Goal: Information Seeking & Learning: Find contact information

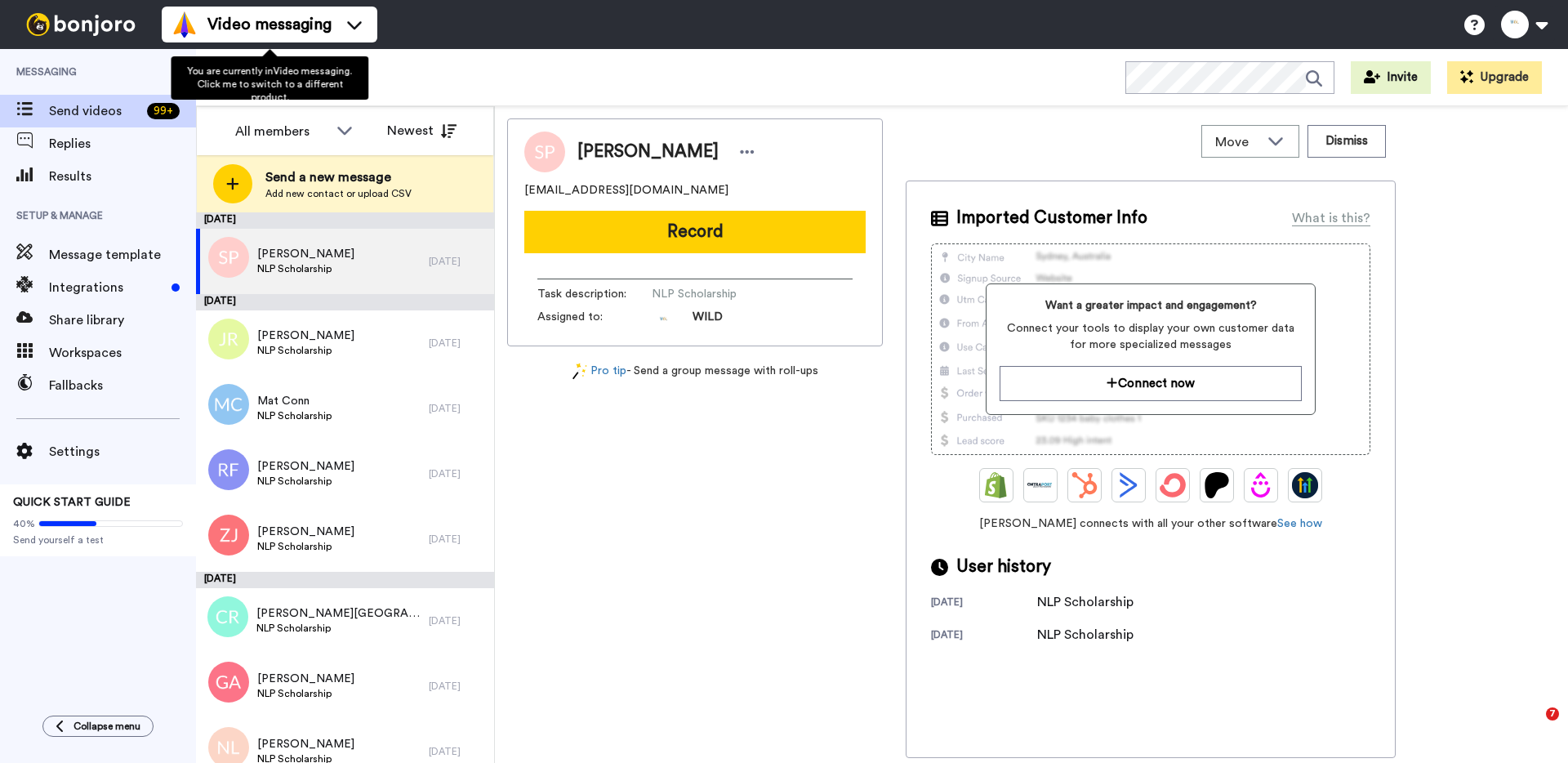
click at [283, 15] on span "Video messaging" at bounding box center [269, 24] width 124 height 23
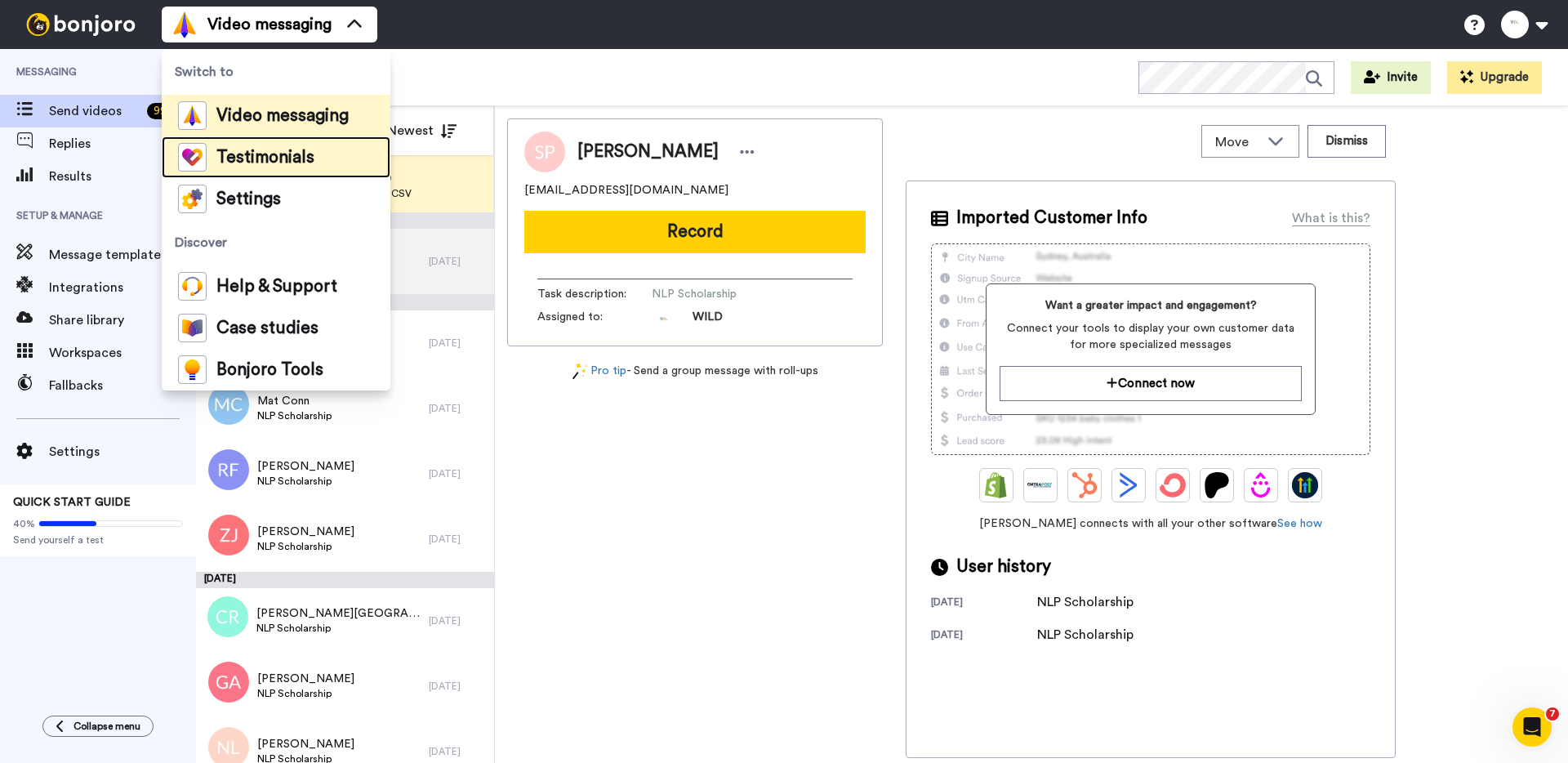
click at [271, 165] on span "Testimonials" at bounding box center [265, 158] width 98 height 16
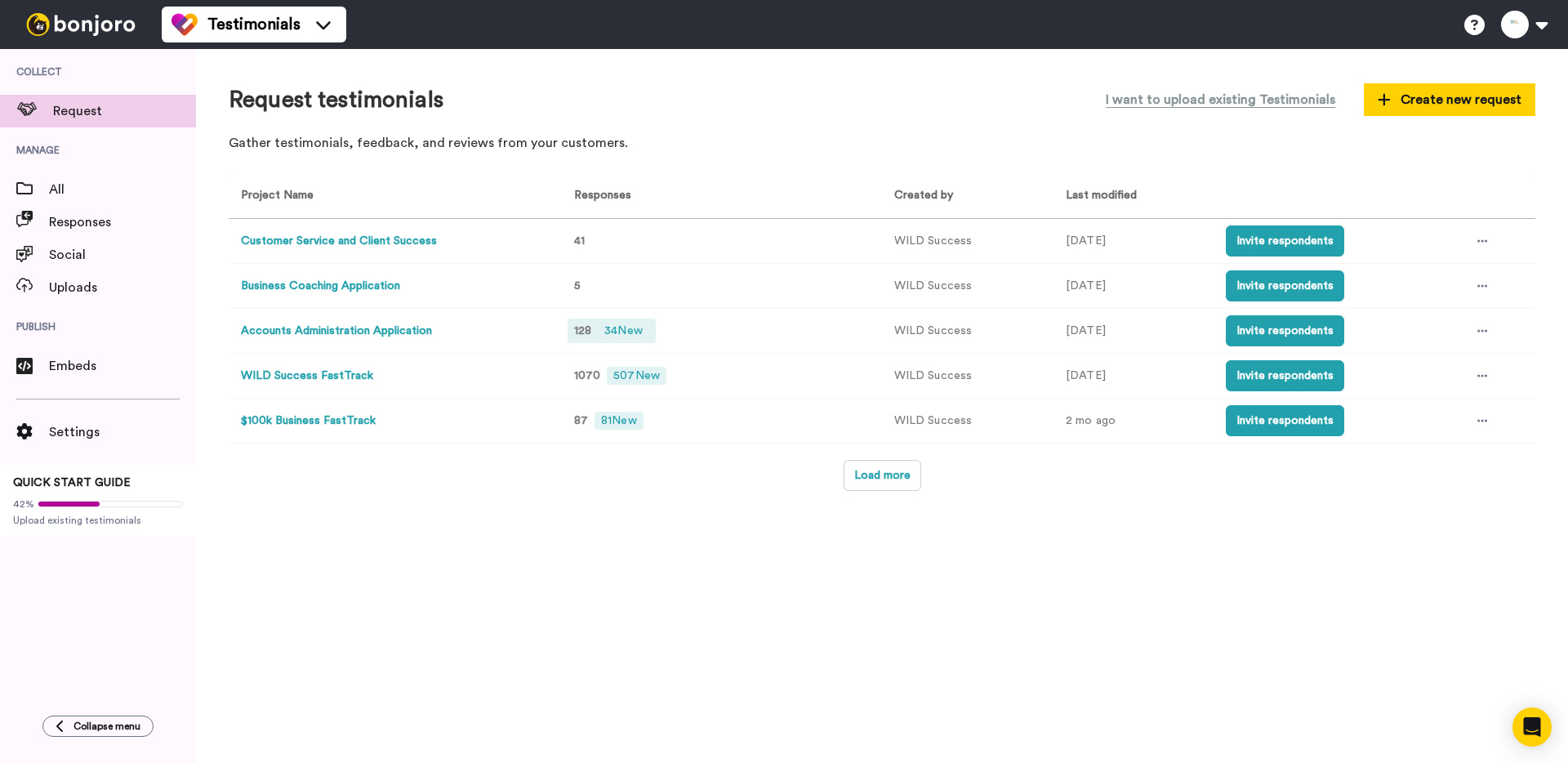
click at [625, 334] on span "34 New" at bounding box center [623, 331] width 50 height 18
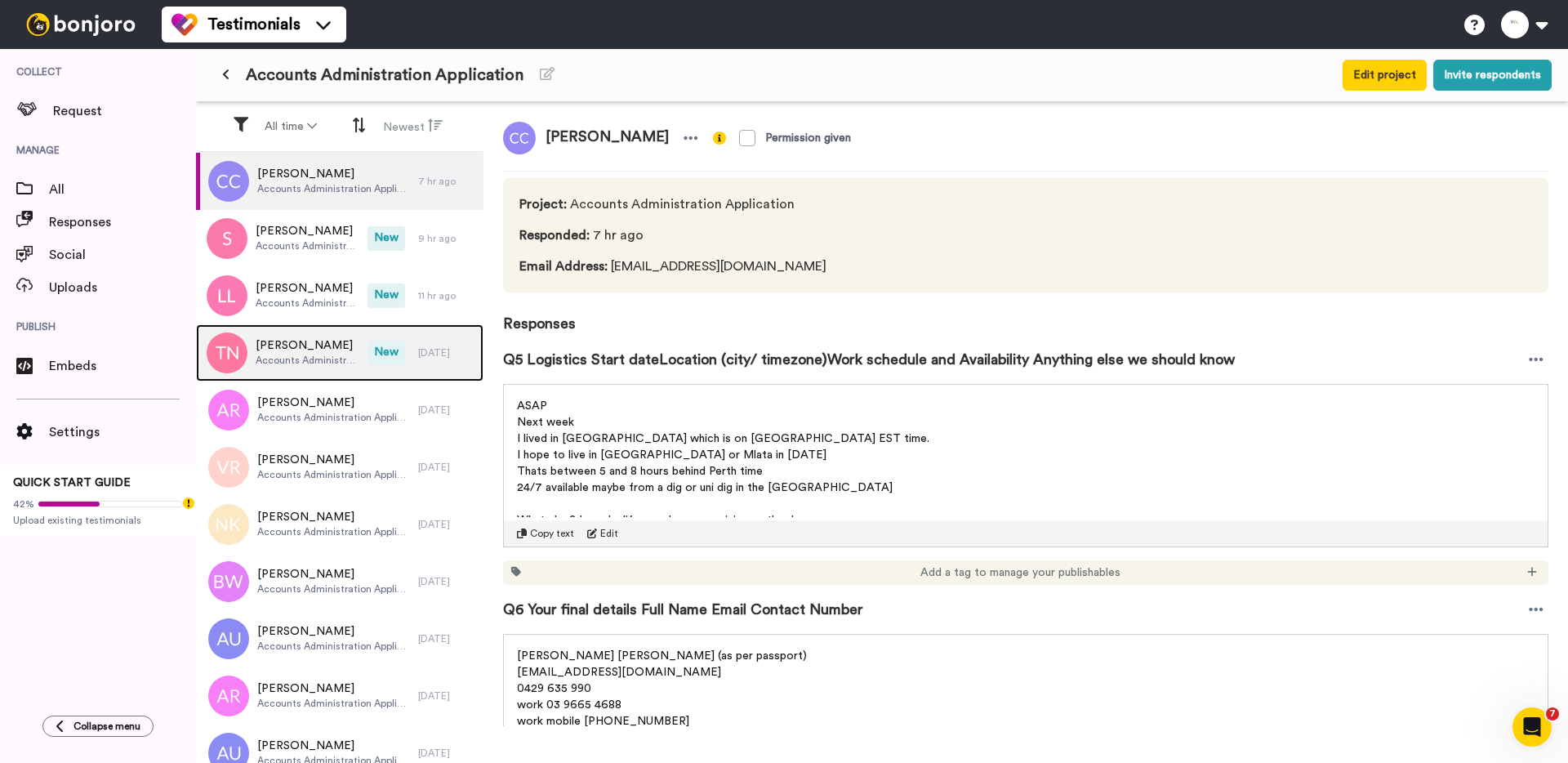
click at [322, 362] on span "Accounts Administration Application" at bounding box center [307, 359] width 104 height 13
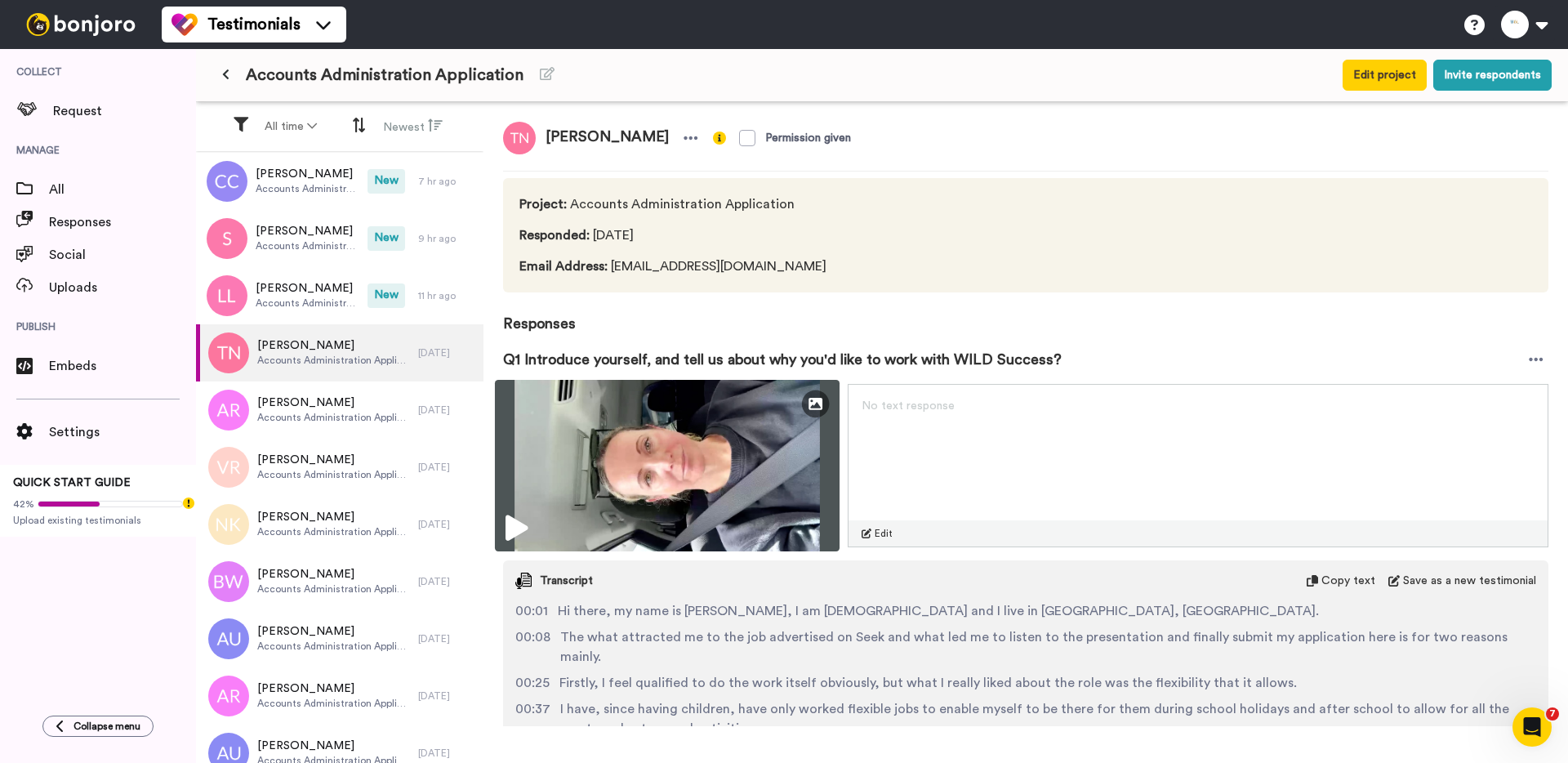
click at [518, 516] on icon at bounding box center [516, 528] width 22 height 26
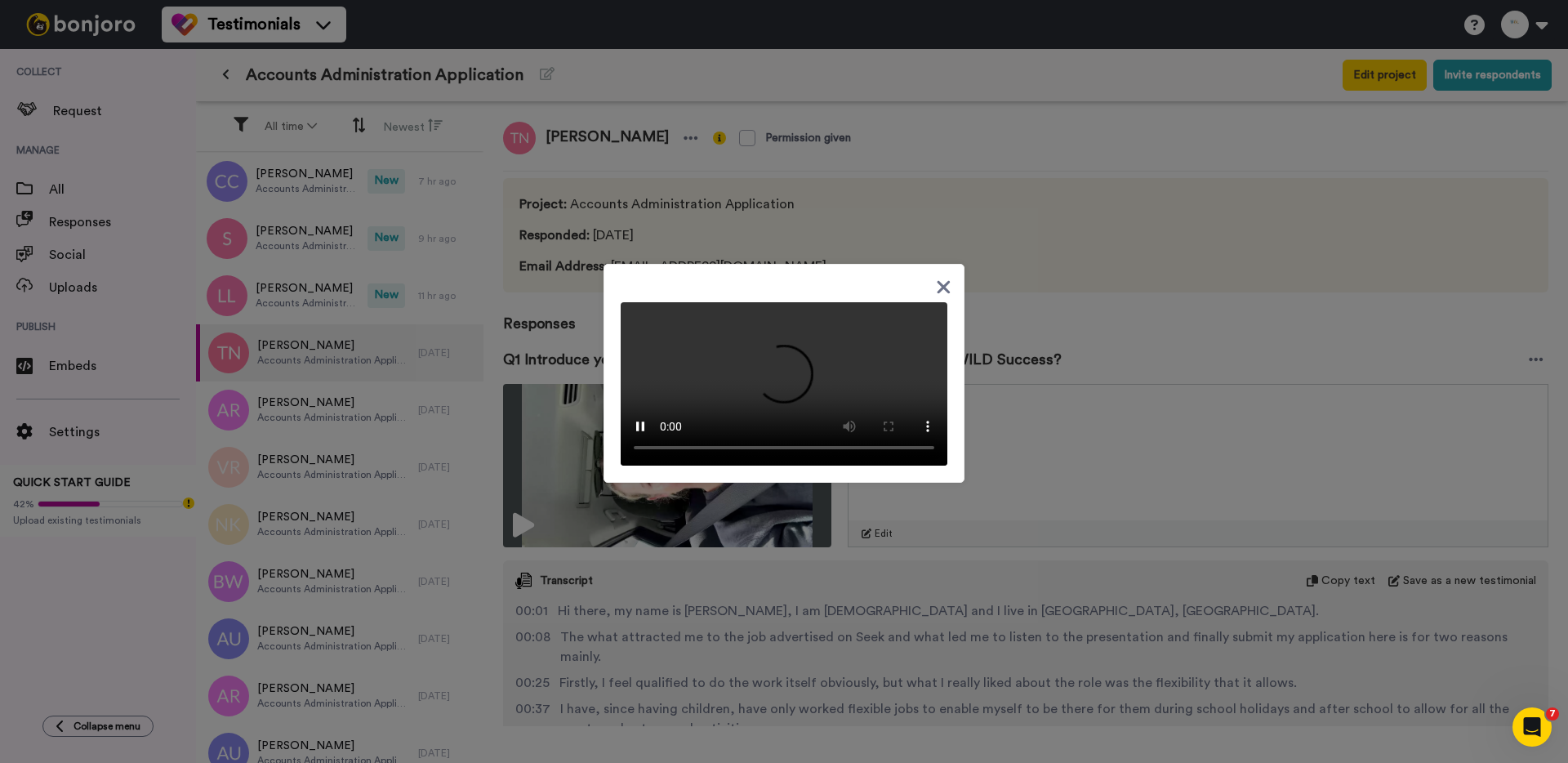
click at [345, 306] on div at bounding box center [784, 381] width 1568 height 763
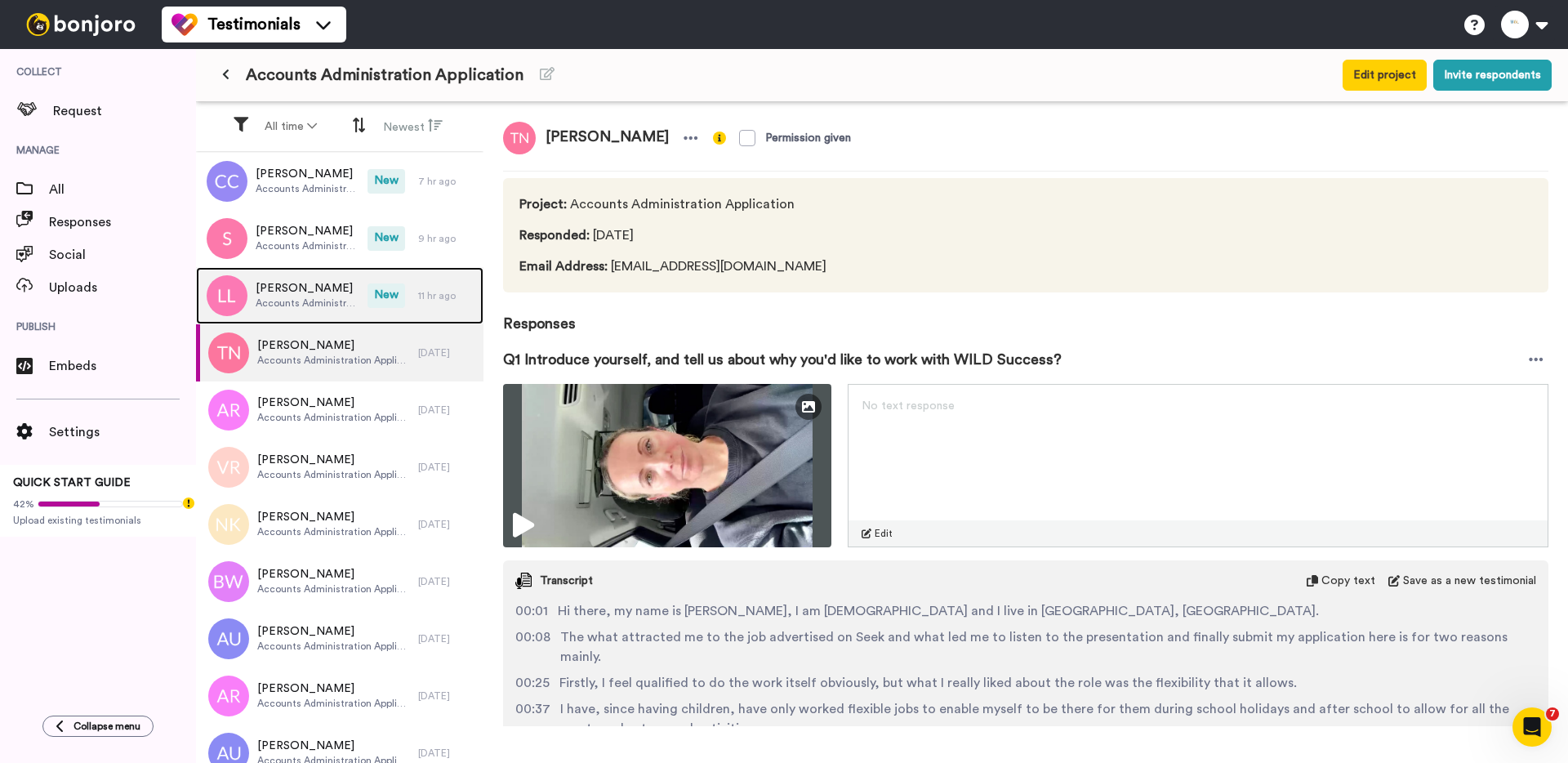
click at [344, 303] on span "Accounts Administration Application" at bounding box center [307, 302] width 104 height 13
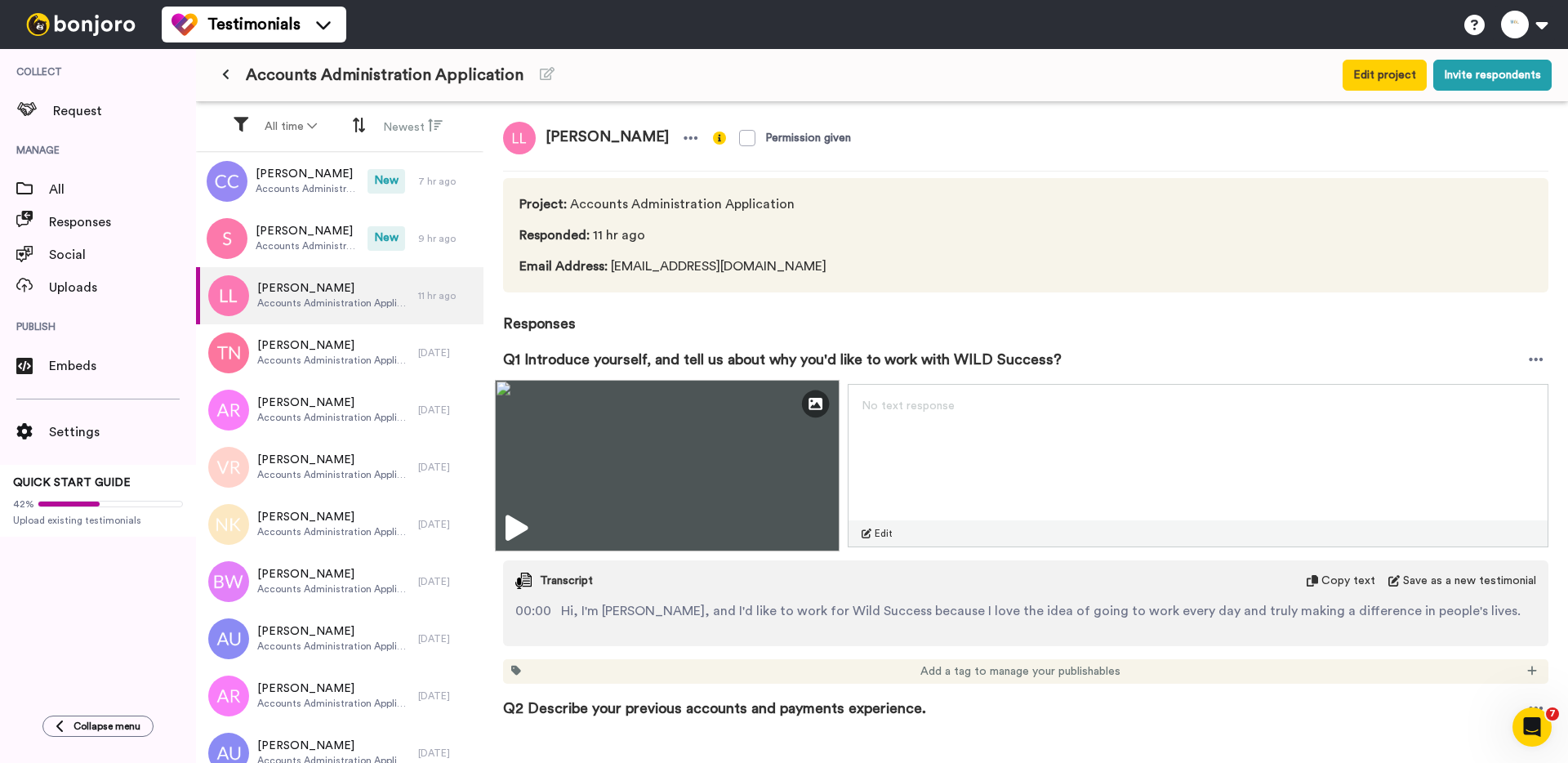
click at [539, 509] on img at bounding box center [668, 466] width 345 height 171
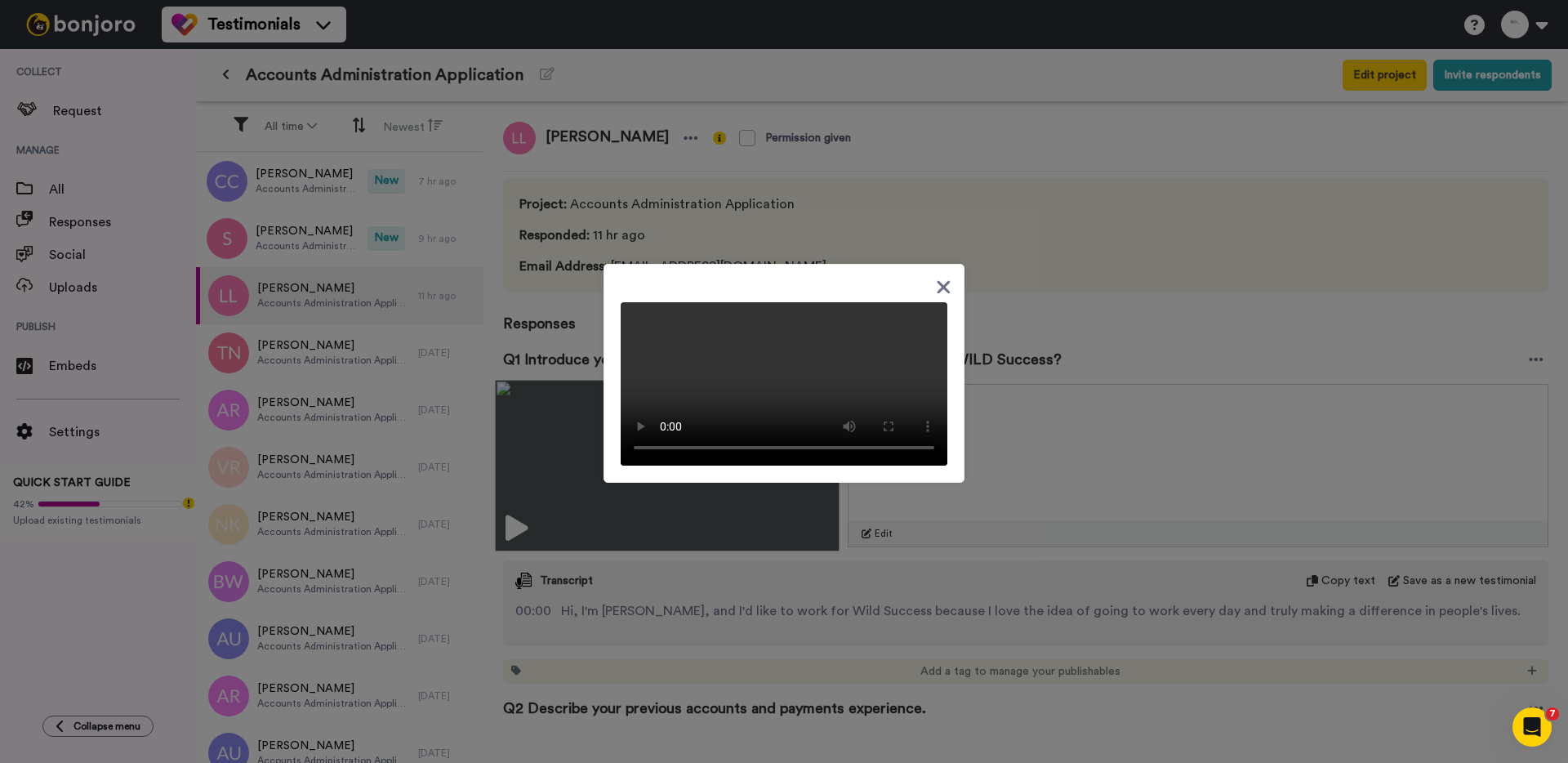
click at [539, 509] on div at bounding box center [784, 381] width 1568 height 763
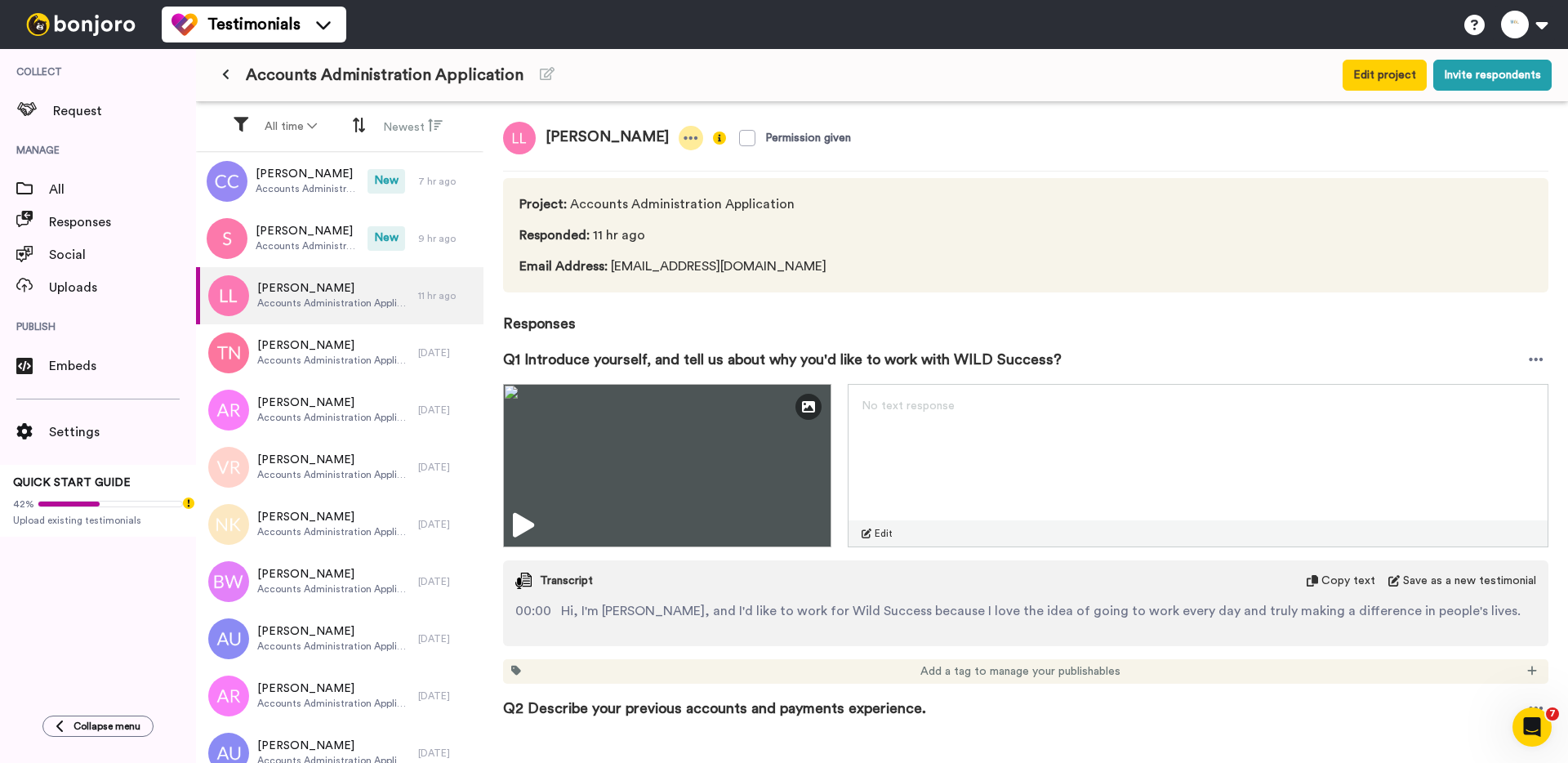
click at [683, 140] on icon at bounding box center [690, 138] width 15 height 16
click at [621, 195] on li "Delete response" at bounding box center [594, 189] width 139 height 23
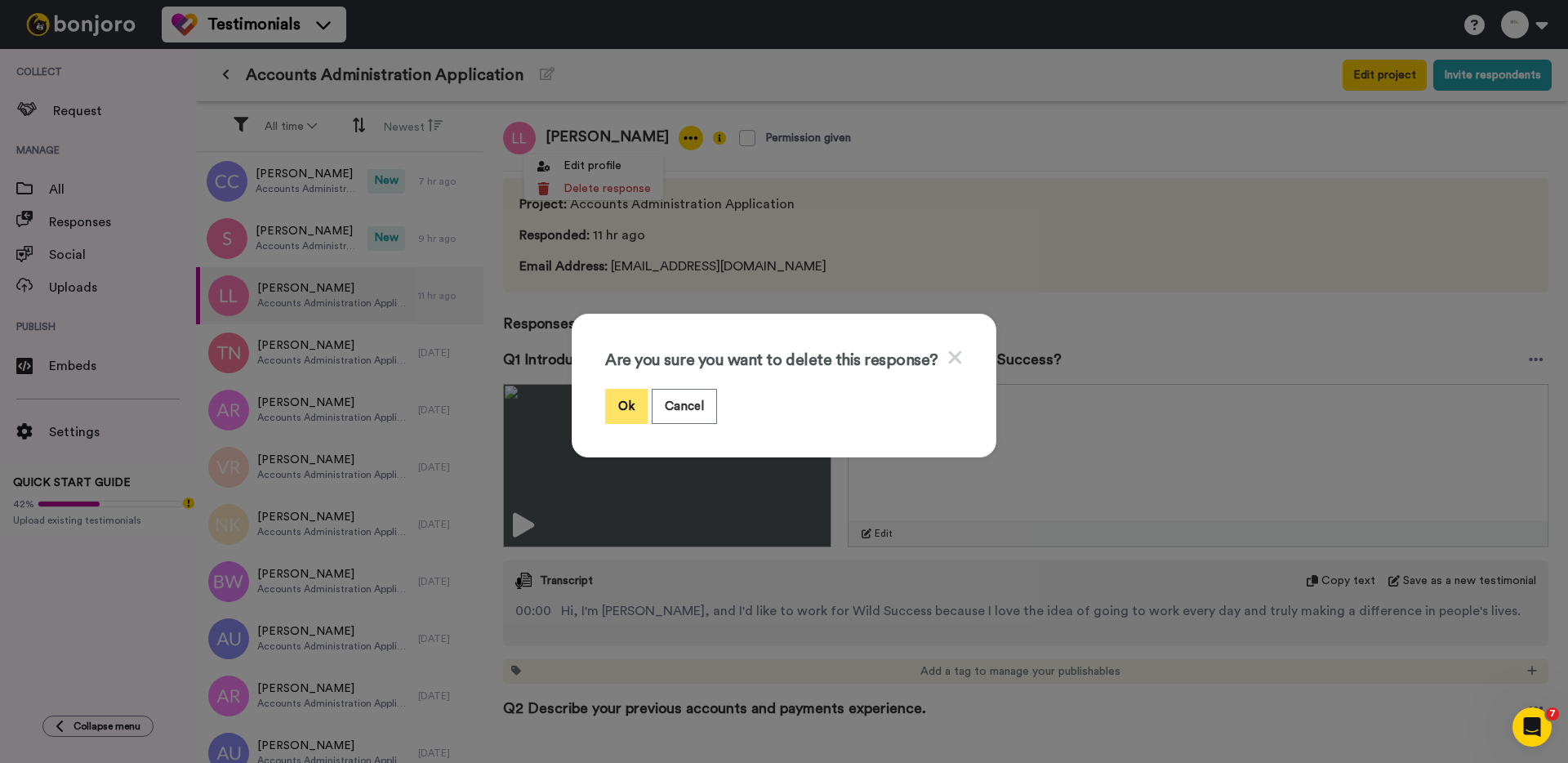
click at [627, 402] on button "Ok" at bounding box center [626, 406] width 42 height 36
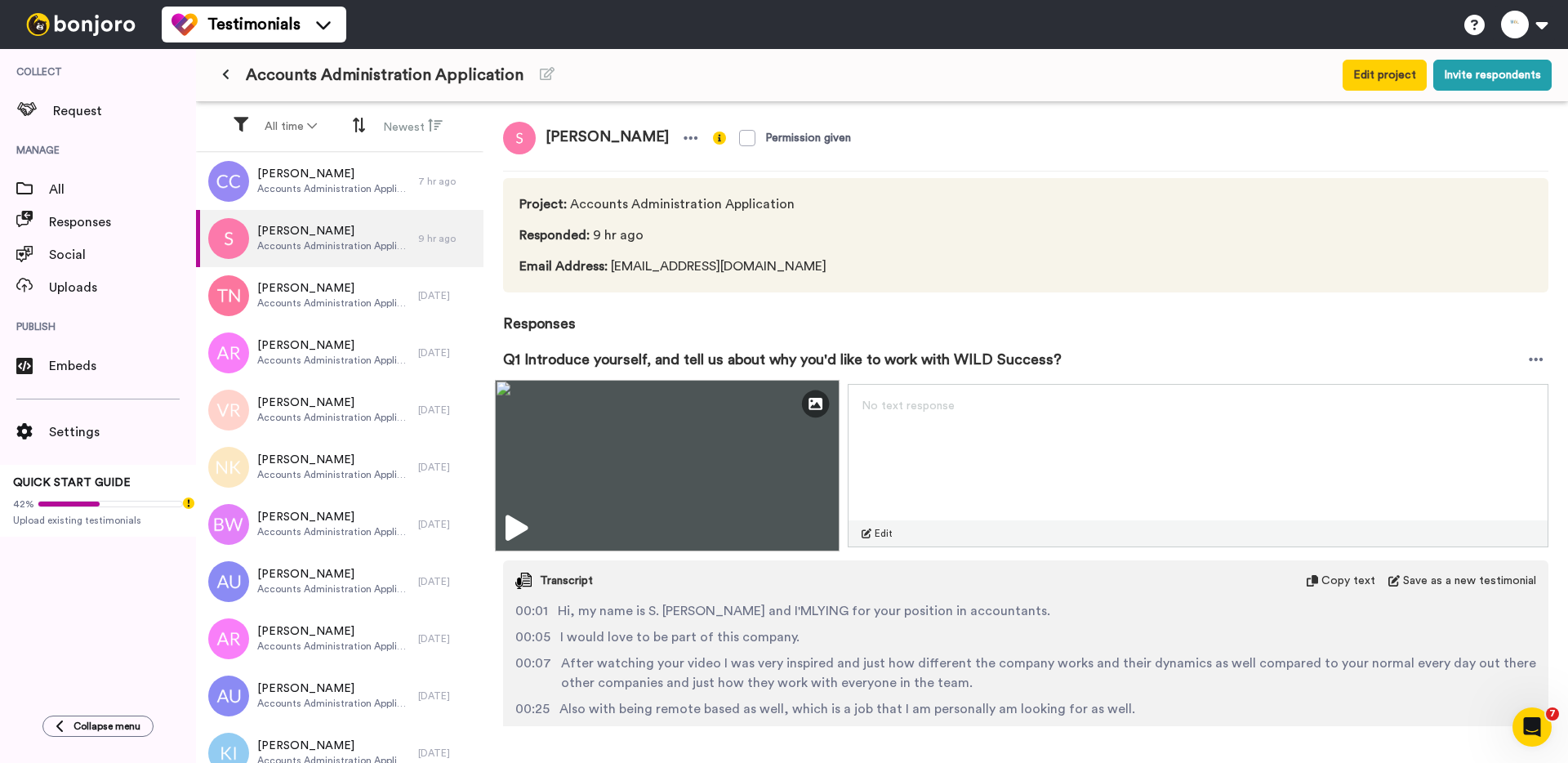
click at [570, 498] on img at bounding box center [668, 466] width 345 height 171
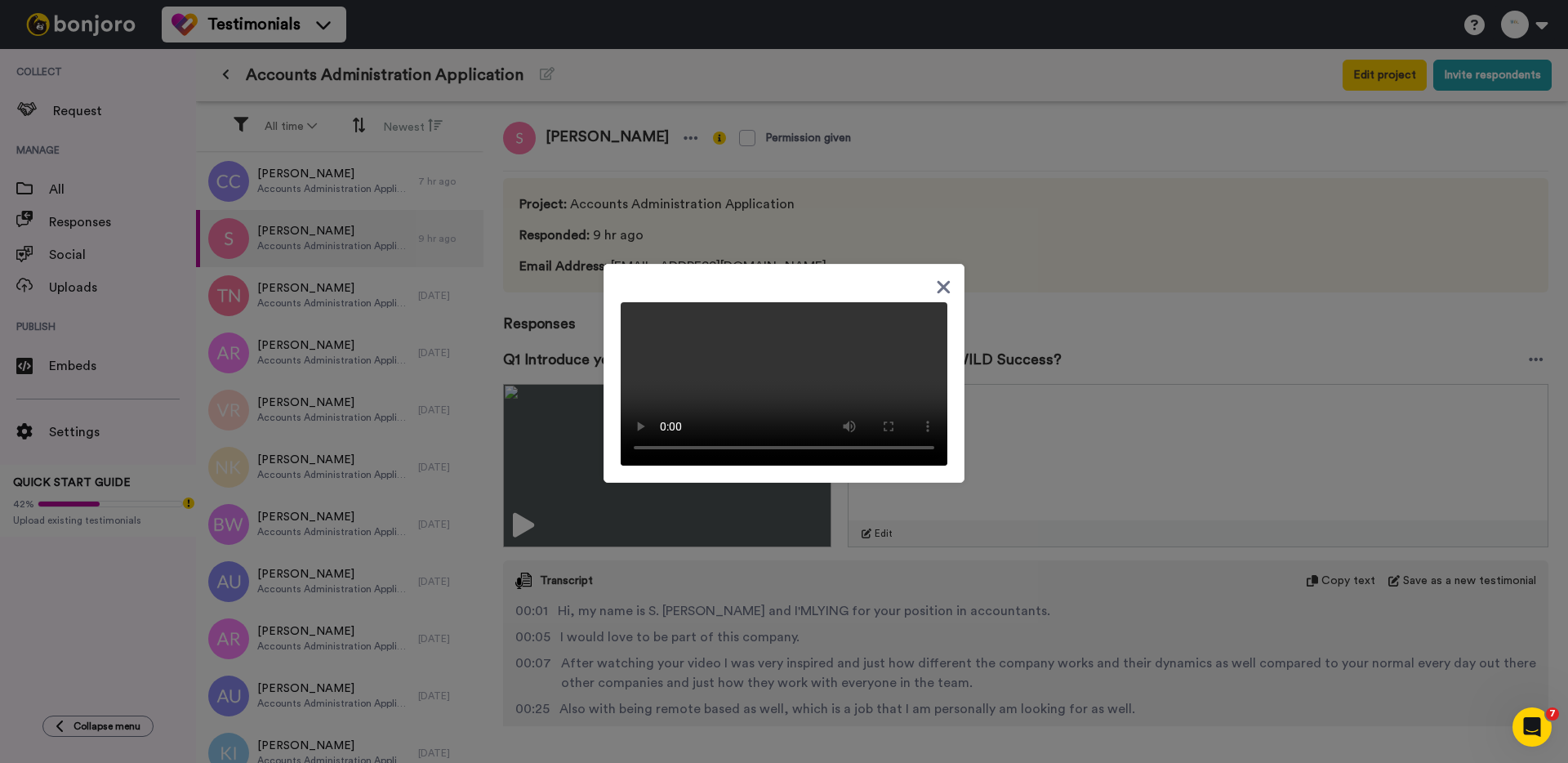
click at [577, 453] on div at bounding box center [784, 381] width 1568 height 763
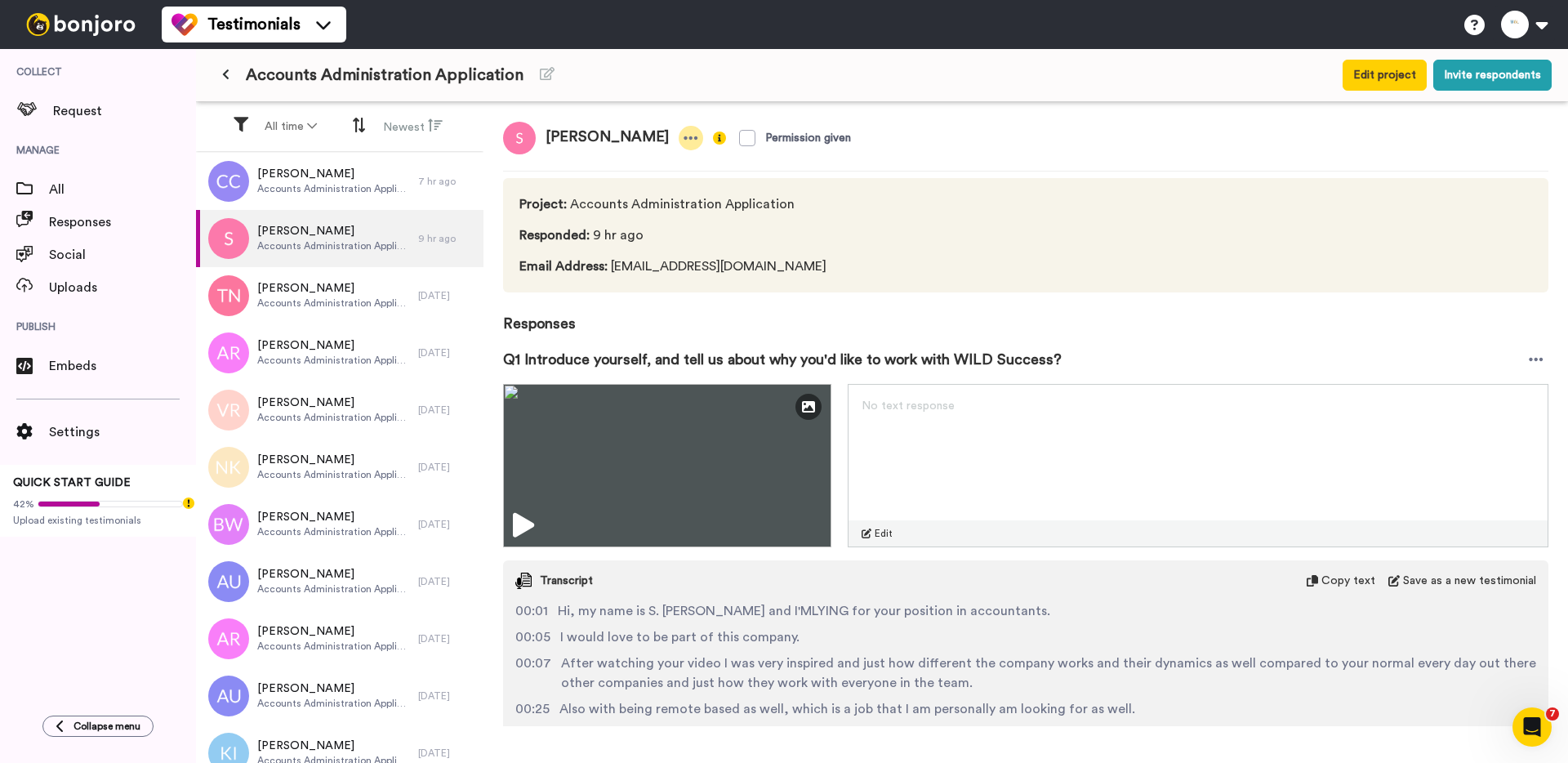
click at [684, 138] on icon at bounding box center [691, 139] width 14 height 3
click at [610, 190] on li "Delete response" at bounding box center [579, 189] width 139 height 23
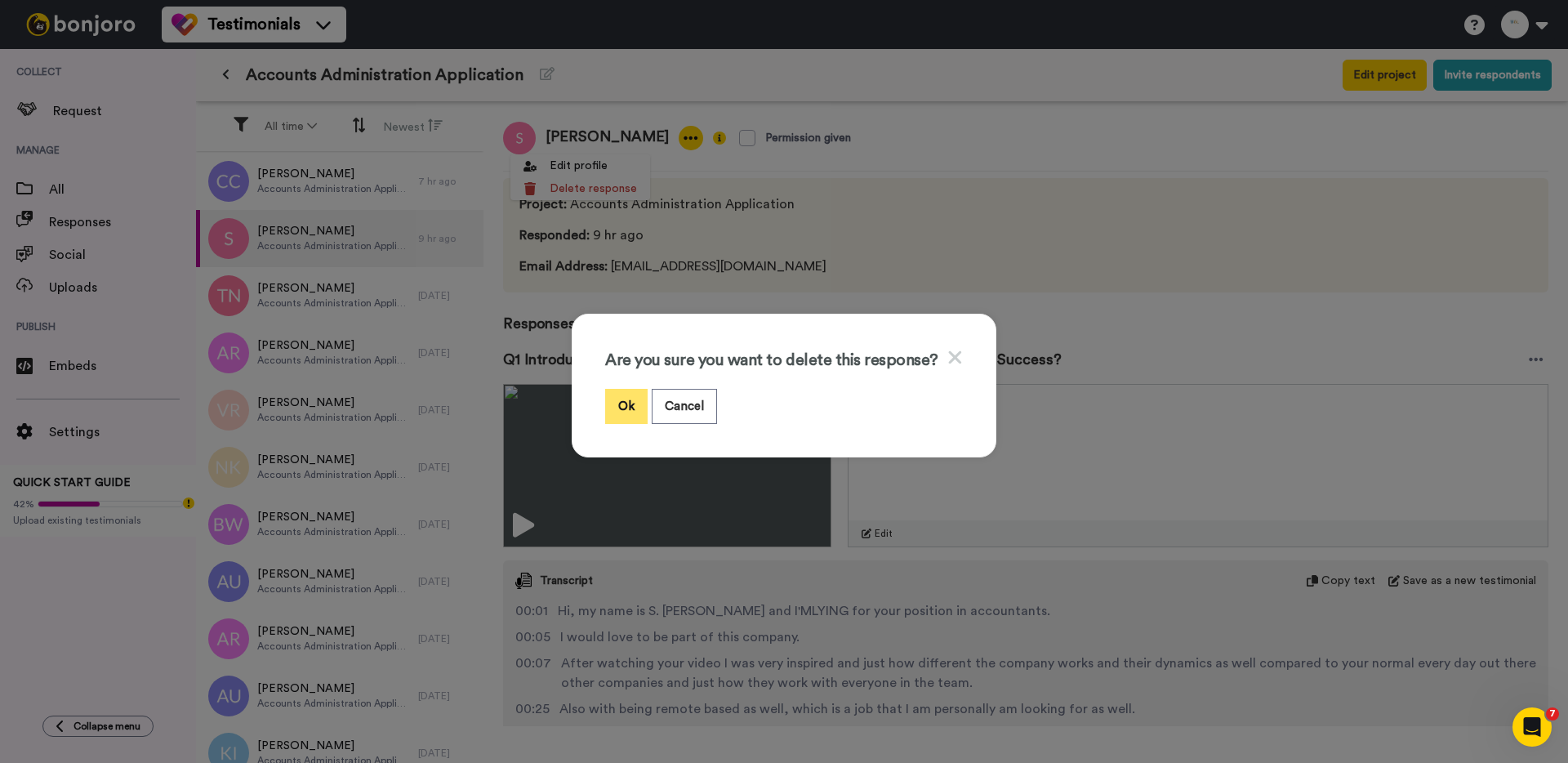
click at [617, 408] on button "Ok" at bounding box center [626, 406] width 42 height 36
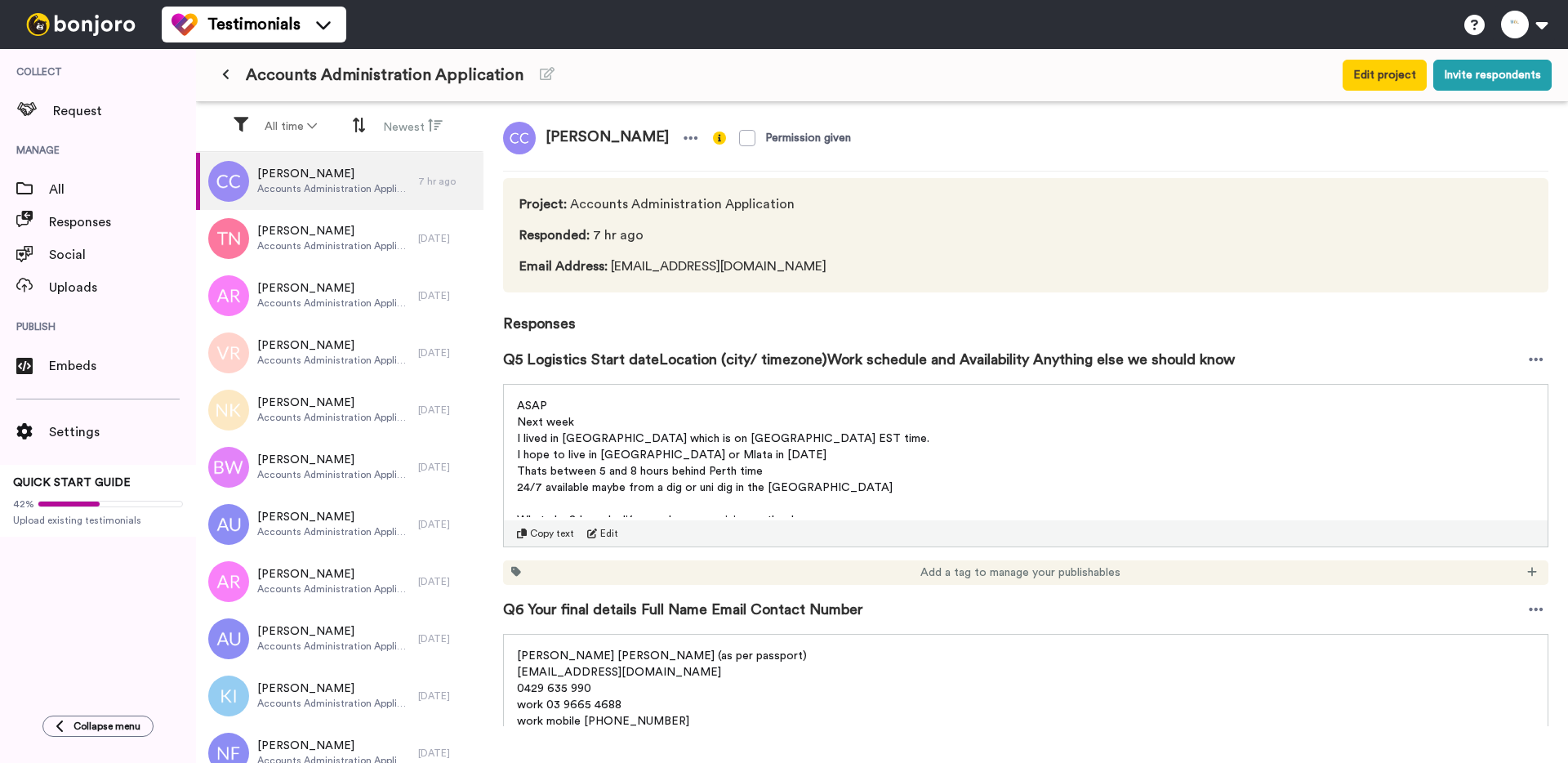
click at [341, 176] on span "[PERSON_NAME]" at bounding box center [333, 173] width 152 height 16
click at [381, 184] on span "Accounts Administration Application" at bounding box center [333, 188] width 152 height 13
click at [683, 136] on icon at bounding box center [690, 138] width 15 height 16
click at [615, 191] on li "Delete response" at bounding box center [583, 189] width 139 height 23
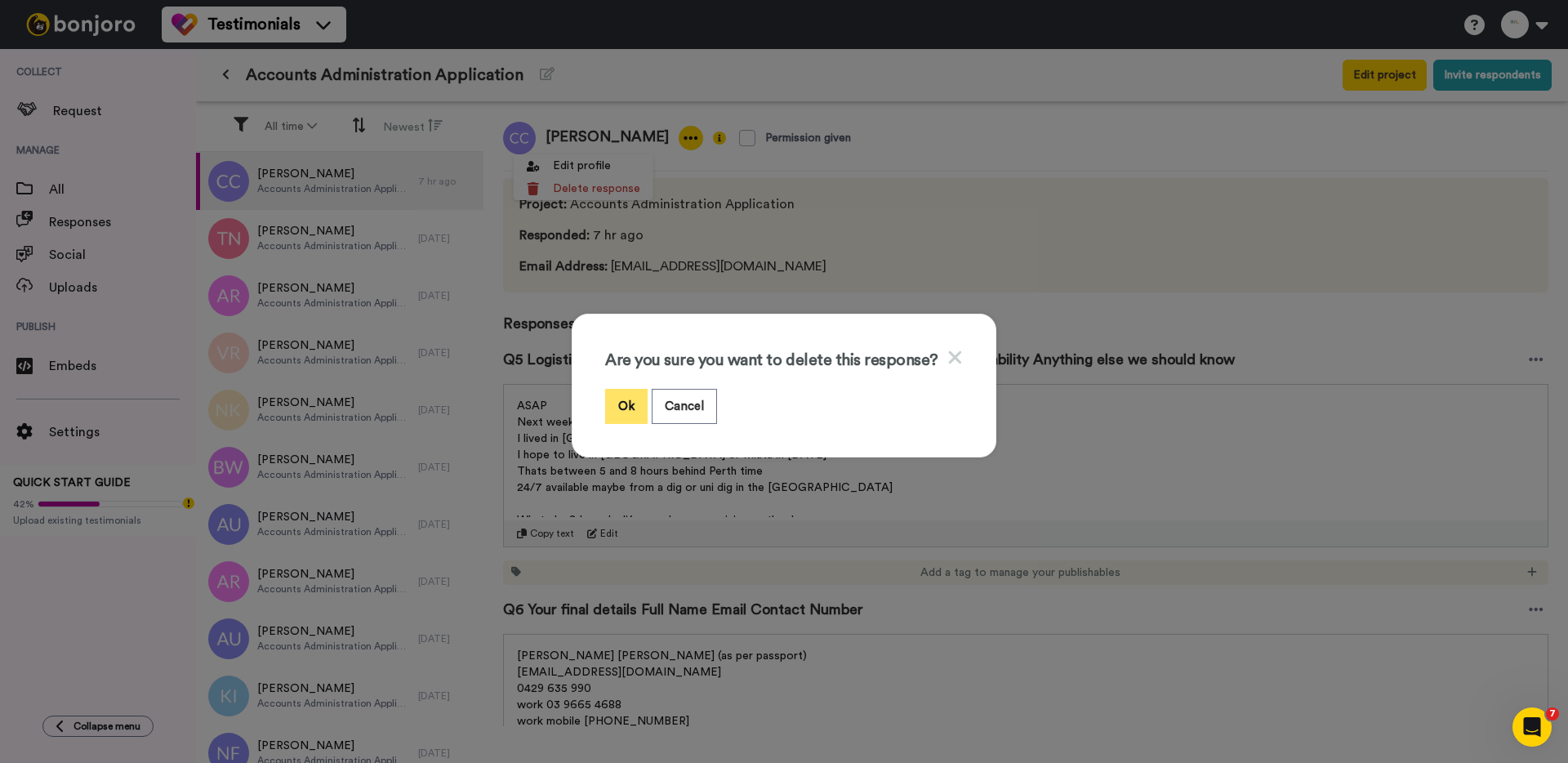
click at [625, 406] on button "Ok" at bounding box center [626, 406] width 42 height 36
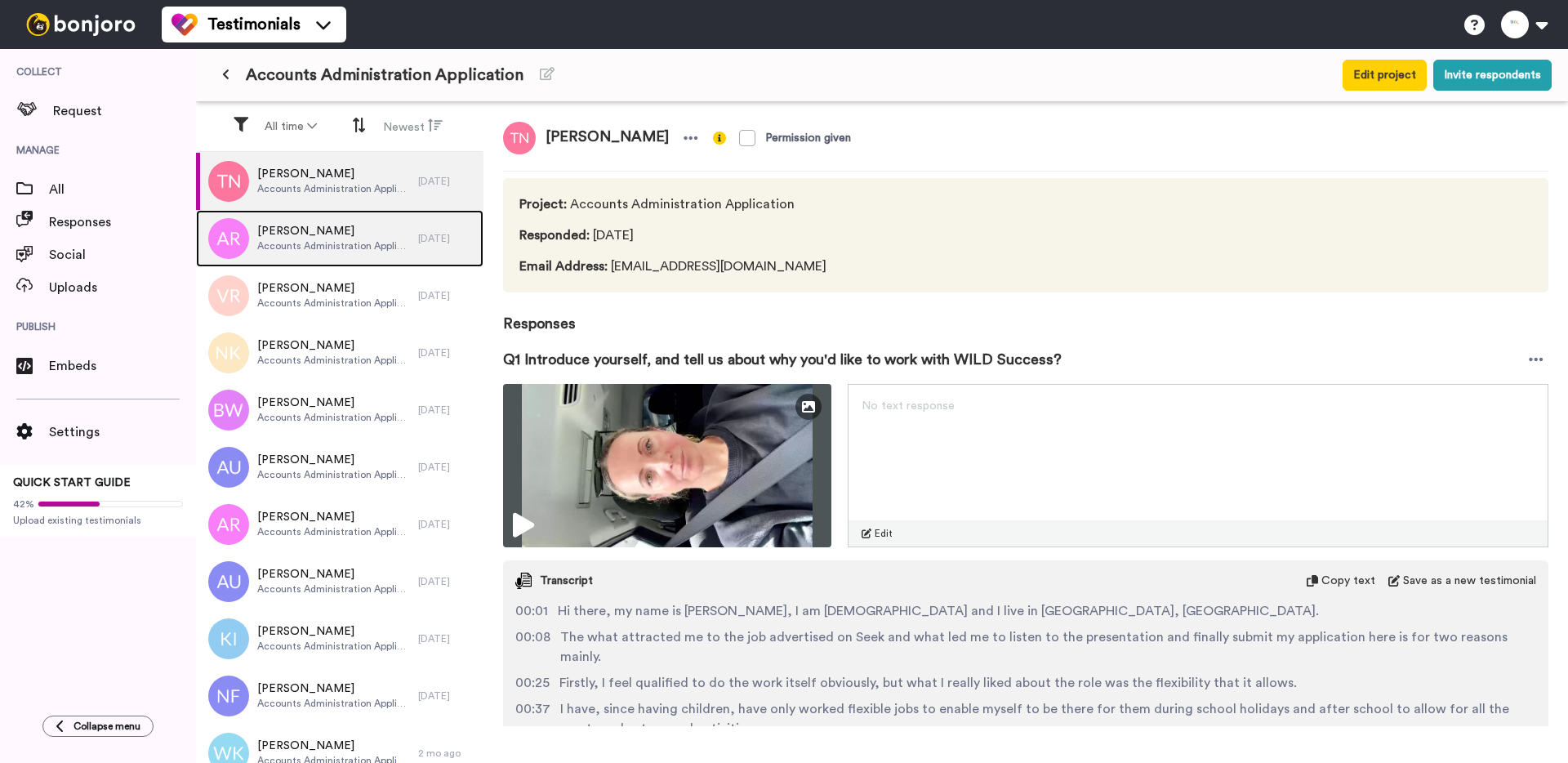
click at [377, 244] on span "Accounts Administration Application" at bounding box center [333, 245] width 152 height 13
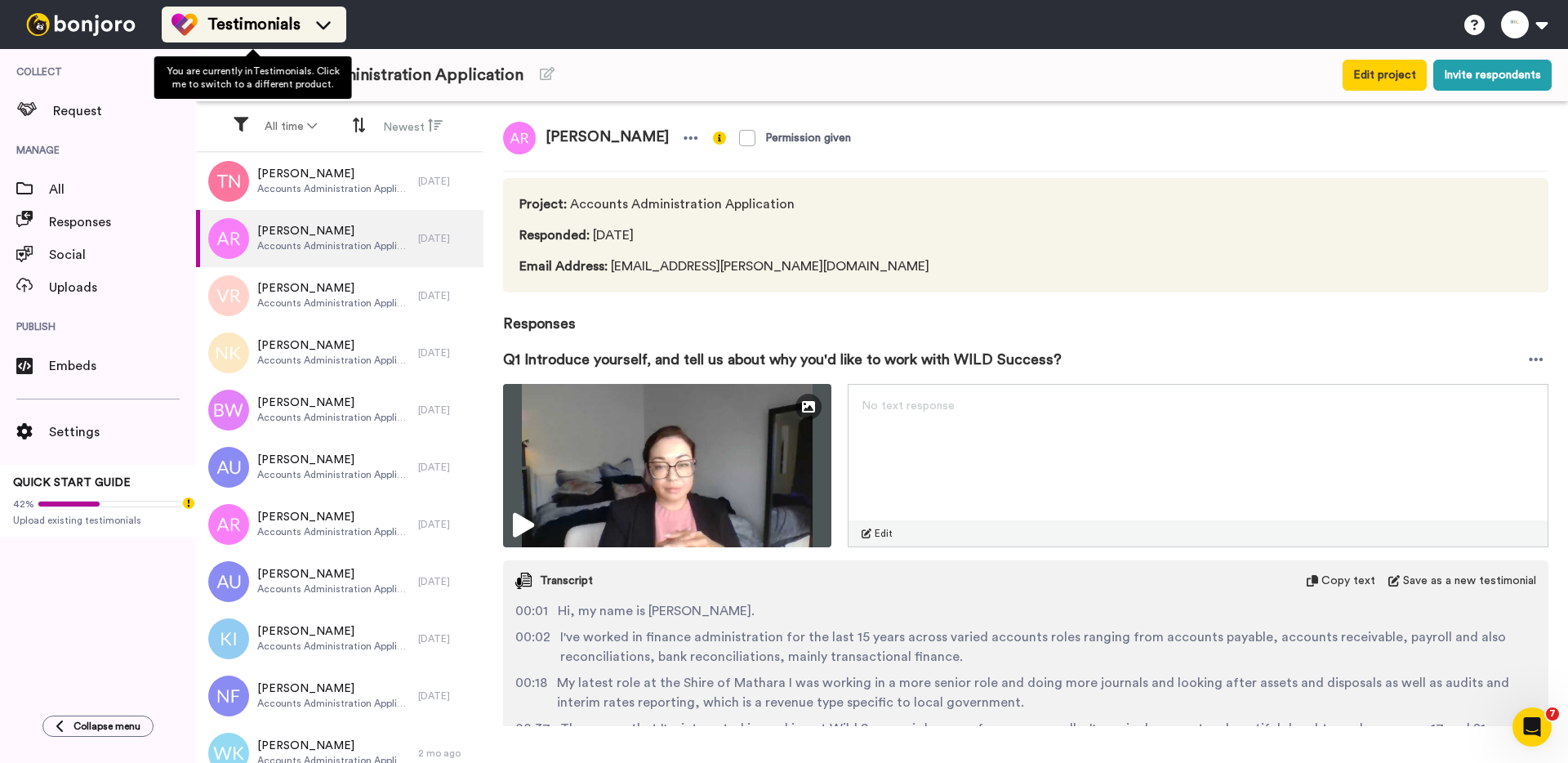
click at [223, 16] on span "Testimonials" at bounding box center [255, 24] width 94 height 23
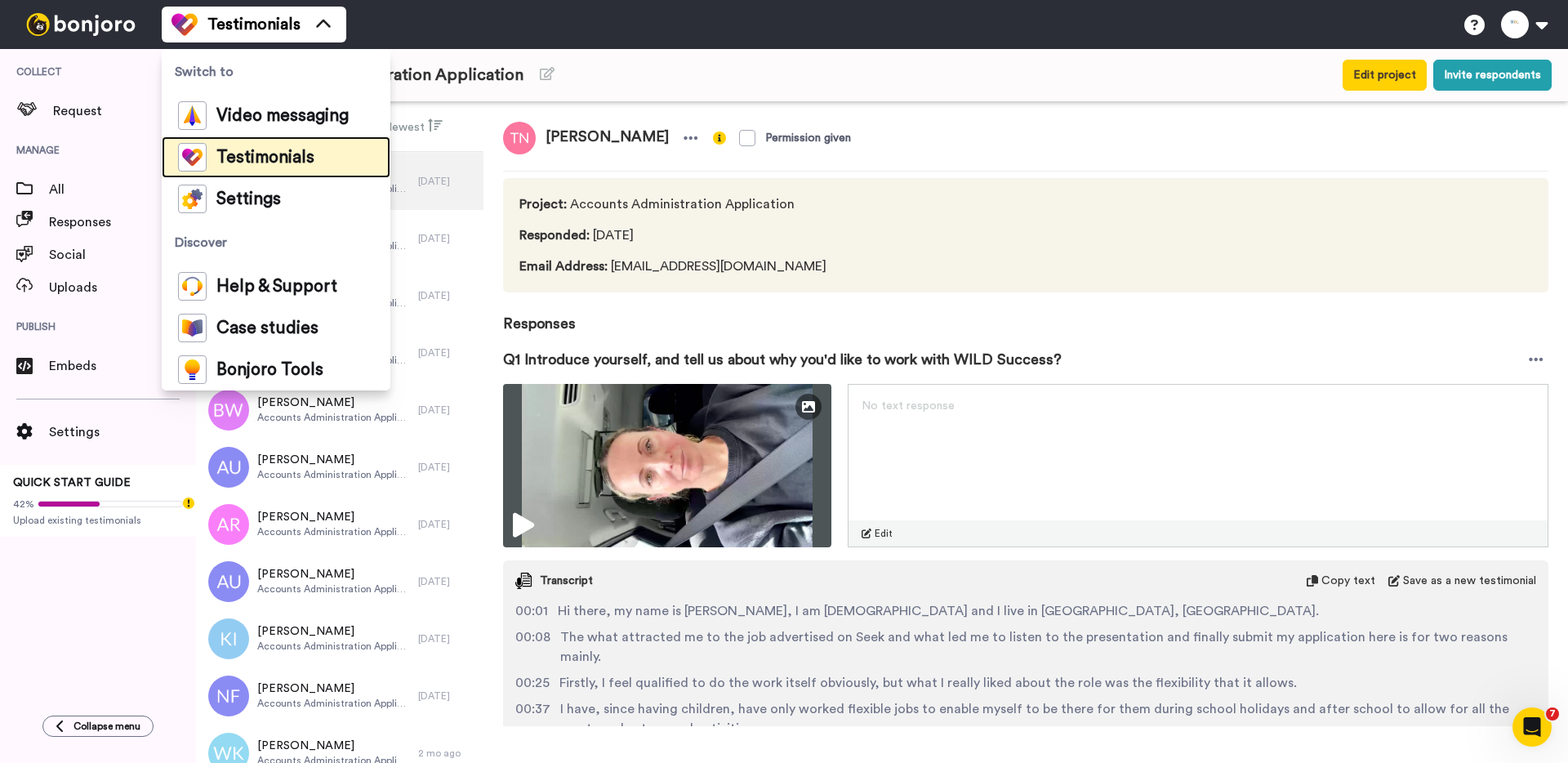
click at [225, 162] on span "Testimonials" at bounding box center [265, 158] width 98 height 16
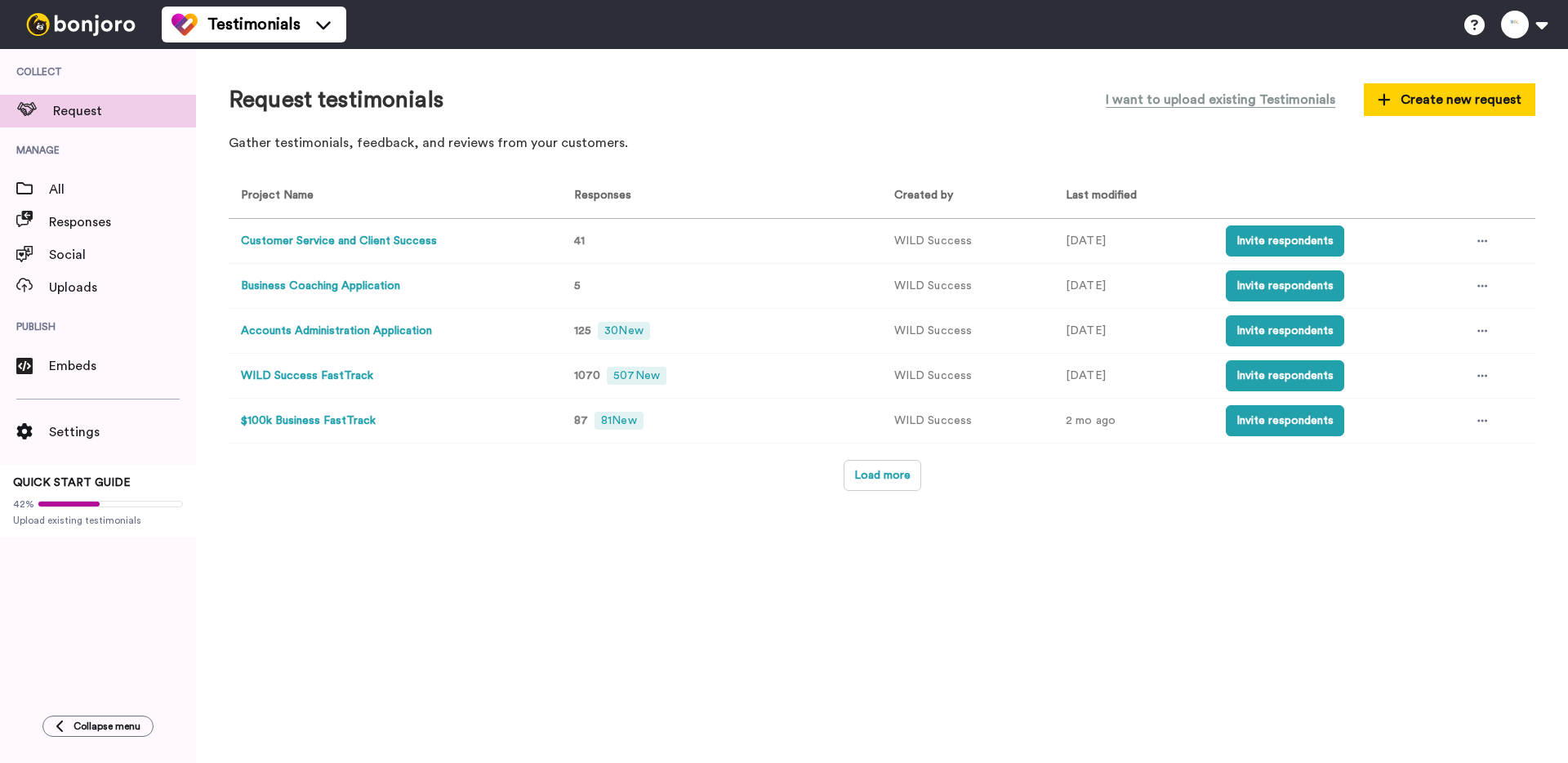
click at [366, 236] on button "Customer Service and Client Success" at bounding box center [339, 242] width 196 height 17
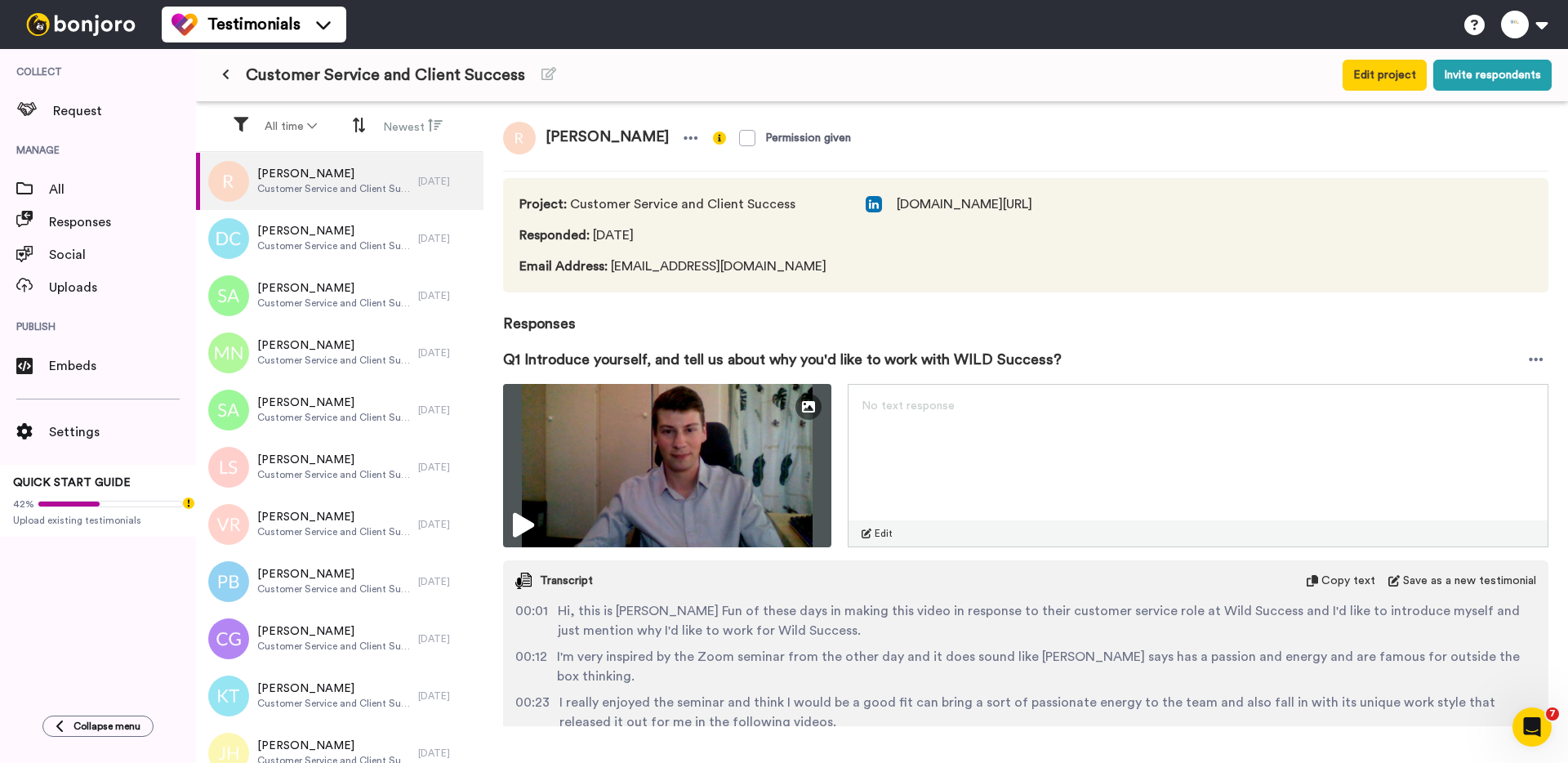
click at [692, 260] on span "Email Address : ardentsur5or@gmail.com" at bounding box center [676, 266] width 313 height 20
click at [784, 275] on span "Email Address : ardentsur5or@gmail.com" at bounding box center [676, 266] width 313 height 20
drag, startPoint x: 769, startPoint y: 262, endPoint x: 609, endPoint y: 266, distance: 160.0
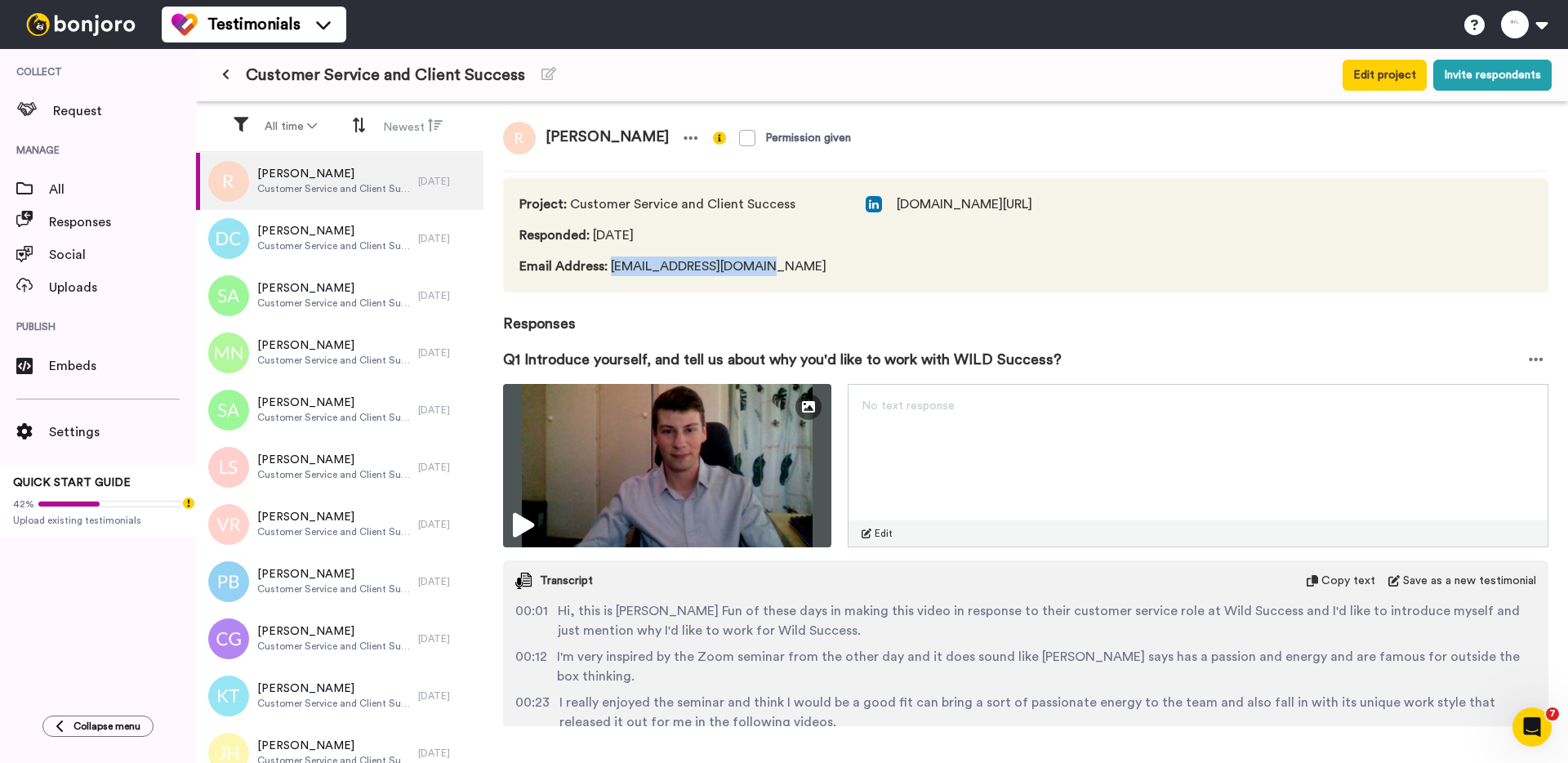
click at [609, 266] on span "Email Address : ardentsur5or@gmail.com" at bounding box center [676, 266] width 313 height 20
copy span "ardentsur5or@gmail.com"
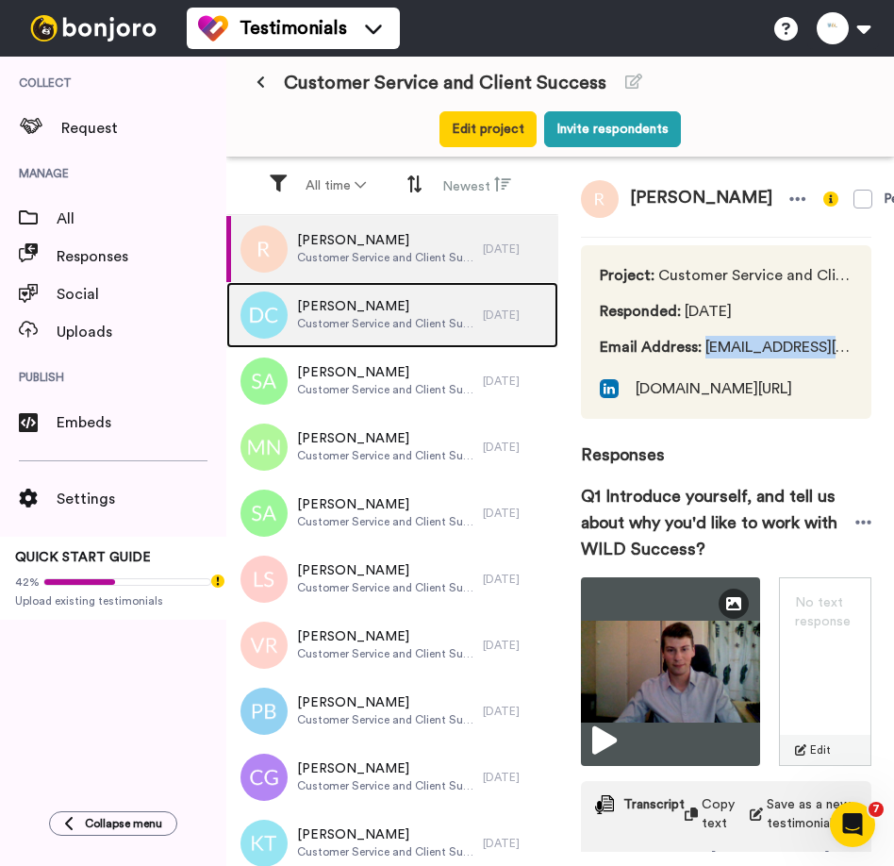
click at [361, 314] on span "David Cowan" at bounding box center [385, 306] width 177 height 19
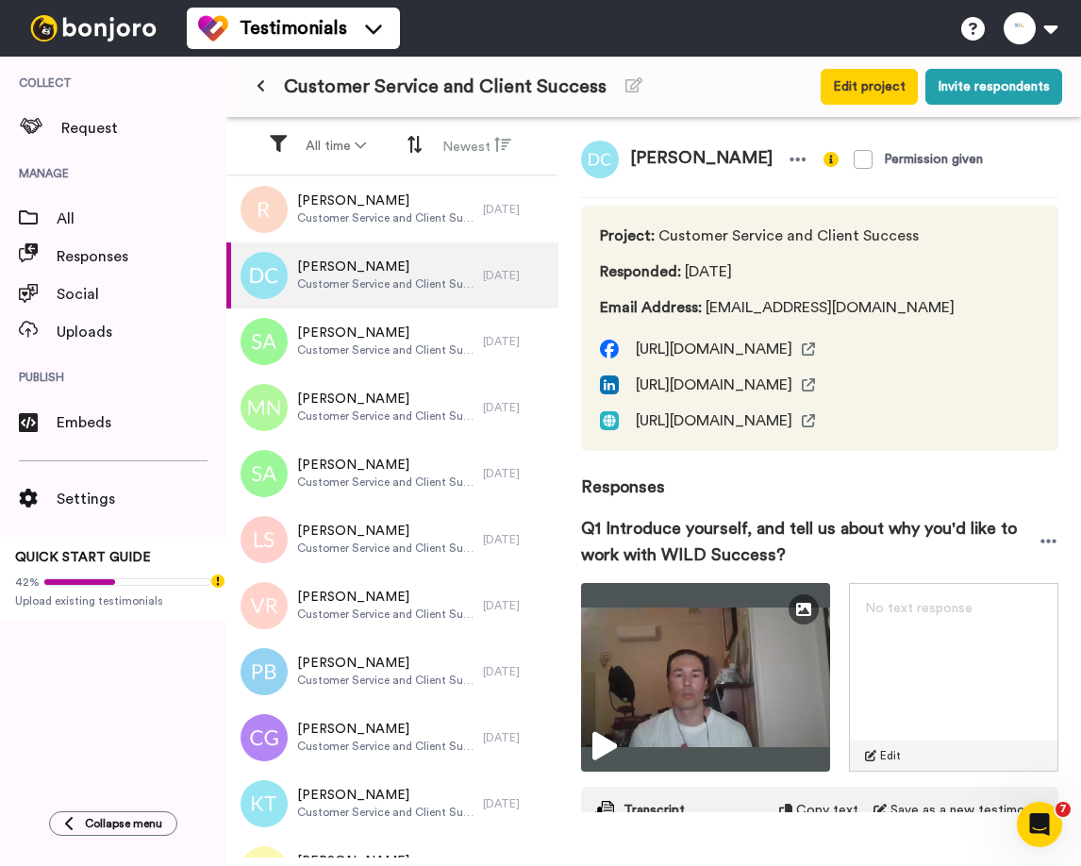
click at [827, 307] on span "Email Address : dmcowan.dc@gmail.com" at bounding box center [777, 307] width 355 height 23
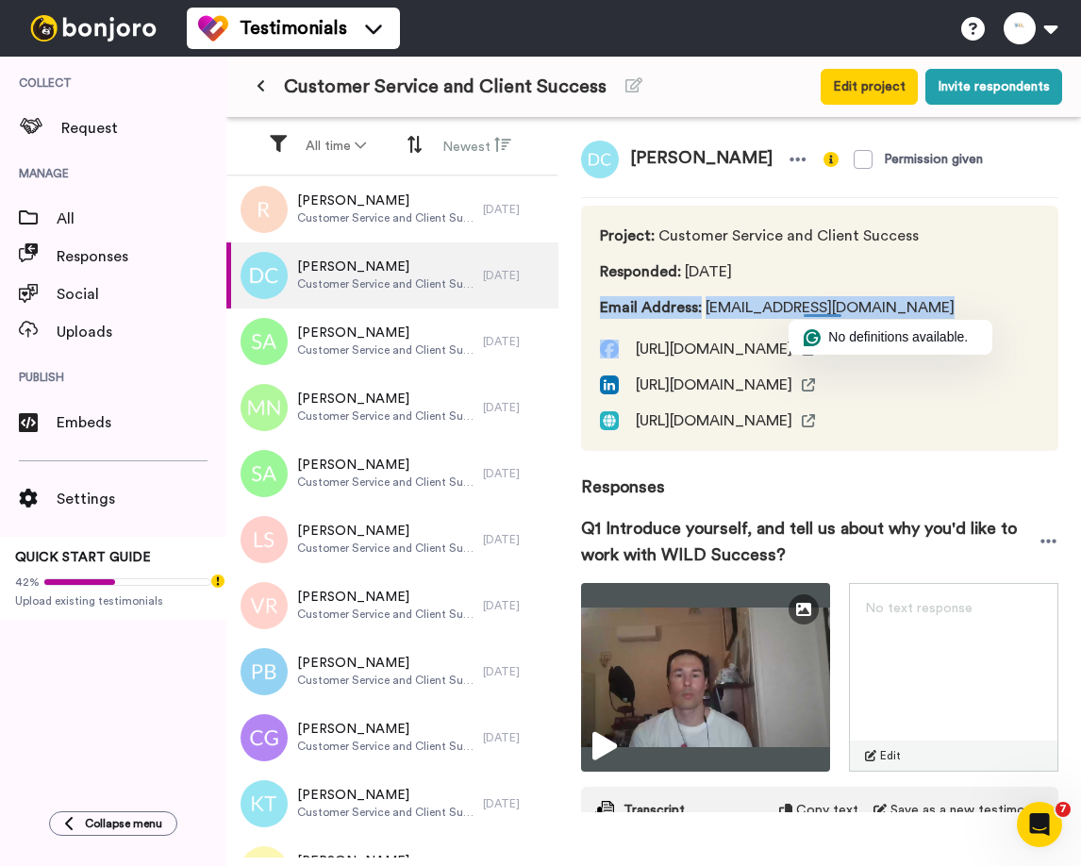
click at [758, 307] on span "Email Address : dmcowan.dc@gmail.com" at bounding box center [777, 307] width 355 height 23
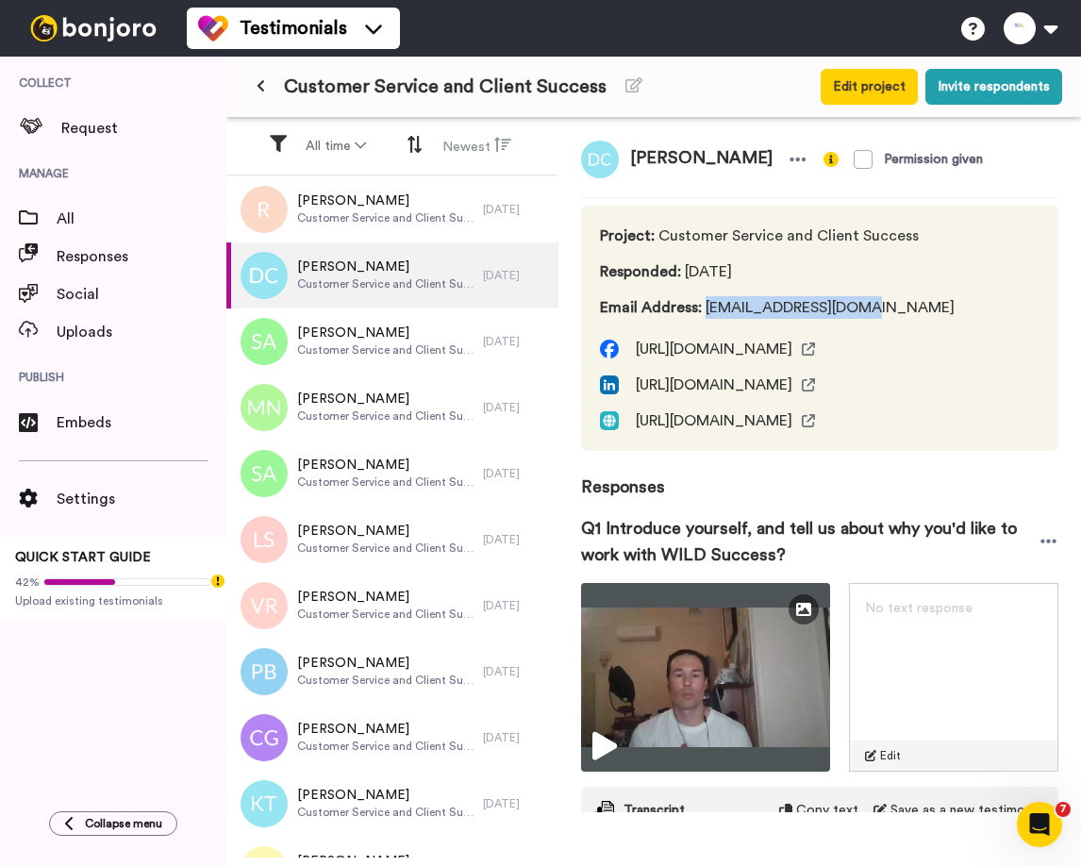
drag, startPoint x: 706, startPoint y: 307, endPoint x: 882, endPoint y: 307, distance: 175.4
click at [882, 307] on span "Email Address : dmcowan.dc@gmail.com" at bounding box center [777, 307] width 355 height 23
copy span "dmcowan.dc@gmail.com"
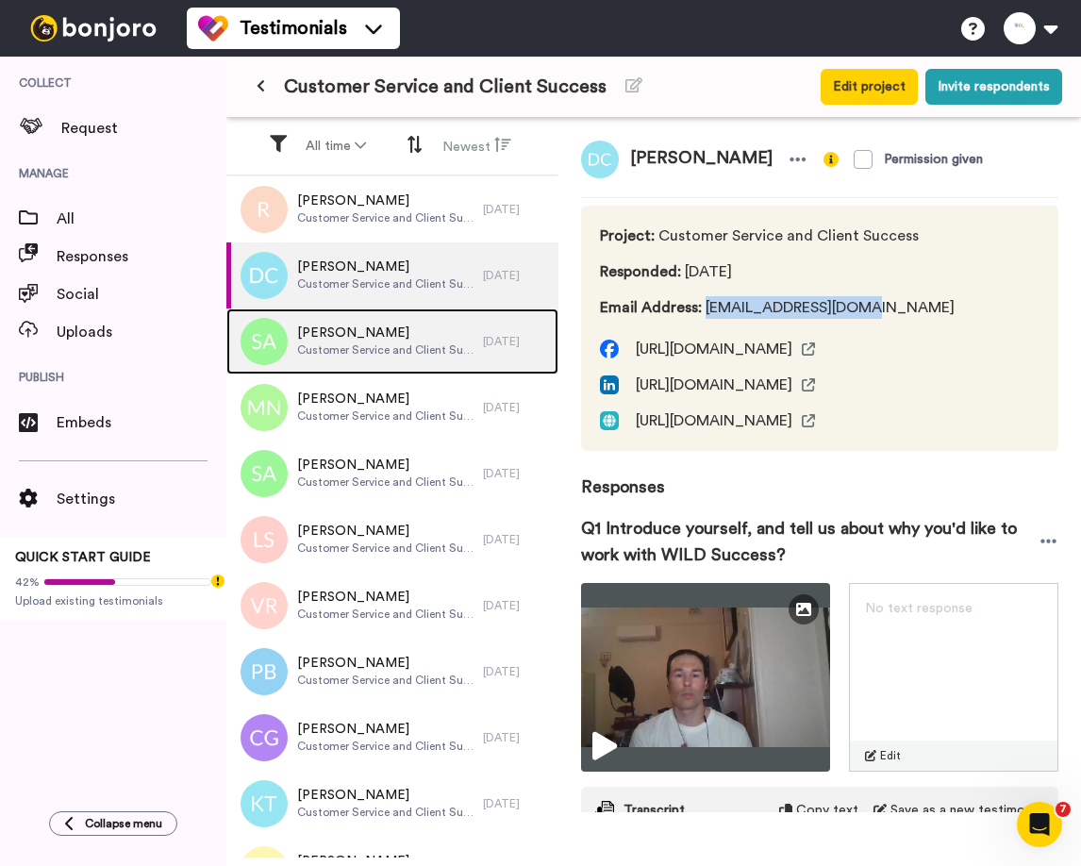
click at [344, 340] on span "Stacey Allison" at bounding box center [385, 333] width 177 height 19
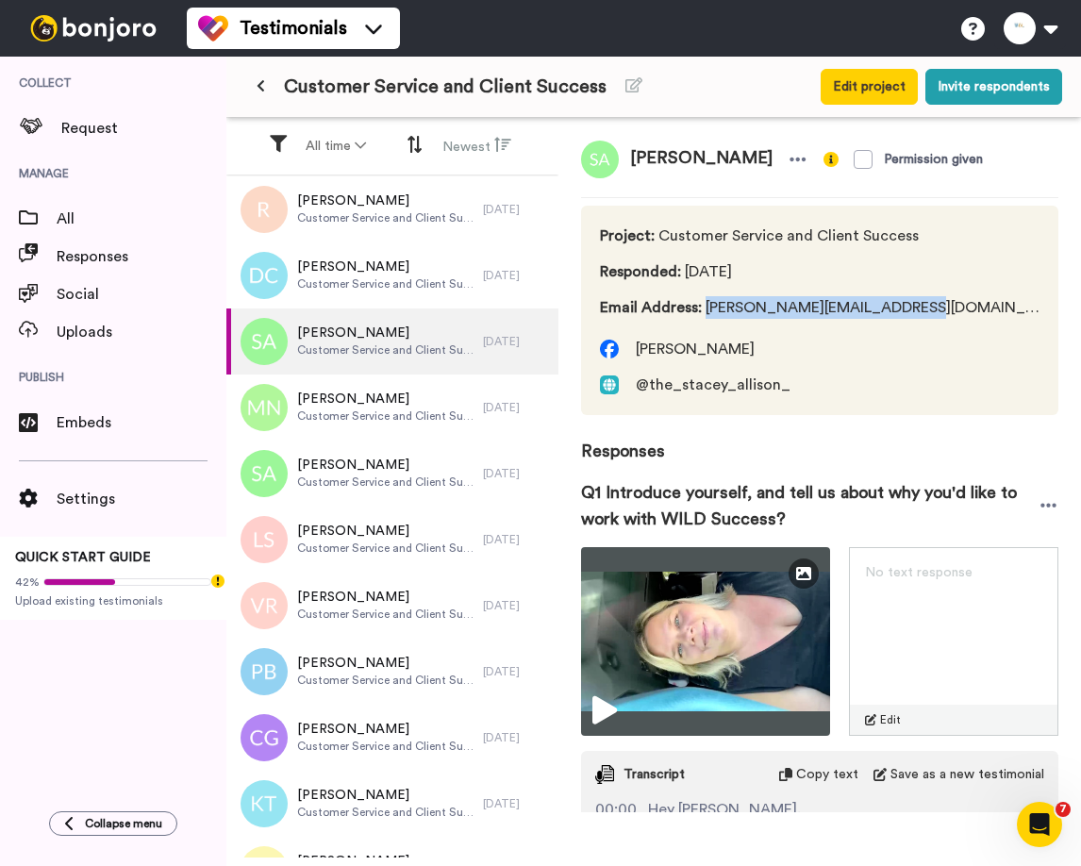
drag, startPoint x: 706, startPoint y: 310, endPoint x: 935, endPoint y: 310, distance: 229.2
click at [935, 310] on div "Project : Customer Service and Client Success Responded : 1 day ago Email Addre…" at bounding box center [819, 310] width 477 height 209
copy span "stacey@staceyallison.com.au"
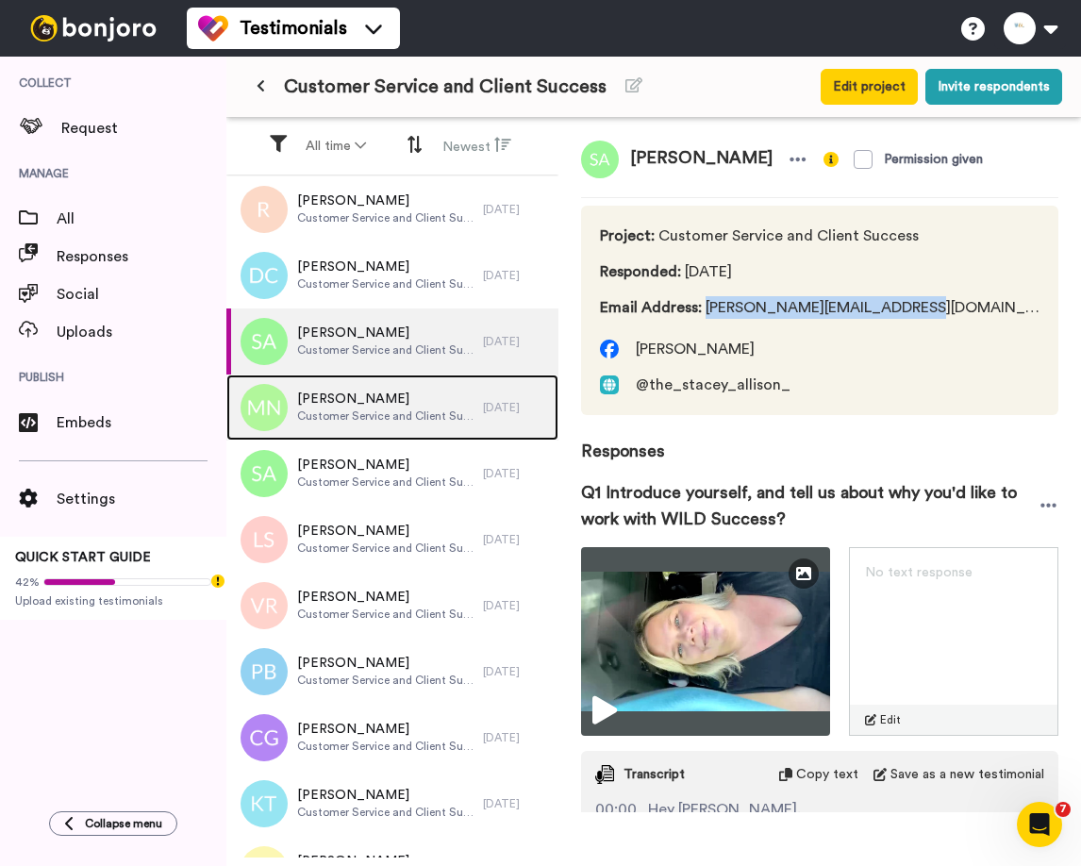
click at [316, 396] on span "Mia Nicolazzo" at bounding box center [385, 399] width 177 height 19
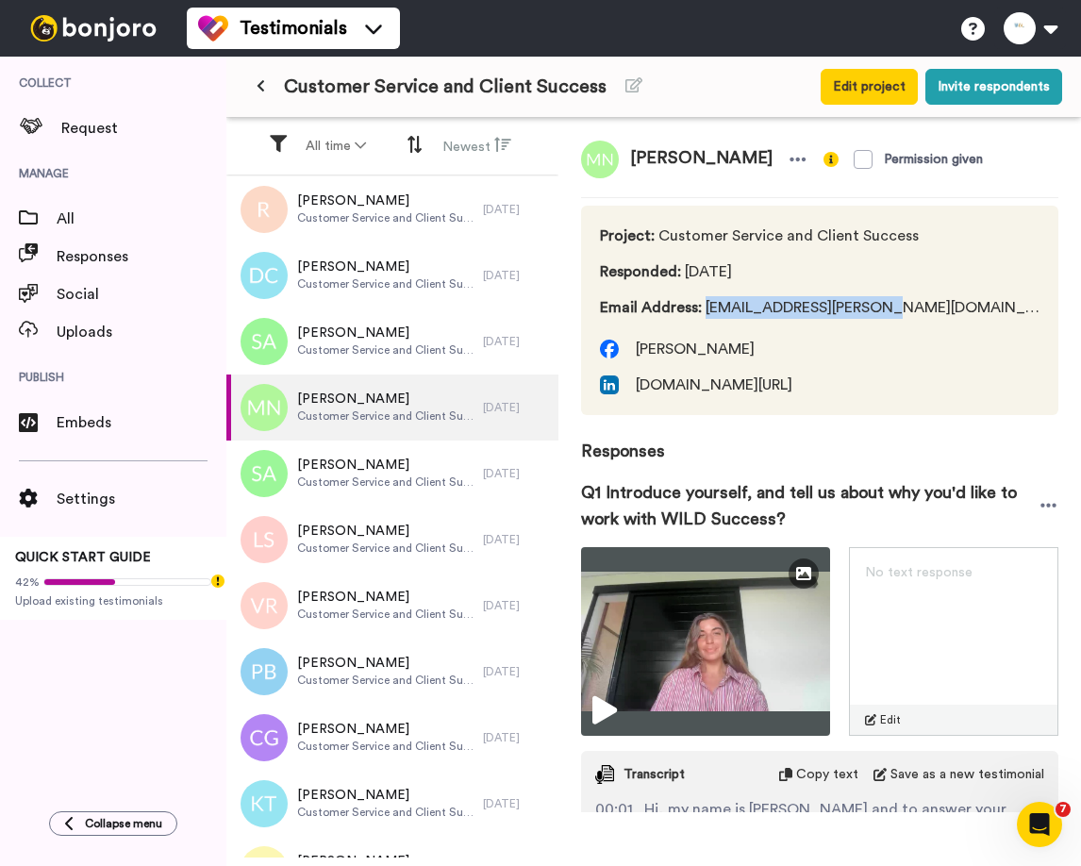
drag, startPoint x: 706, startPoint y: 308, endPoint x: 910, endPoint y: 308, distance: 204.7
click at [910, 308] on div "Project : Customer Service and Client Success Responded : 2 days ago Email Addr…" at bounding box center [819, 310] width 477 height 209
copy span "mia.nicolazzo@gmail.com"
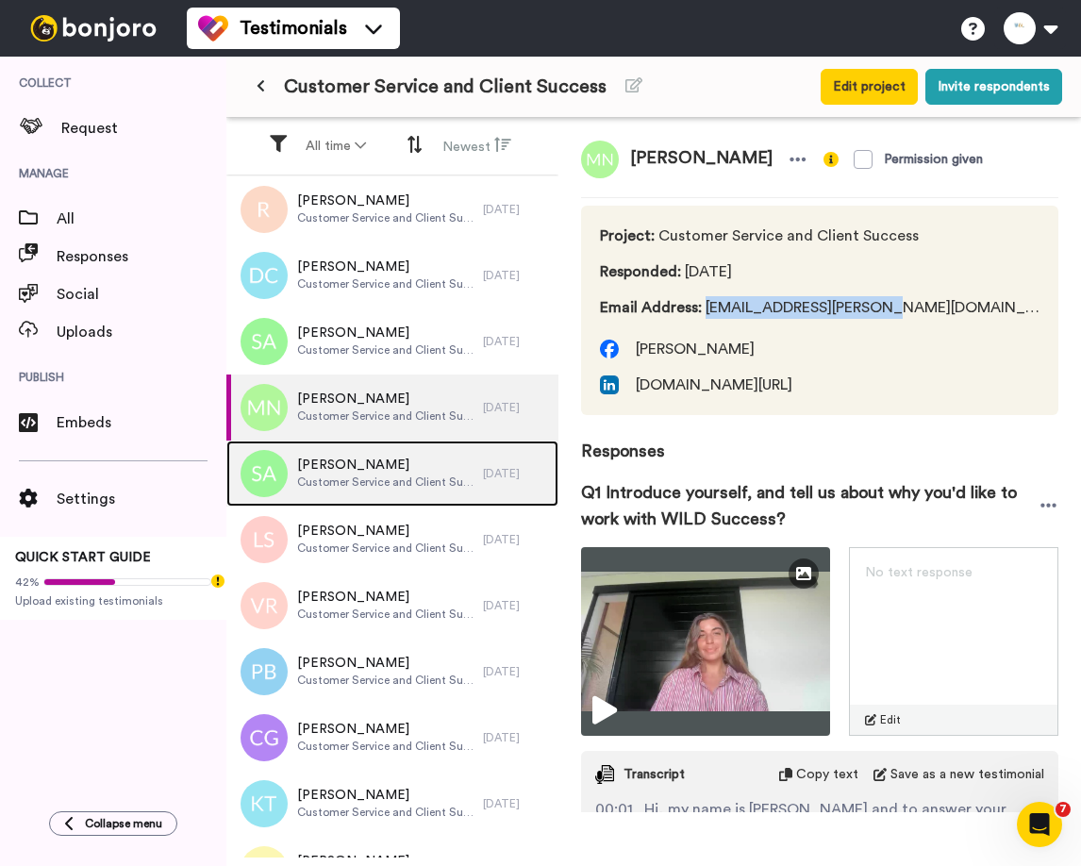
click at [335, 457] on span "Sarika Arora" at bounding box center [385, 465] width 177 height 19
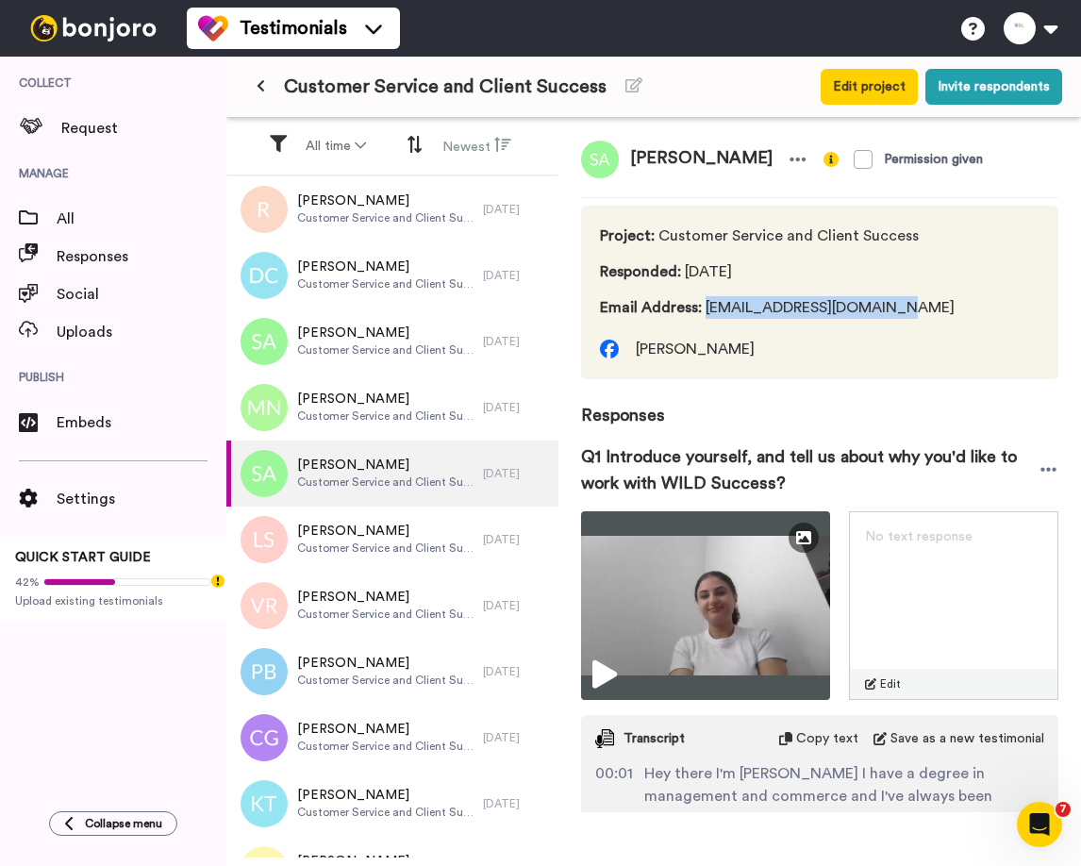
drag, startPoint x: 706, startPoint y: 305, endPoint x: 885, endPoint y: 310, distance: 179.3
click at [885, 310] on span "Email Address : soniaarora17@hotmail.com" at bounding box center [777, 307] width 355 height 23
copy span "soniaarora17@hotmail.com"
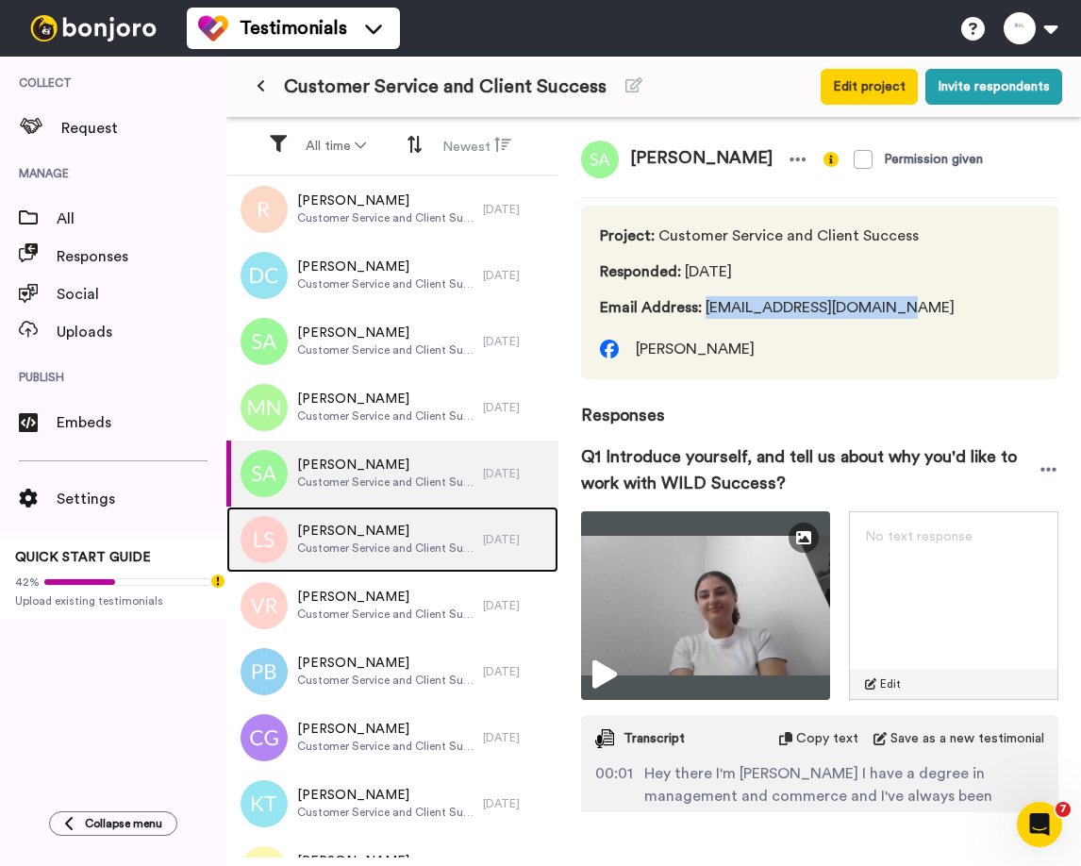
click at [370, 545] on span "Customer Service and Client Success" at bounding box center [385, 547] width 177 height 15
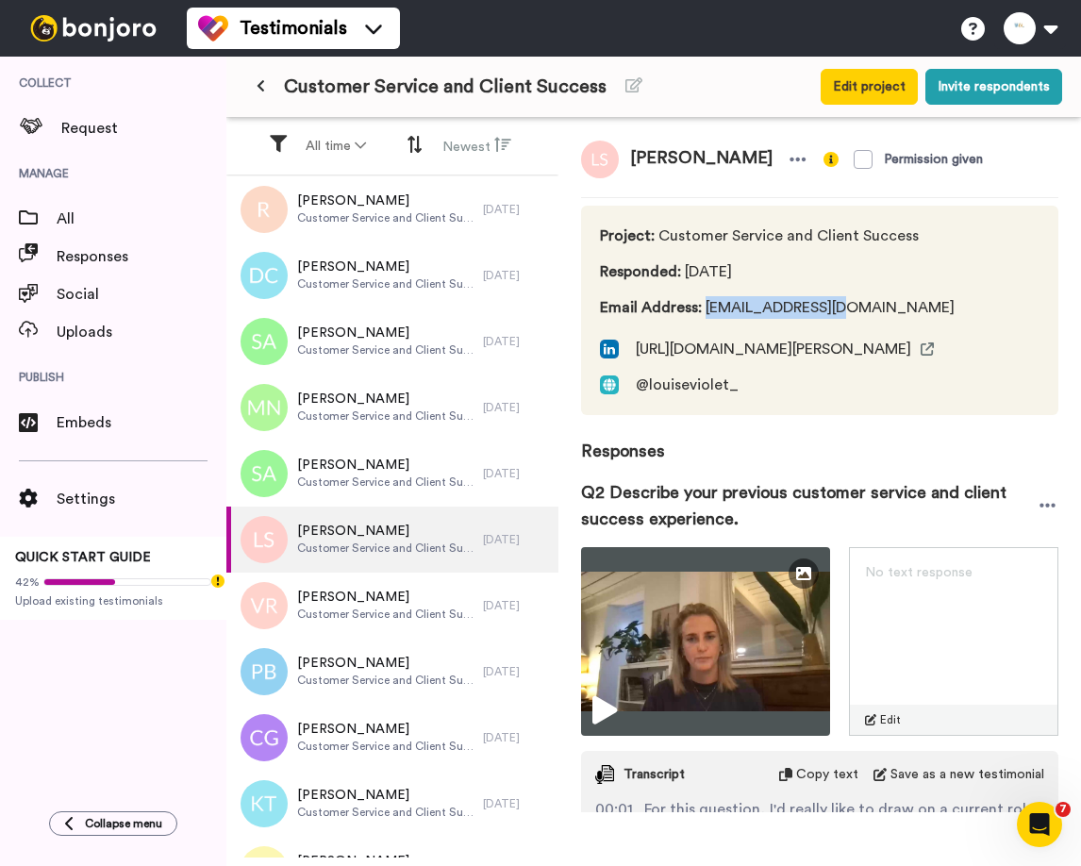
drag, startPoint x: 703, startPoint y: 310, endPoint x: 882, endPoint y: 312, distance: 179.2
click at [882, 312] on span "Email Address : lvstott@gmail.com" at bounding box center [777, 307] width 355 height 23
copy span "lvstott@gmail.com"
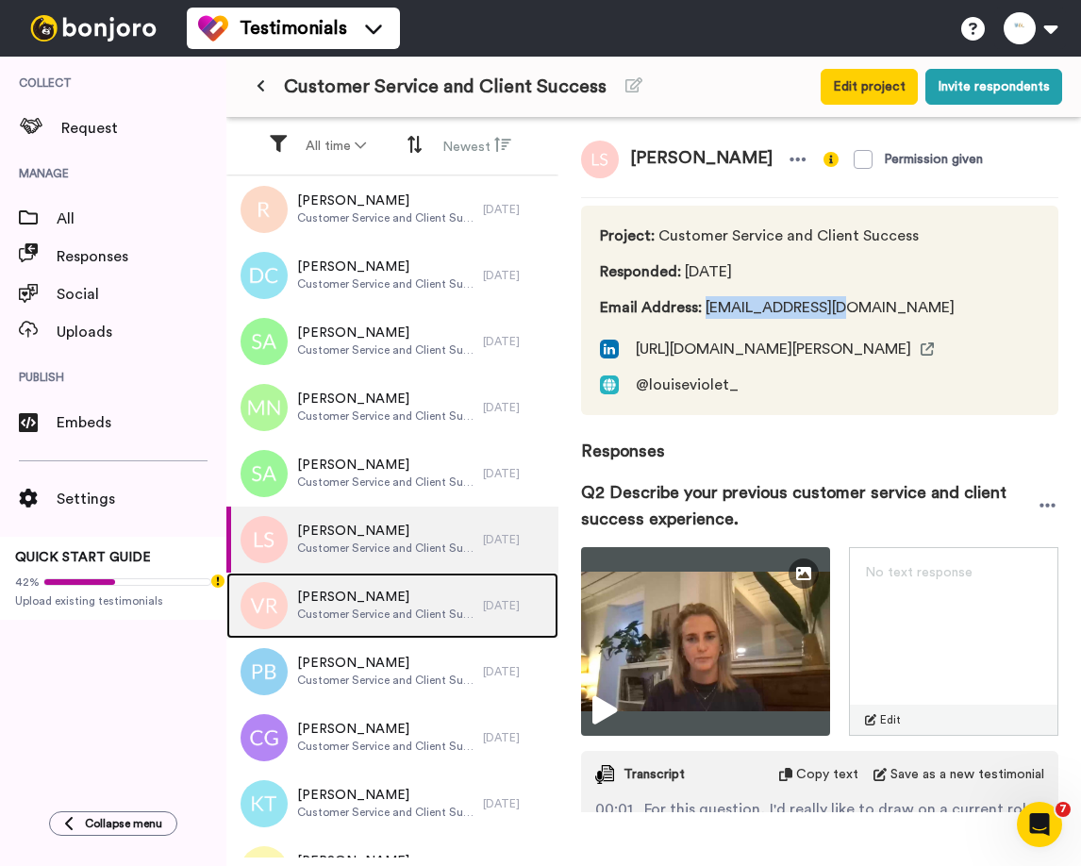
click at [351, 593] on span "[PERSON_NAME]" at bounding box center [385, 597] width 177 height 19
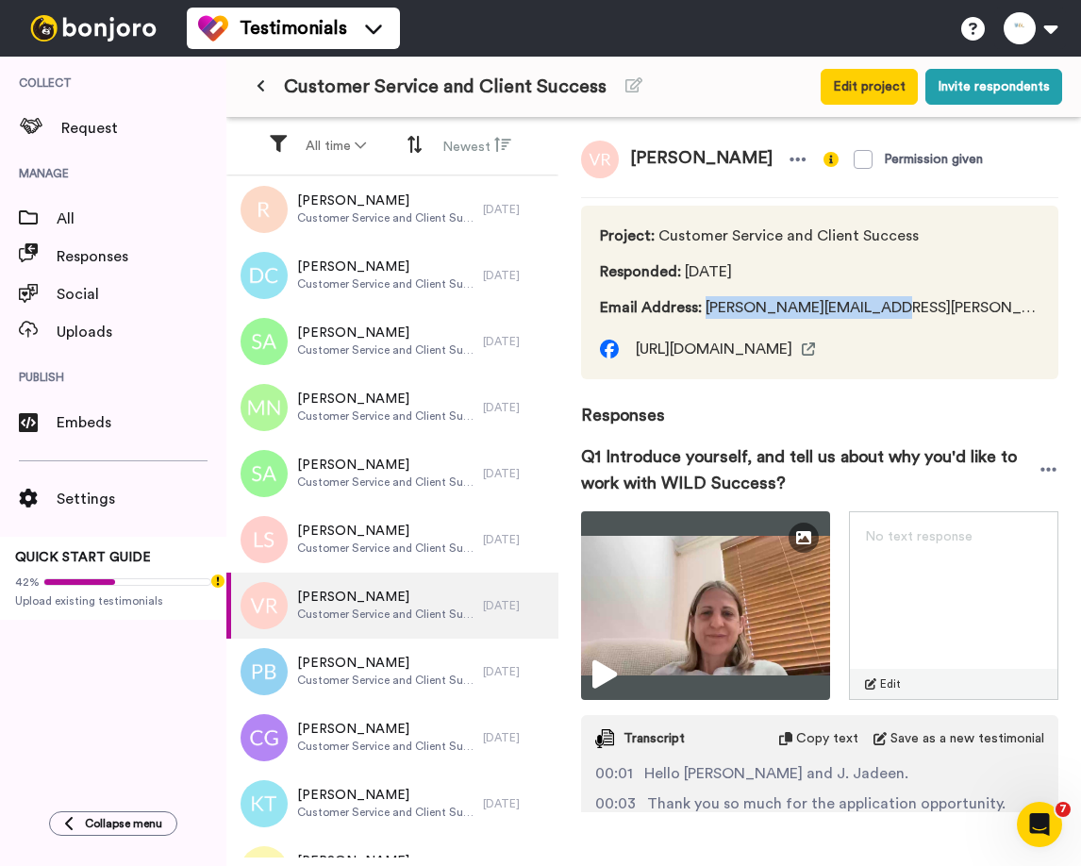
drag, startPoint x: 707, startPoint y: 309, endPoint x: 909, endPoint y: 311, distance: 201.9
click at [910, 310] on div "Project : Customer Service and Client Success Responded : 2 days ago Email Addr…" at bounding box center [819, 293] width 477 height 174
copy span "valarie.reeve@gmail.com"
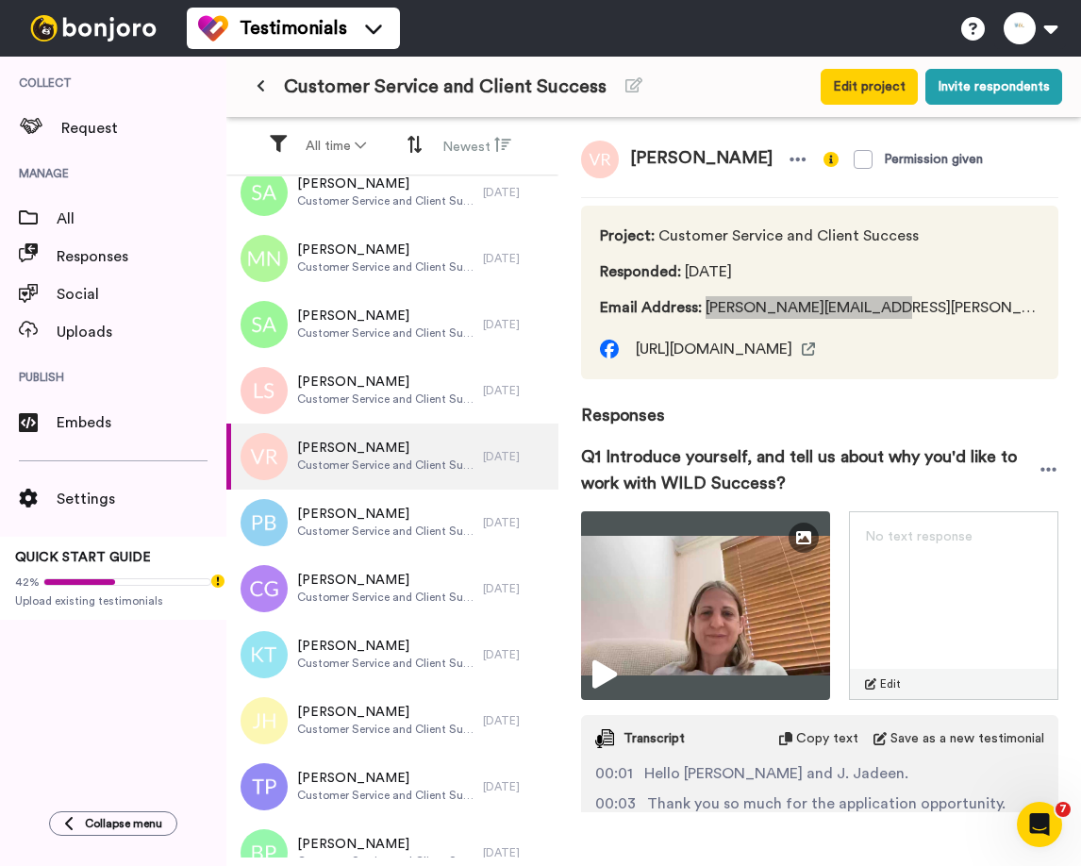
scroll to position [161, 0]
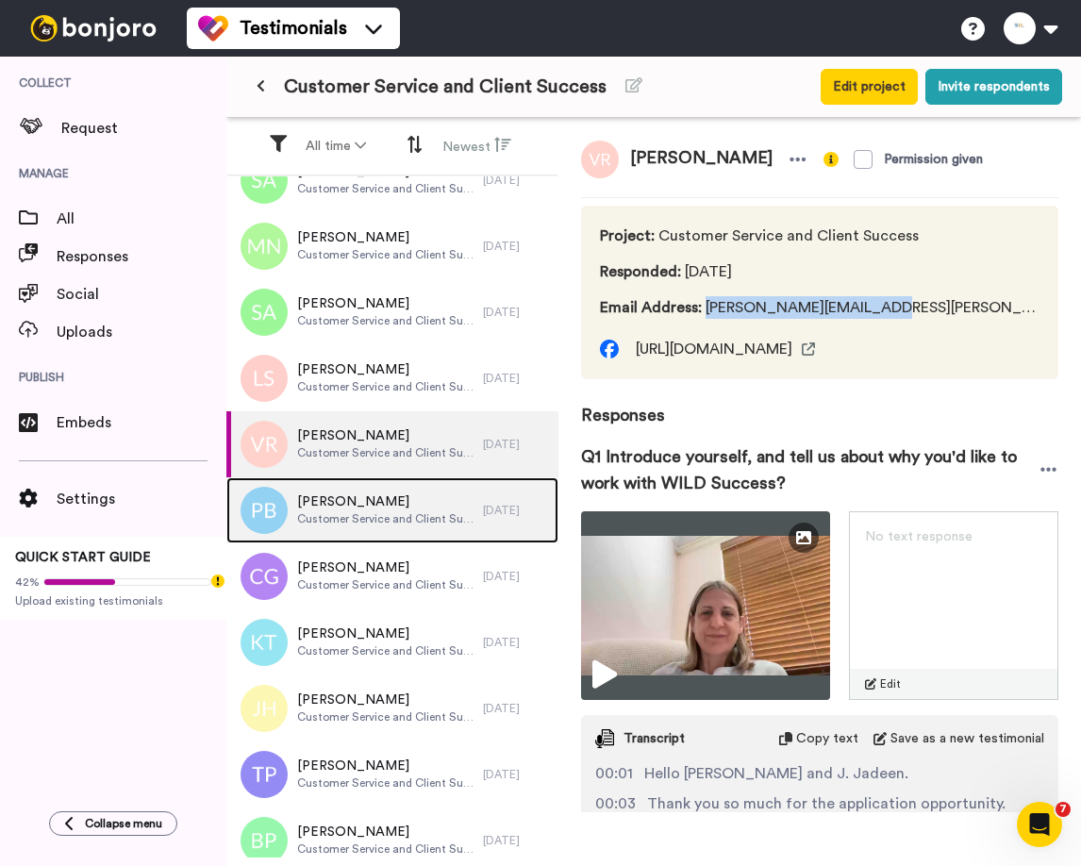
click at [338, 515] on span "Customer Service and Client Success" at bounding box center [385, 518] width 177 height 15
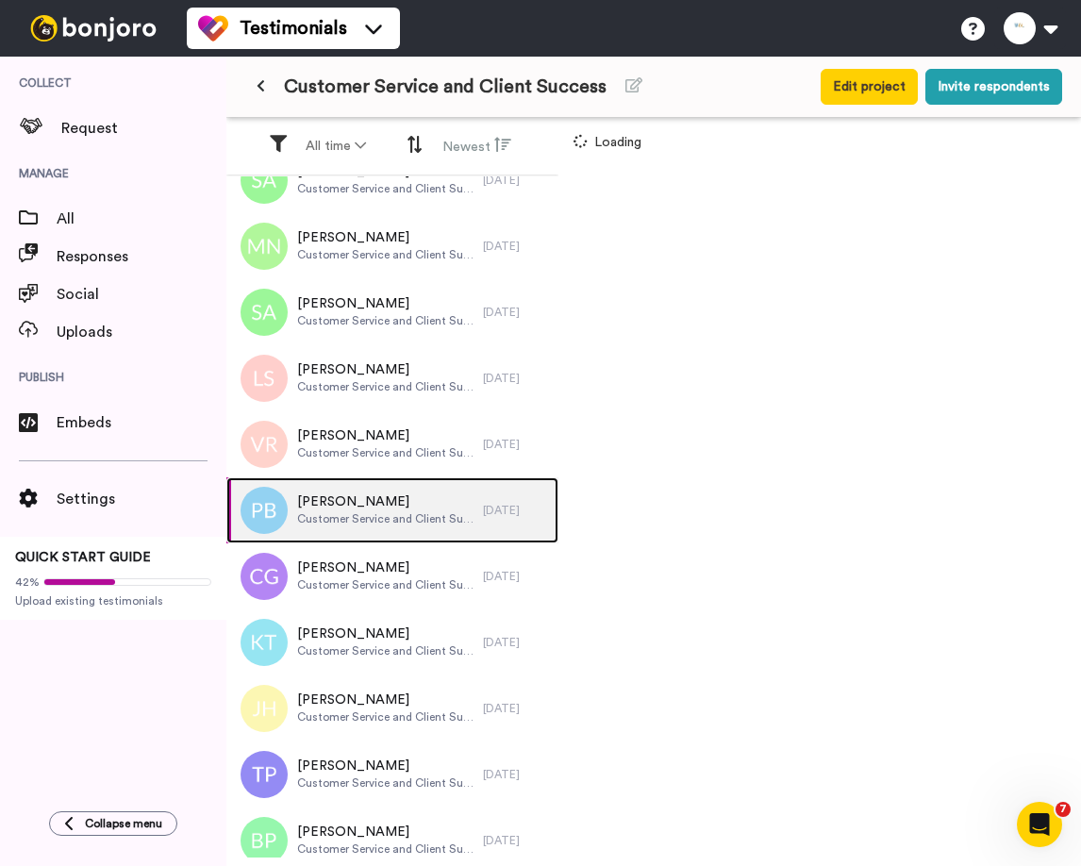
click at [338, 515] on span "Customer Service and Client Success" at bounding box center [385, 518] width 177 height 15
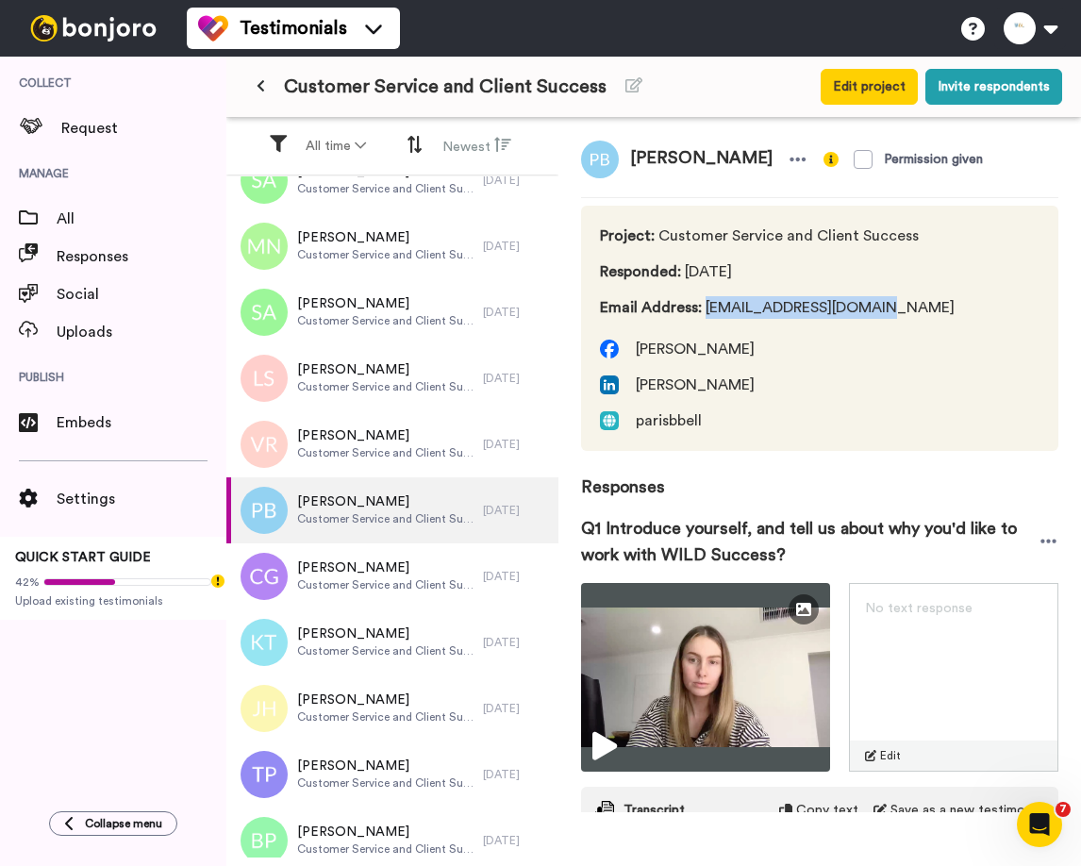
drag, startPoint x: 706, startPoint y: 307, endPoint x: 889, endPoint y: 306, distance: 183.0
click at [889, 306] on span "Email Address : parisbell202@gmail.com" at bounding box center [777, 307] width 355 height 23
copy span "parisbell202@gmail.com"
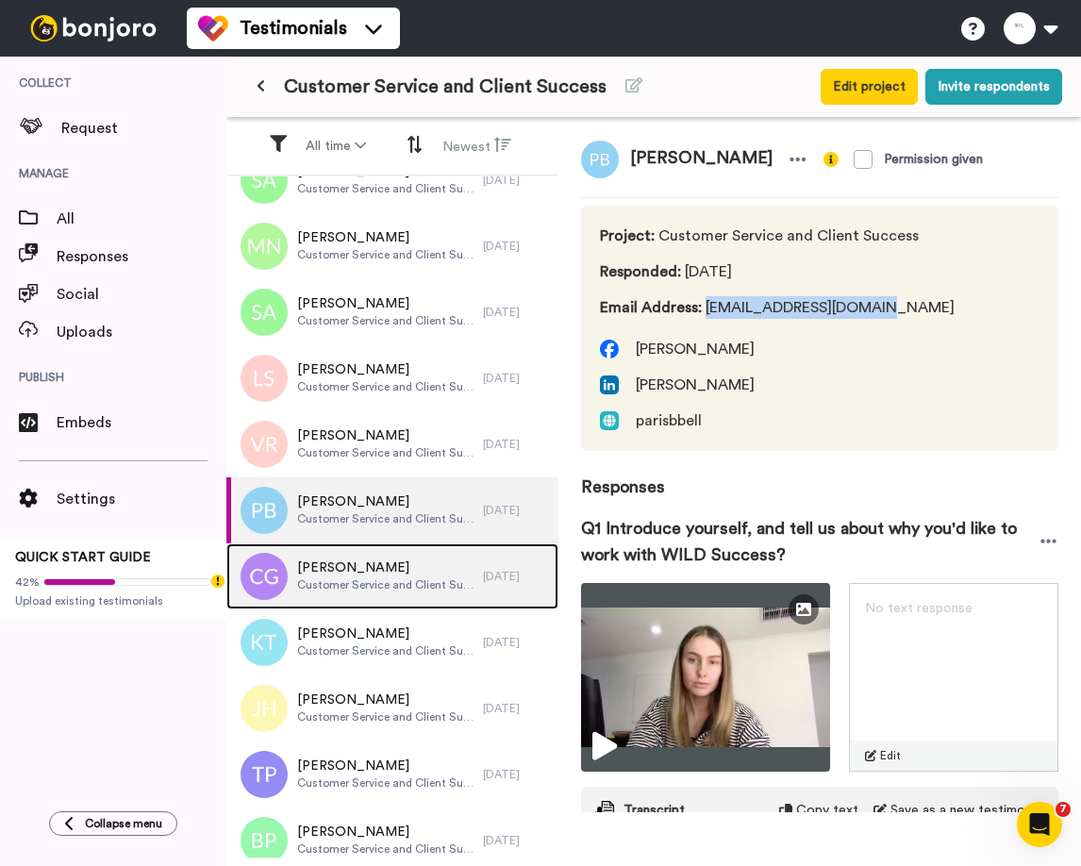
click at [373, 573] on span "Claudia Gutierrez" at bounding box center [385, 567] width 177 height 19
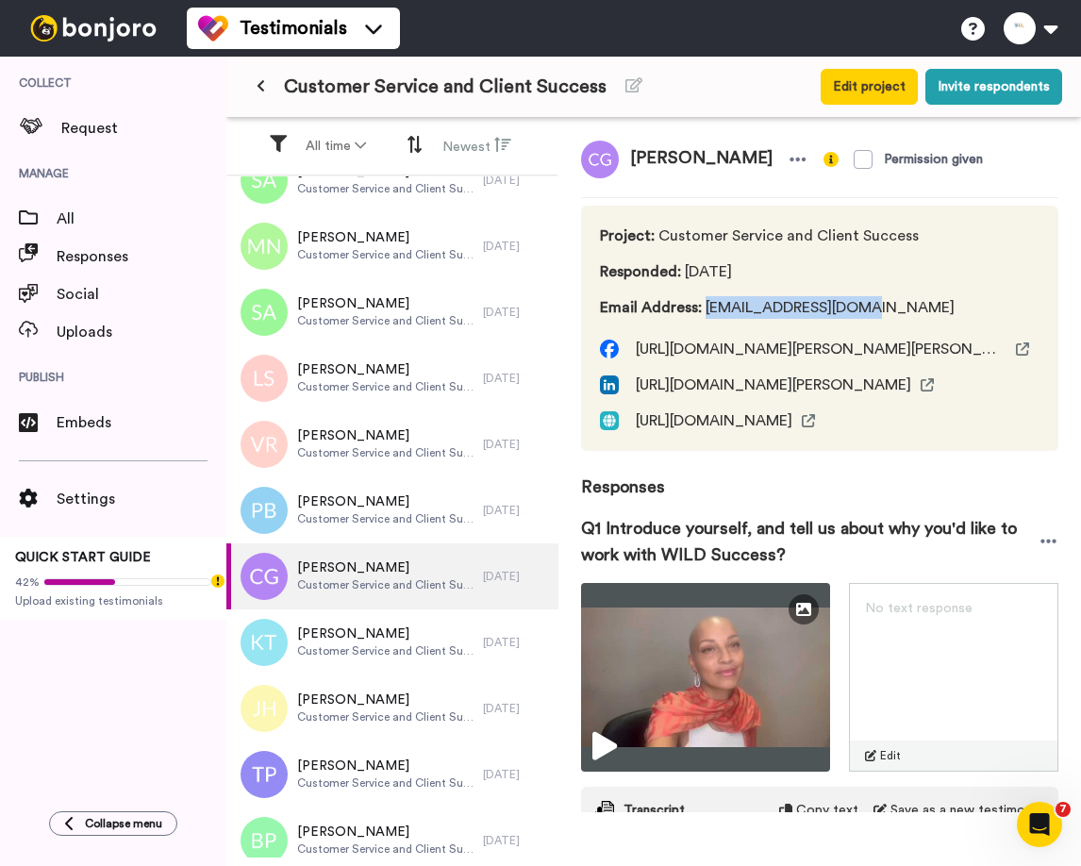
drag, startPoint x: 706, startPoint y: 309, endPoint x: 886, endPoint y: 309, distance: 180.1
click at [886, 309] on span "Email Address : marocean20@gmail.com" at bounding box center [777, 307] width 355 height 23
copy span "marocean20@gmail.com"
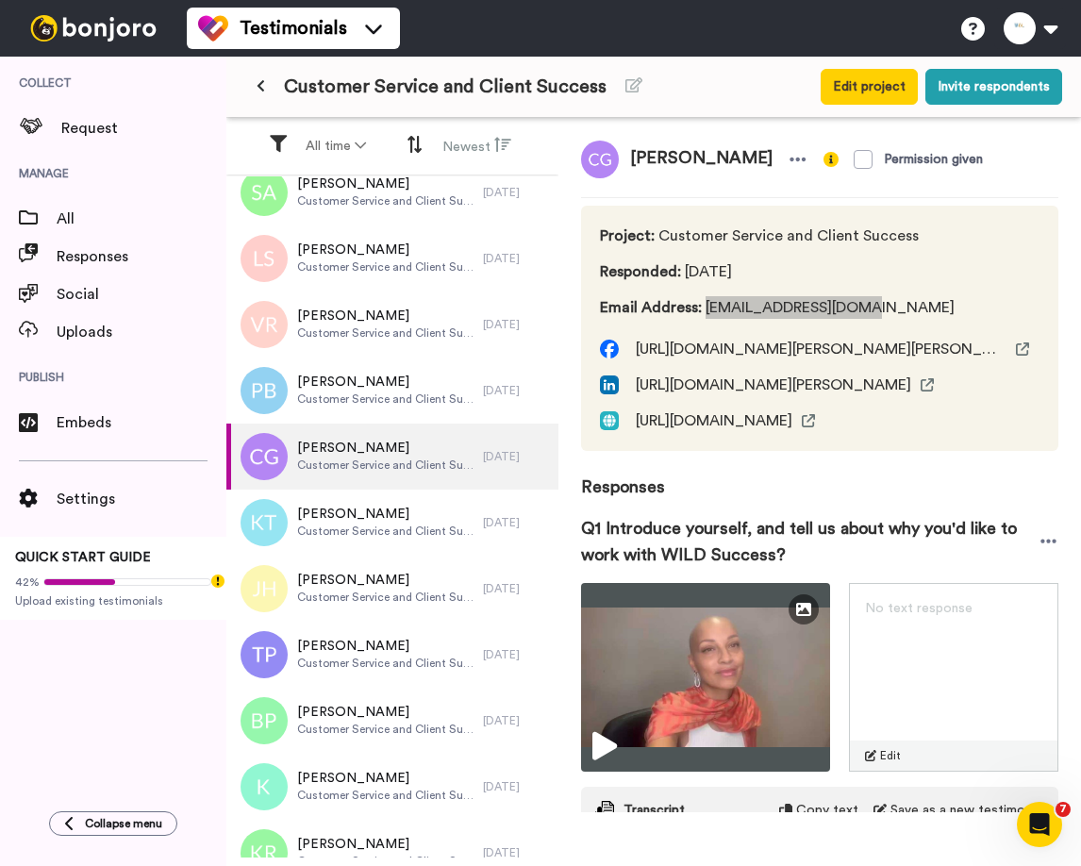
scroll to position [291, 0]
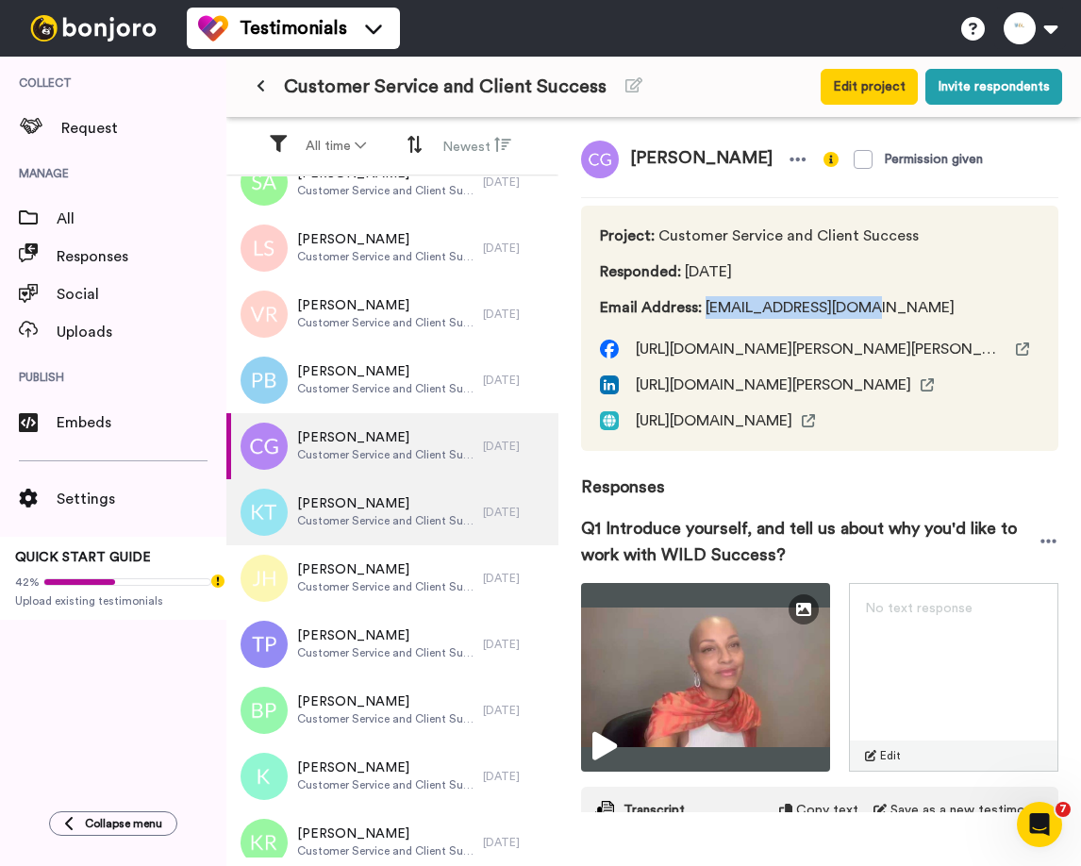
click at [359, 516] on span "Customer Service and Client Success" at bounding box center [385, 520] width 177 height 15
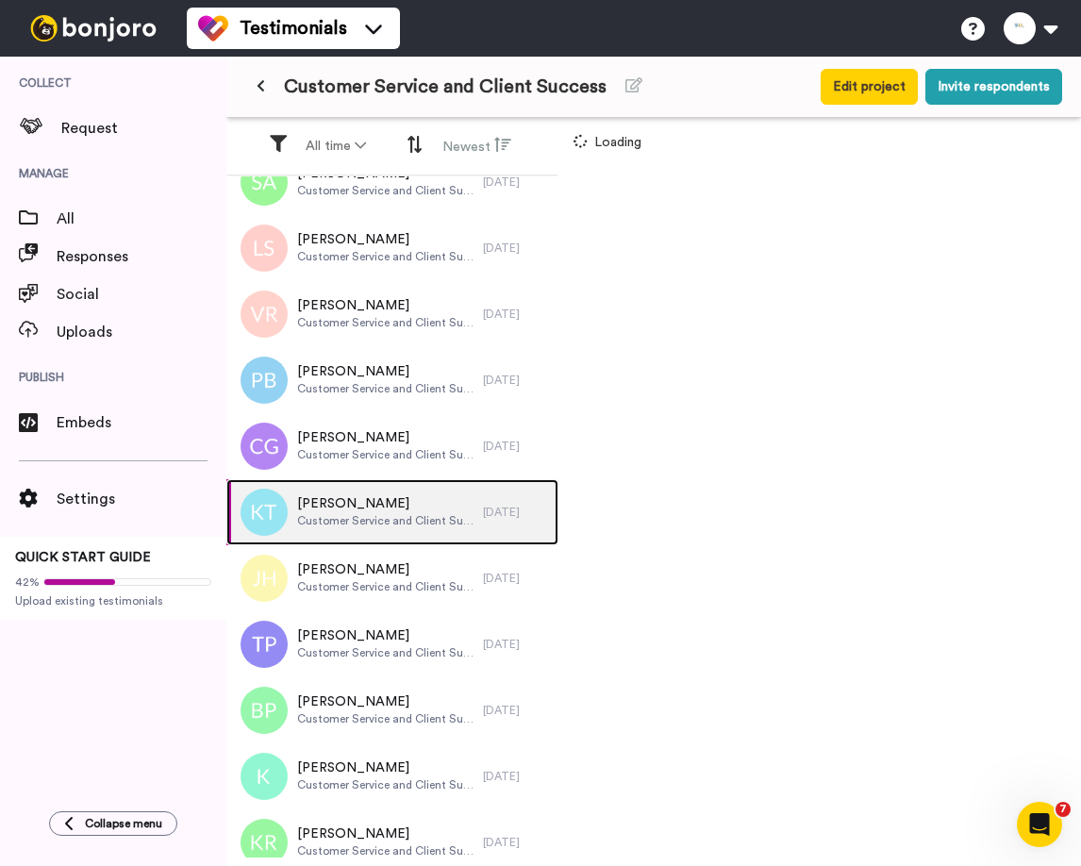
click at [359, 516] on span "Customer Service and Client Success" at bounding box center [385, 520] width 177 height 15
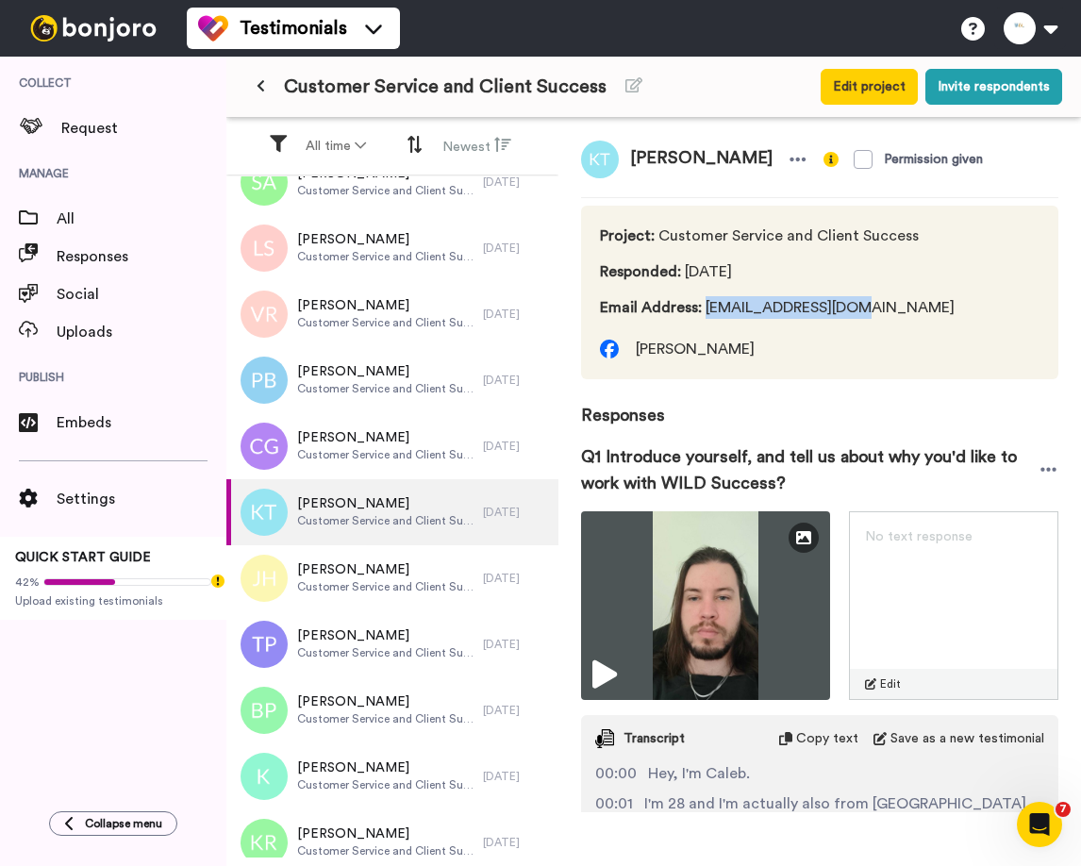
drag, startPoint x: 706, startPoint y: 307, endPoint x: 882, endPoint y: 303, distance: 175.5
click at [882, 303] on span "Email Address : MKhurtz@hotmail.com" at bounding box center [777, 307] width 355 height 23
copy span "MKhurtz@hotmail.com"
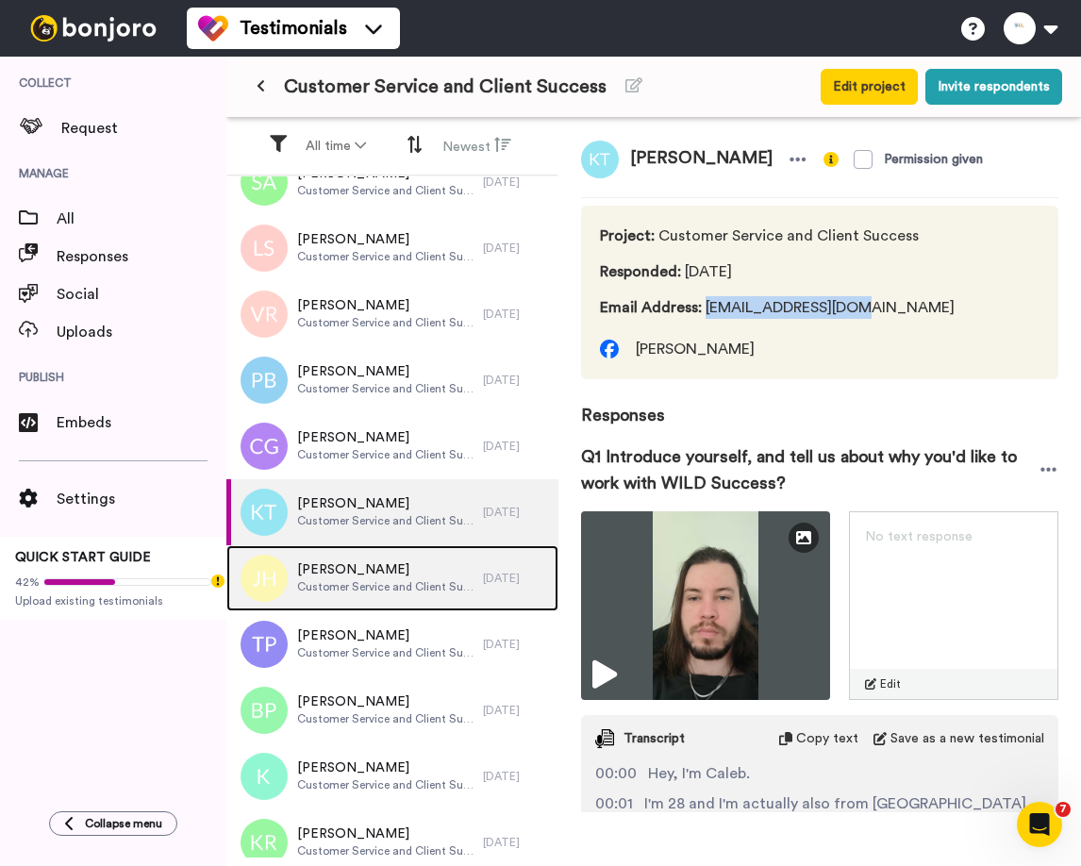
click at [367, 590] on span "Customer Service and Client Success" at bounding box center [385, 586] width 177 height 15
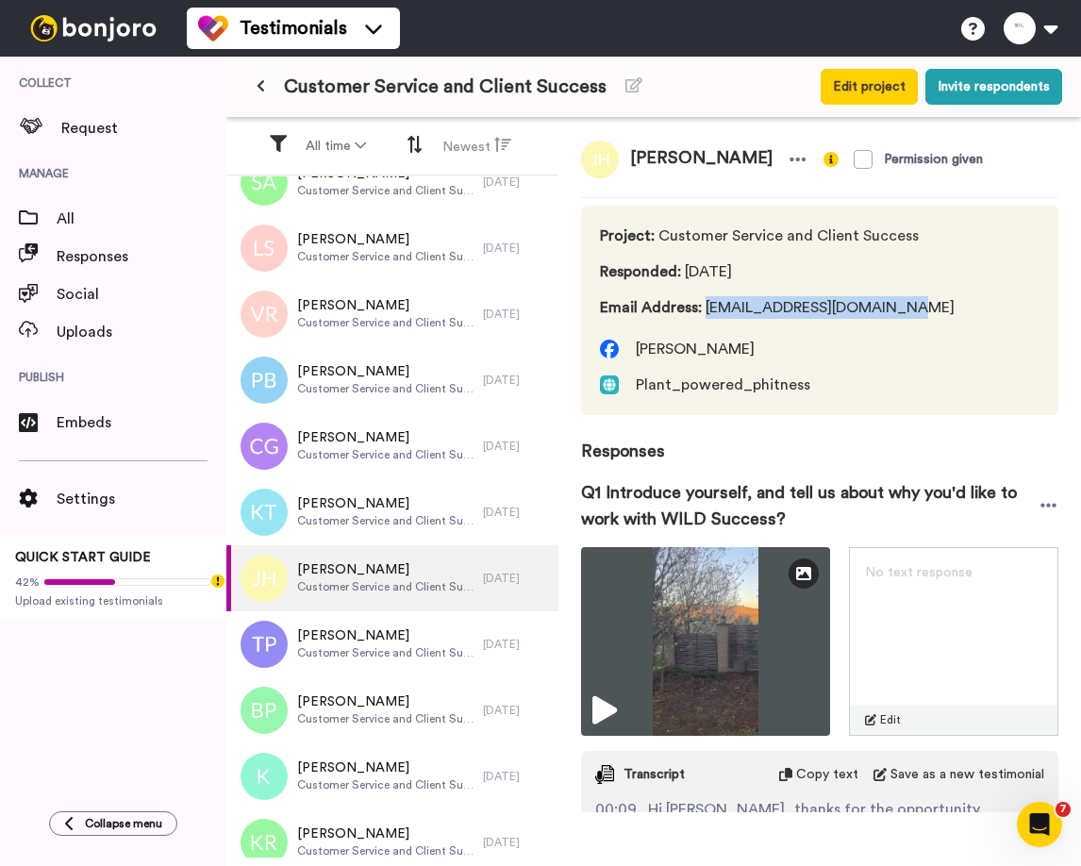
drag, startPoint x: 704, startPoint y: 312, endPoint x: 938, endPoint y: 312, distance: 234.9
click at [938, 312] on div "Project : Customer Service and Client Success Responded : 3 days ago Email Addr…" at bounding box center [819, 310] width 477 height 209
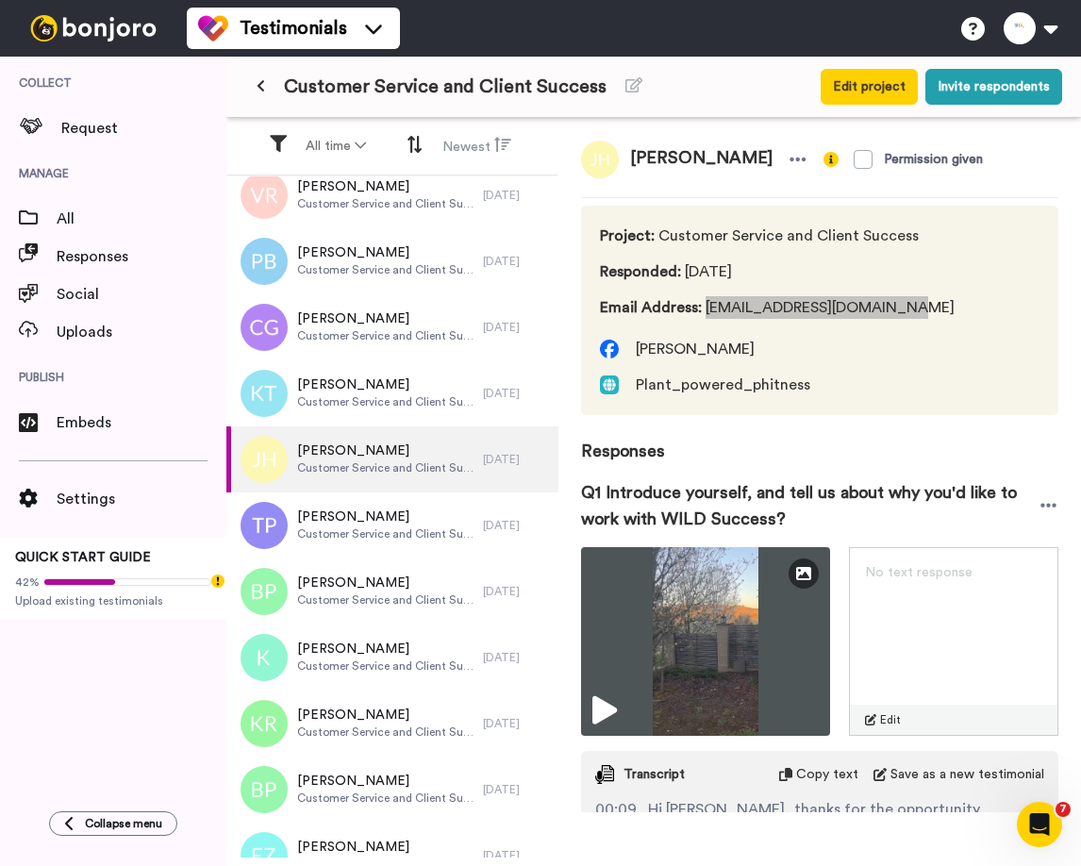
scroll to position [438, 0]
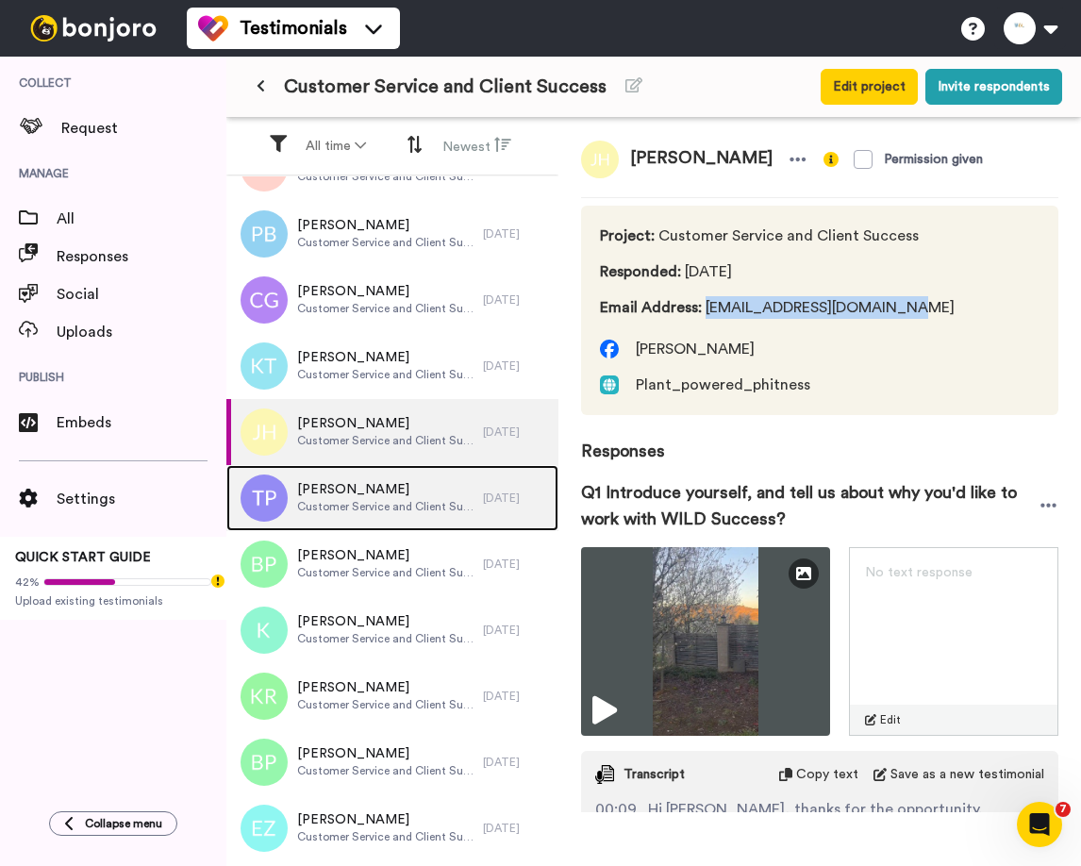
click at [320, 512] on span "Customer Service and Client Success" at bounding box center [385, 506] width 177 height 15
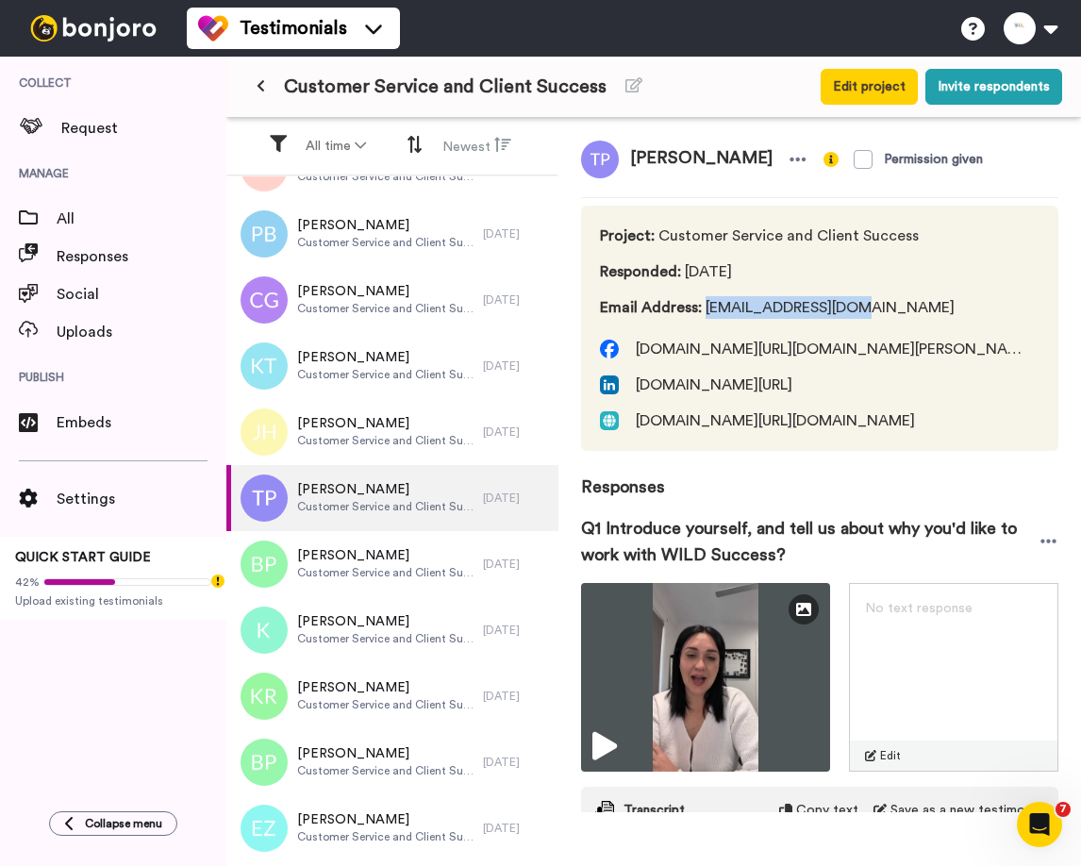
drag, startPoint x: 704, startPoint y: 310, endPoint x: 884, endPoint y: 314, distance: 180.2
click at [884, 314] on span "Email Address : teganpepi@gmail.com" at bounding box center [777, 307] width 355 height 23
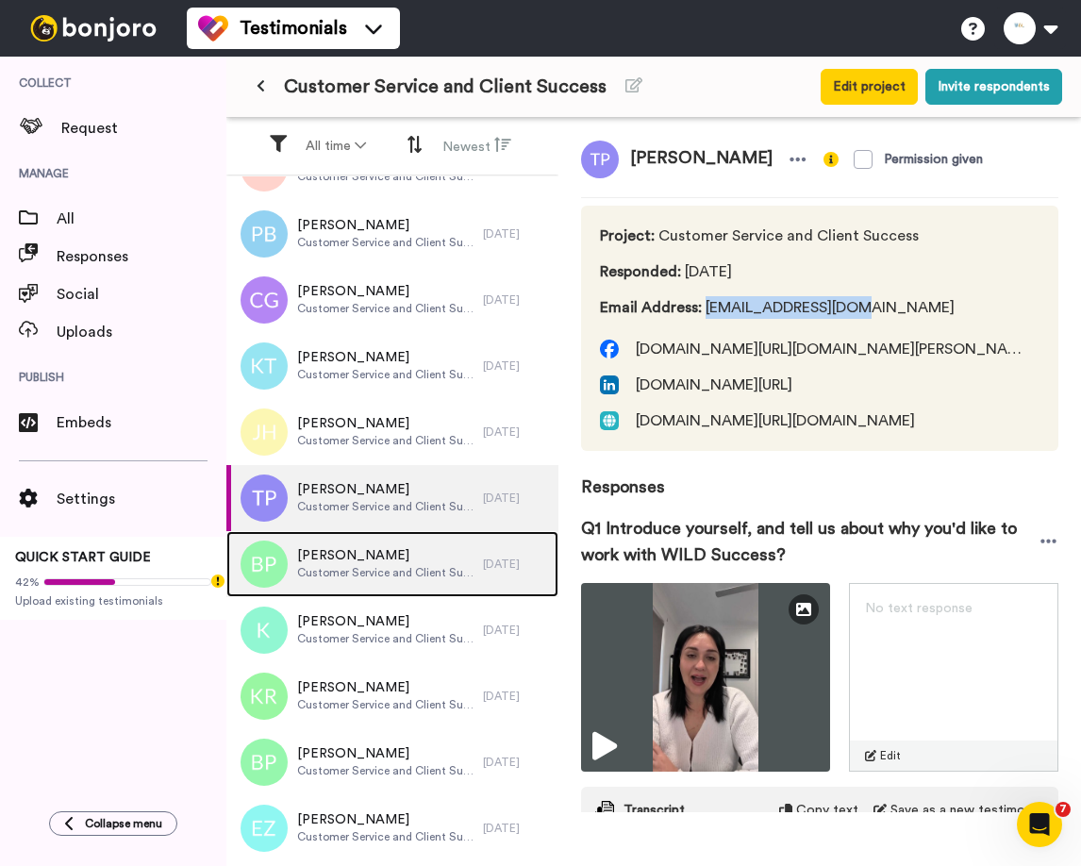
click at [359, 555] on span "Blake Parker" at bounding box center [385, 555] width 177 height 19
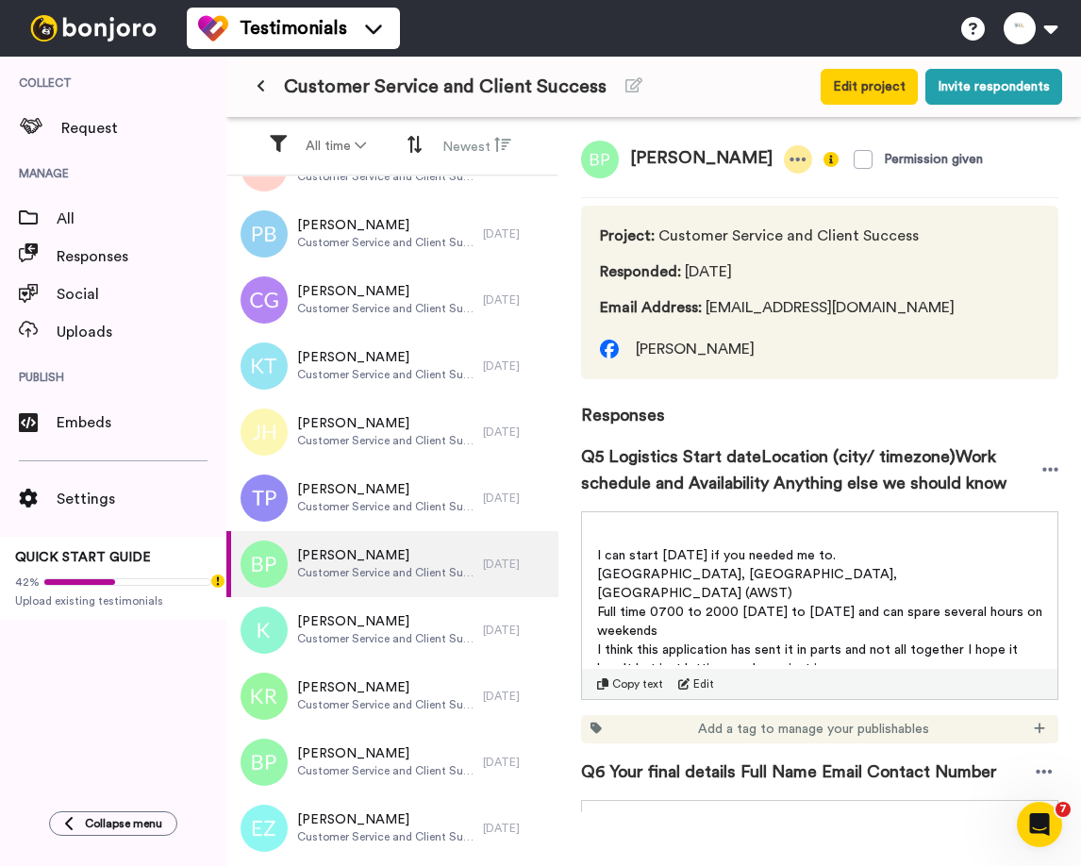
click at [789, 154] on icon at bounding box center [797, 159] width 17 height 19
click at [706, 224] on li "Delete response" at bounding box center [687, 218] width 161 height 26
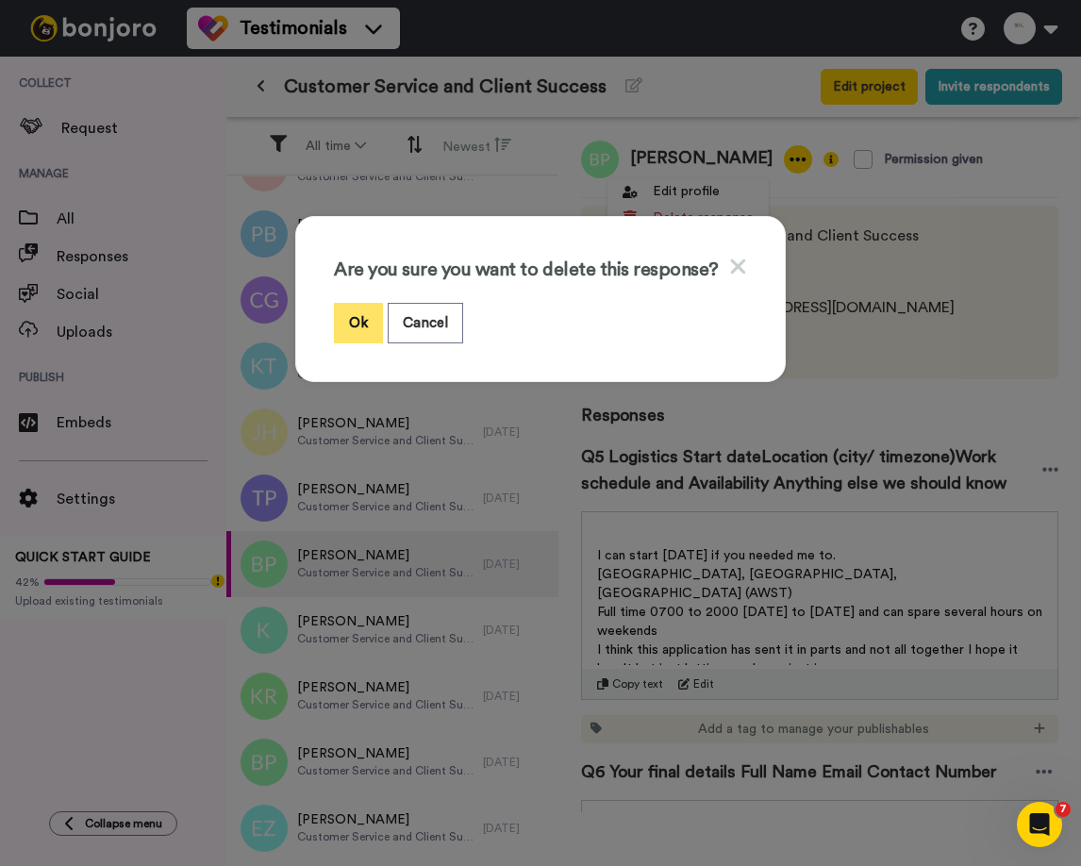
click at [358, 336] on button "Ok" at bounding box center [358, 323] width 49 height 41
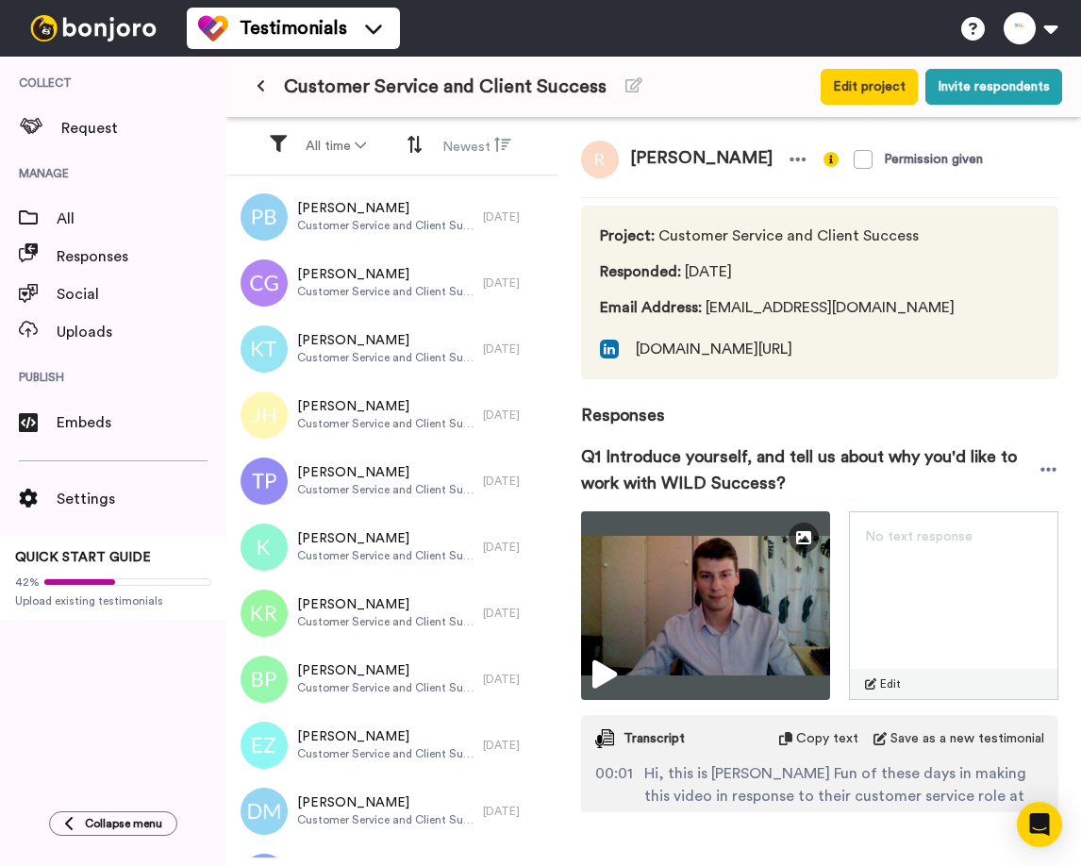
scroll to position [483, 0]
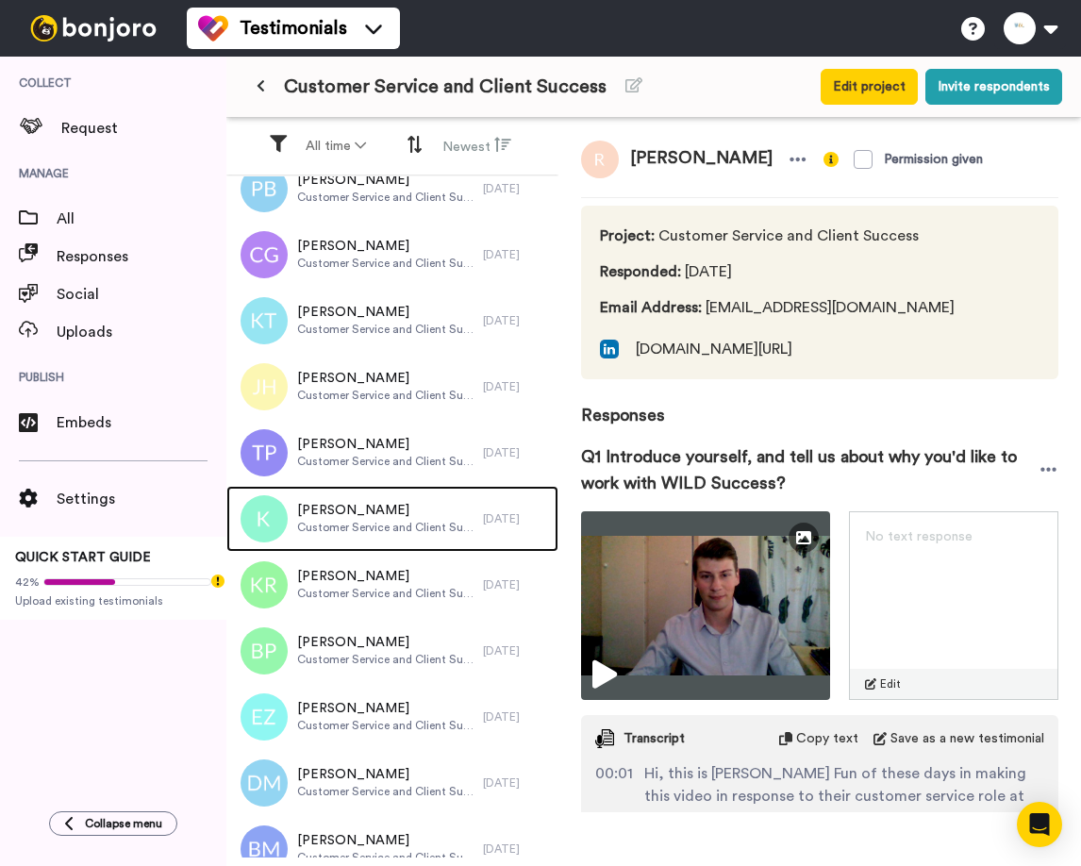
click at [359, 522] on span "Customer Service and Client Success" at bounding box center [385, 527] width 177 height 15
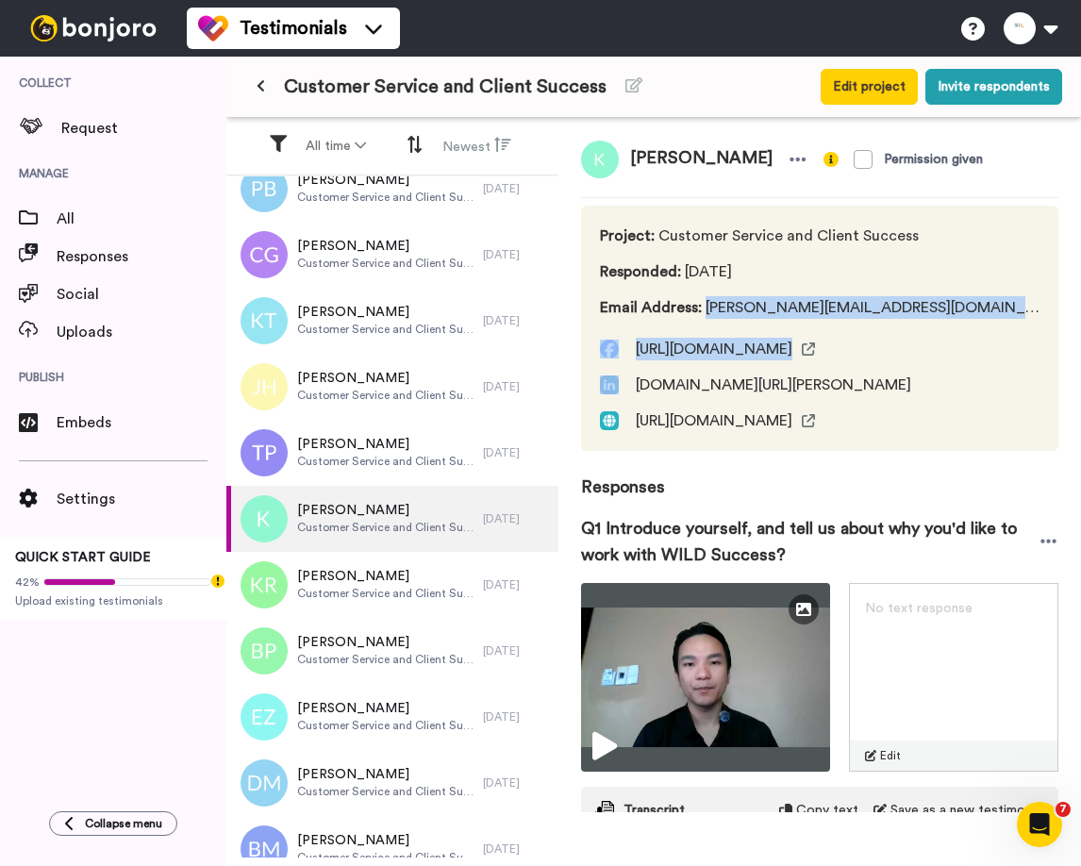
drag, startPoint x: 705, startPoint y: 310, endPoint x: 949, endPoint y: 310, distance: 244.3
click at [949, 310] on div "Project : Customer Service and Client Success Responded : [DATE] Email Address …" at bounding box center [819, 328] width 477 height 245
click at [932, 306] on div "Project : Customer Service and Client Success Responded : [DATE] Email Address …" at bounding box center [819, 328] width 477 height 245
drag, startPoint x: 932, startPoint y: 306, endPoint x: 712, endPoint y: 308, distance: 219.8
click at [709, 309] on div "Project : Customer Service and Client Success Responded : 3 days ago Email Addr…" at bounding box center [819, 328] width 477 height 245
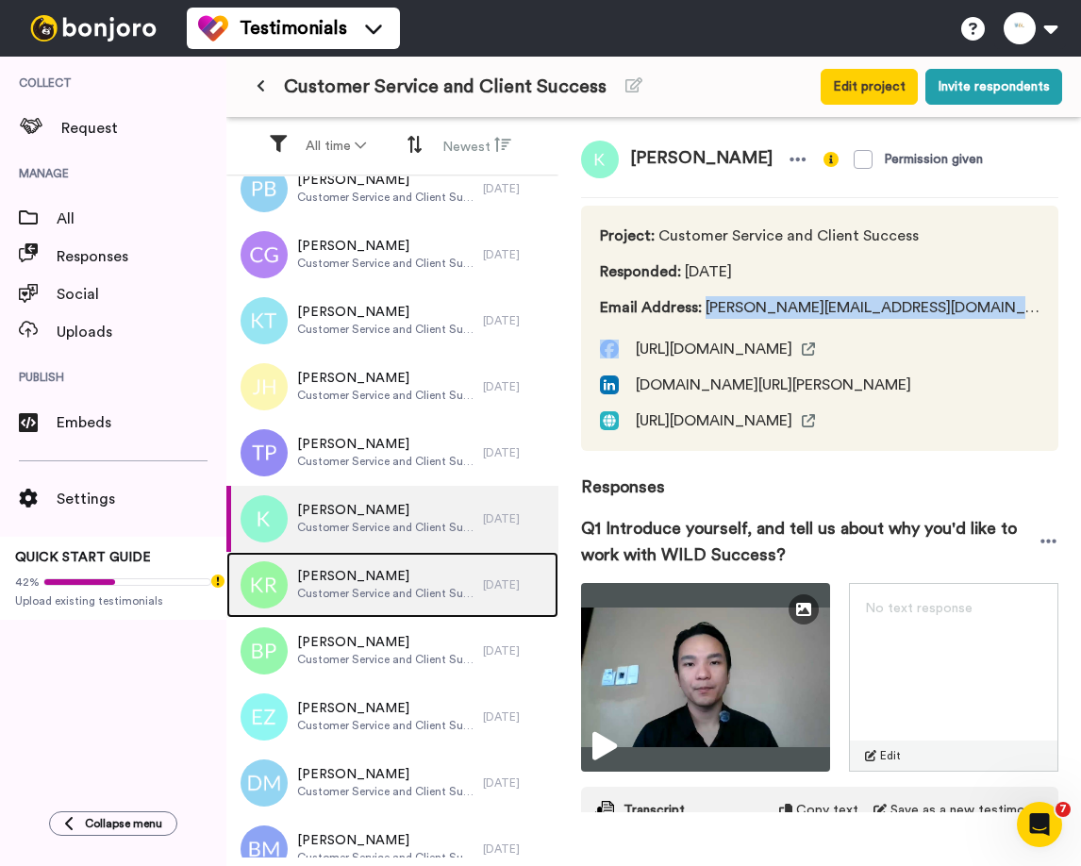
click at [356, 583] on span "Kirsty Rae" at bounding box center [385, 576] width 177 height 19
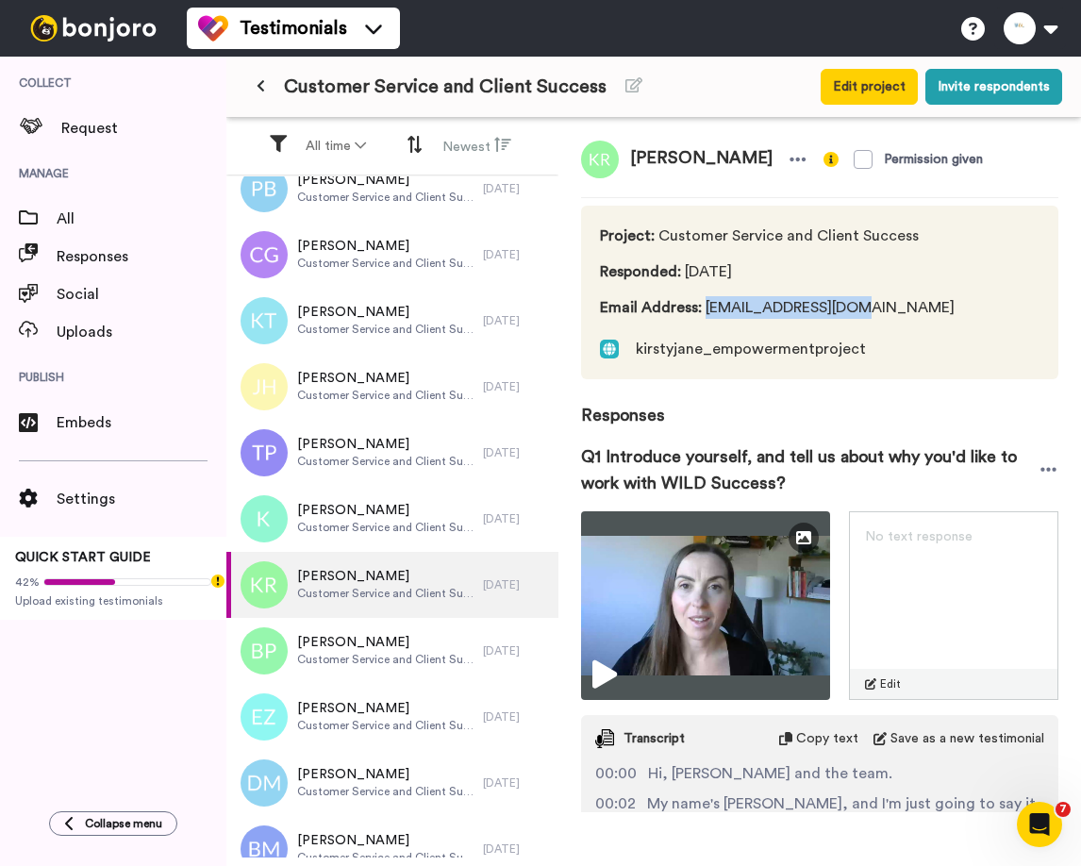
drag, startPoint x: 706, startPoint y: 307, endPoint x: 891, endPoint y: 307, distance: 185.8
click at [891, 307] on span "Email Address : kirst2886@gmail.com" at bounding box center [777, 307] width 355 height 23
copy span "kirst2886@gmail.com"
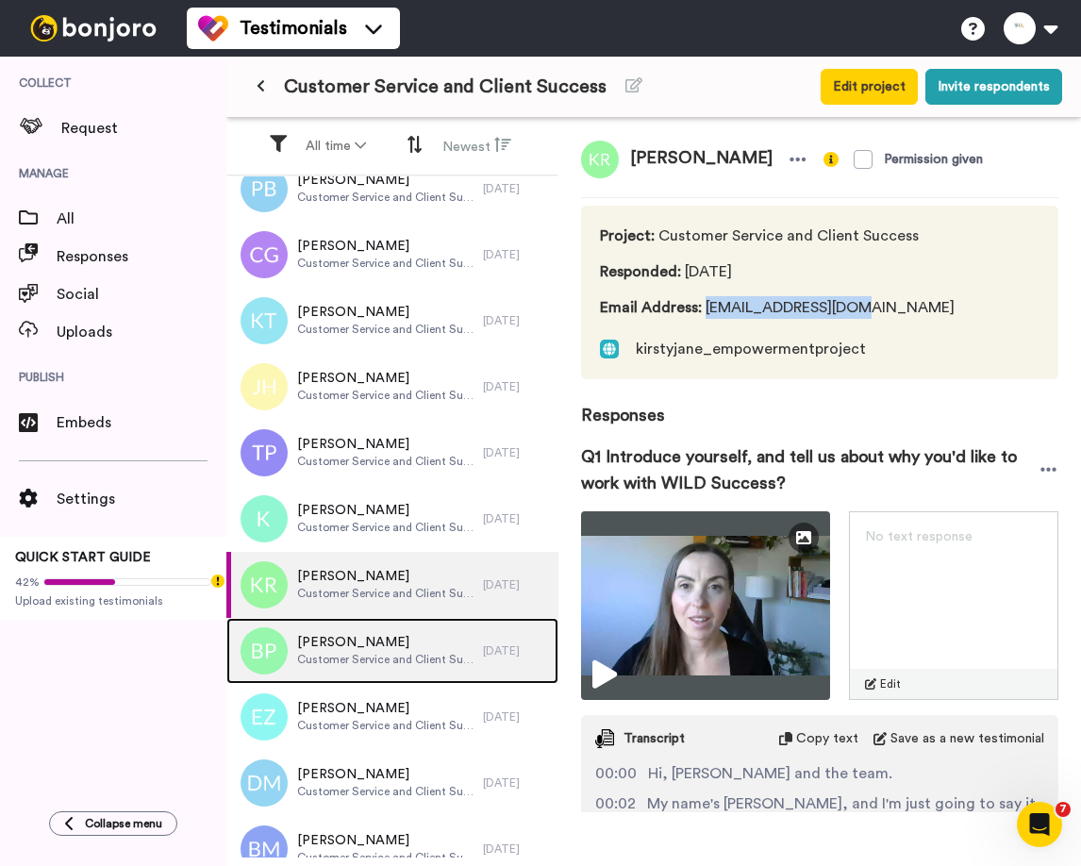
click at [320, 641] on span "Blake Parker" at bounding box center [385, 642] width 177 height 19
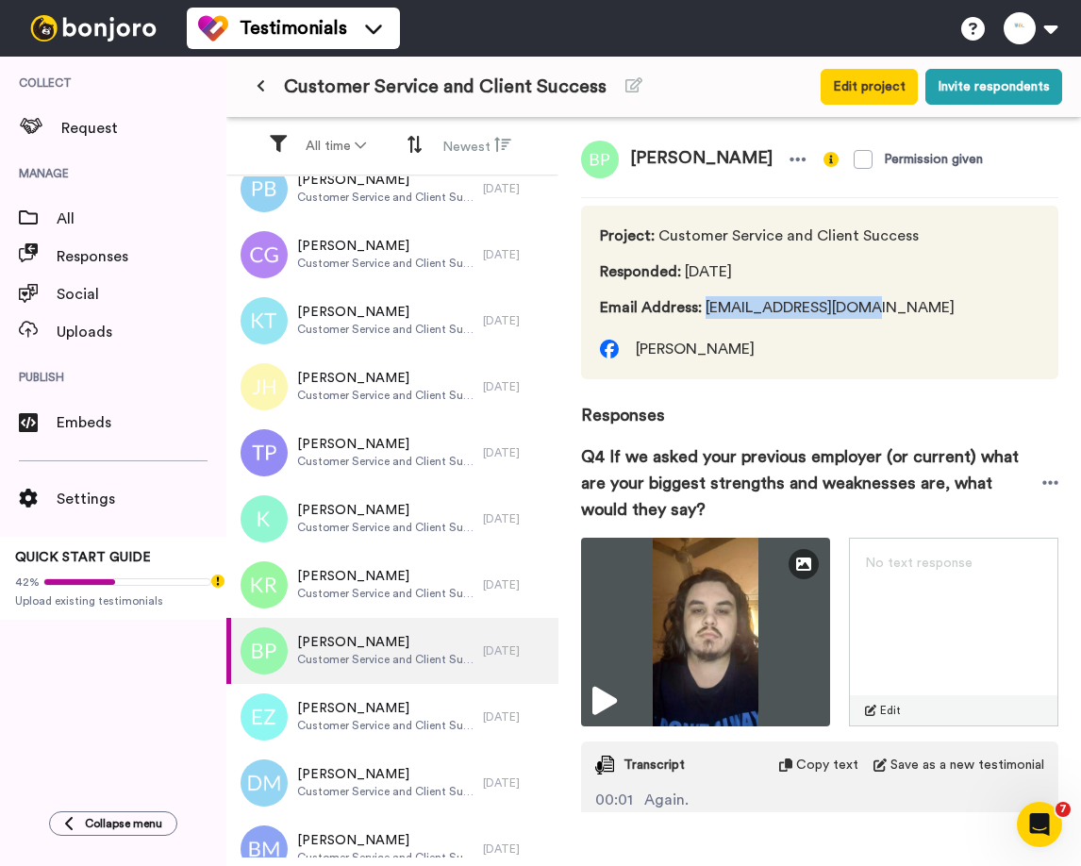
drag, startPoint x: 706, startPoint y: 311, endPoint x: 901, endPoint y: 316, distance: 195.3
click at [901, 316] on span "Email Address : bcrommie@outlook.com" at bounding box center [777, 307] width 355 height 23
copy span "bcrommie@outlook.com"
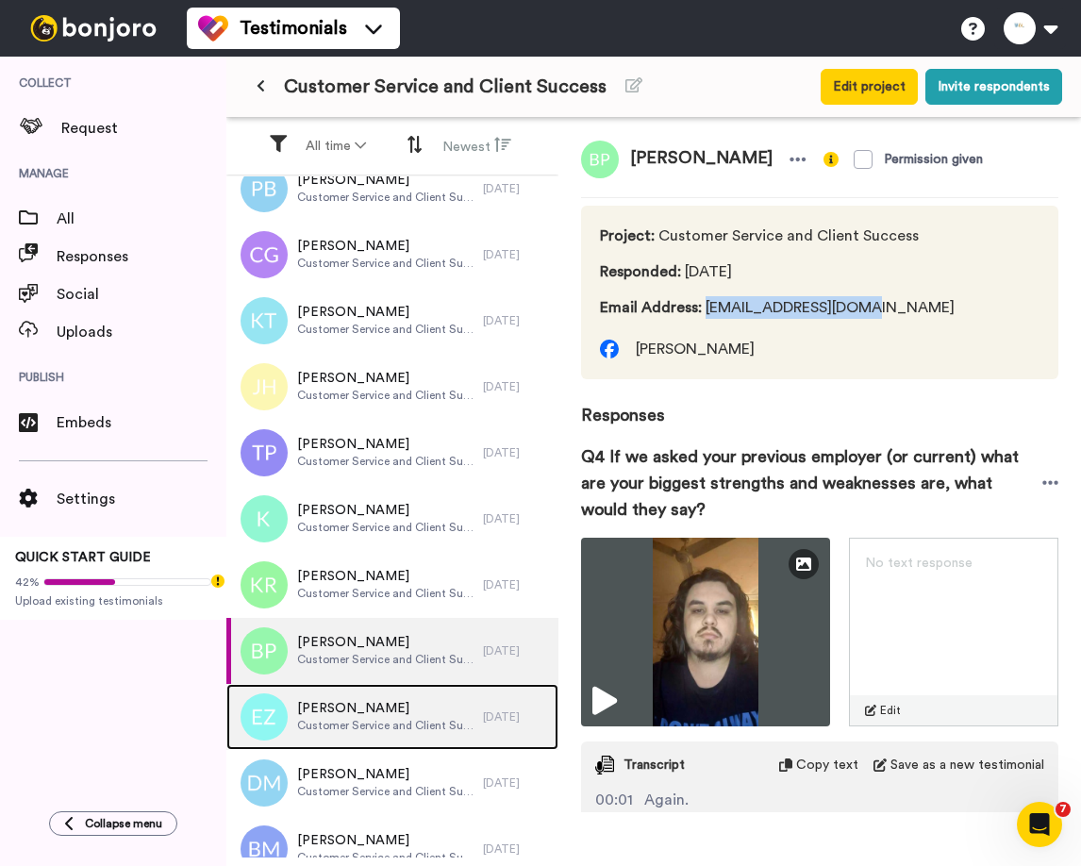
click at [318, 701] on span "Ellie Zaza" at bounding box center [385, 708] width 177 height 19
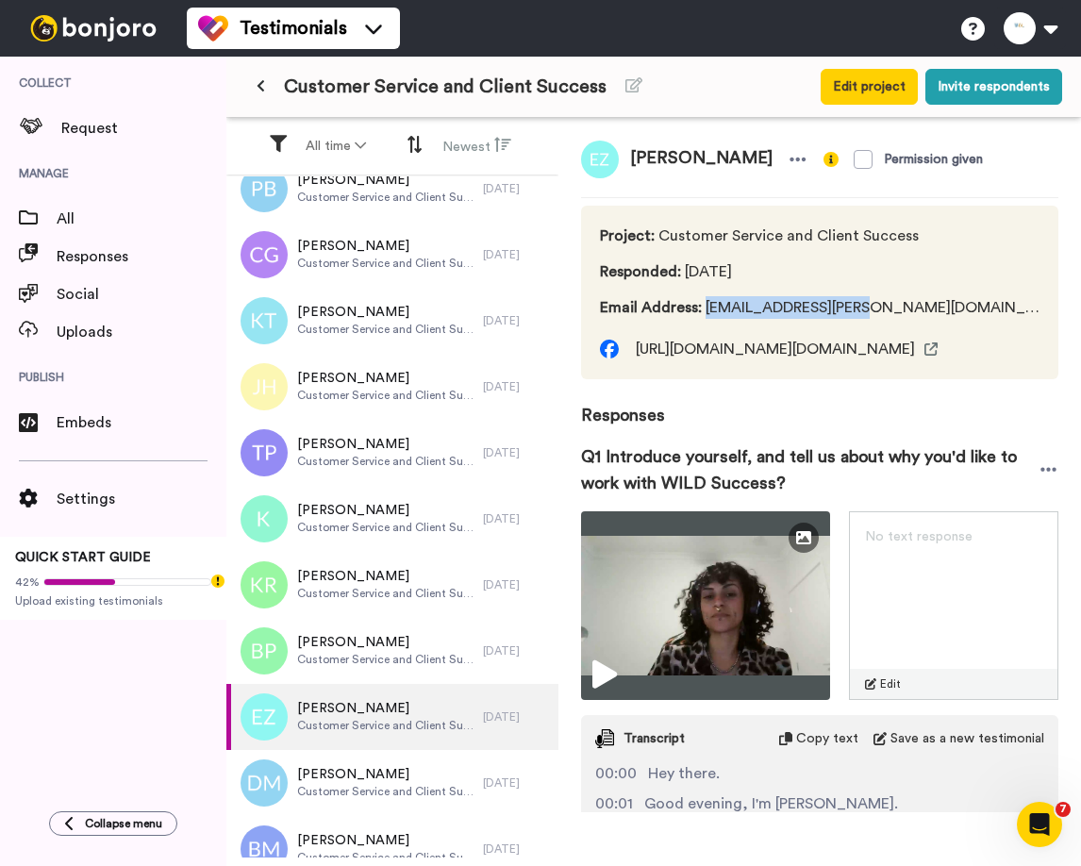
drag, startPoint x: 706, startPoint y: 305, endPoint x: 902, endPoint y: 305, distance: 196.2
click at [902, 305] on span "Email Address : e-thomas@live.com.au" at bounding box center [820, 307] width 440 height 23
copy span "e-thomas@live.com.au"
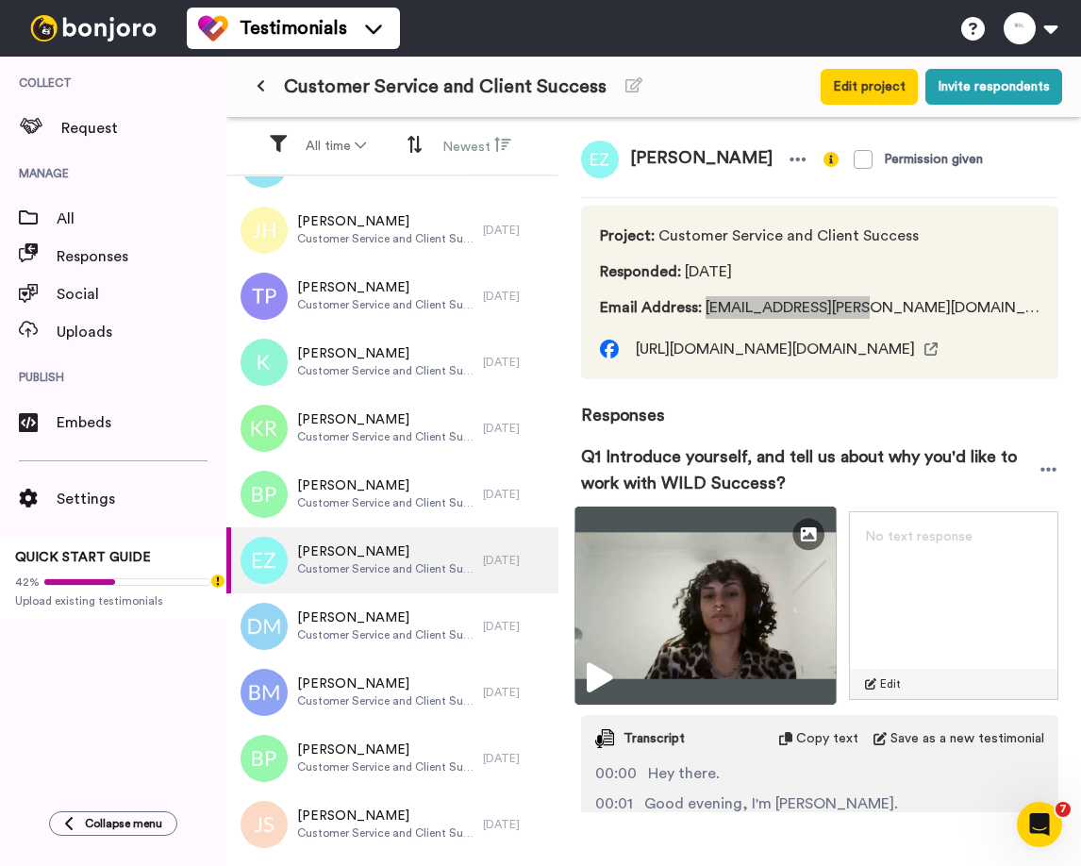
scroll to position [689, 0]
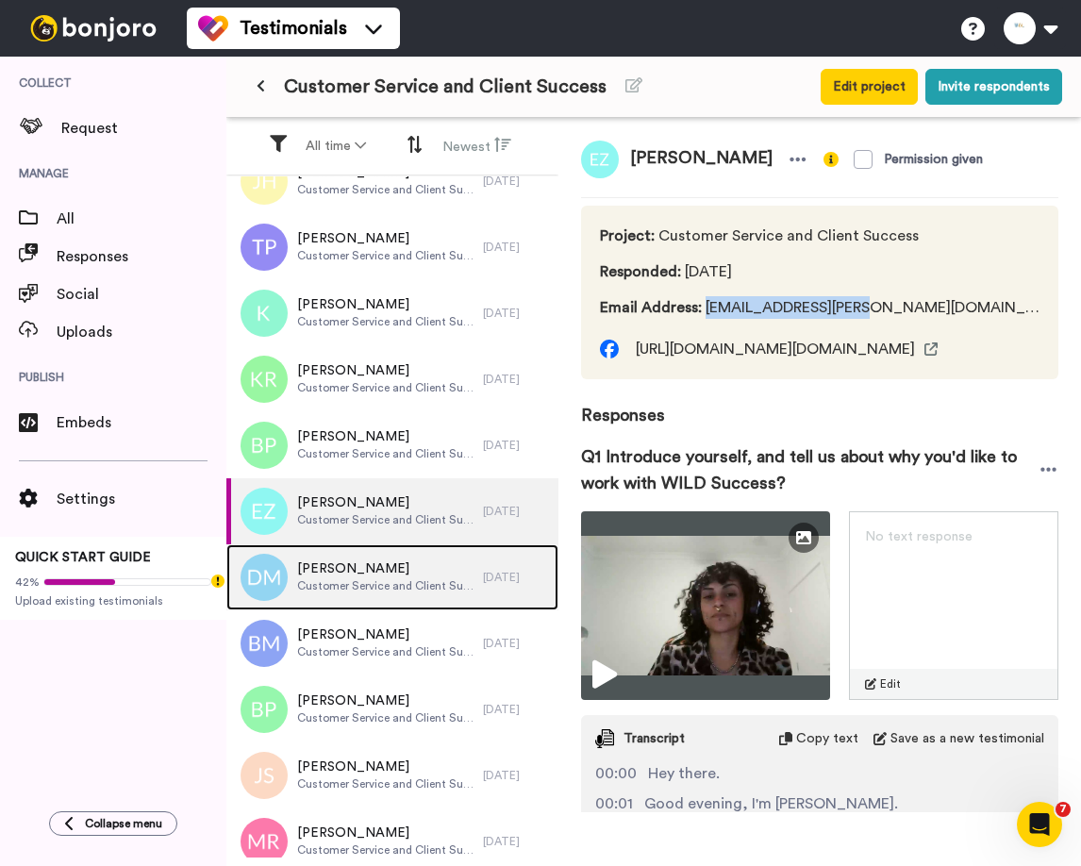
click at [317, 576] on span "Dahra Moodie" at bounding box center [385, 568] width 177 height 19
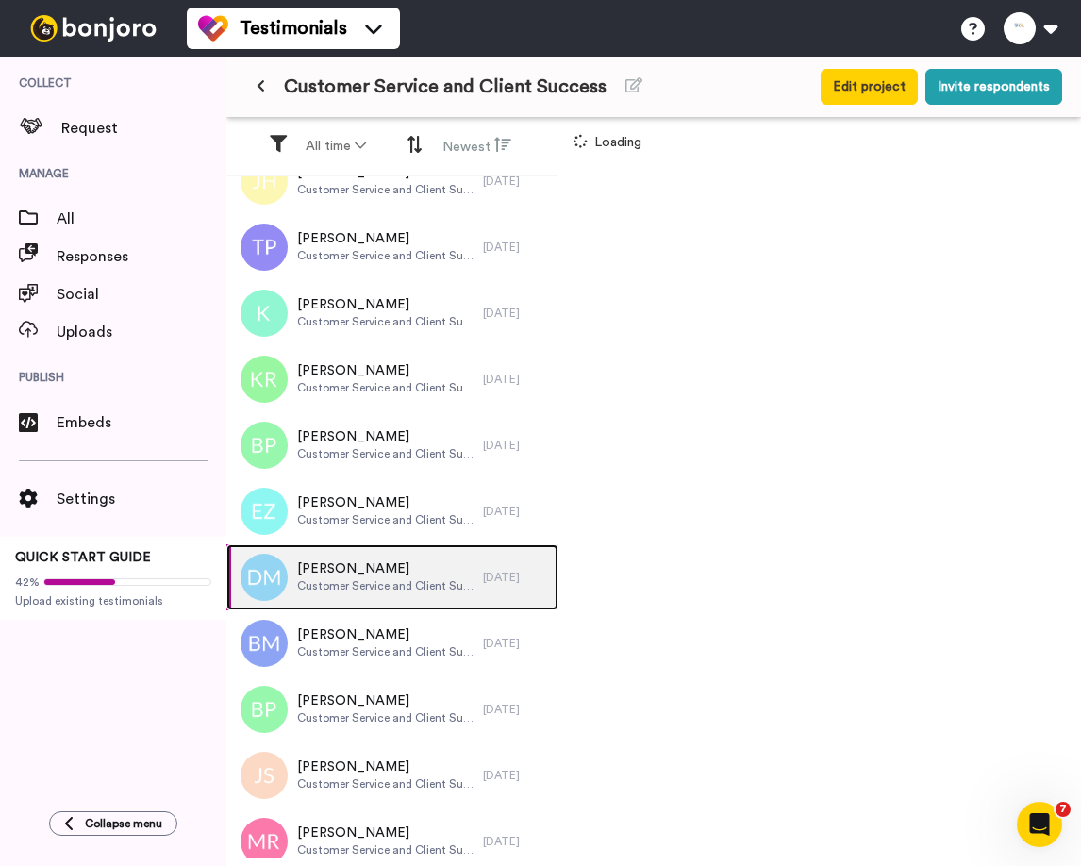
click at [317, 576] on span "Dahra Moodie" at bounding box center [385, 568] width 177 height 19
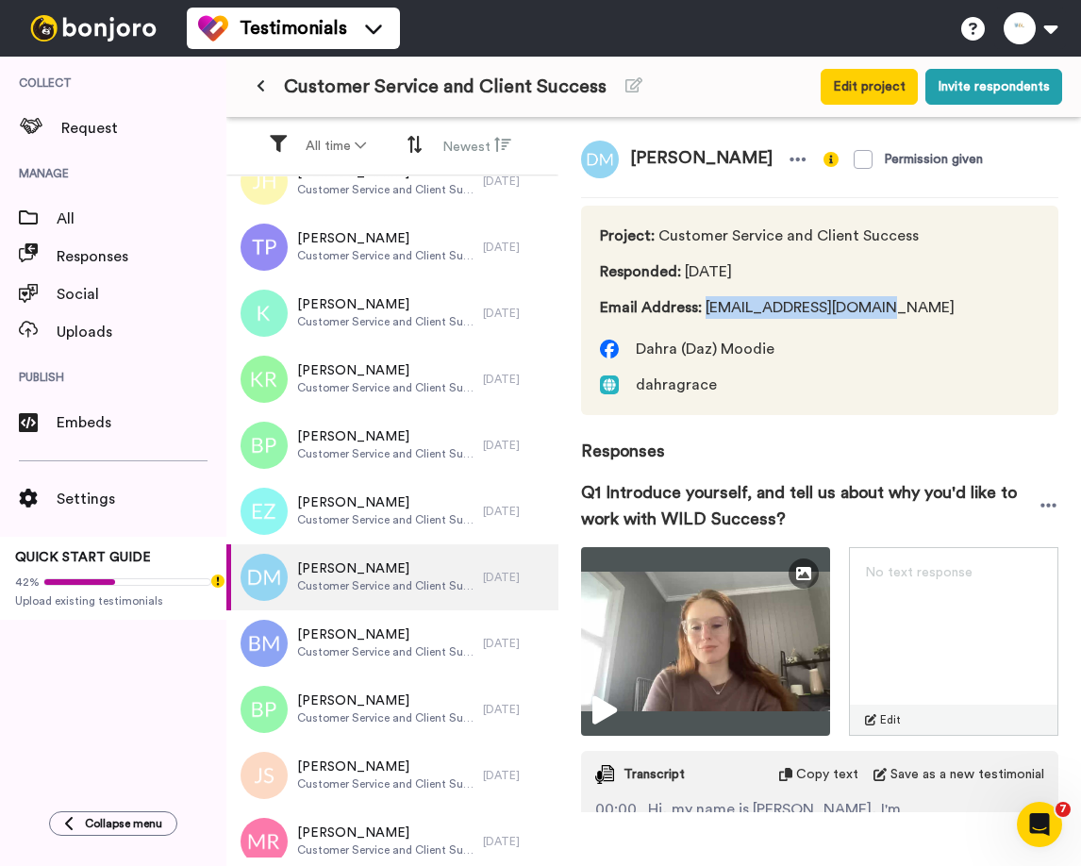
drag, startPoint x: 707, startPoint y: 308, endPoint x: 907, endPoint y: 309, distance: 200.0
click at [907, 309] on span "Email Address : dahra.moodie@gmail.com" at bounding box center [777, 307] width 355 height 23
copy span "dahra.moodie@gmail.com"
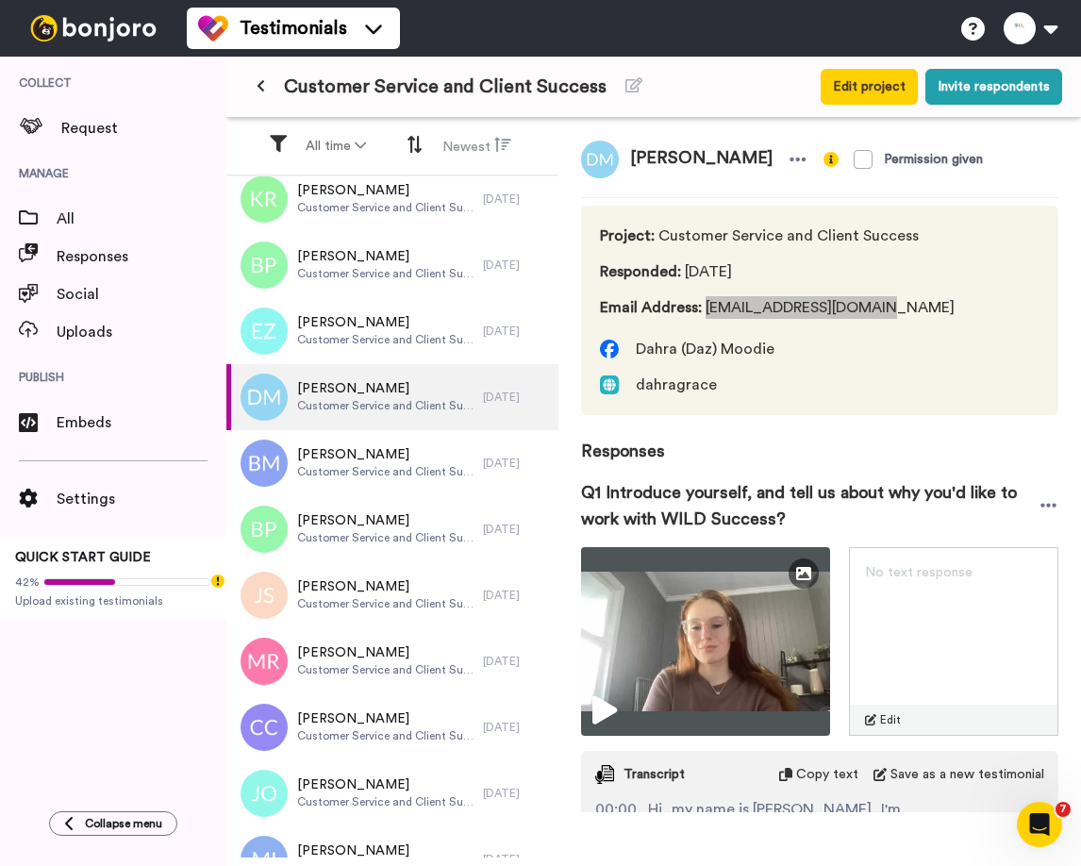
scroll to position [998, 0]
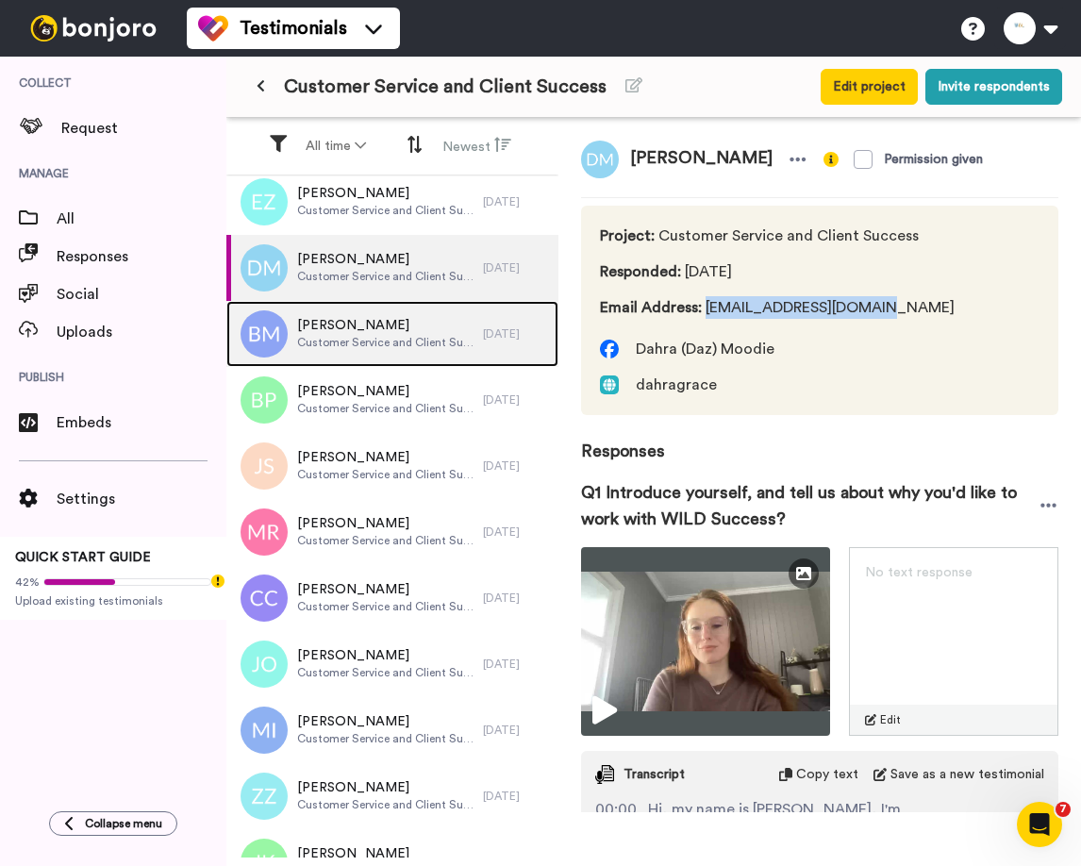
click at [339, 336] on span "Customer Service and Client Success" at bounding box center [385, 342] width 177 height 15
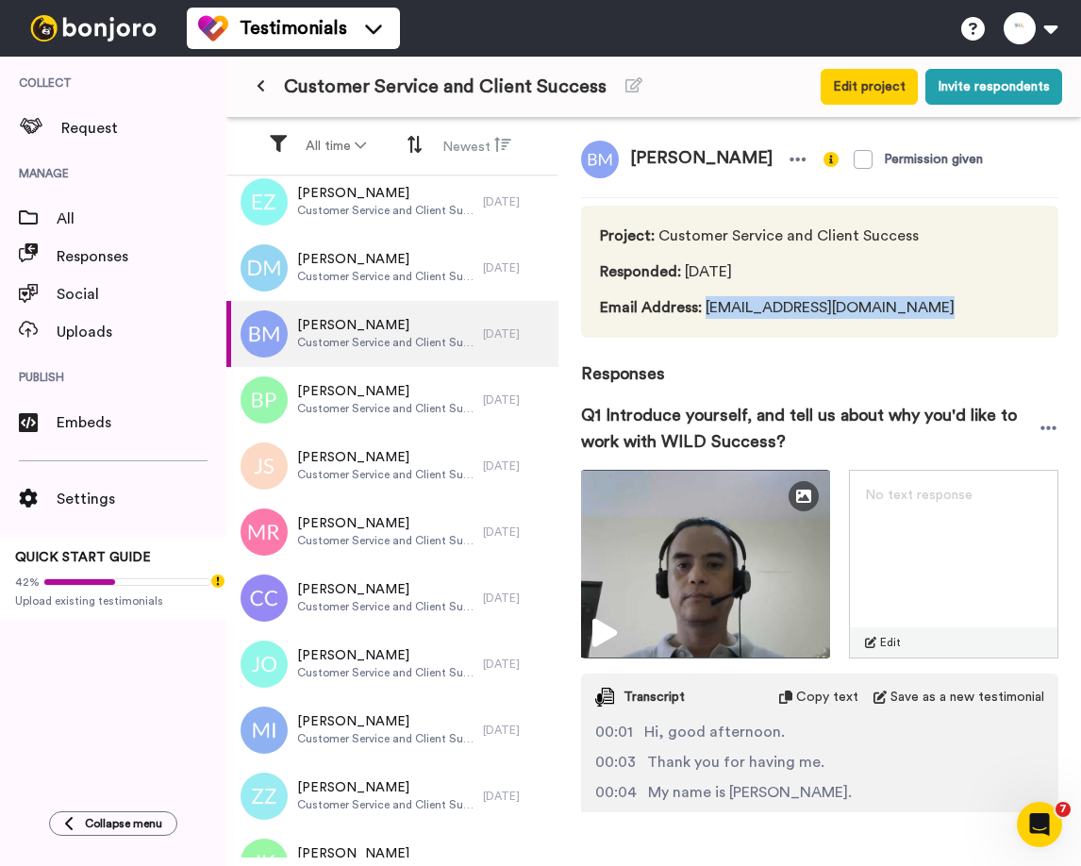
drag, startPoint x: 706, startPoint y: 304, endPoint x: 966, endPoint y: 307, distance: 260.3
click at [966, 307] on div "Project : Customer Service and Client Success Responded : 3 days ago Email Addr…" at bounding box center [819, 272] width 477 height 132
copy span "benzyne_d_rapper@yahoo.com"
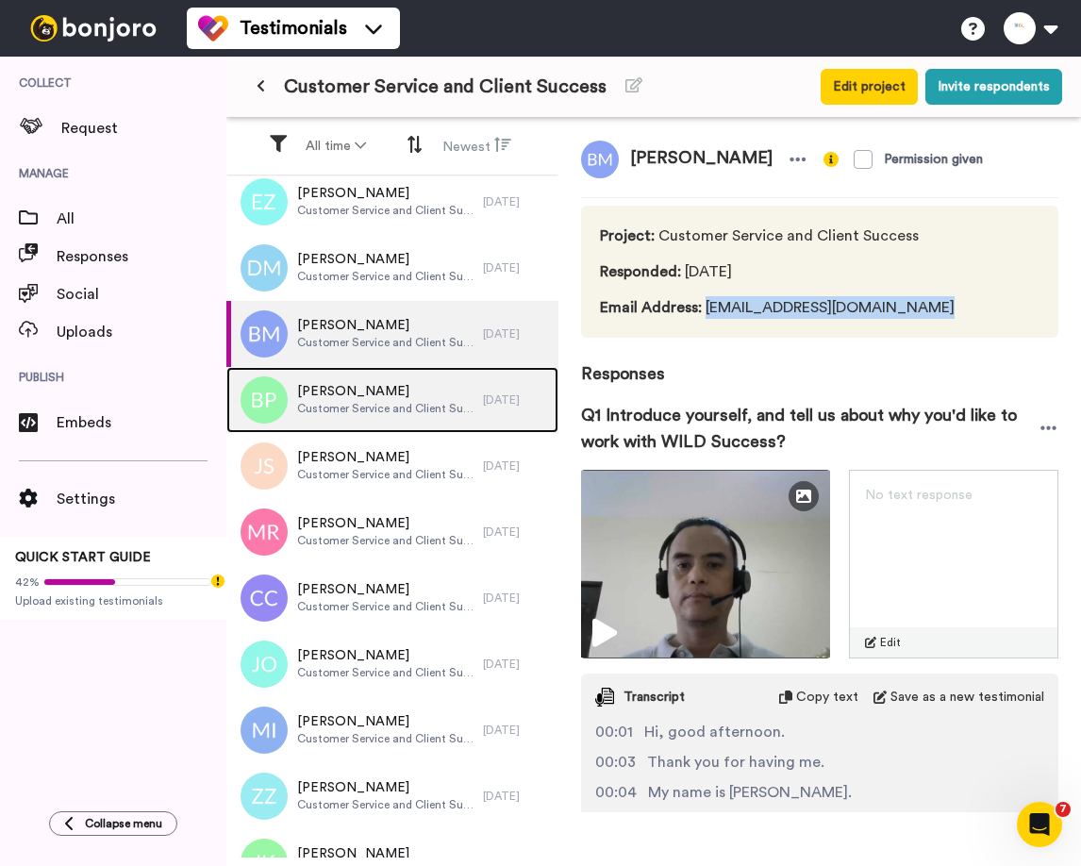
click at [362, 395] on span "Blake Parker" at bounding box center [385, 391] width 177 height 19
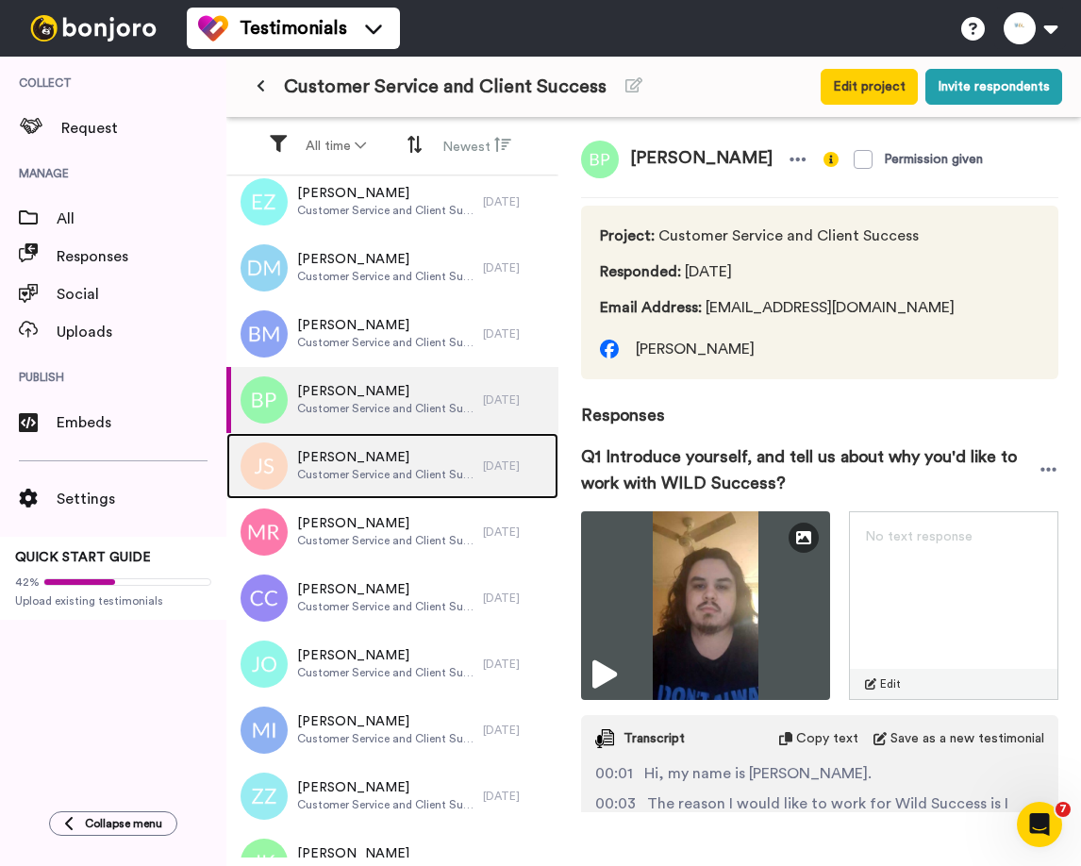
click at [381, 480] on span "Customer Service and Client Success" at bounding box center [385, 474] width 177 height 15
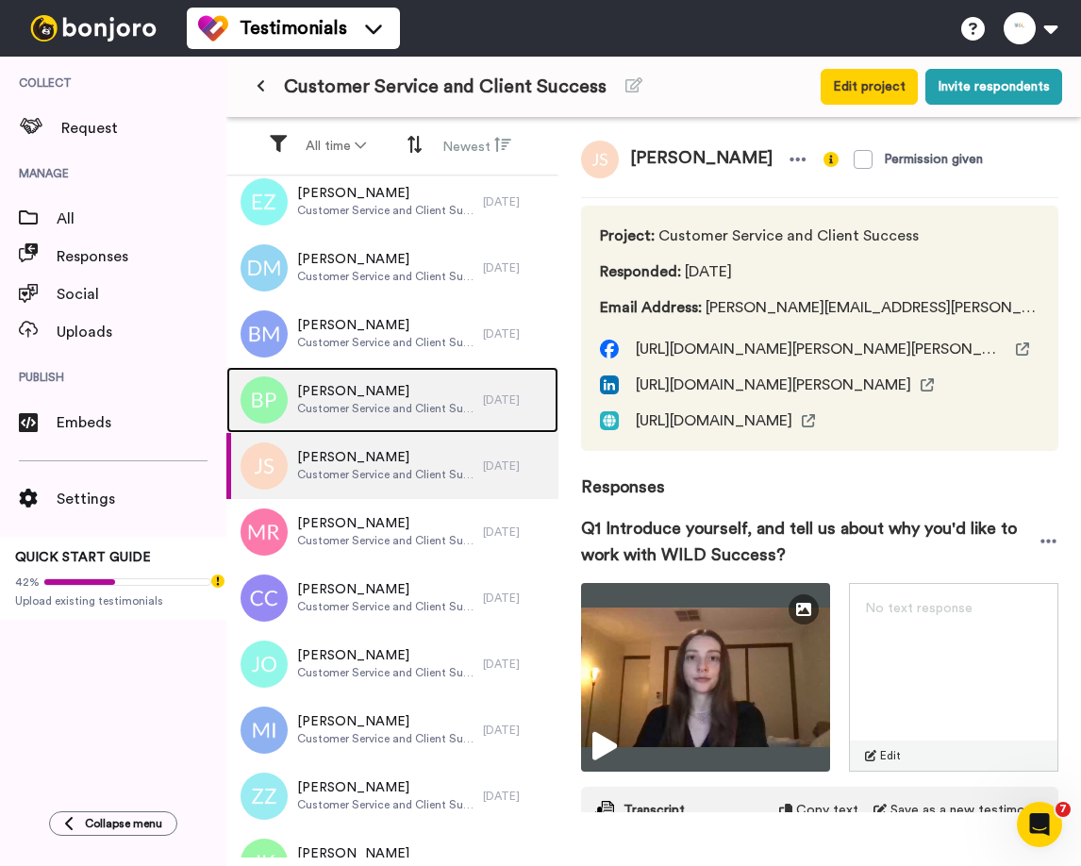
click at [399, 411] on span "Customer Service and Client Success" at bounding box center [385, 408] width 177 height 15
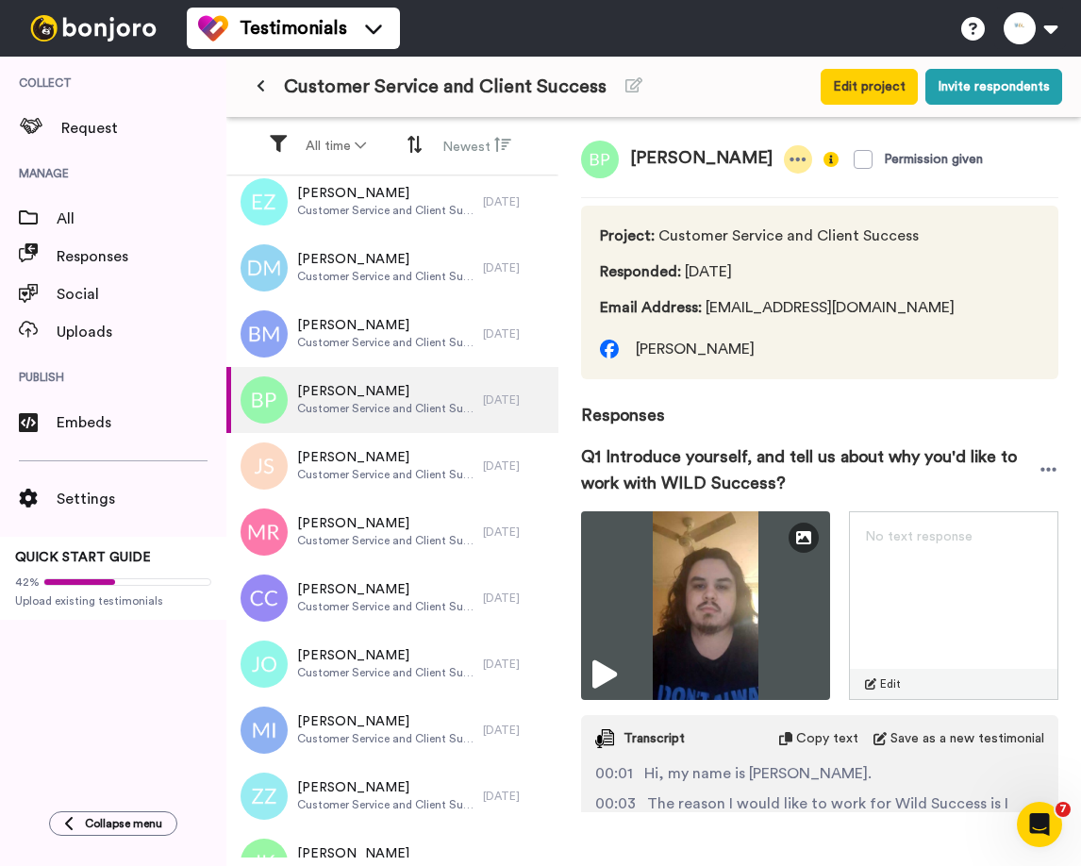
click at [789, 162] on icon at bounding box center [797, 159] width 17 height 19
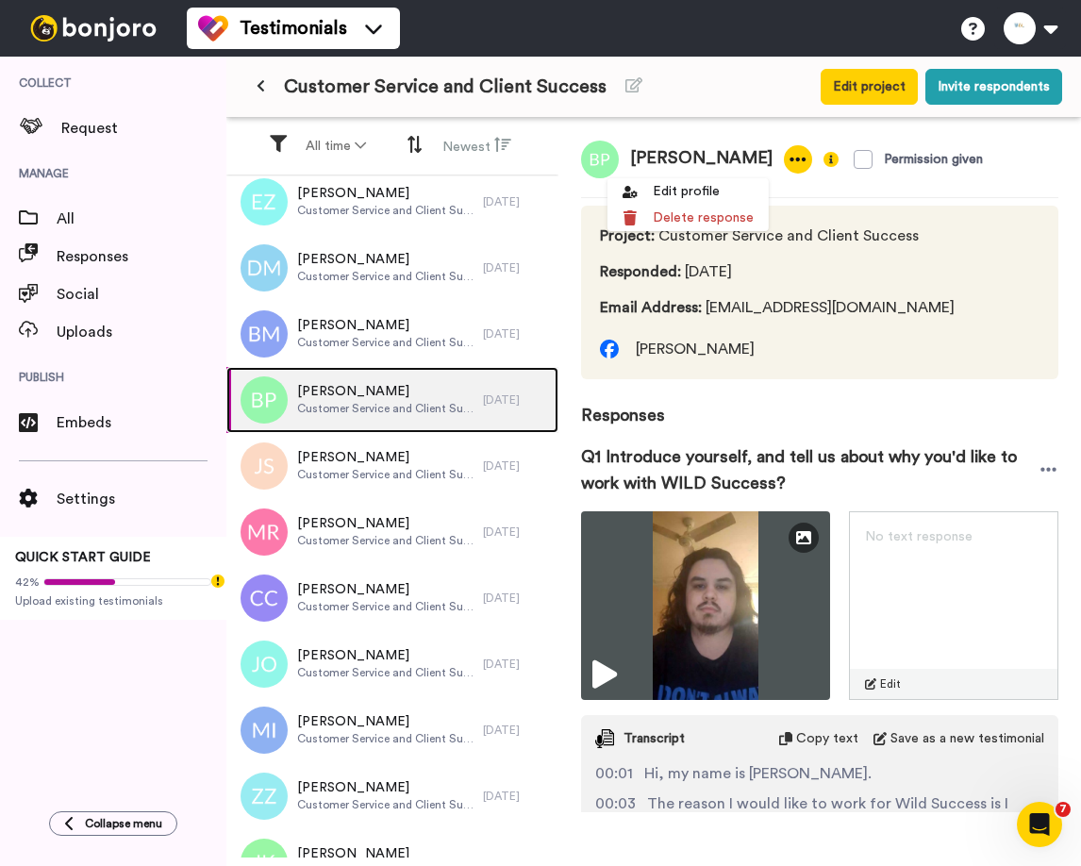
click at [380, 398] on span "Blake Parker" at bounding box center [385, 391] width 177 height 19
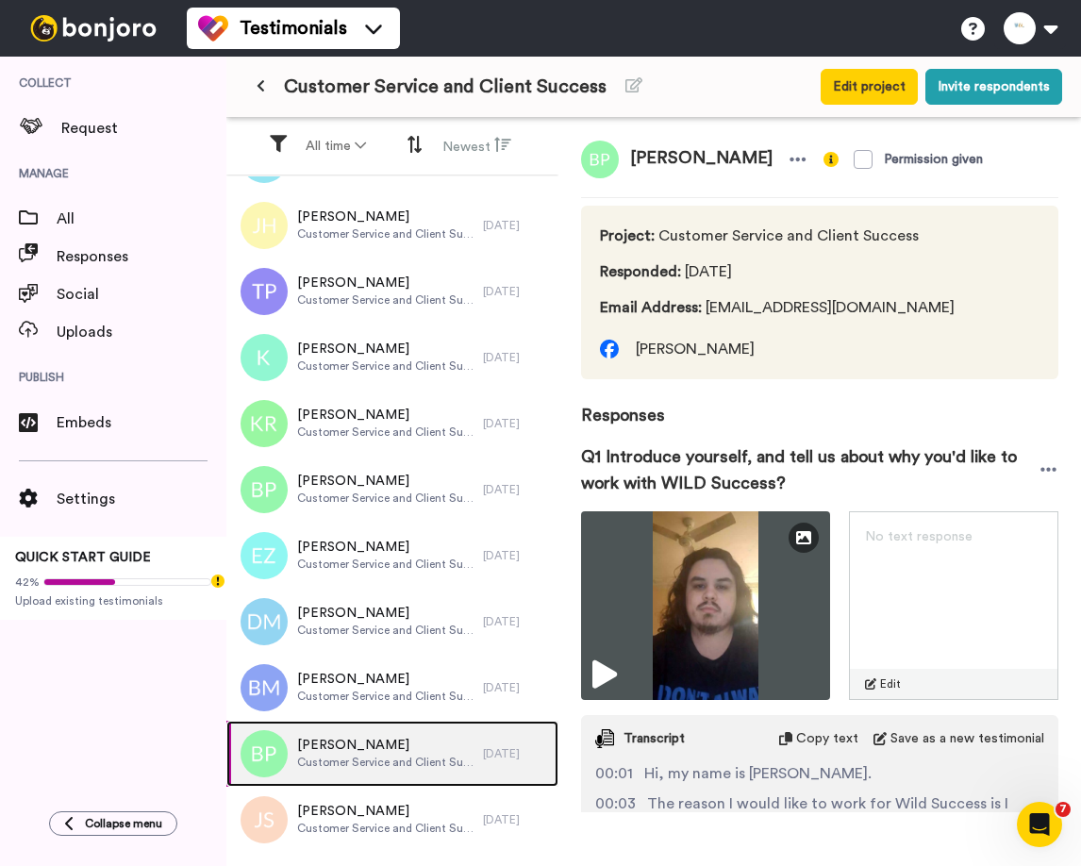
scroll to position [658, 0]
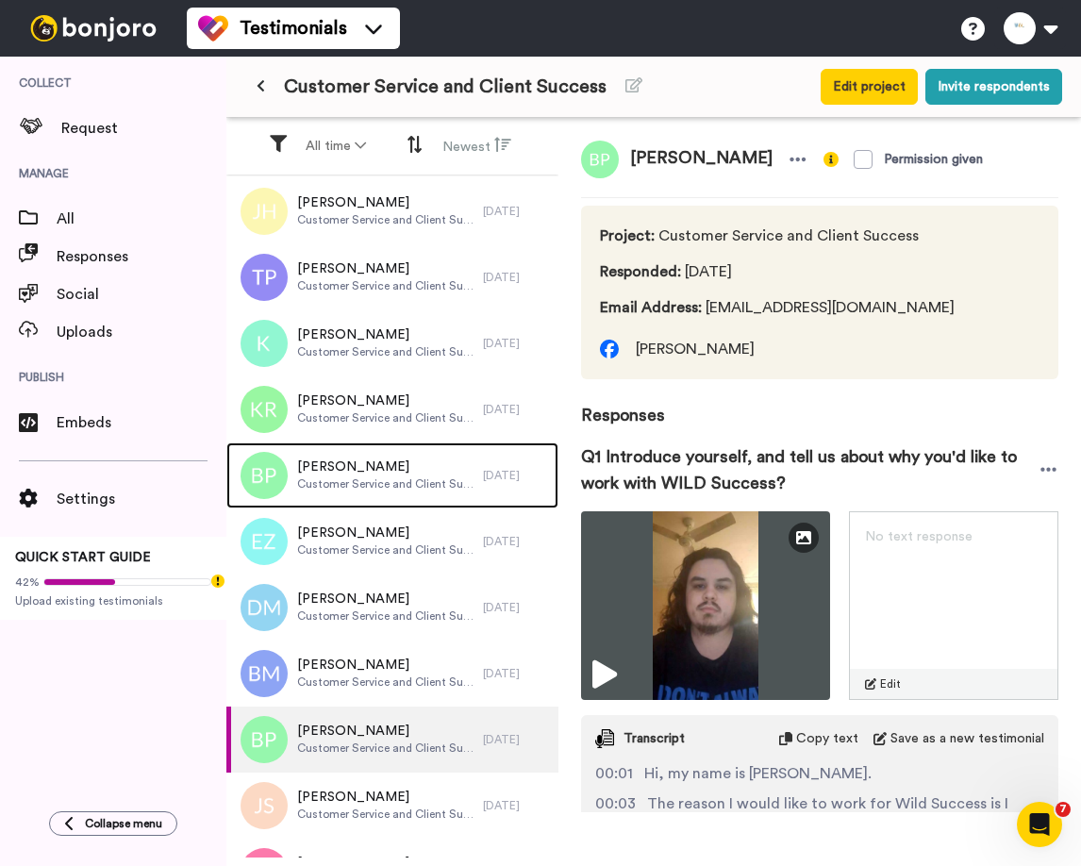
click at [379, 501] on div "Blake Parker Customer Service and Client Success" at bounding box center [354, 475] width 257 height 66
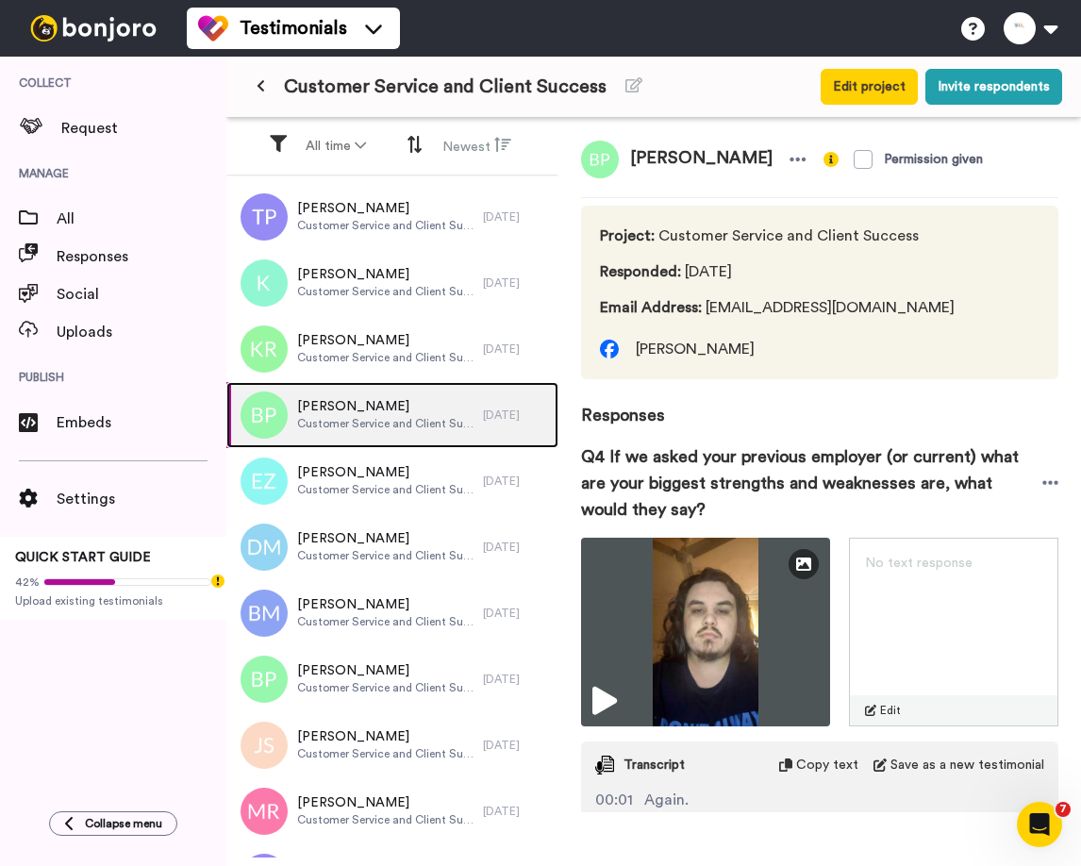
scroll to position [698, 0]
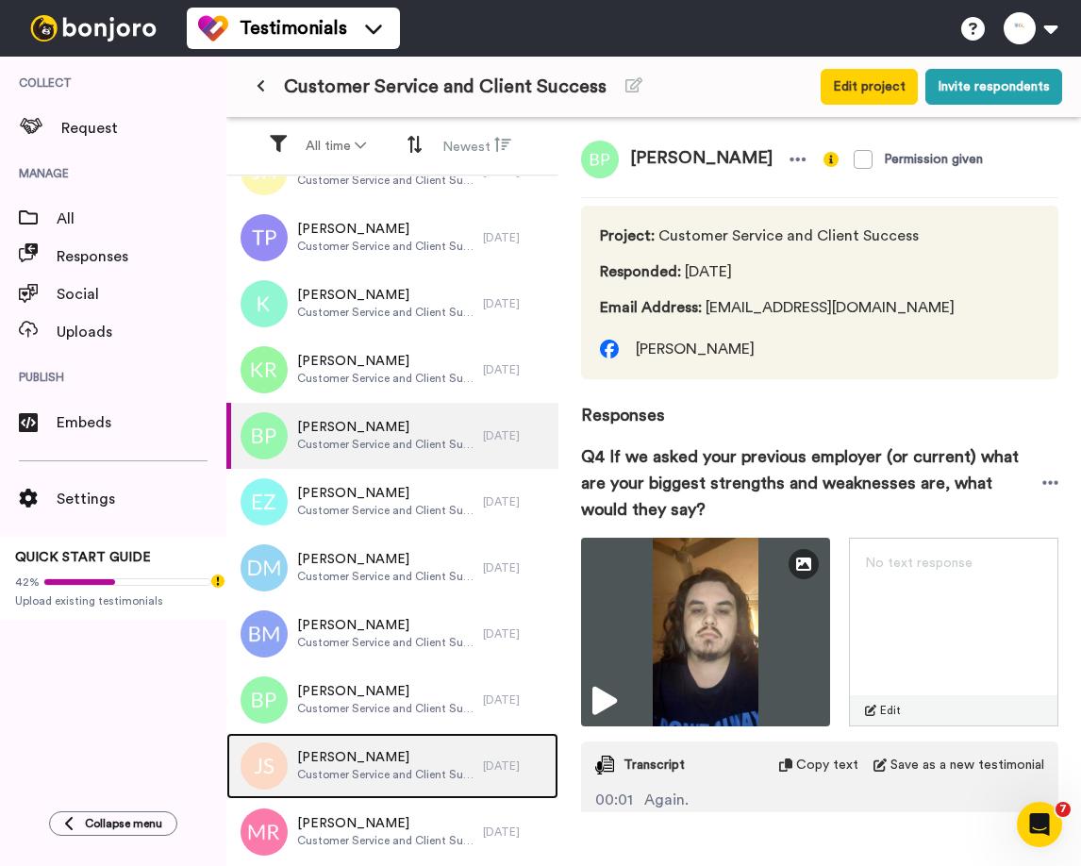
click at [348, 764] on span "Julia Slater-Allan" at bounding box center [385, 757] width 177 height 19
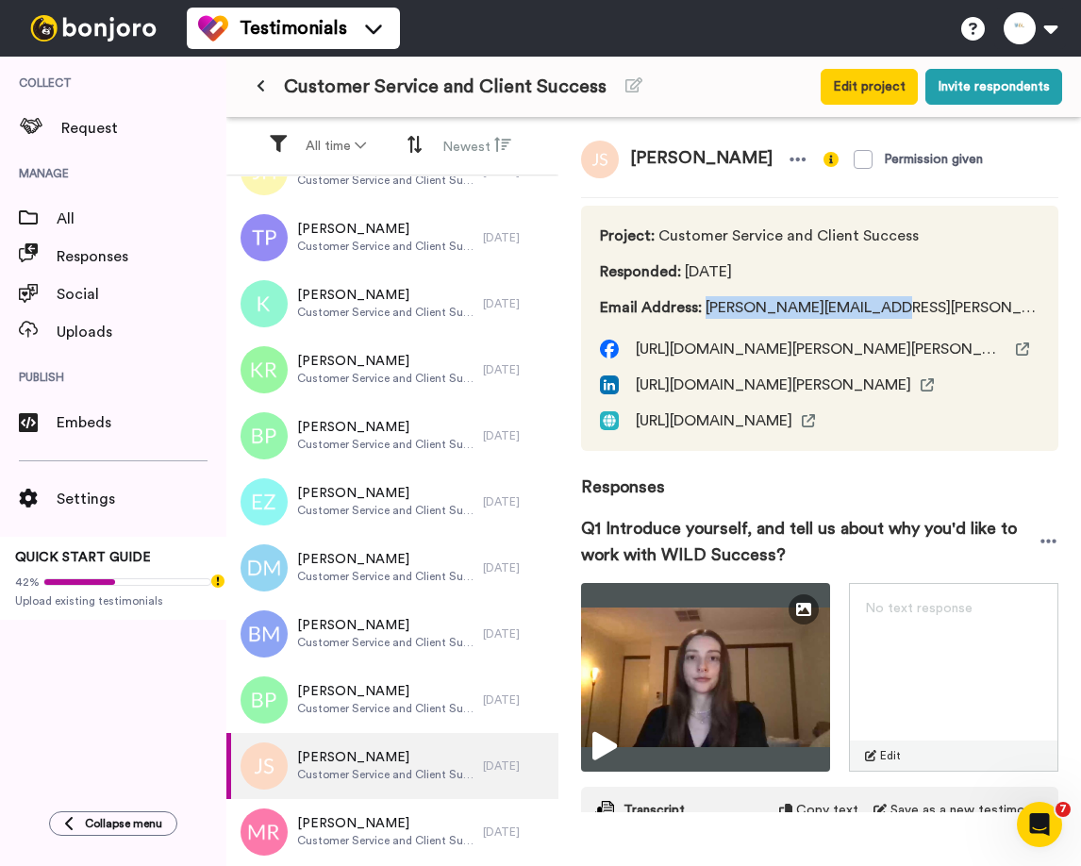
drag, startPoint x: 704, startPoint y: 310, endPoint x: 880, endPoint y: 310, distance: 176.4
click at [882, 310] on span "Email Address : julia.s.allan@gmail.com" at bounding box center [820, 307] width 440 height 23
copy span "julia.s.allan@gmail.com"
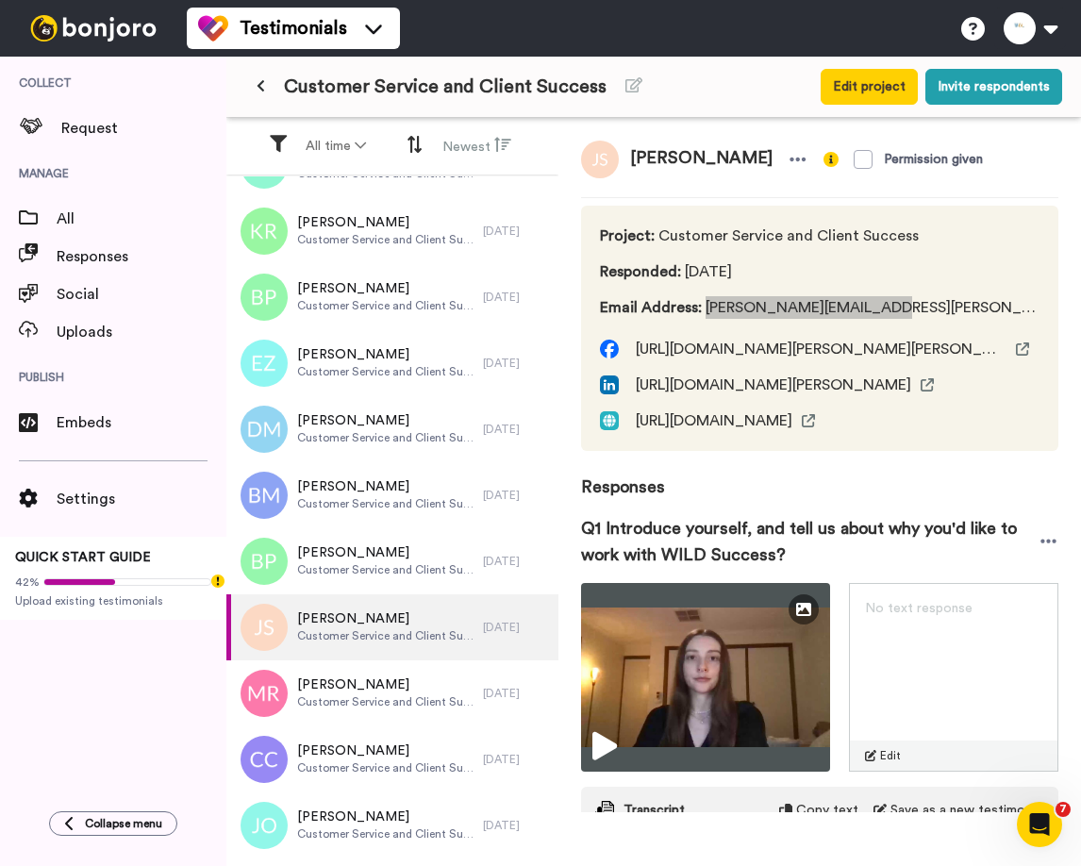
scroll to position [915, 0]
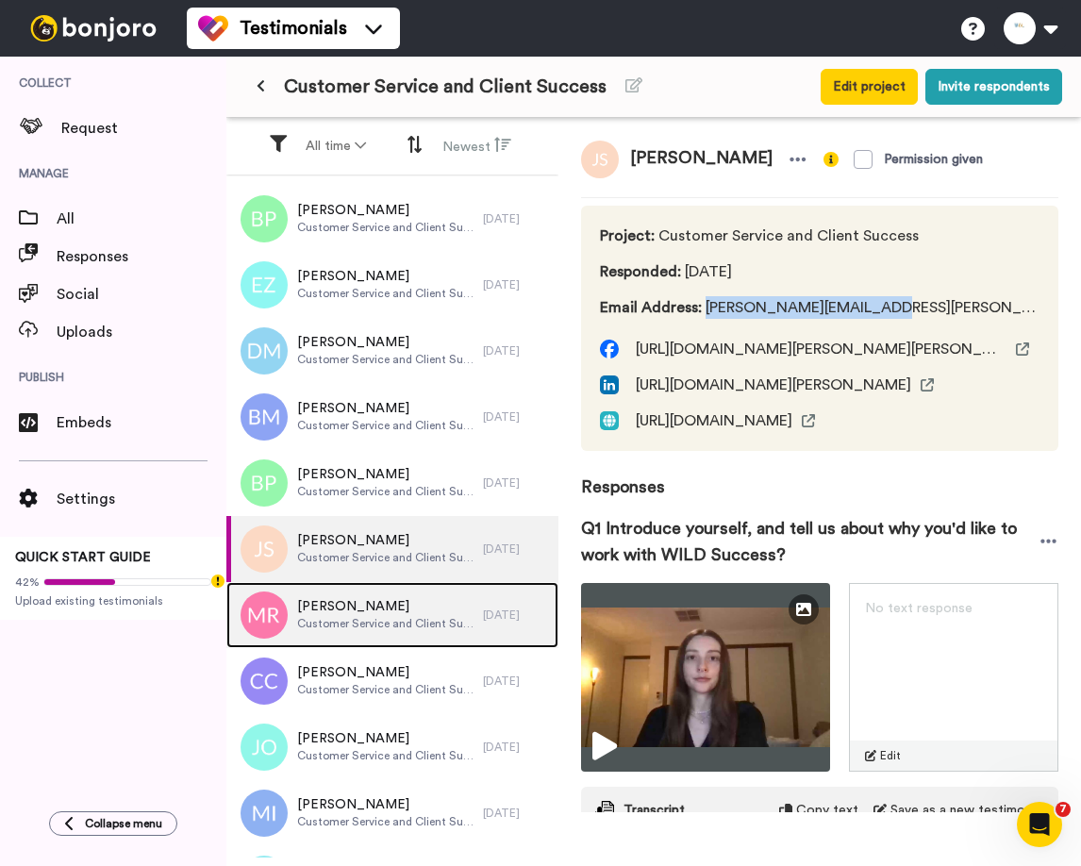
click at [334, 608] on span "Maisie Randall" at bounding box center [385, 606] width 177 height 19
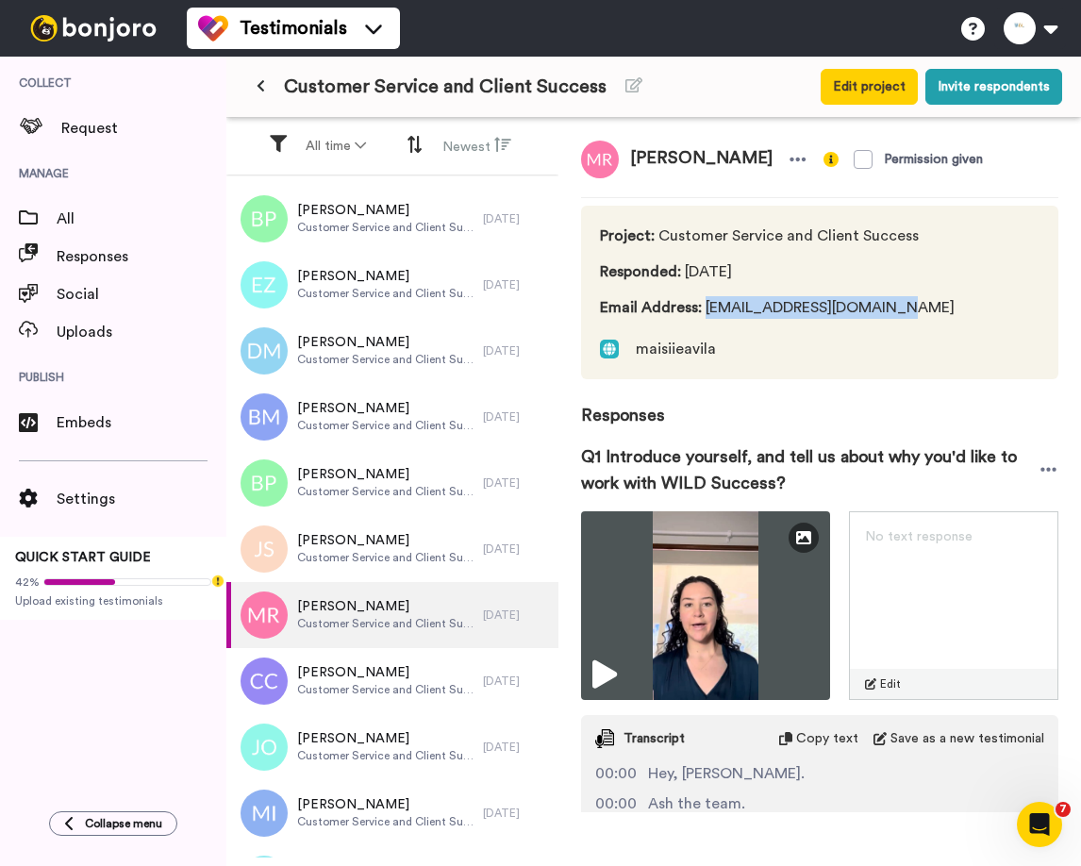
drag, startPoint x: 707, startPoint y: 308, endPoint x: 886, endPoint y: 314, distance: 178.4
click at [886, 314] on span "Email Address : maisierandall7@gmail.com" at bounding box center [777, 307] width 355 height 23
copy span "maisierandall7@gmail.com"
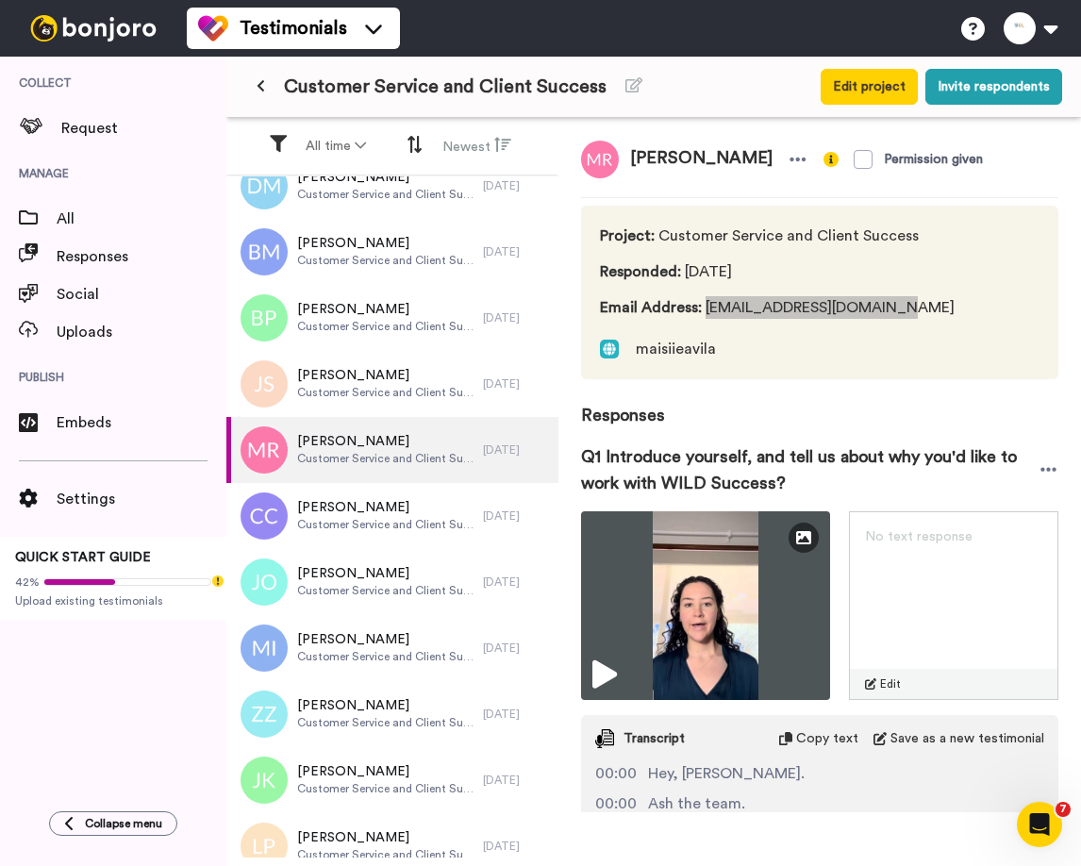
scroll to position [1107, 0]
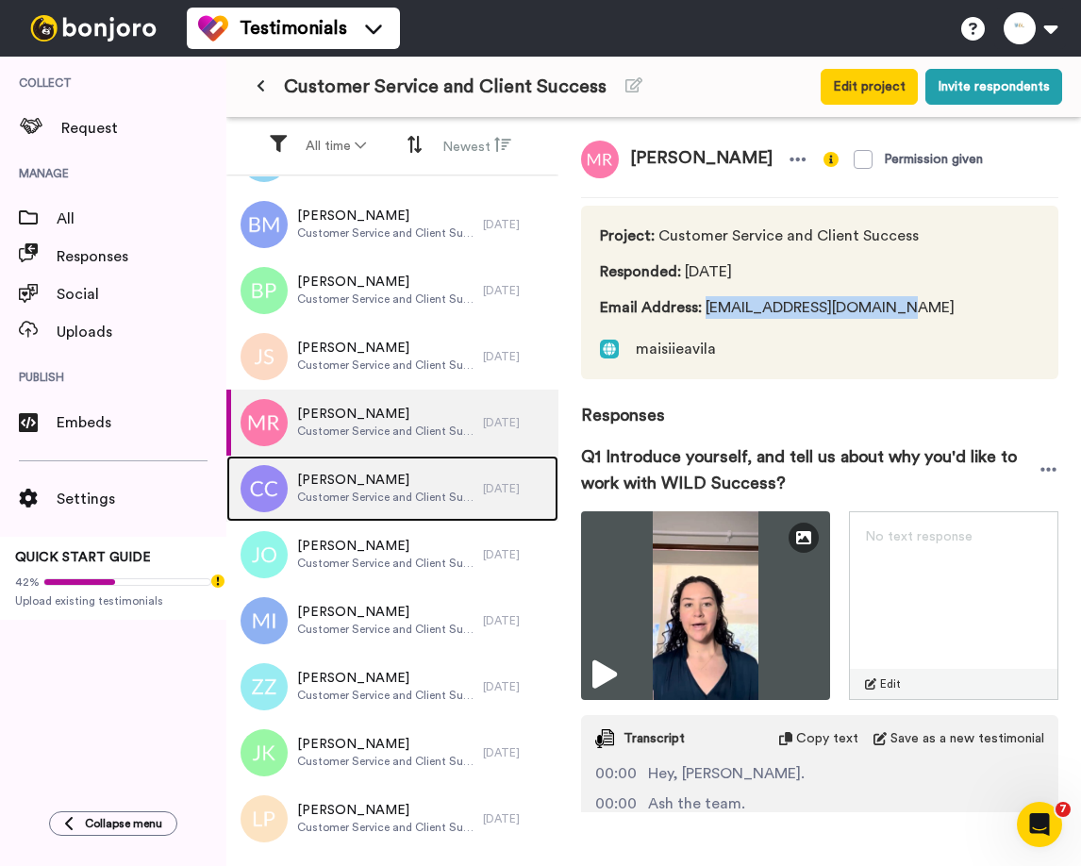
click at [321, 478] on span "Chloe Coventry" at bounding box center [385, 480] width 177 height 19
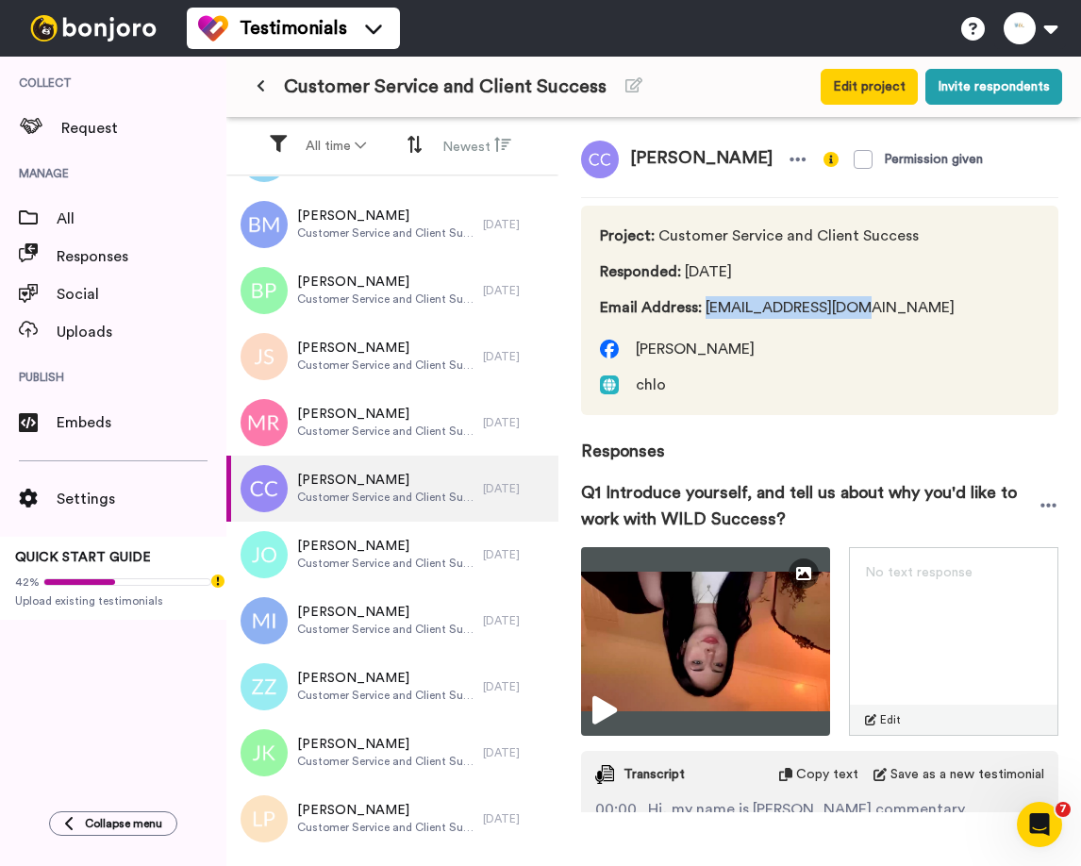
drag, startPoint x: 702, startPoint y: 308, endPoint x: 887, endPoint y: 314, distance: 185.0
click at [887, 314] on span "Email Address : chlobocov@gmail.com" at bounding box center [777, 307] width 355 height 23
copy span "chlobocov@gmail.com"
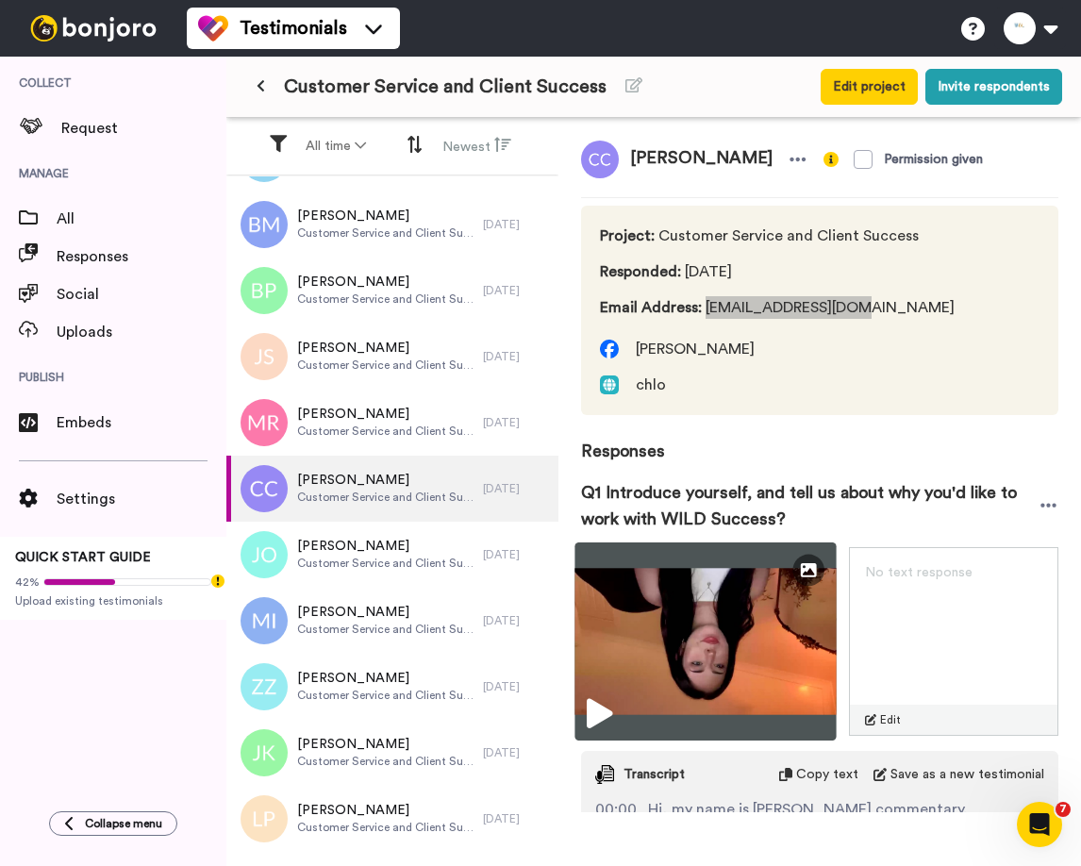
scroll to position [1109, 0]
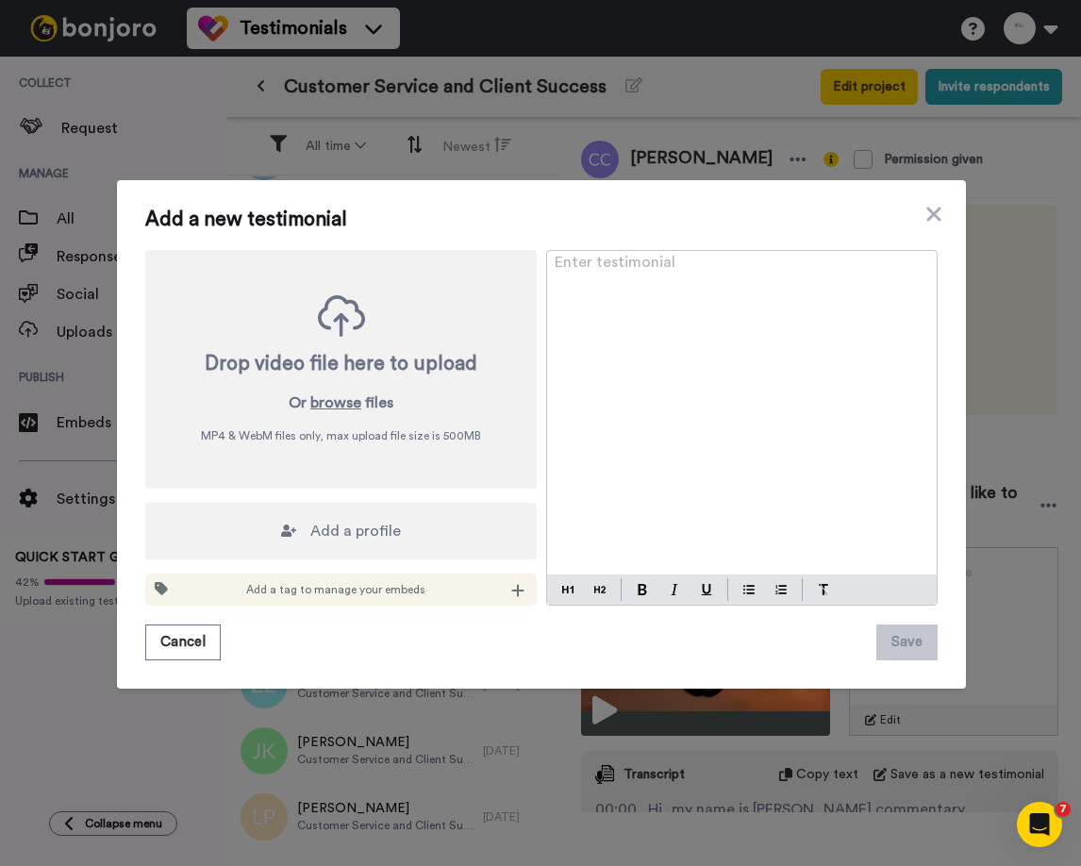
click at [528, 735] on div "Add a new testimonial Drop video file here to upload Or browse files MP4 & WebM…" at bounding box center [540, 433] width 1081 height 866
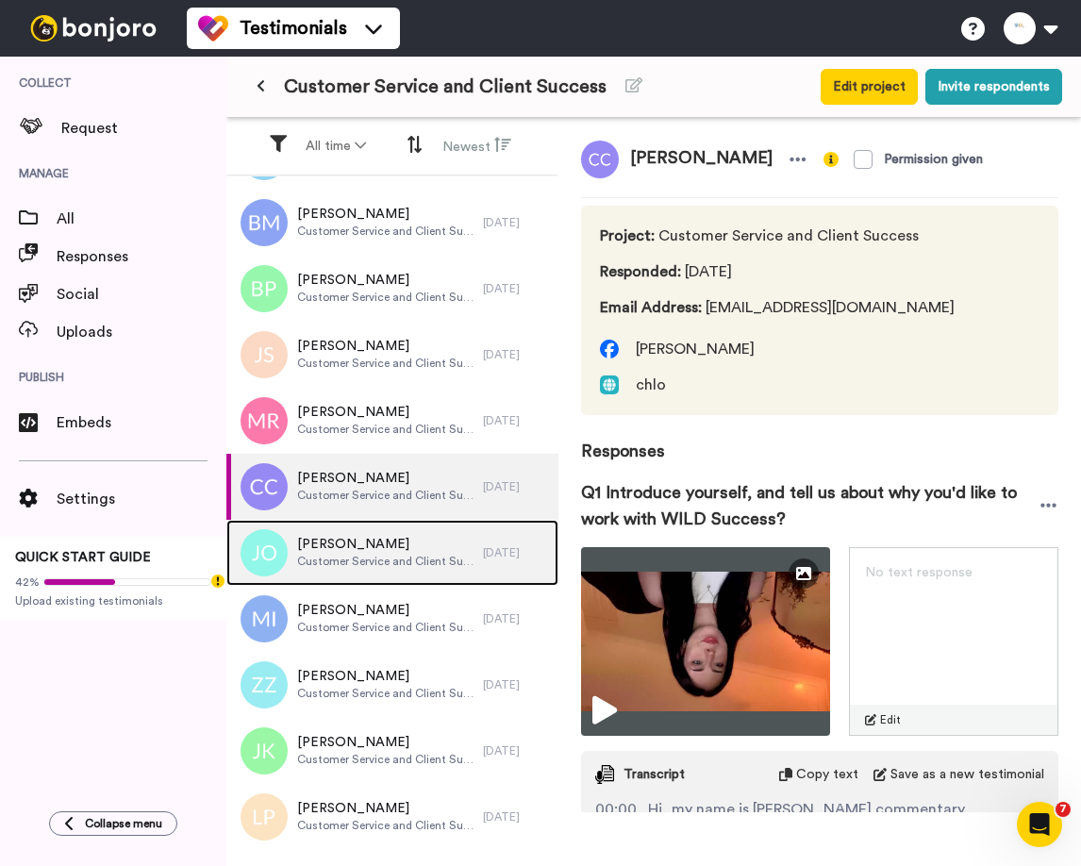
click at [380, 558] on span "Customer Service and Client Success" at bounding box center [385, 561] width 177 height 15
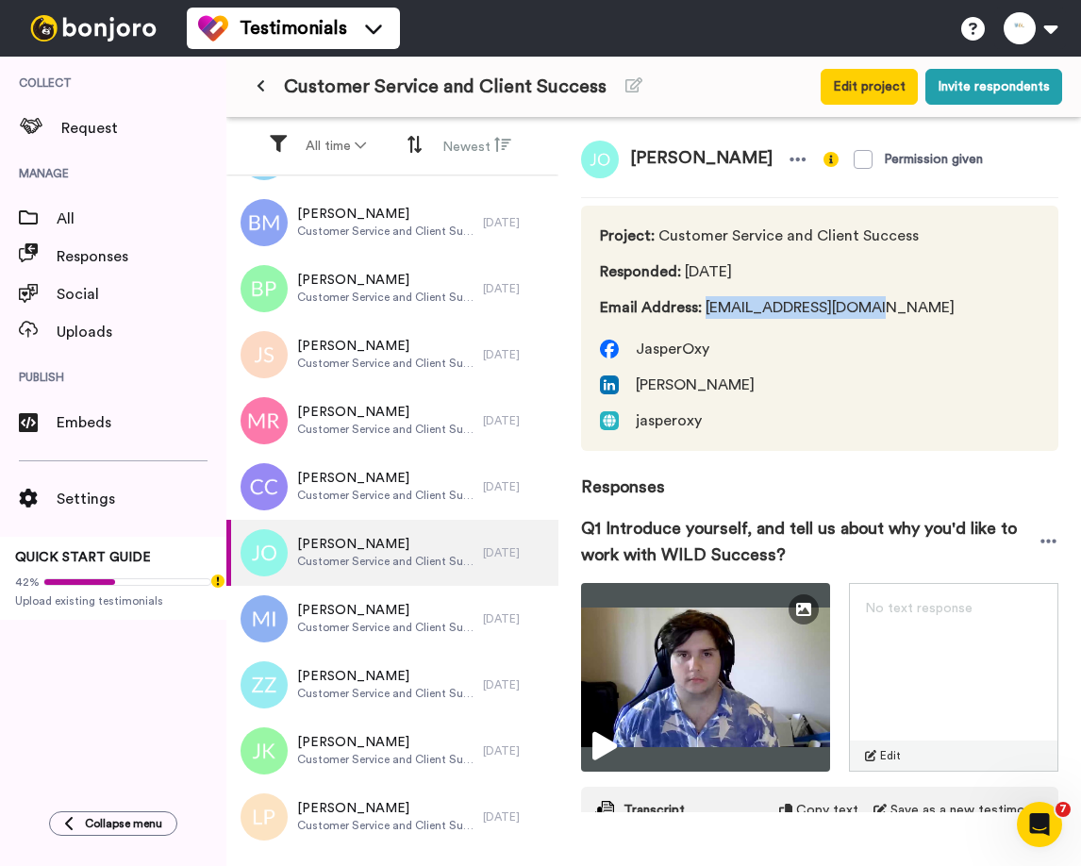
drag, startPoint x: 704, startPoint y: 309, endPoint x: 877, endPoint y: 309, distance: 173.5
click at [877, 309] on span "Email Address : jasperoxy@outlook.com" at bounding box center [777, 307] width 355 height 23
copy span "jasperoxy@outlook.com"
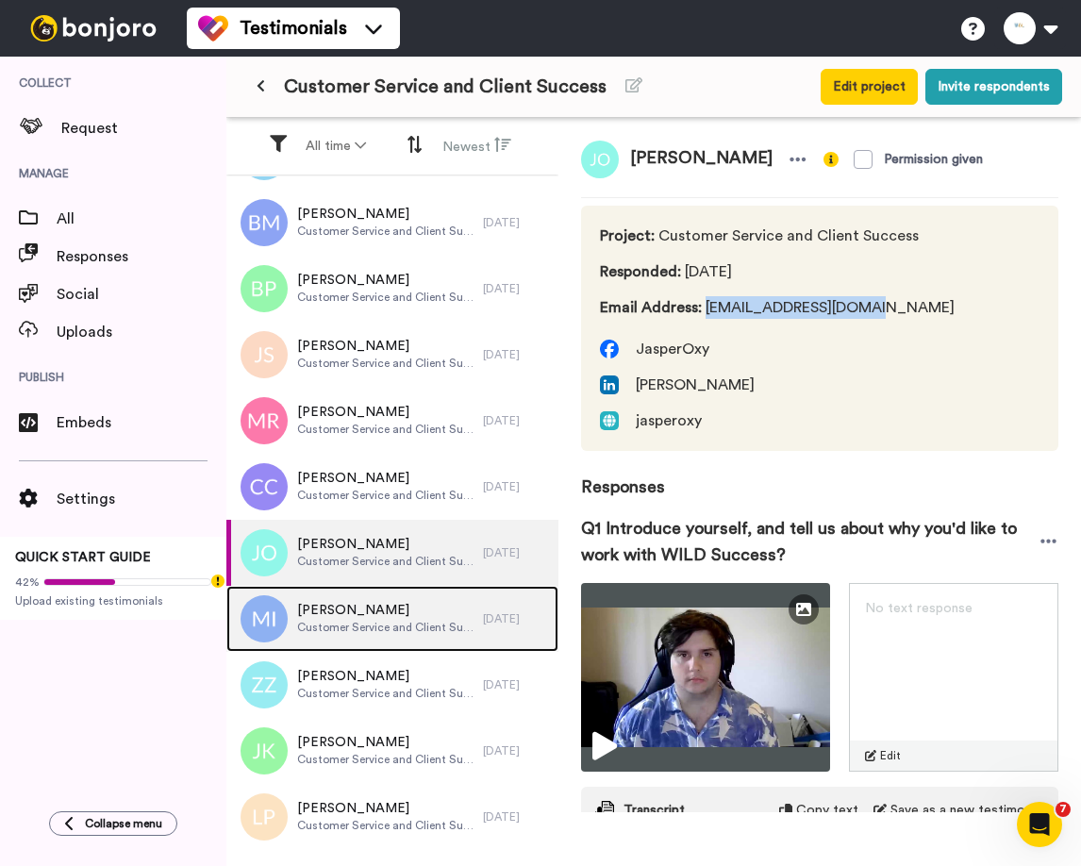
click at [366, 613] on span "Melissa Ingram" at bounding box center [385, 610] width 177 height 19
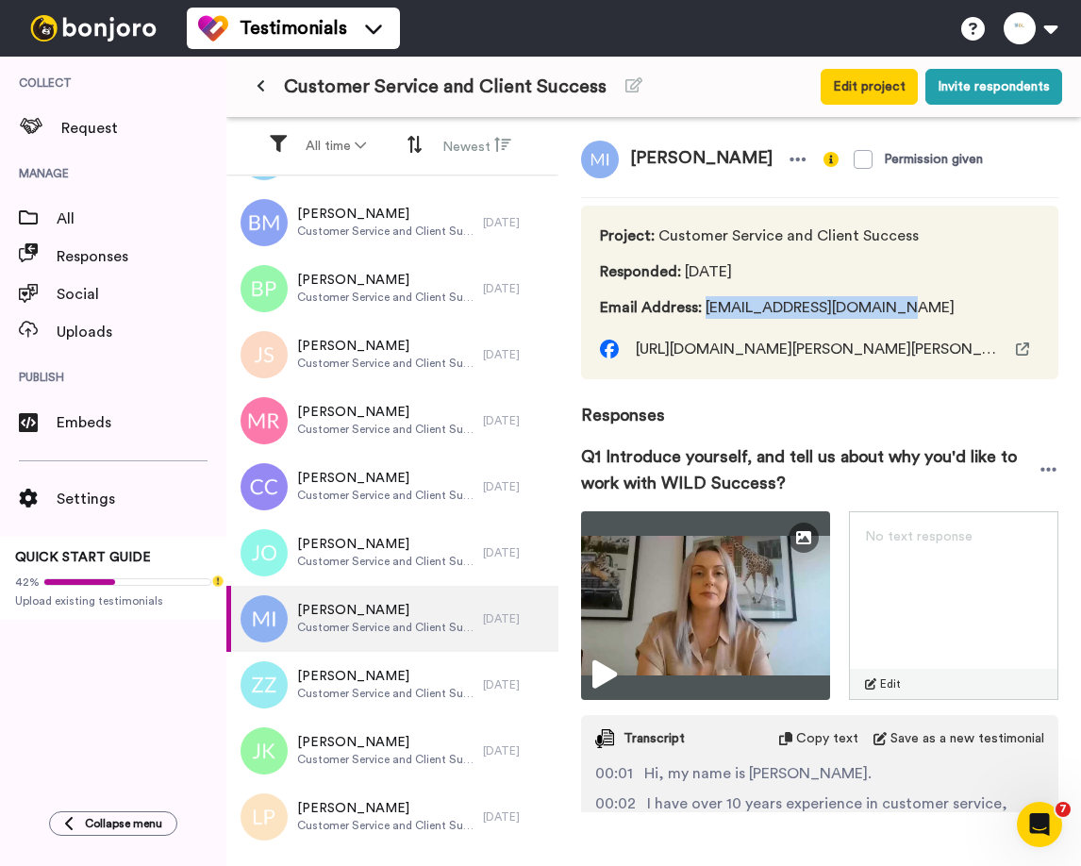
drag, startPoint x: 706, startPoint y: 309, endPoint x: 901, endPoint y: 309, distance: 194.3
click at [901, 309] on span "Email Address : mel_ingram94@hotmail.com" at bounding box center [777, 307] width 355 height 23
copy span "mel_ingram94@hotmail.com"
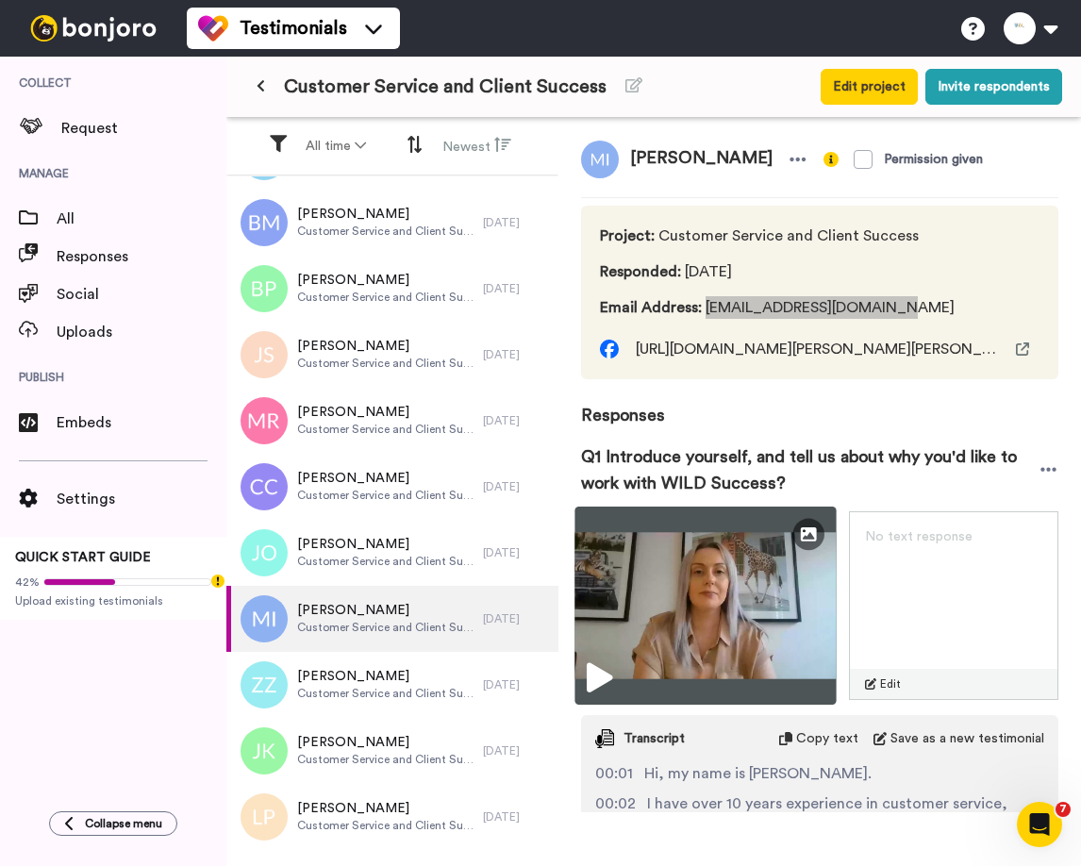
scroll to position [1298, 0]
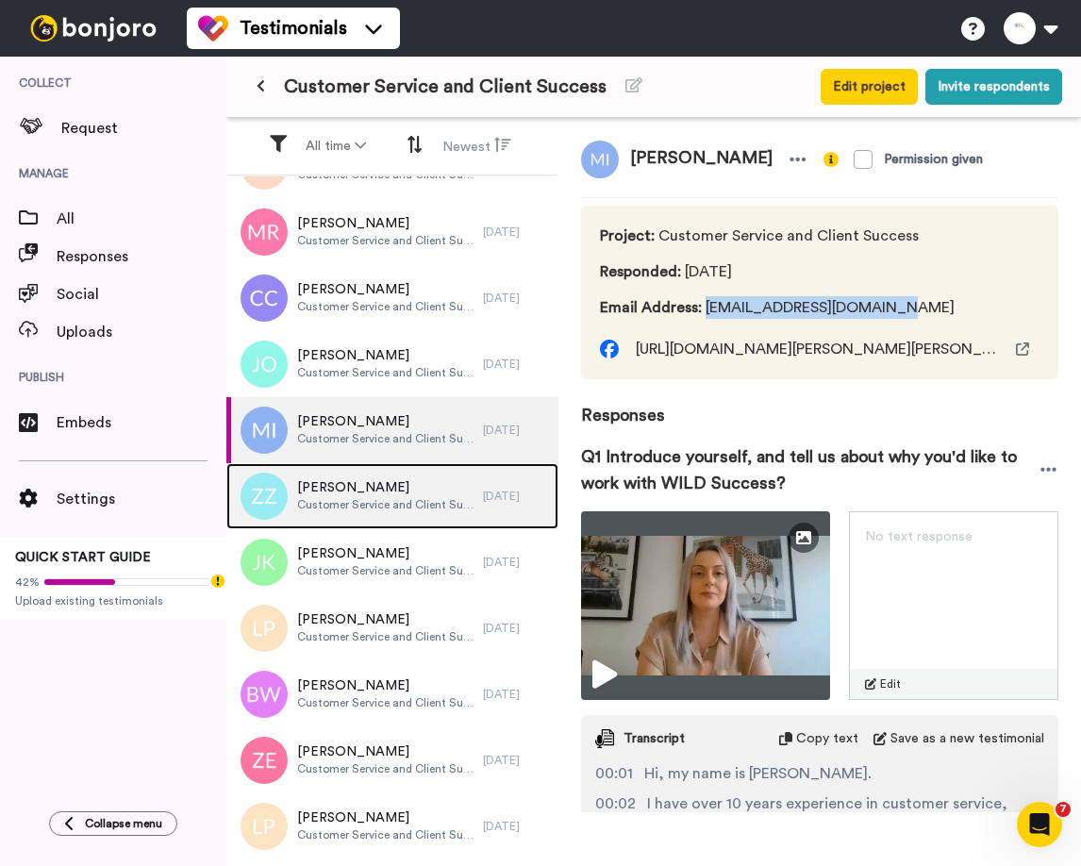
click at [327, 487] on span "Zerlina Zsolczay" at bounding box center [385, 487] width 177 height 19
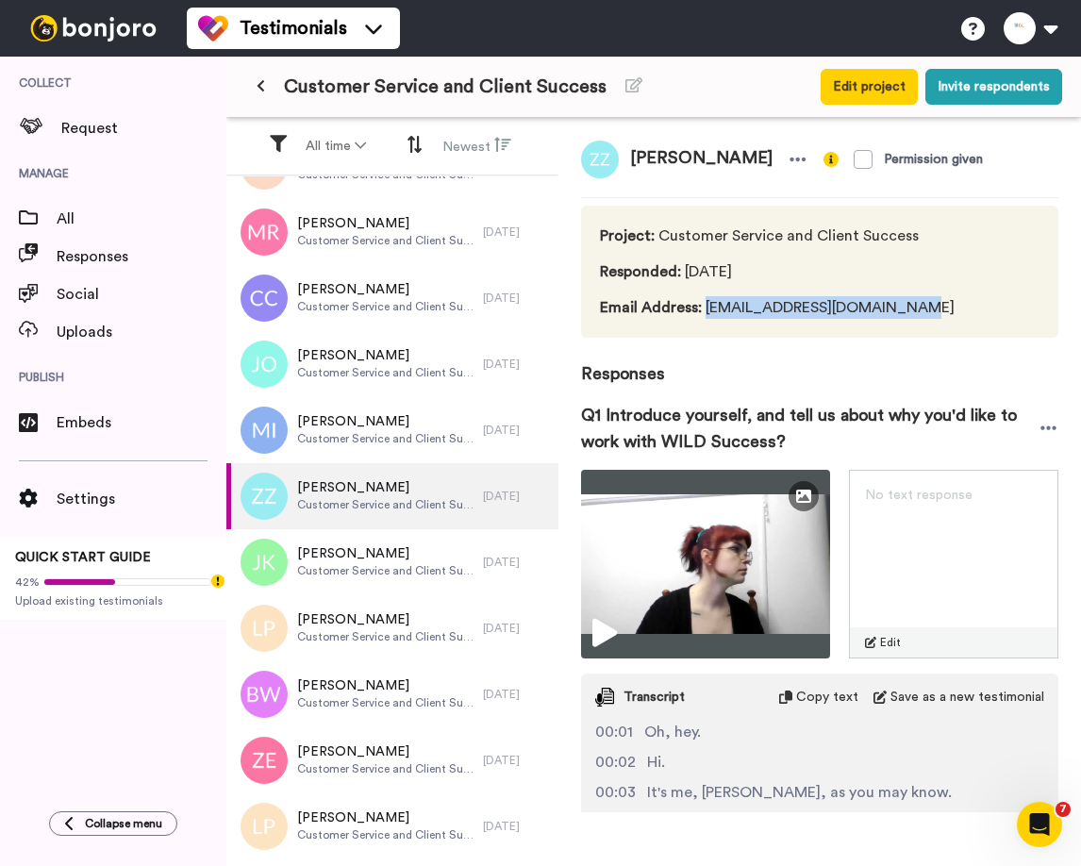
drag, startPoint x: 706, startPoint y: 310, endPoint x: 901, endPoint y: 313, distance: 195.3
click at [902, 313] on span "Email Address : zerlina.zsolczay@gmail.com" at bounding box center [777, 307] width 355 height 23
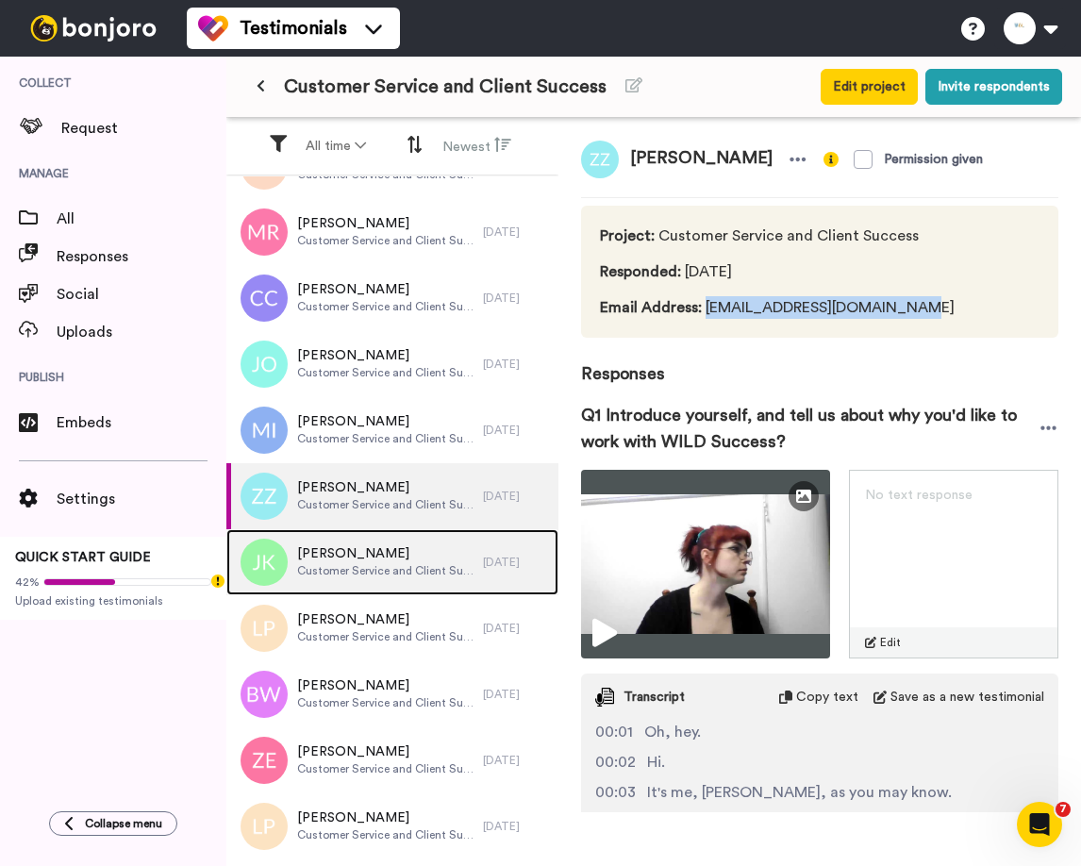
click at [346, 560] on span "Jamaal Khan" at bounding box center [385, 553] width 177 height 19
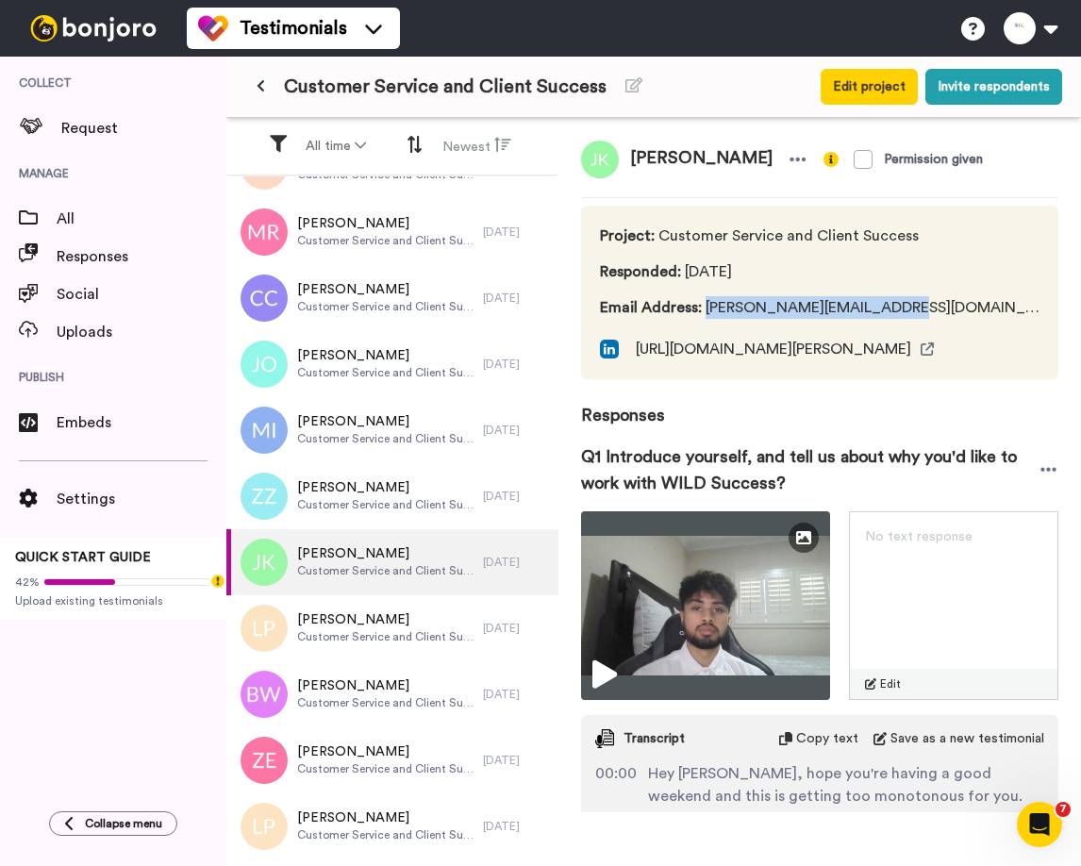
drag, startPoint x: 706, startPoint y: 307, endPoint x: 932, endPoint y: 307, distance: 226.4
click at [932, 307] on div "Project : Customer Service and Client Success Responded : 3 days ago Email Addr…" at bounding box center [819, 293] width 477 height 174
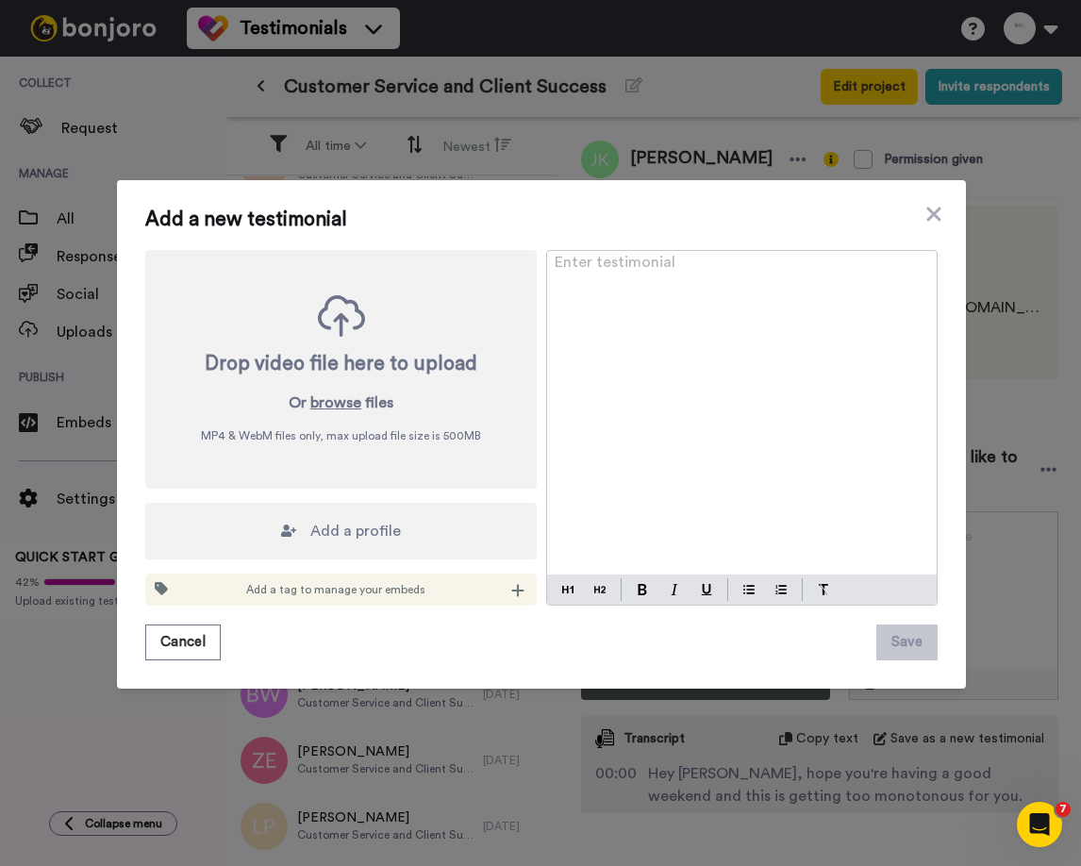
click at [360, 719] on div "Add a new testimonial Drop video file here to upload Or browse files MP4 & WebM…" at bounding box center [540, 433] width 1081 height 866
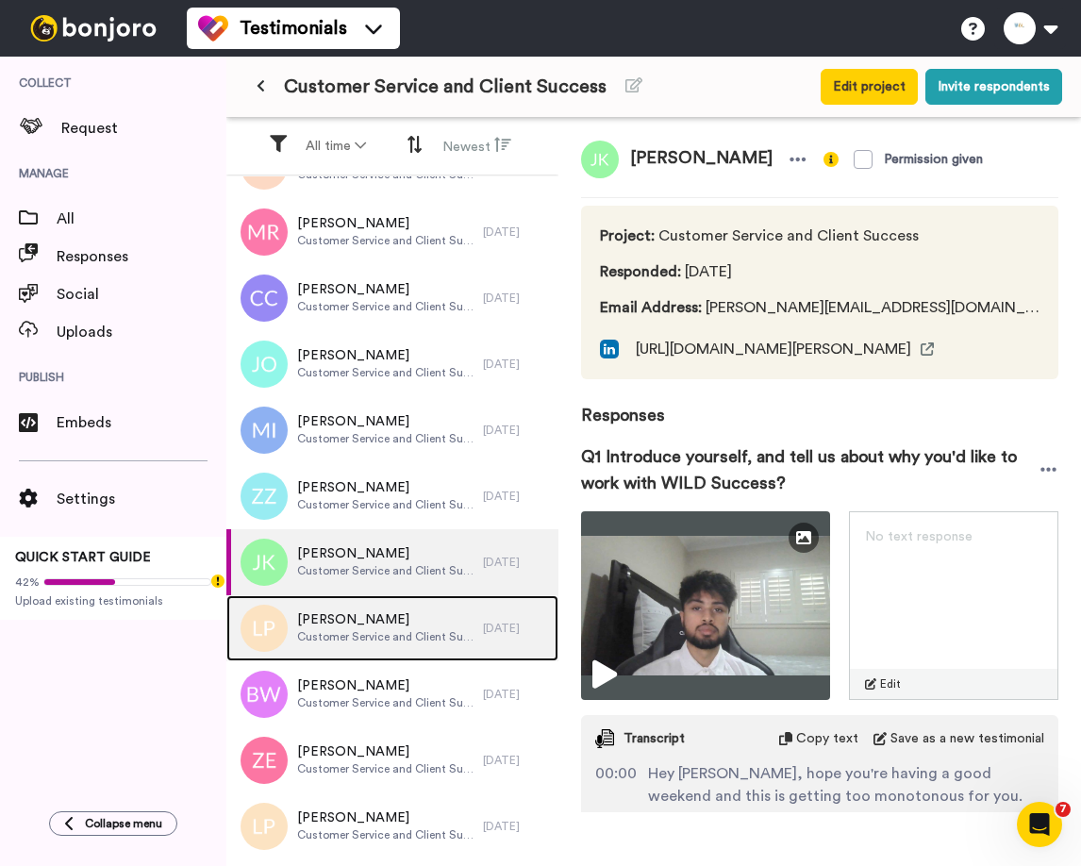
click at [337, 620] on span "Lyneir Powell" at bounding box center [385, 619] width 177 height 19
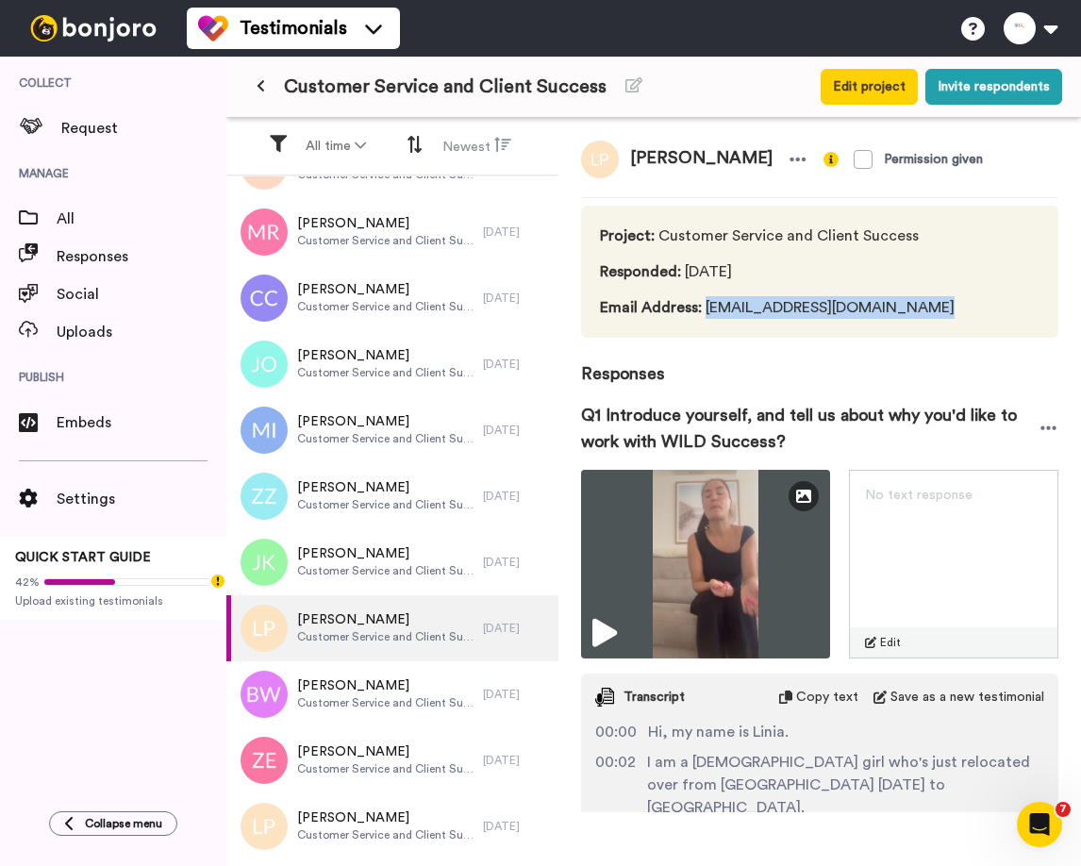
drag, startPoint x: 705, startPoint y: 309, endPoint x: 984, endPoint y: 309, distance: 279.2
click at [984, 309] on div "Project : Customer Service and Client Success Responded : 3 days ago Email Addr…" at bounding box center [819, 272] width 477 height 132
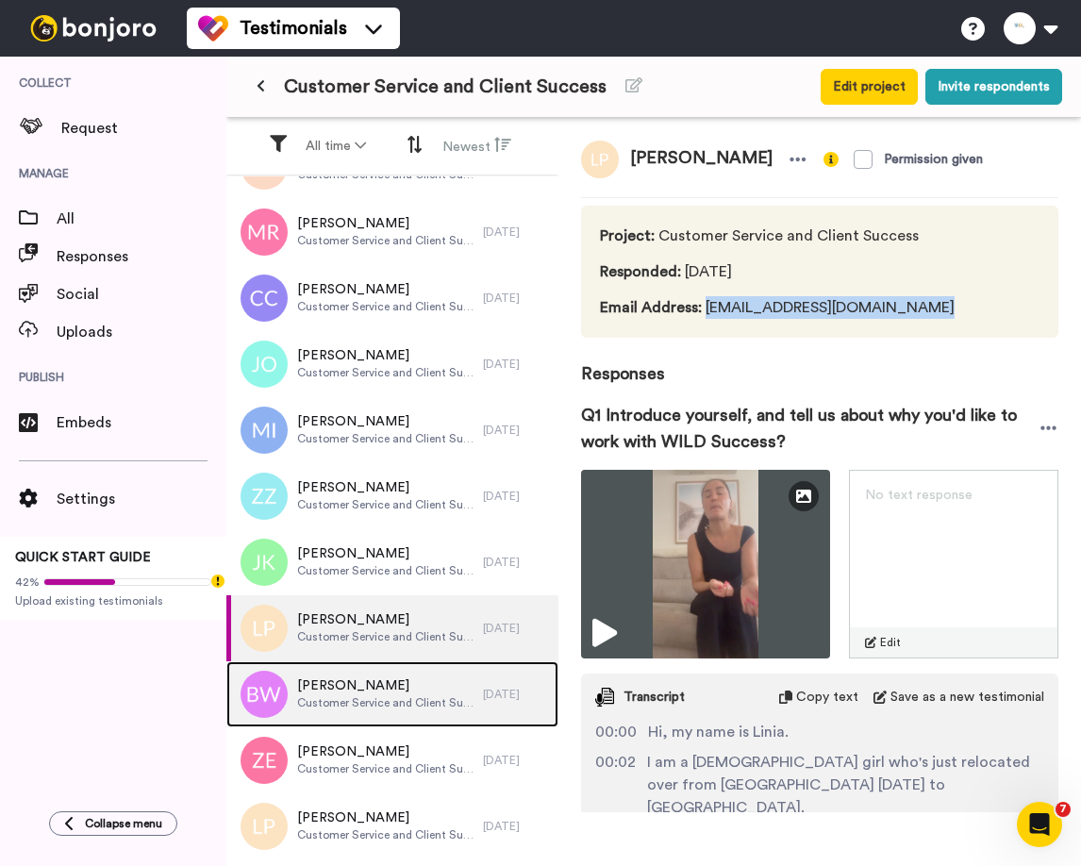
click at [346, 695] on span "Customer Service and Client Success" at bounding box center [385, 702] width 177 height 15
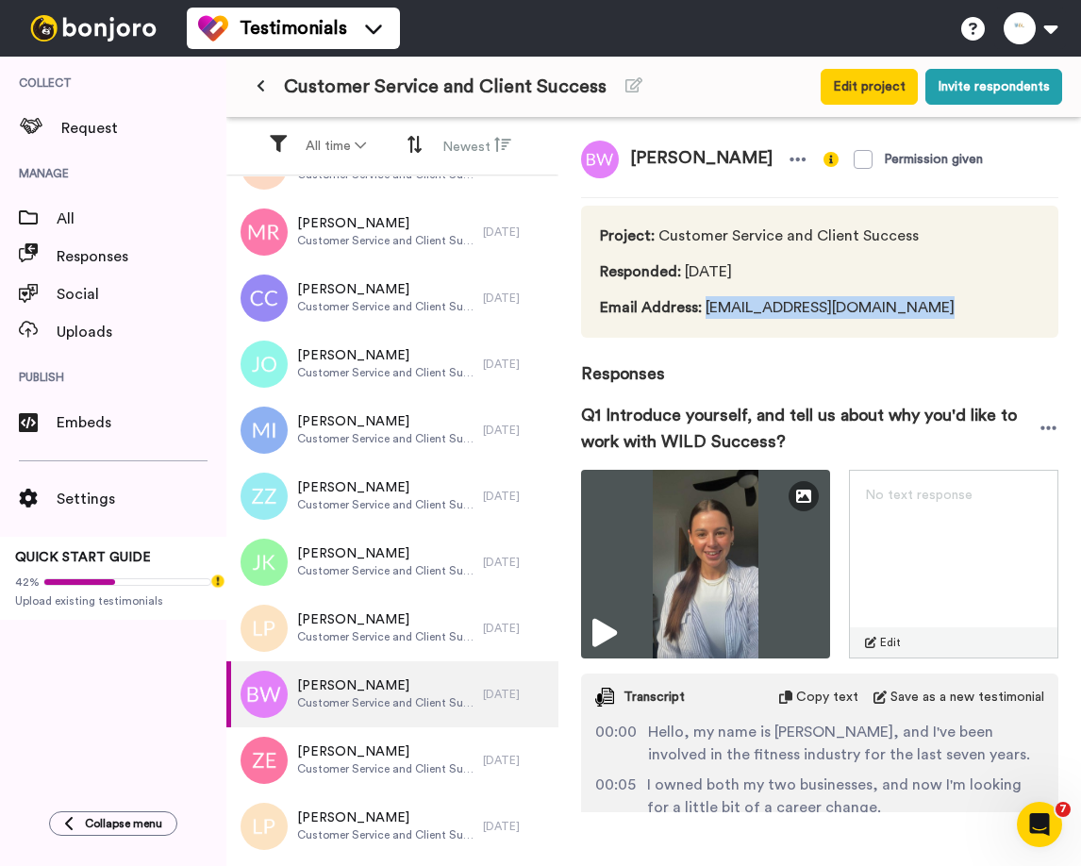
drag, startPoint x: 703, startPoint y: 308, endPoint x: 1004, endPoint y: 311, distance: 301.8
click at [1004, 311] on div "Project : Customer Service and Client Success Responded : 3 days ago Email Addr…" at bounding box center [819, 272] width 477 height 132
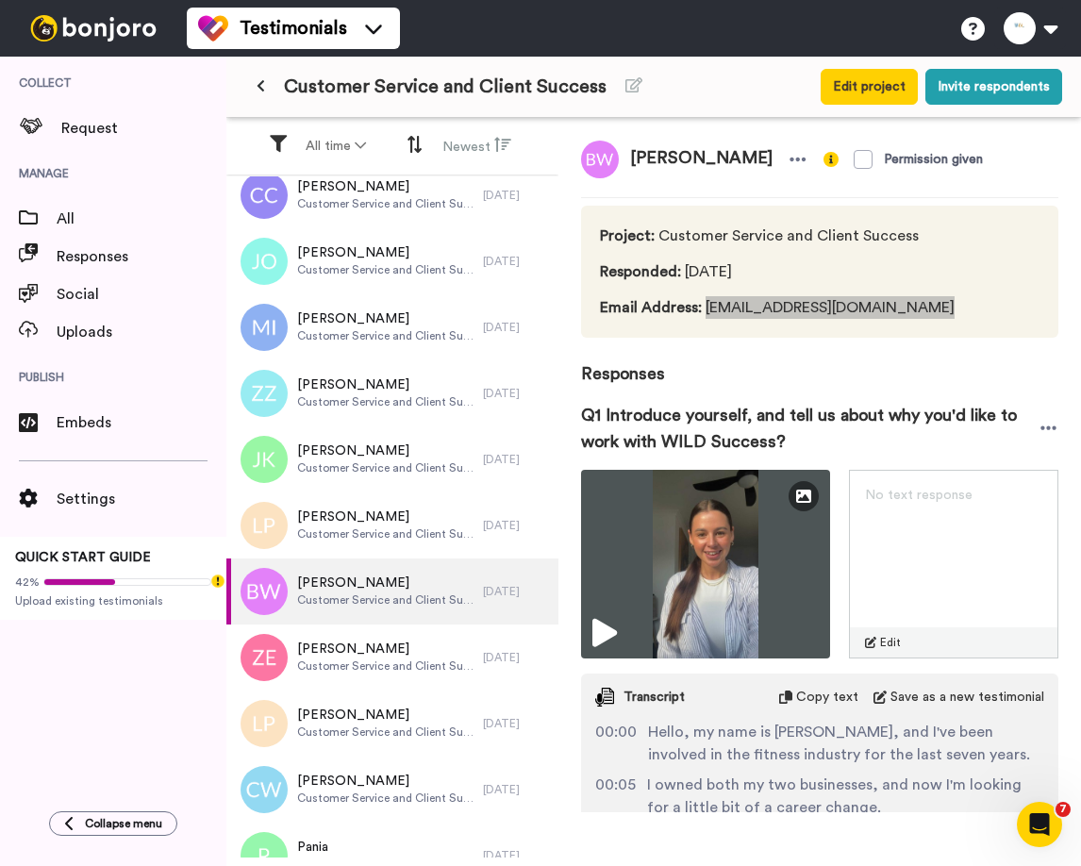
scroll to position [1474, 0]
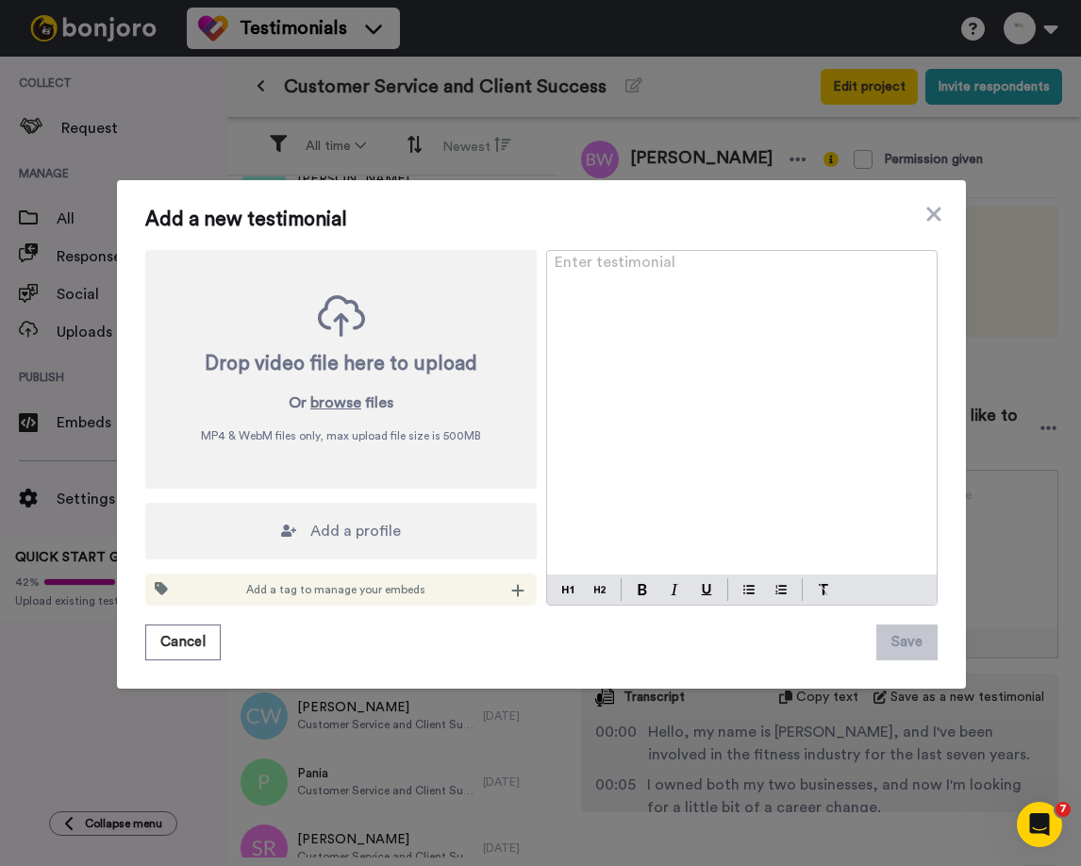
click at [281, 725] on div "Add a new testimonial Drop video file here to upload Or browse files MP4 & WebM…" at bounding box center [540, 433] width 1081 height 866
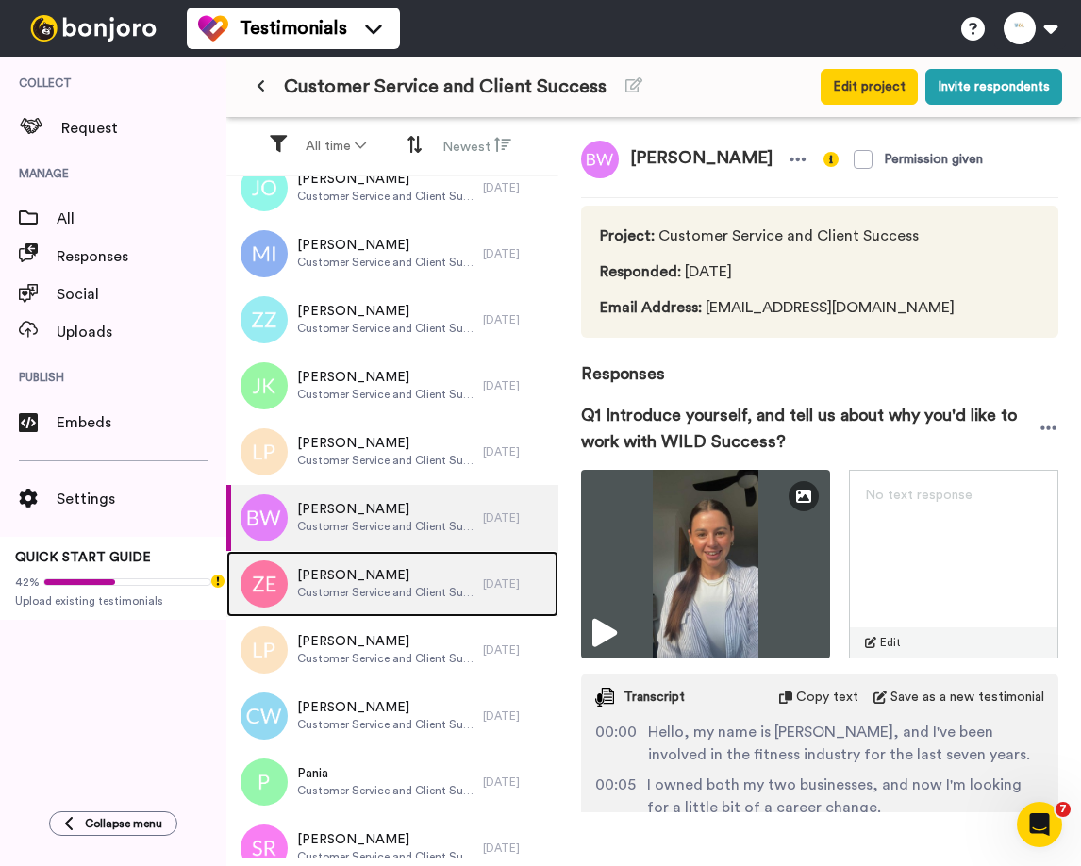
click at [342, 575] on span "Zoe Elman" at bounding box center [385, 575] width 177 height 19
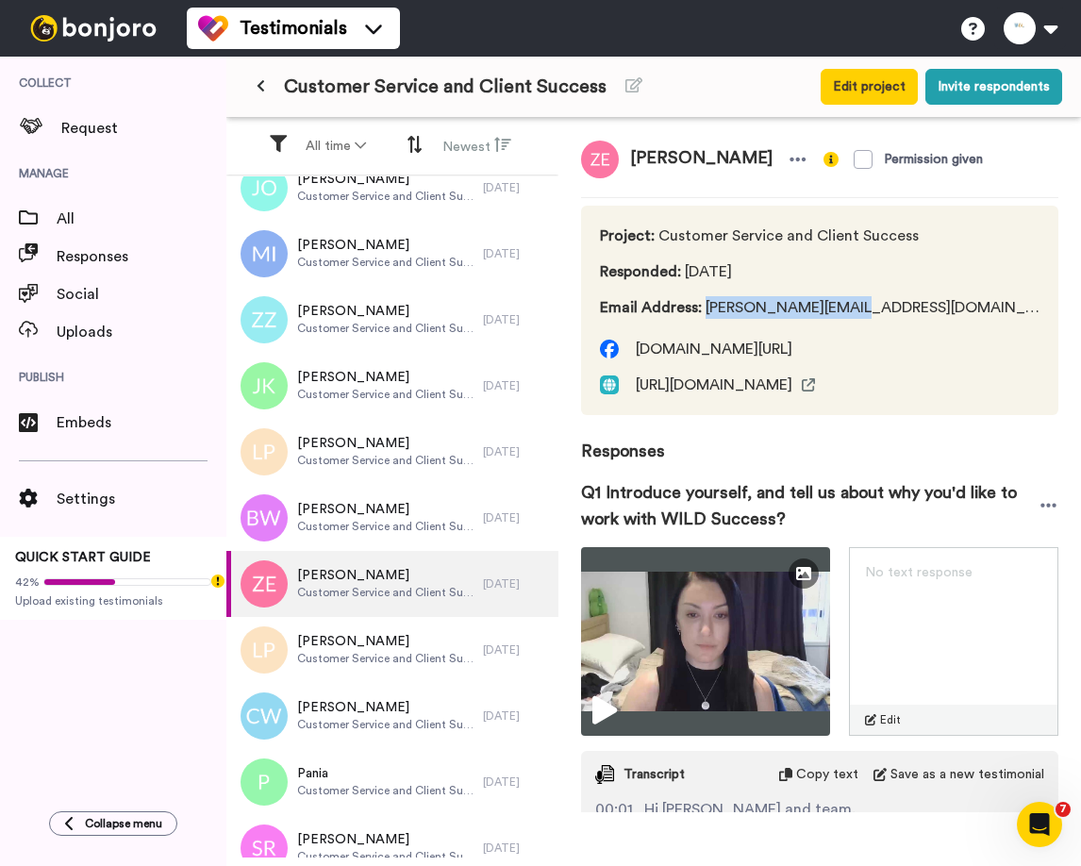
drag, startPoint x: 704, startPoint y: 308, endPoint x: 873, endPoint y: 308, distance: 169.8
click at [873, 308] on span "Email Address : zoe.elman@yahoo.com" at bounding box center [820, 307] width 440 height 23
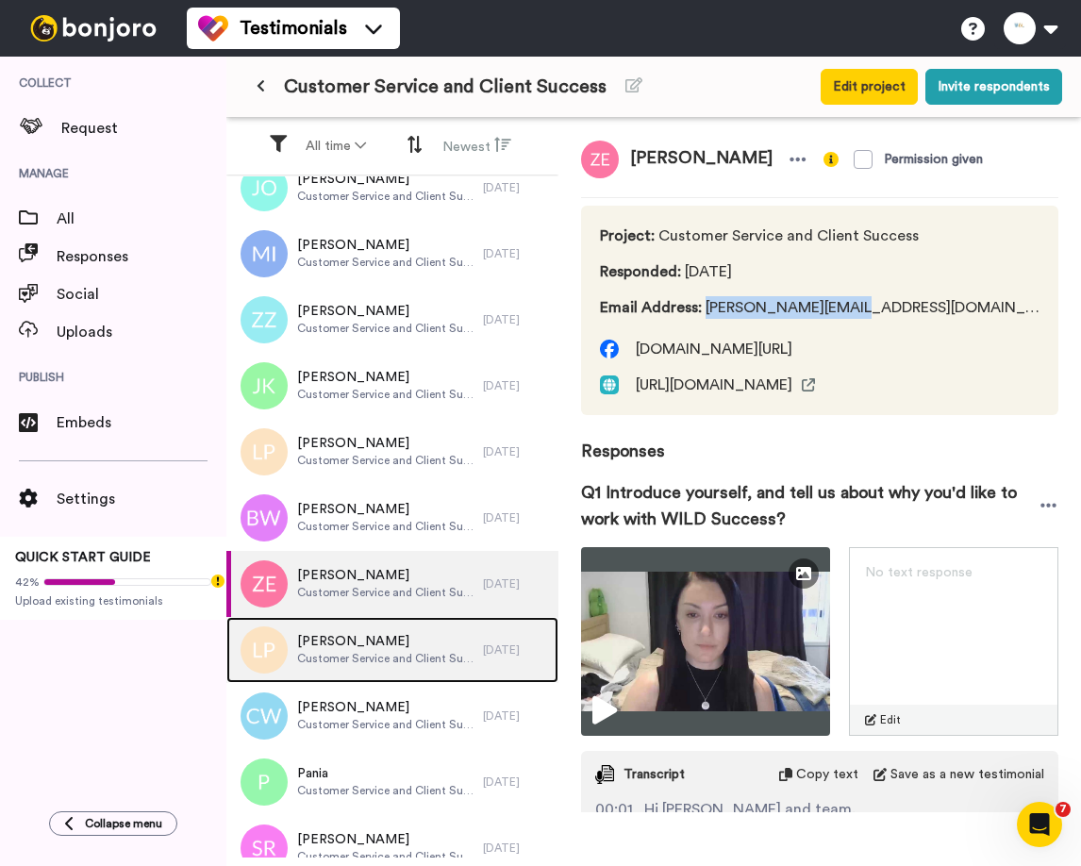
click at [361, 640] on span "Laura Powell" at bounding box center [385, 641] width 177 height 19
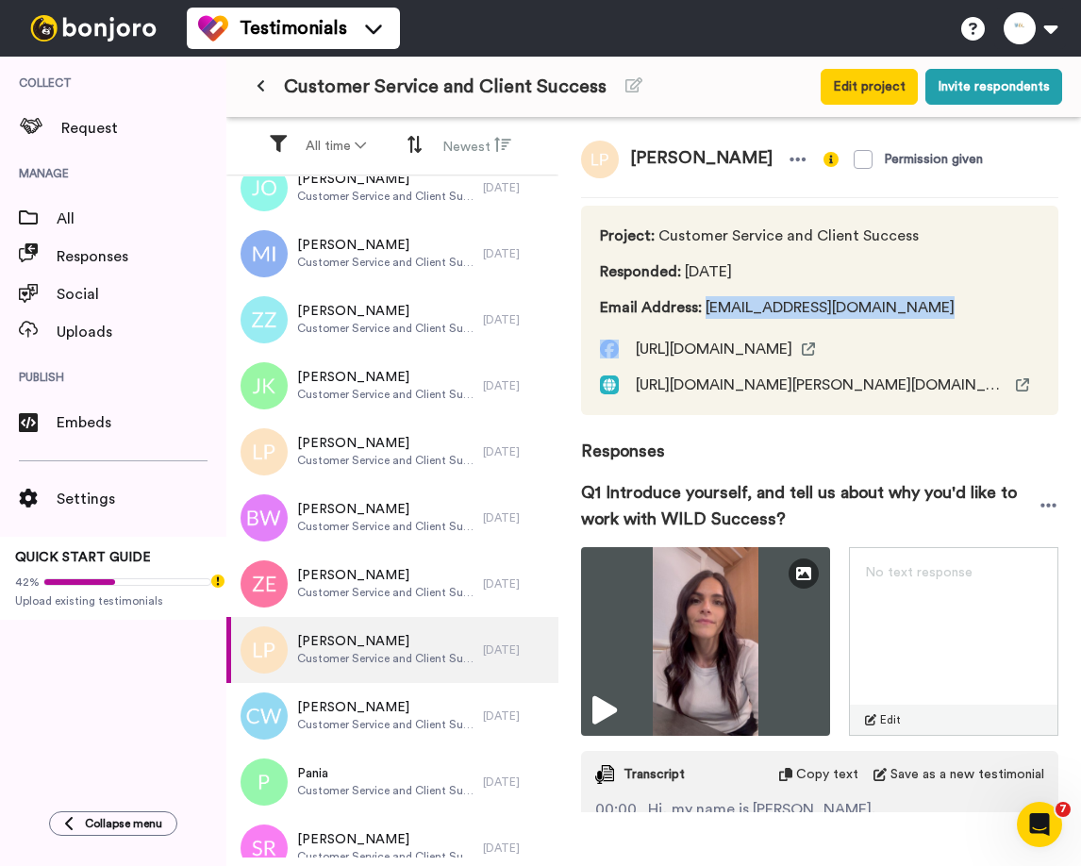
drag, startPoint x: 703, startPoint y: 308, endPoint x: 944, endPoint y: 308, distance: 241.5
click at [944, 308] on div "Project : Customer Service and Client Success Responded : 3 days ago Email Addr…" at bounding box center [819, 310] width 477 height 209
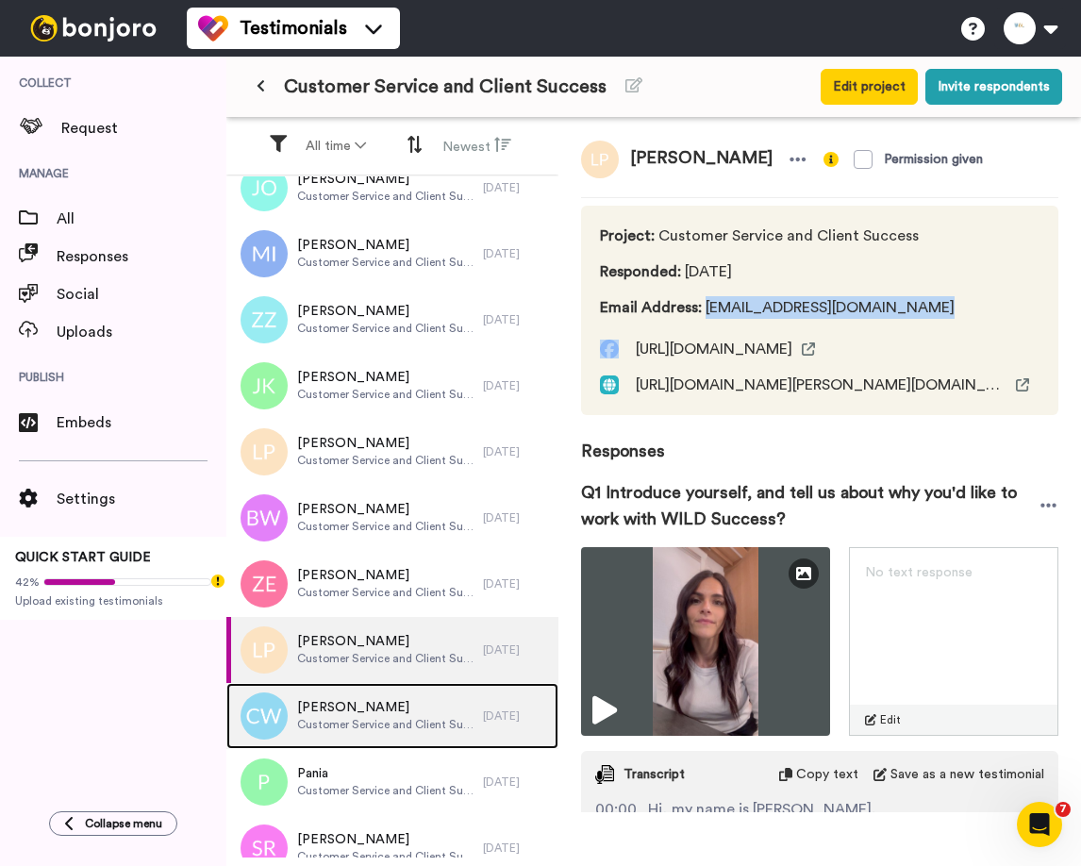
click at [347, 710] on span "Codie Wilkins" at bounding box center [385, 707] width 177 height 19
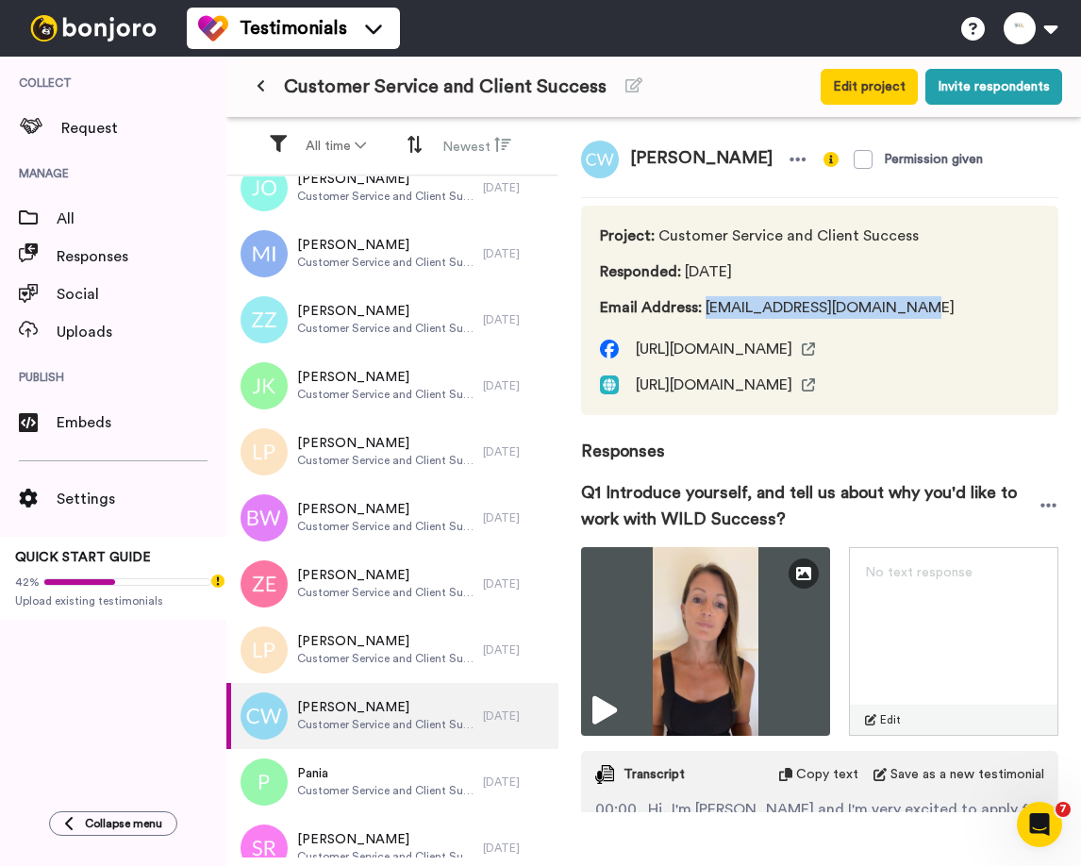
drag, startPoint x: 707, startPoint y: 310, endPoint x: 911, endPoint y: 307, distance: 203.8
click at [911, 307] on div "Project : Customer Service and Client Success Responded : 3 days ago Email Addr…" at bounding box center [819, 310] width 477 height 209
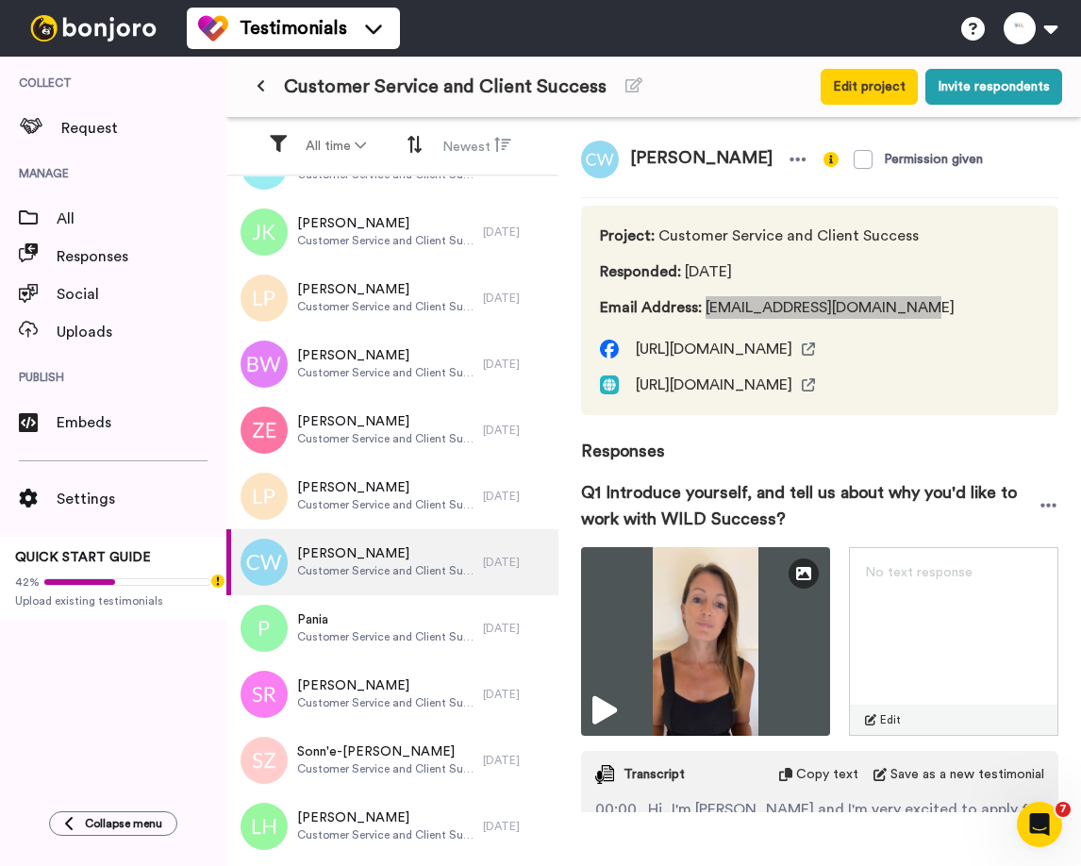
scroll to position [1648, 0]
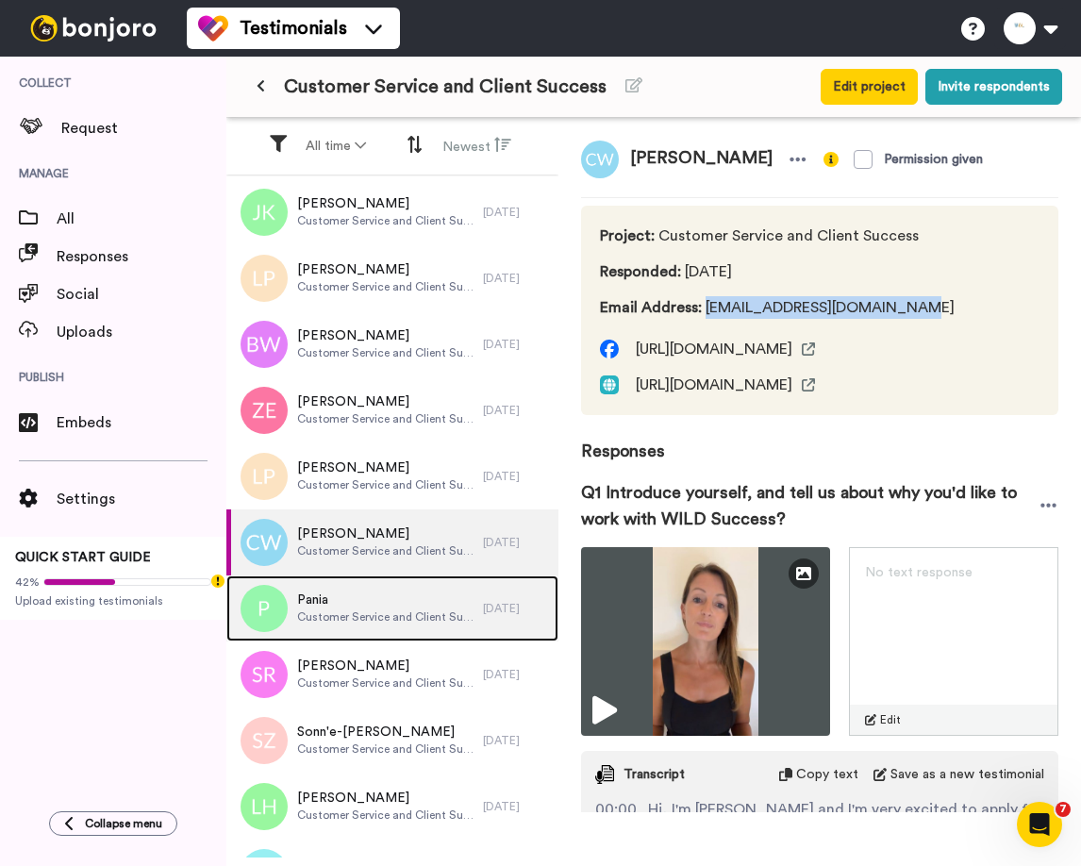
click at [339, 609] on span "Customer Service and Client Success" at bounding box center [385, 616] width 177 height 15
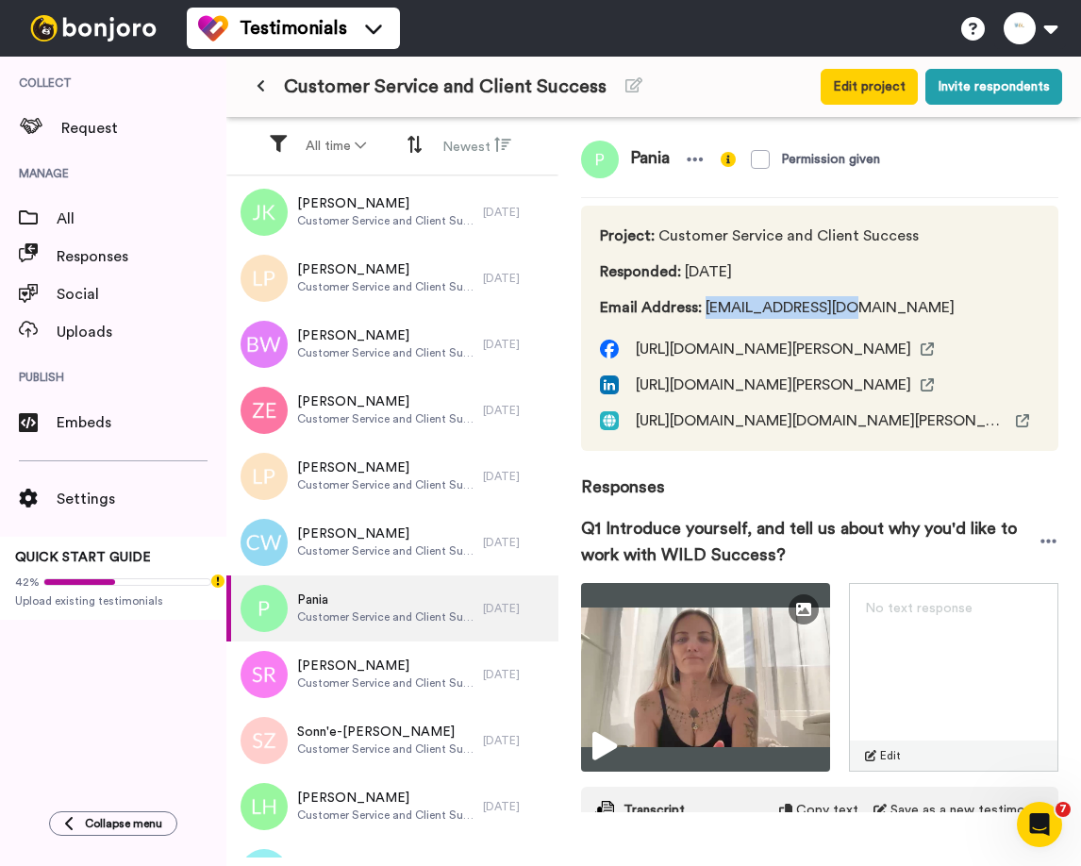
drag, startPoint x: 705, startPoint y: 309, endPoint x: 893, endPoint y: 309, distance: 188.6
click at [893, 309] on span "Email Address : pania173@gmail.com" at bounding box center [777, 307] width 355 height 23
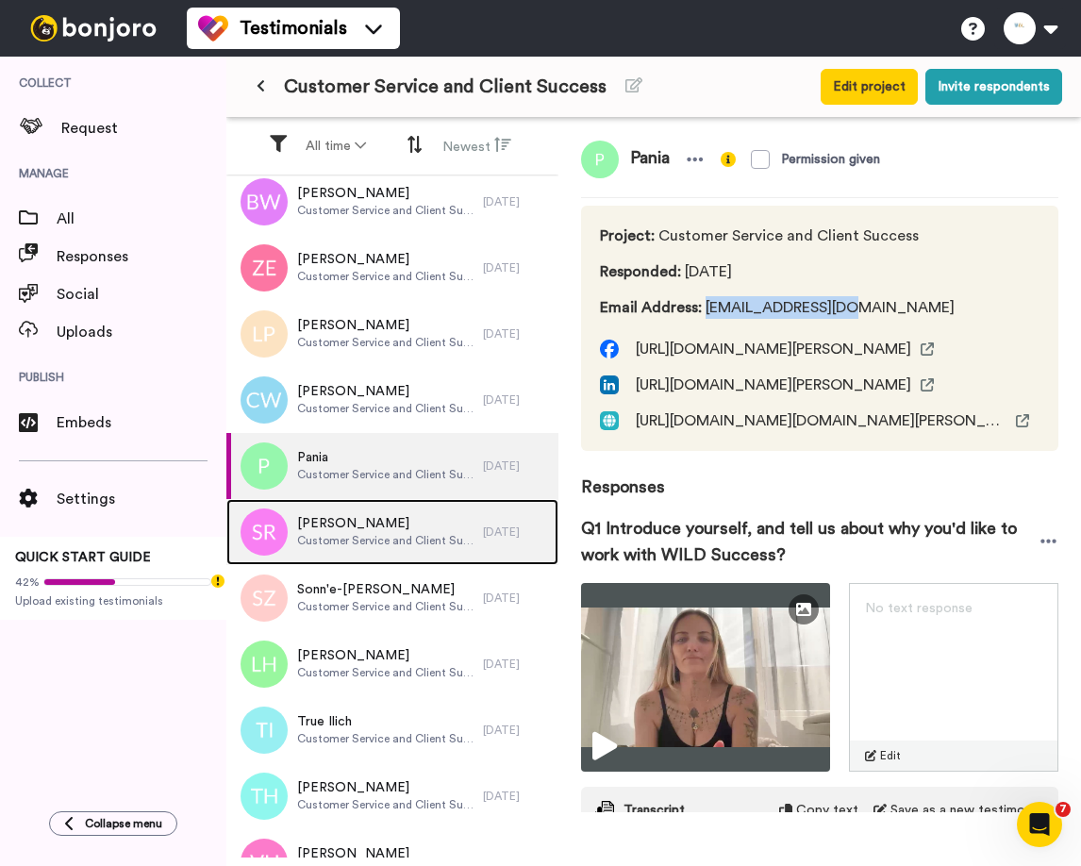
click at [330, 540] on span "Customer Service and Client Success" at bounding box center [385, 540] width 177 height 15
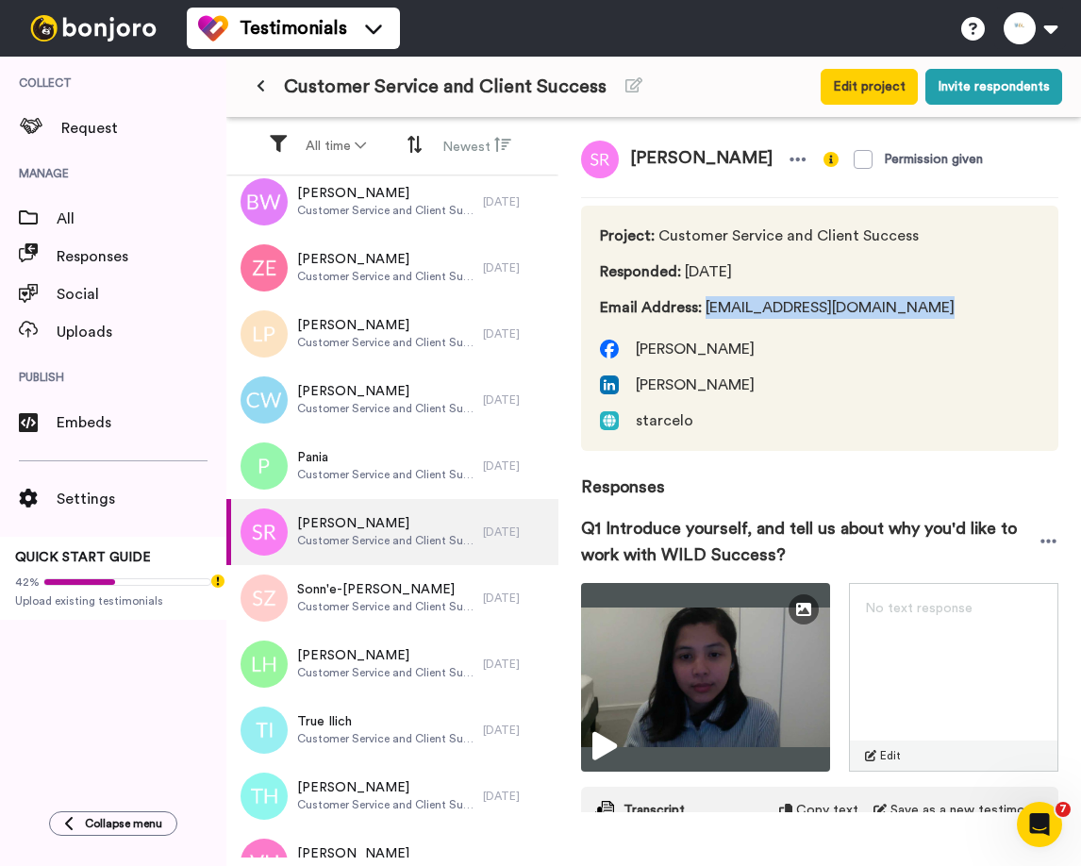
drag, startPoint x: 706, startPoint y: 311, endPoint x: 942, endPoint y: 313, distance: 236.7
click at [942, 313] on div "Project : Customer Service and Client Success Responded : 3 days ago Email Addr…" at bounding box center [819, 328] width 477 height 245
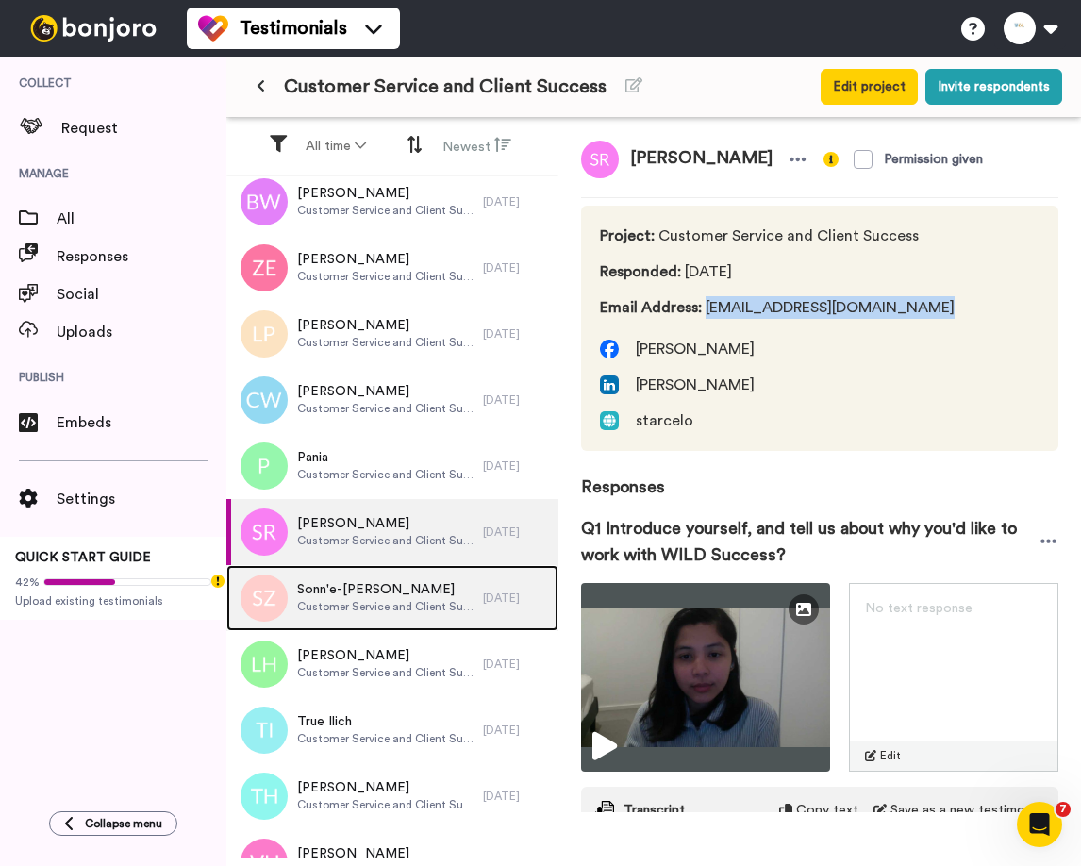
click at [341, 596] on span "Sonn'e-Jade Zephyr Hartfiel" at bounding box center [385, 589] width 177 height 19
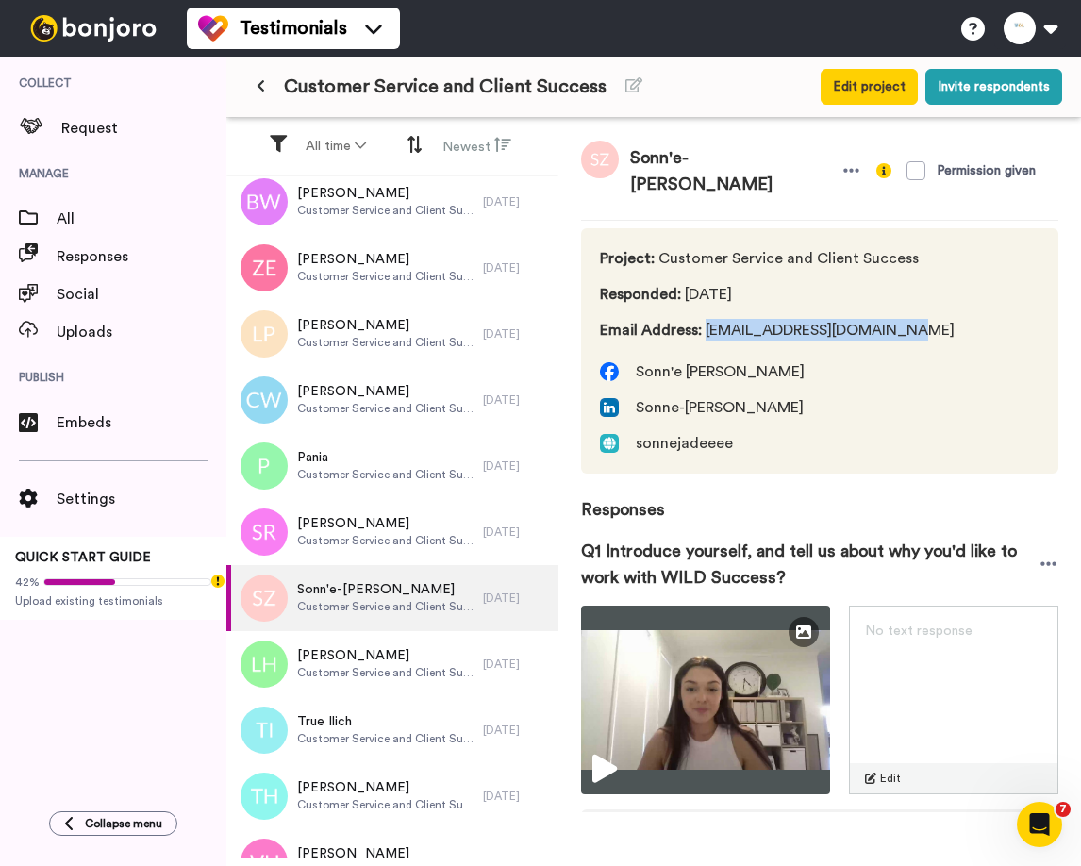
drag, startPoint x: 706, startPoint y: 332, endPoint x: 958, endPoint y: 332, distance: 251.8
click at [958, 332] on div "Project : Customer Service and Client Success Responded : 3 days ago Email Addr…" at bounding box center [819, 350] width 477 height 245
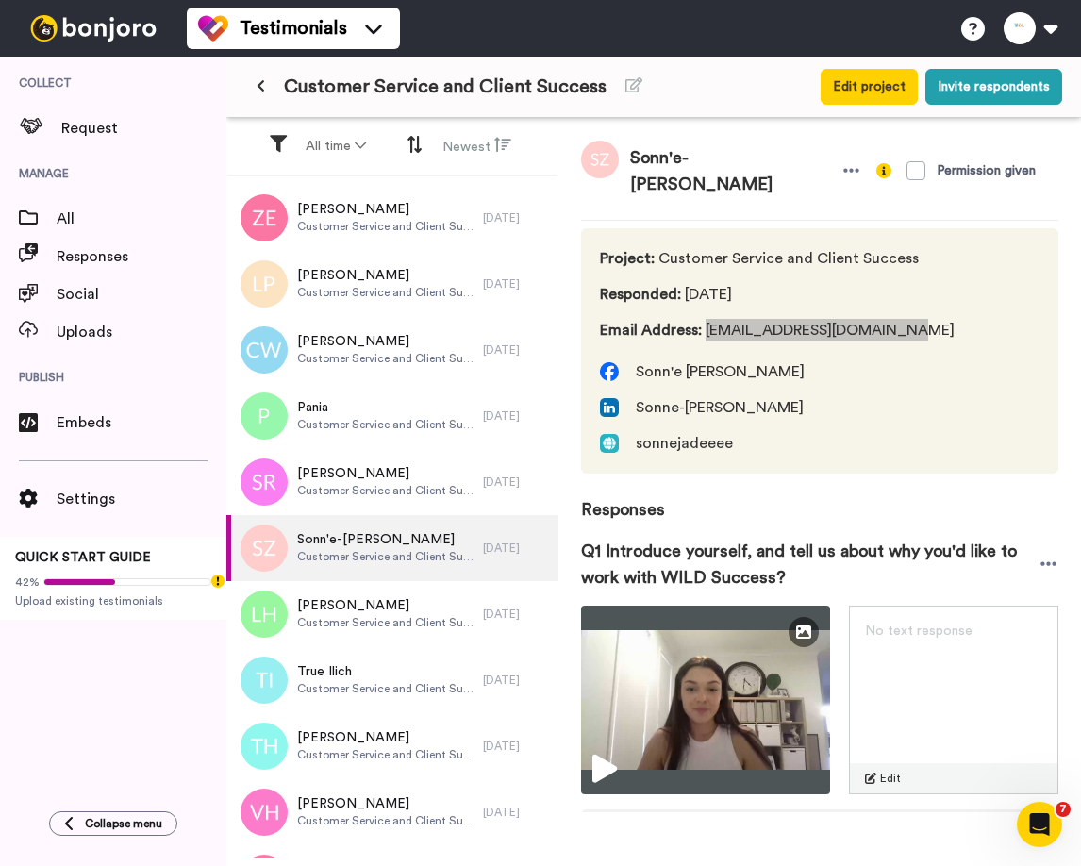
scroll to position [1904, 0]
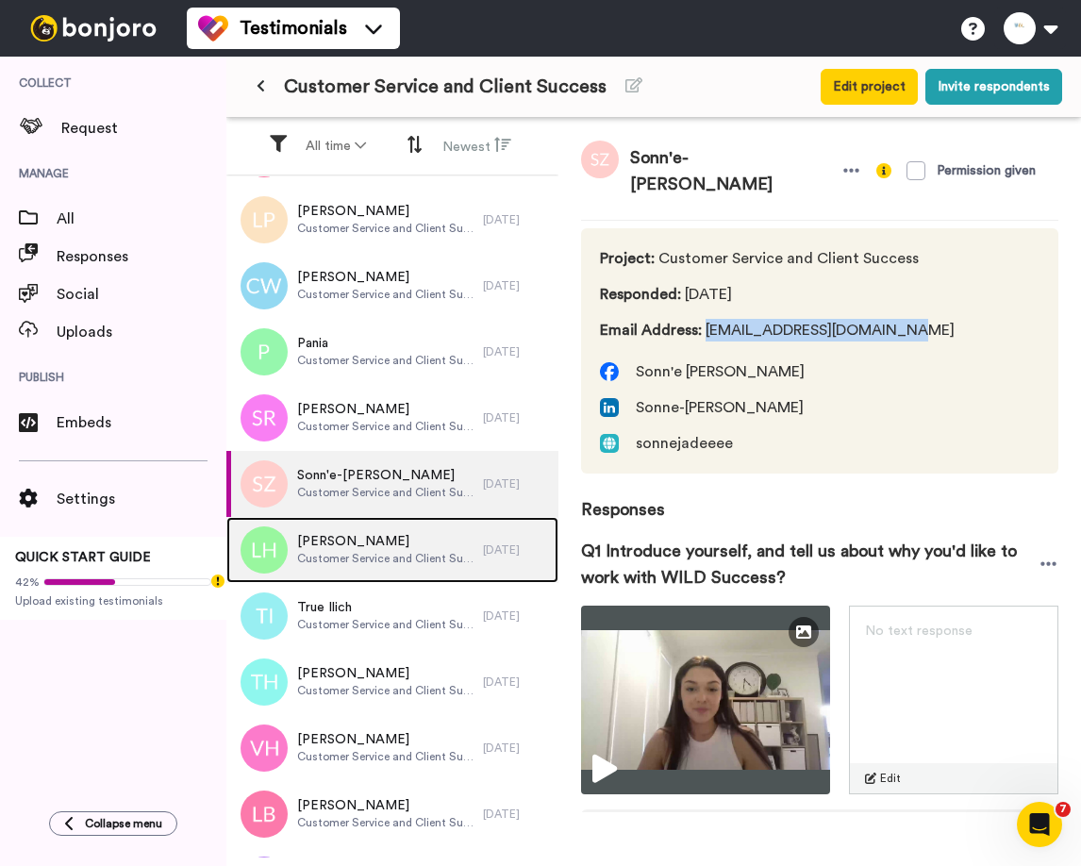
click at [342, 540] on span "Luke Haralampidis" at bounding box center [385, 541] width 177 height 19
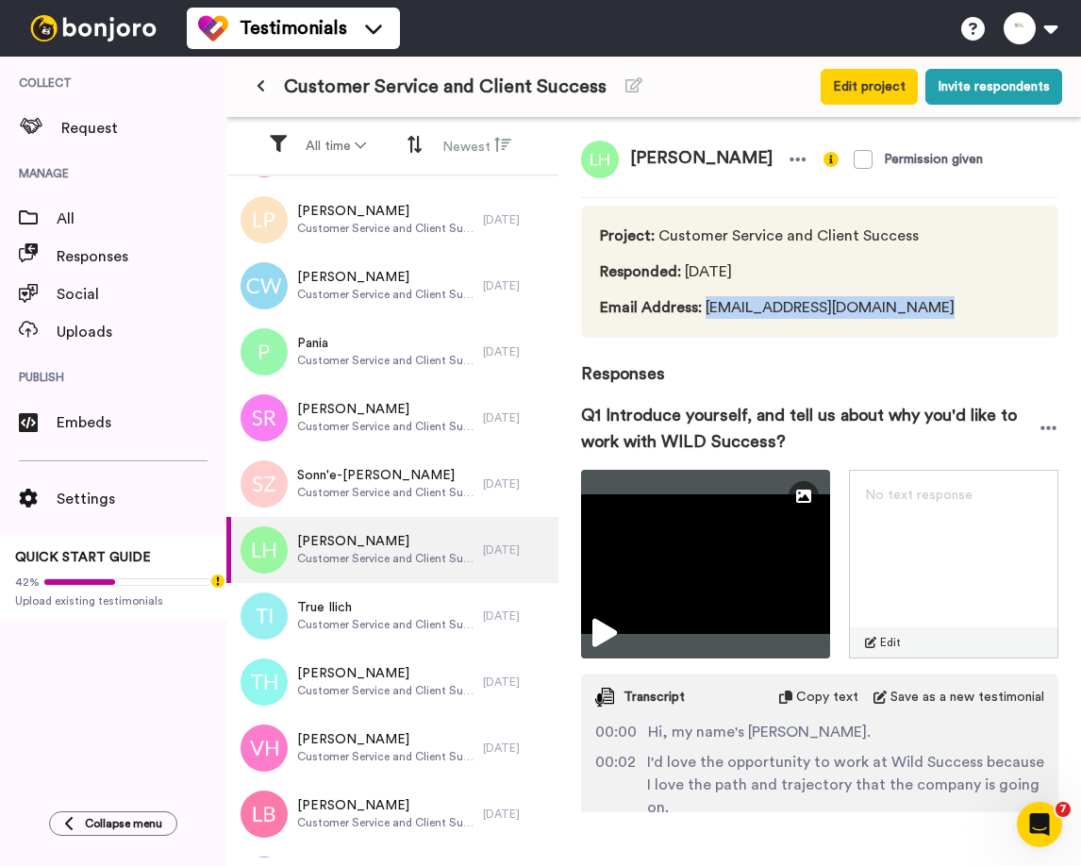
drag, startPoint x: 703, startPoint y: 307, endPoint x: 942, endPoint y: 307, distance: 239.6
click at [942, 307] on div "Project : Customer Service and Client Success Responded : 3 days ago Email Addr…" at bounding box center [819, 272] width 477 height 132
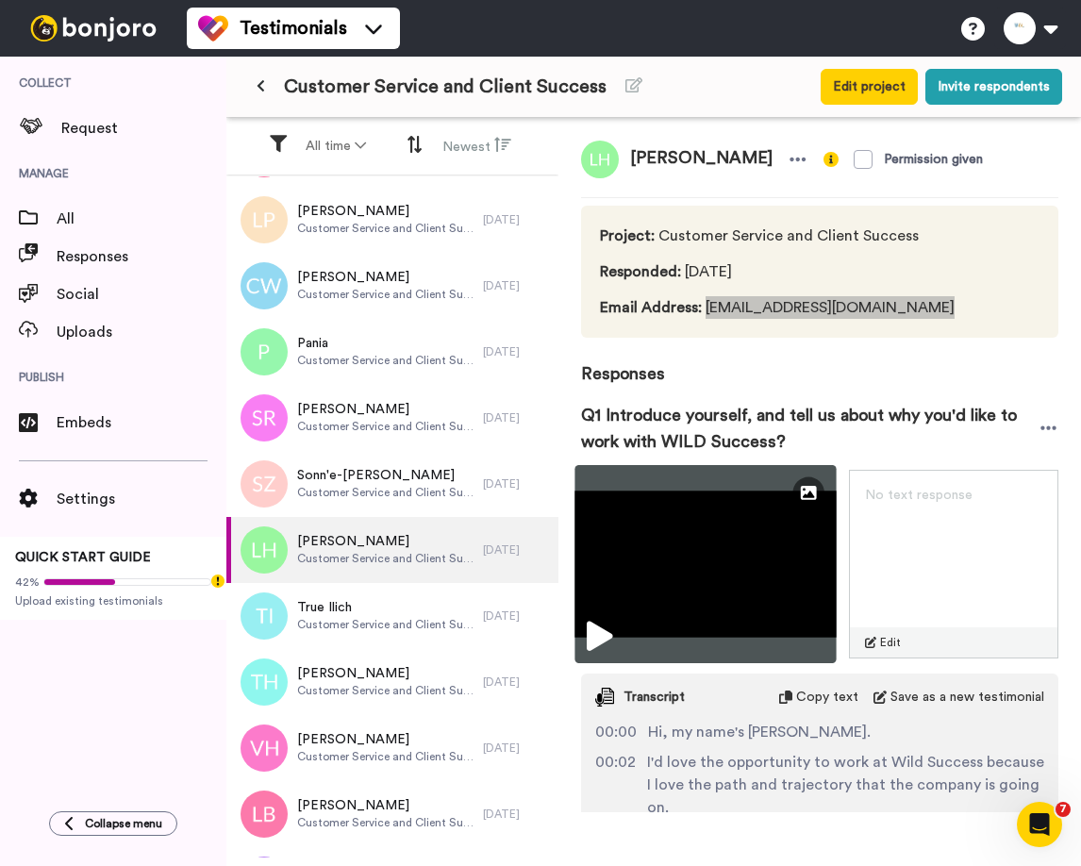
scroll to position [1960, 0]
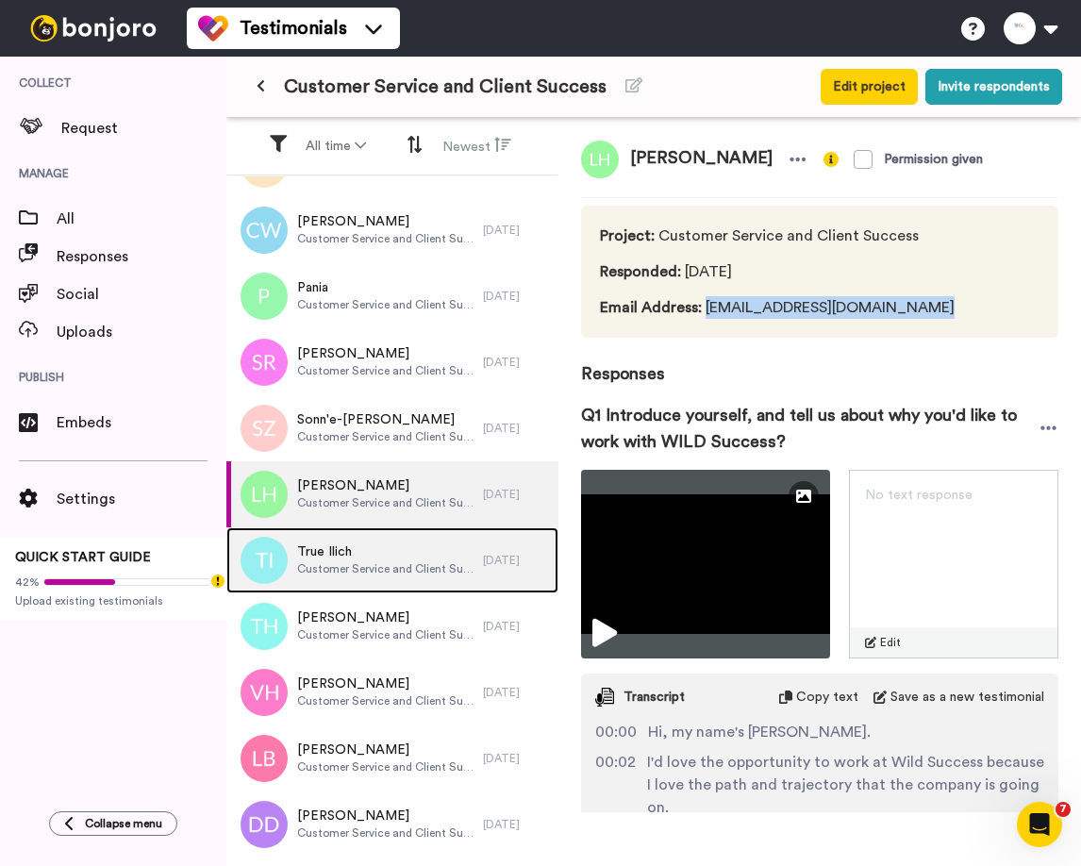
click at [333, 556] on span "True Ilich" at bounding box center [385, 551] width 177 height 19
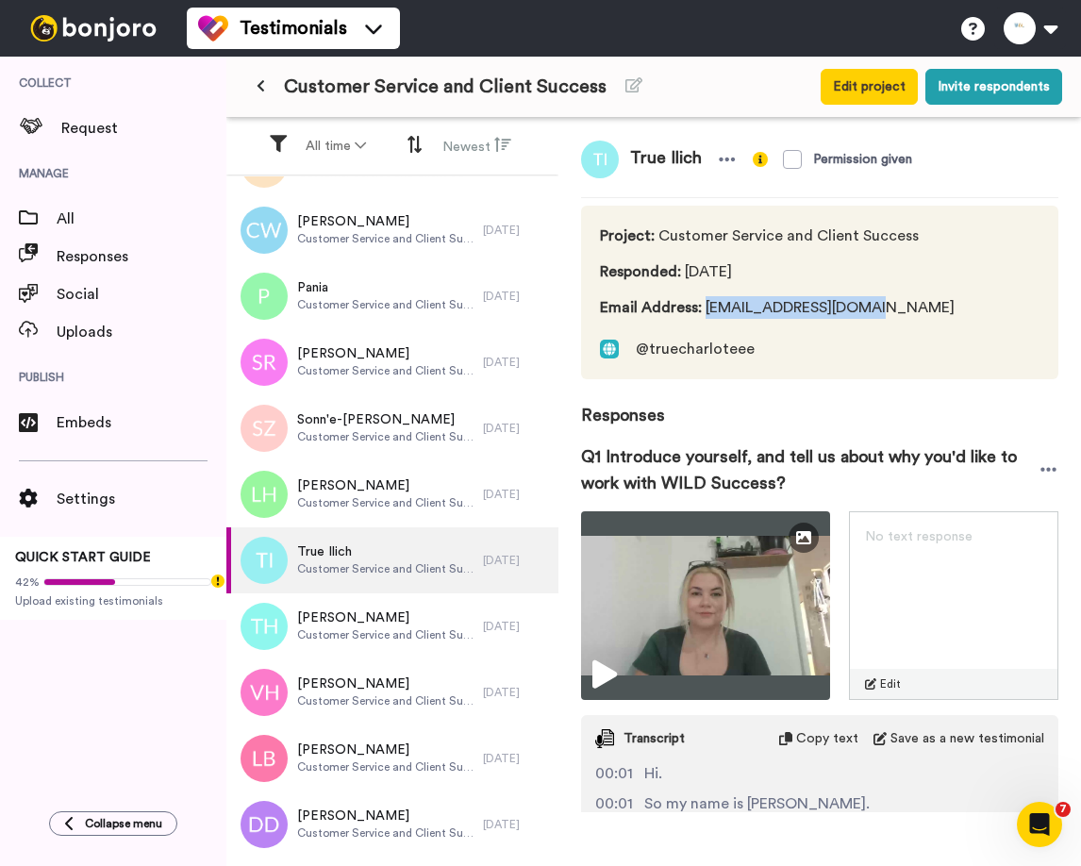
drag, startPoint x: 705, startPoint y: 307, endPoint x: 928, endPoint y: 307, distance: 223.5
click at [928, 307] on div "Project : Customer Service and Client Success Responded : 3 days ago Email Addr…" at bounding box center [819, 293] width 477 height 174
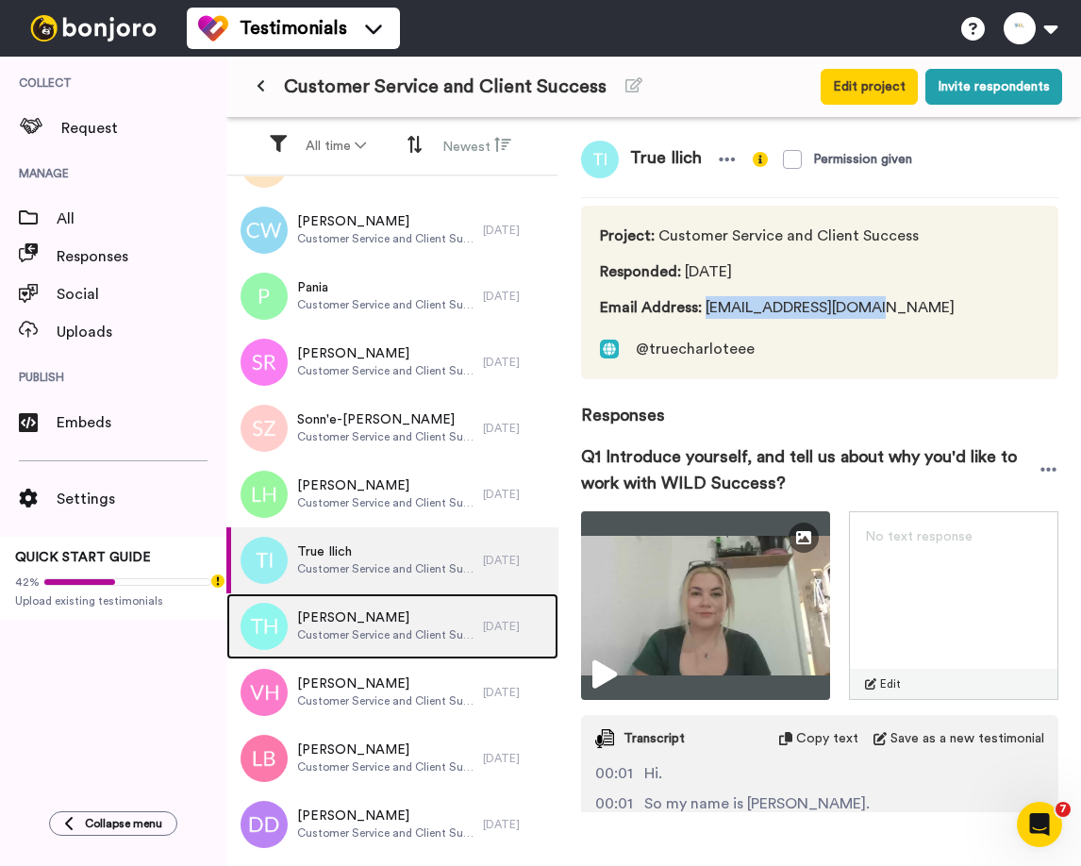
click at [342, 621] on span "Troy Herron" at bounding box center [385, 617] width 177 height 19
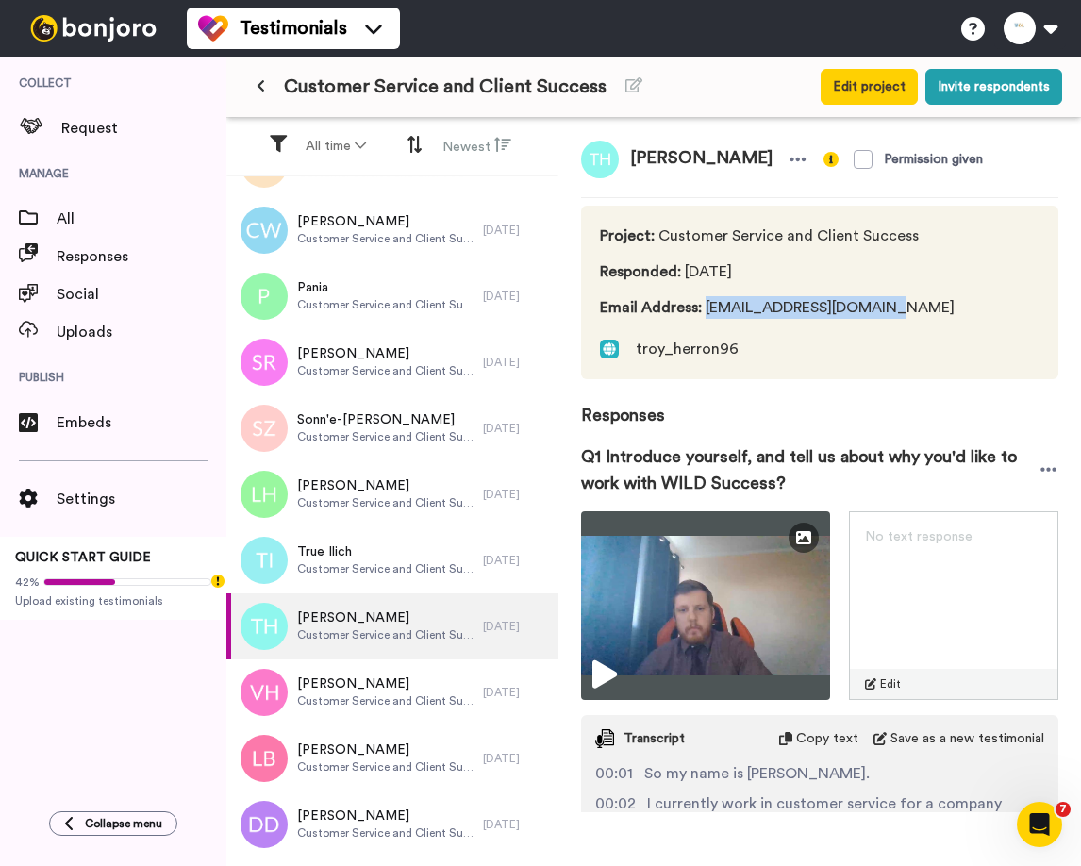
drag, startPoint x: 701, startPoint y: 309, endPoint x: 907, endPoint y: 310, distance: 206.6
click at [907, 310] on span "Email Address : troyherron339@gmail.com" at bounding box center [777, 307] width 355 height 23
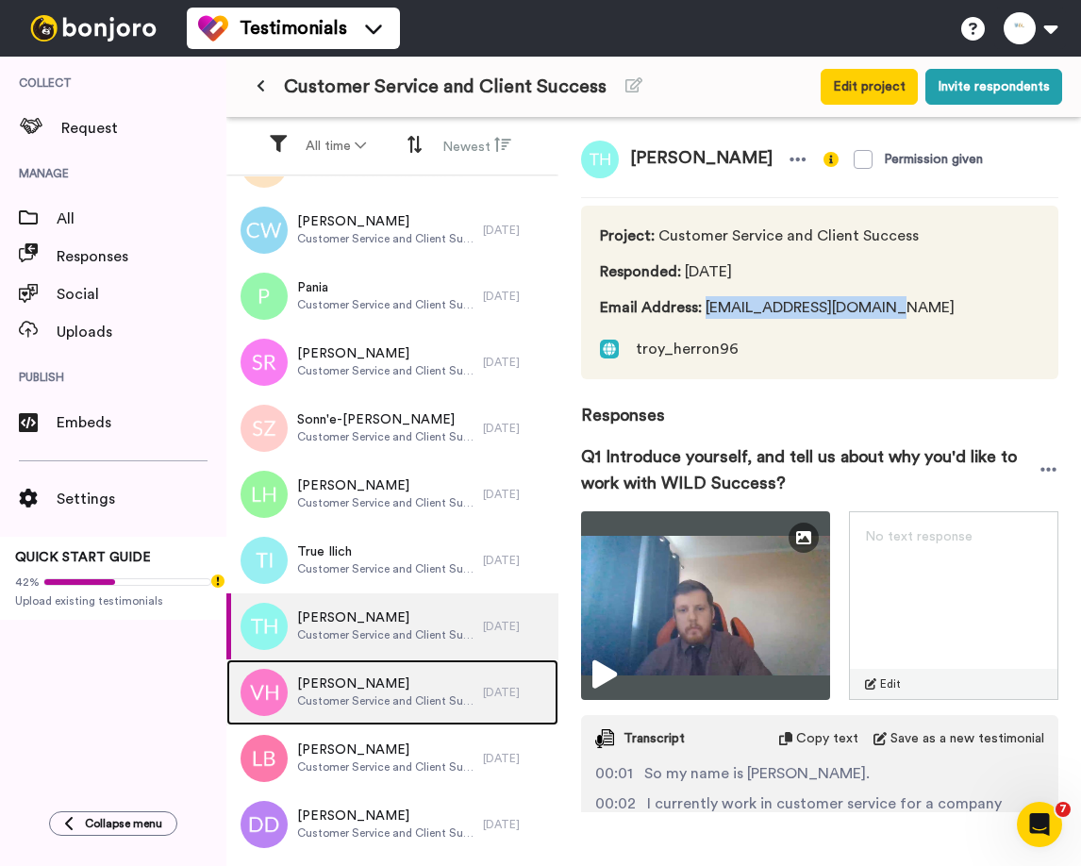
click at [336, 674] on span "Vivian Highnam" at bounding box center [385, 683] width 177 height 19
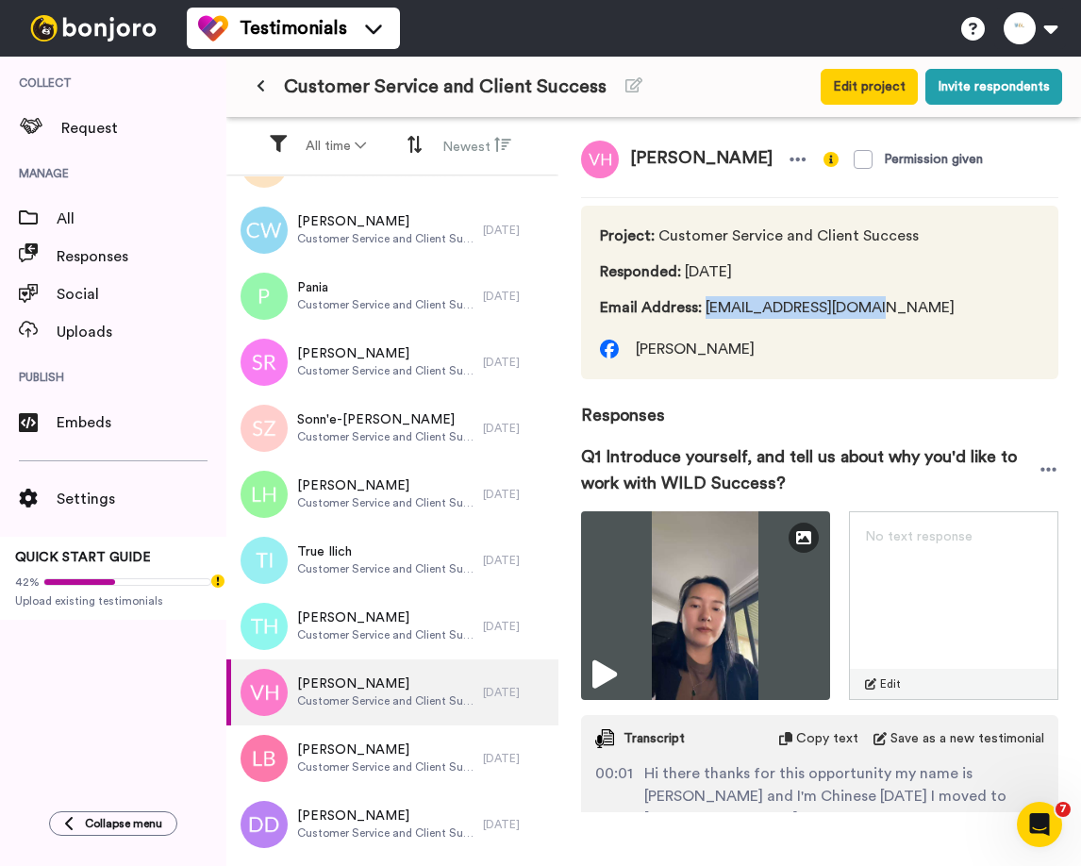
drag, startPoint x: 704, startPoint y: 307, endPoint x: 916, endPoint y: 308, distance: 212.2
click at [917, 308] on div "Project : Customer Service and Client Success Responded : 3 days ago Email Addr…" at bounding box center [819, 293] width 477 height 174
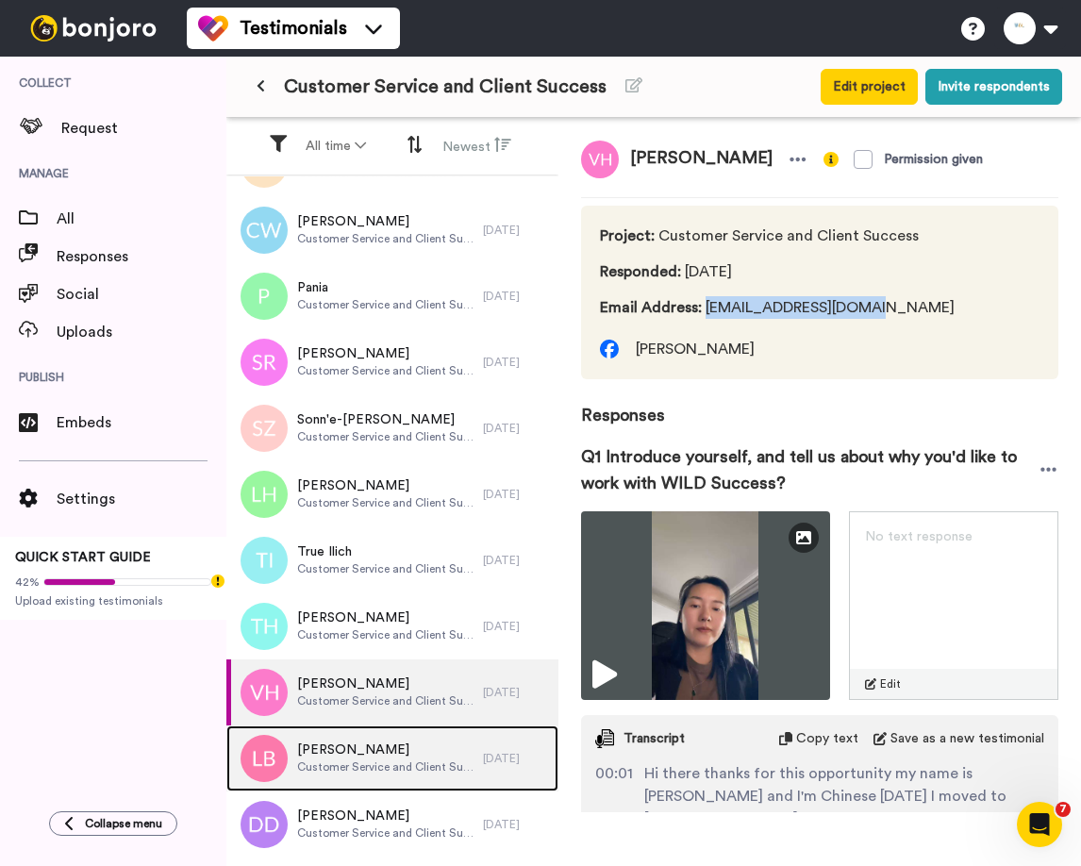
click at [315, 761] on span "Customer Service and Client Success" at bounding box center [385, 766] width 177 height 15
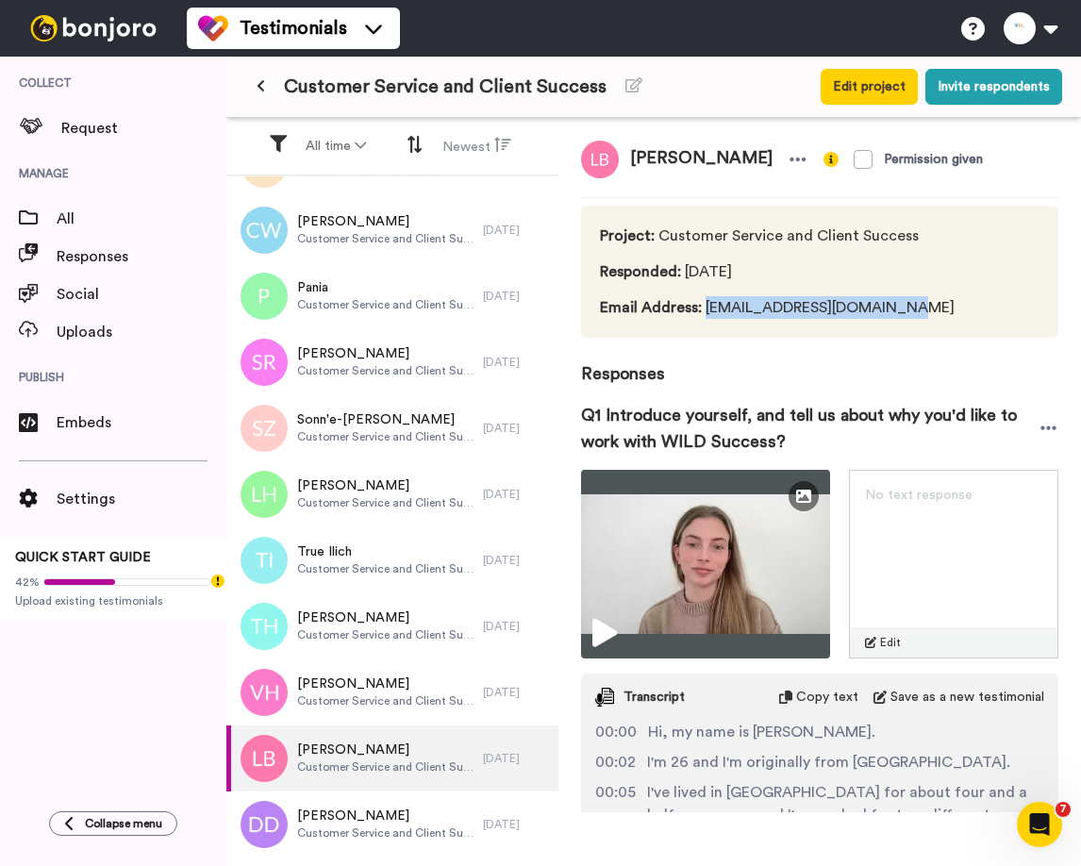
drag, startPoint x: 705, startPoint y: 304, endPoint x: 918, endPoint y: 304, distance: 213.2
click at [918, 304] on div "Project : Customer Service and Client Success Responded : 3 days ago Email Addr…" at bounding box center [819, 272] width 477 height 132
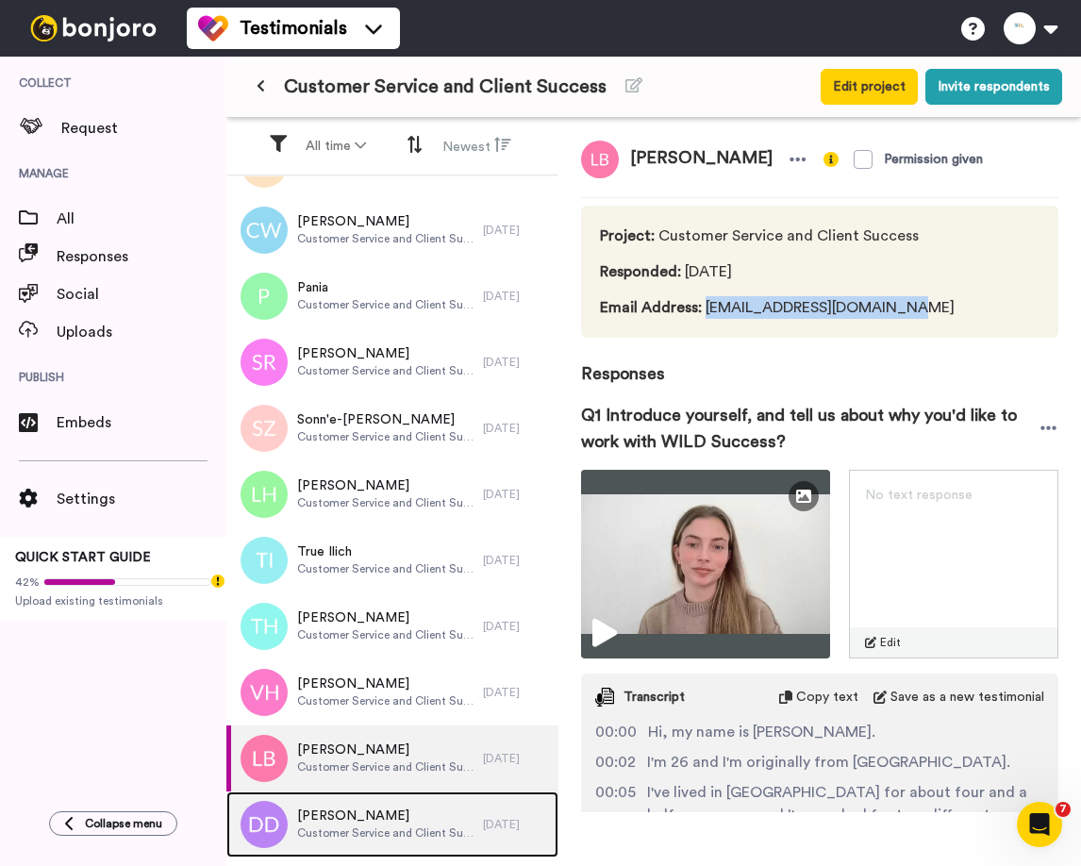
click at [355, 816] on span "Davina Dickens" at bounding box center [385, 815] width 177 height 19
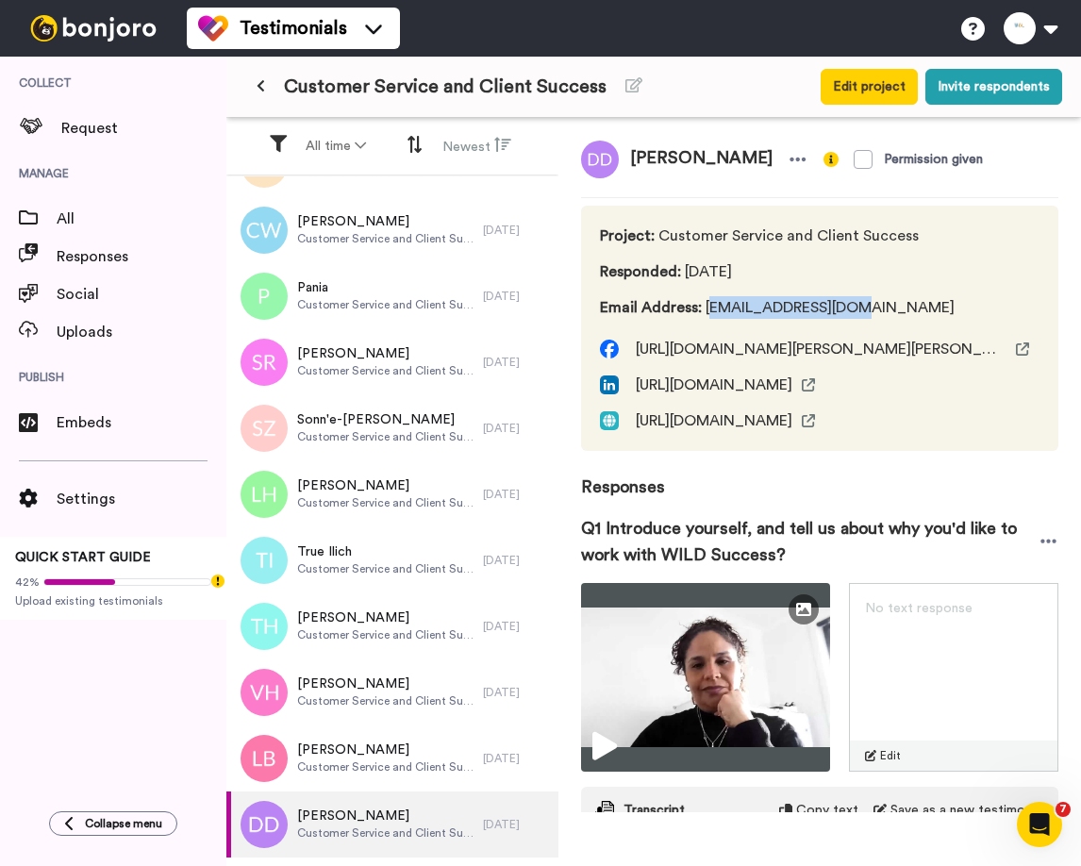
drag, startPoint x: 708, startPoint y: 306, endPoint x: 851, endPoint y: 306, distance: 142.4
click at [851, 306] on span "Email Address : davina143@gmail.com" at bounding box center [777, 307] width 355 height 23
drag, startPoint x: 703, startPoint y: 309, endPoint x: 885, endPoint y: 310, distance: 182.0
click at [885, 310] on span "Email Address : davina143@gmail.com" at bounding box center [777, 307] width 355 height 23
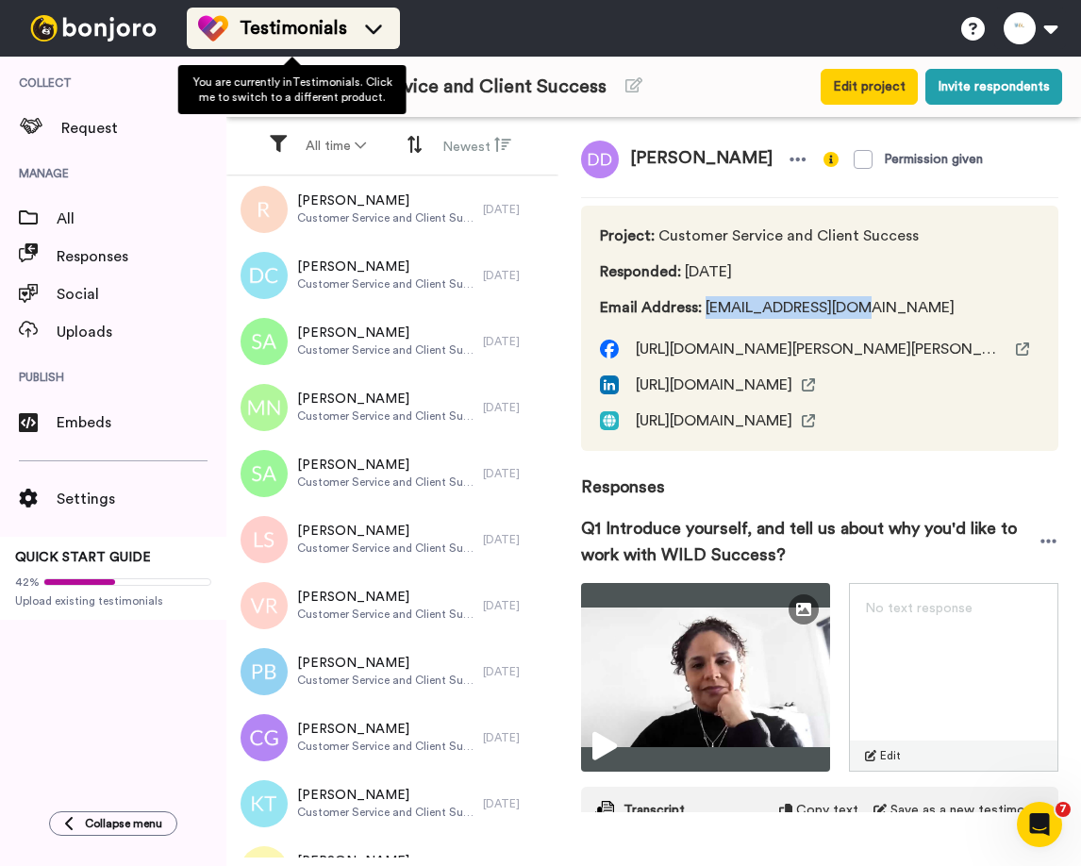
click at [293, 31] on span "Testimonials" at bounding box center [294, 28] width 108 height 26
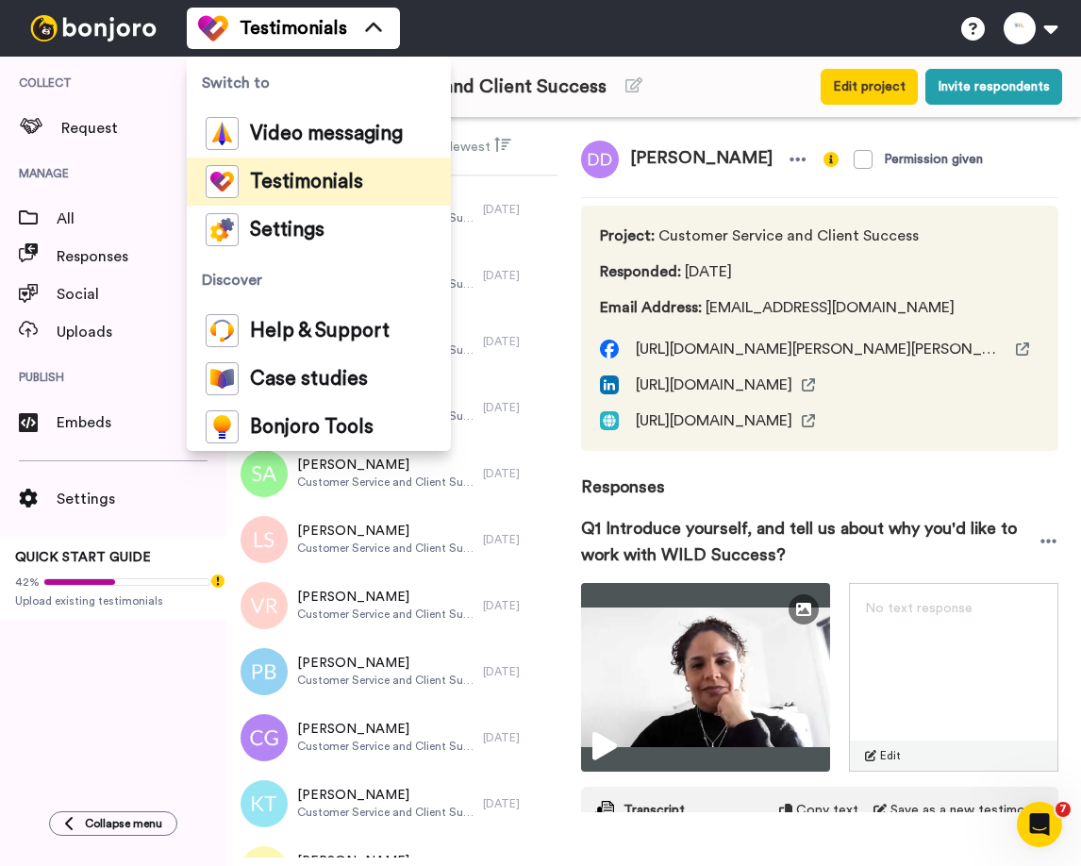
click at [523, 44] on div "Testimonials Switch to Video messaging Testimonials Settings Discover Help & Su…" at bounding box center [634, 28] width 894 height 57
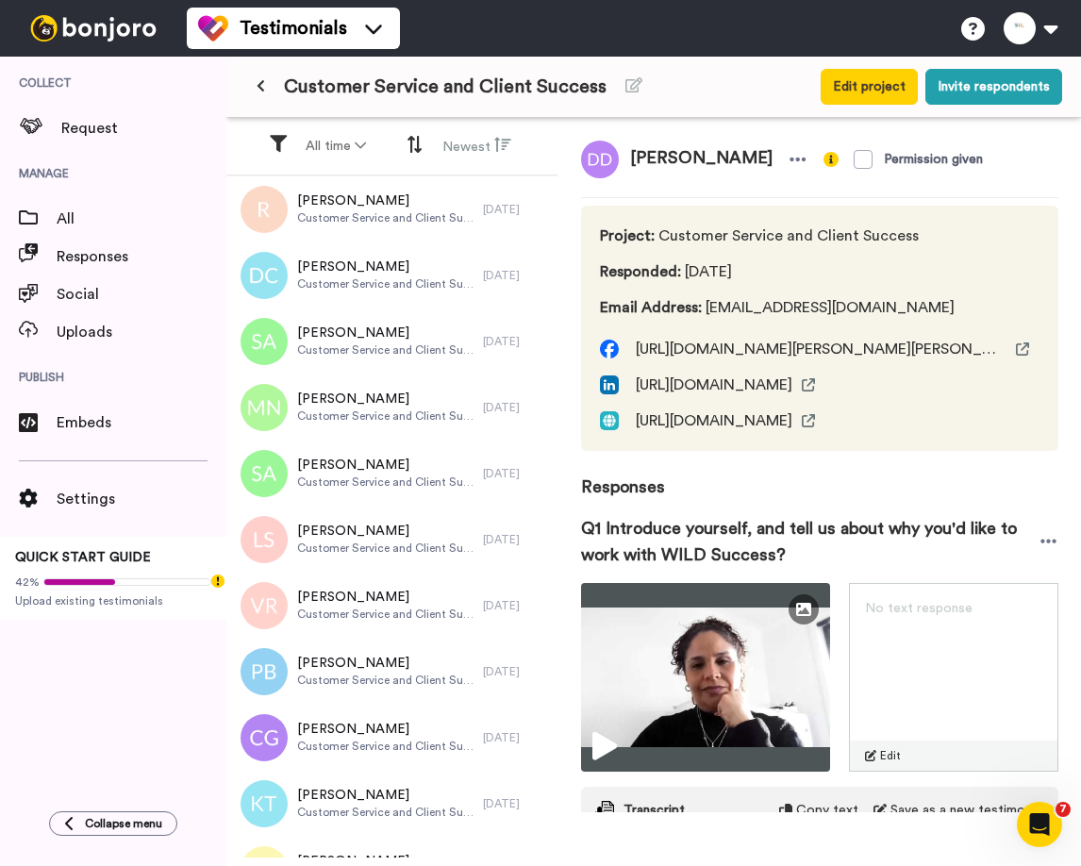
click at [264, 86] on icon at bounding box center [261, 85] width 8 height 13
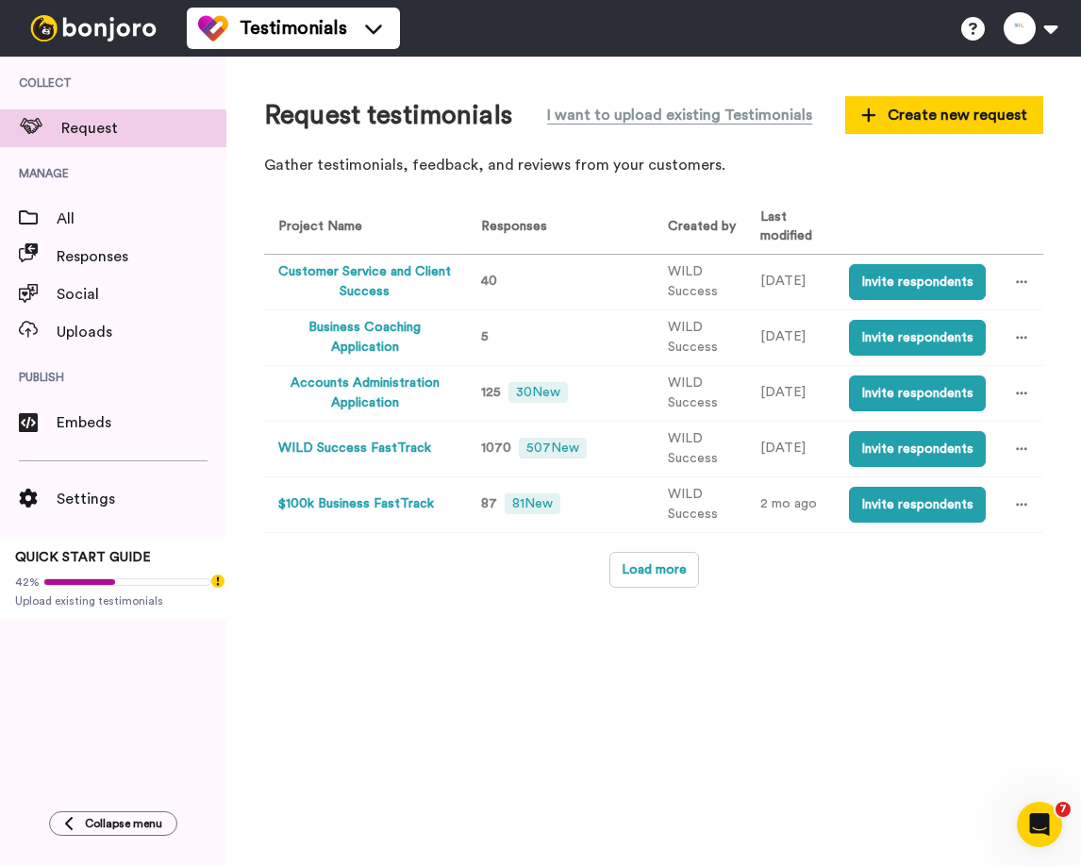
click at [362, 385] on button "Accounts Administration Application" at bounding box center [365, 394] width 174 height 40
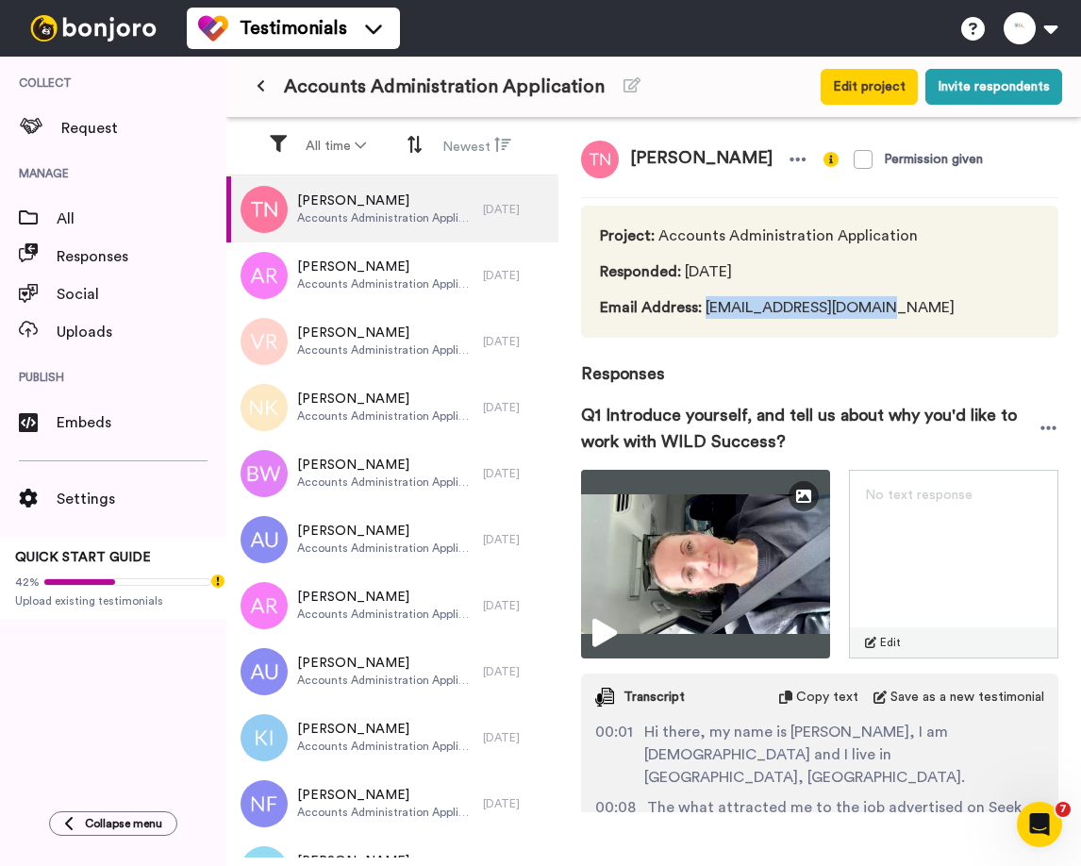
drag, startPoint x: 705, startPoint y: 309, endPoint x: 909, endPoint y: 309, distance: 204.7
click at [909, 309] on div "Project : Accounts Administration Application Responded : 1 day ago Email Addre…" at bounding box center [819, 272] width 477 height 132
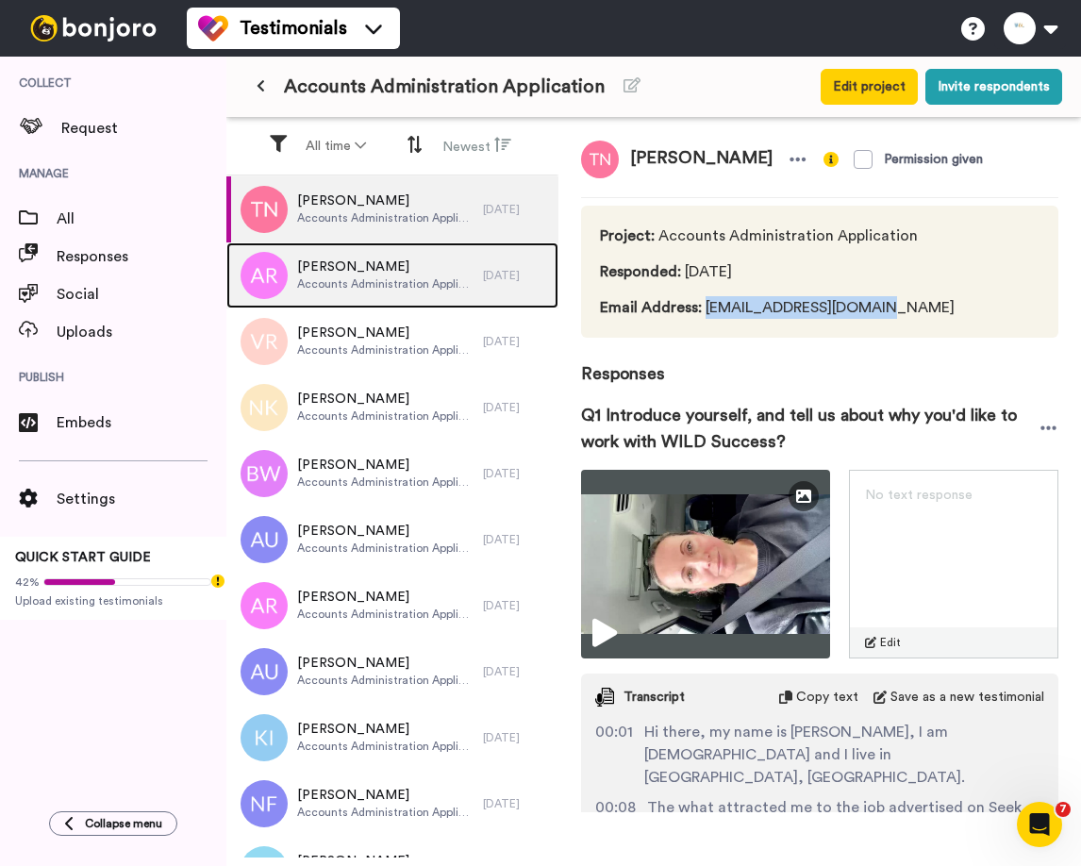
click at [362, 274] on span "[PERSON_NAME]" at bounding box center [385, 266] width 176 height 19
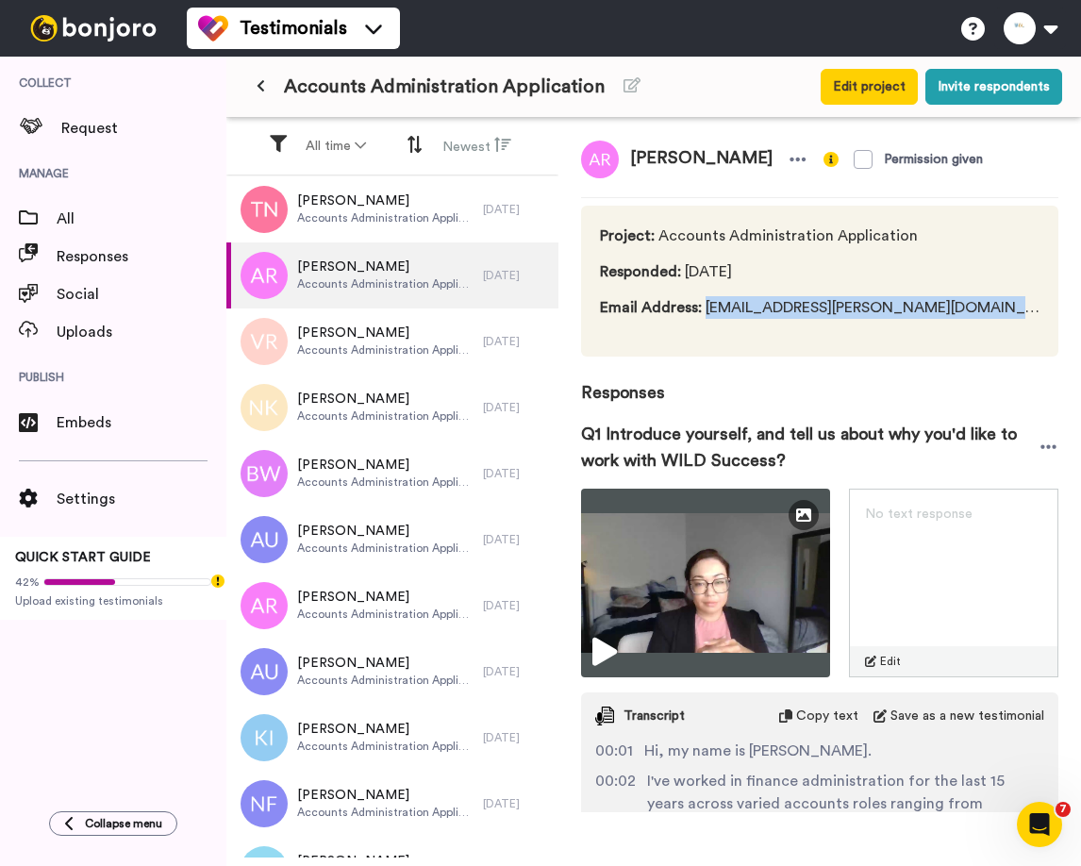
drag, startPoint x: 705, startPoint y: 310, endPoint x: 951, endPoint y: 311, distance: 246.2
click at [951, 311] on div "Project : Accounts Administration Application Responded : 1 day ago Email Addre…" at bounding box center [819, 281] width 477 height 151
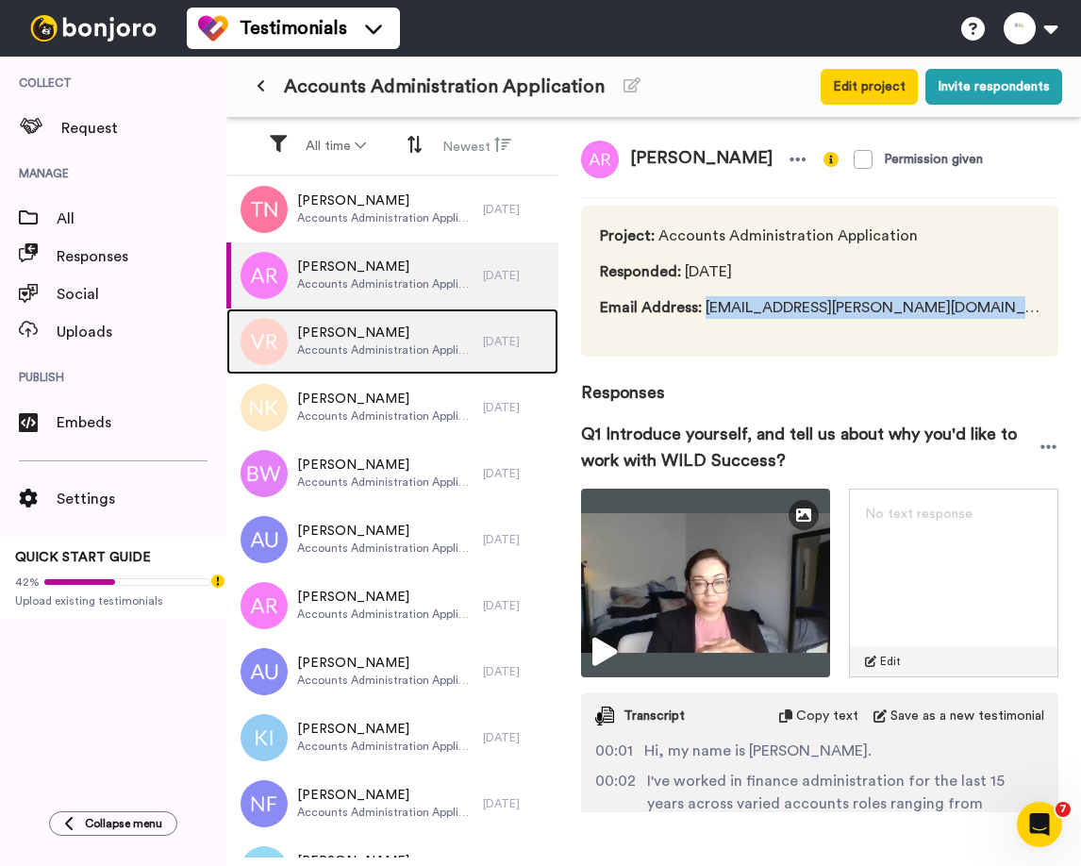
click at [399, 337] on span "[PERSON_NAME]" at bounding box center [385, 333] width 176 height 19
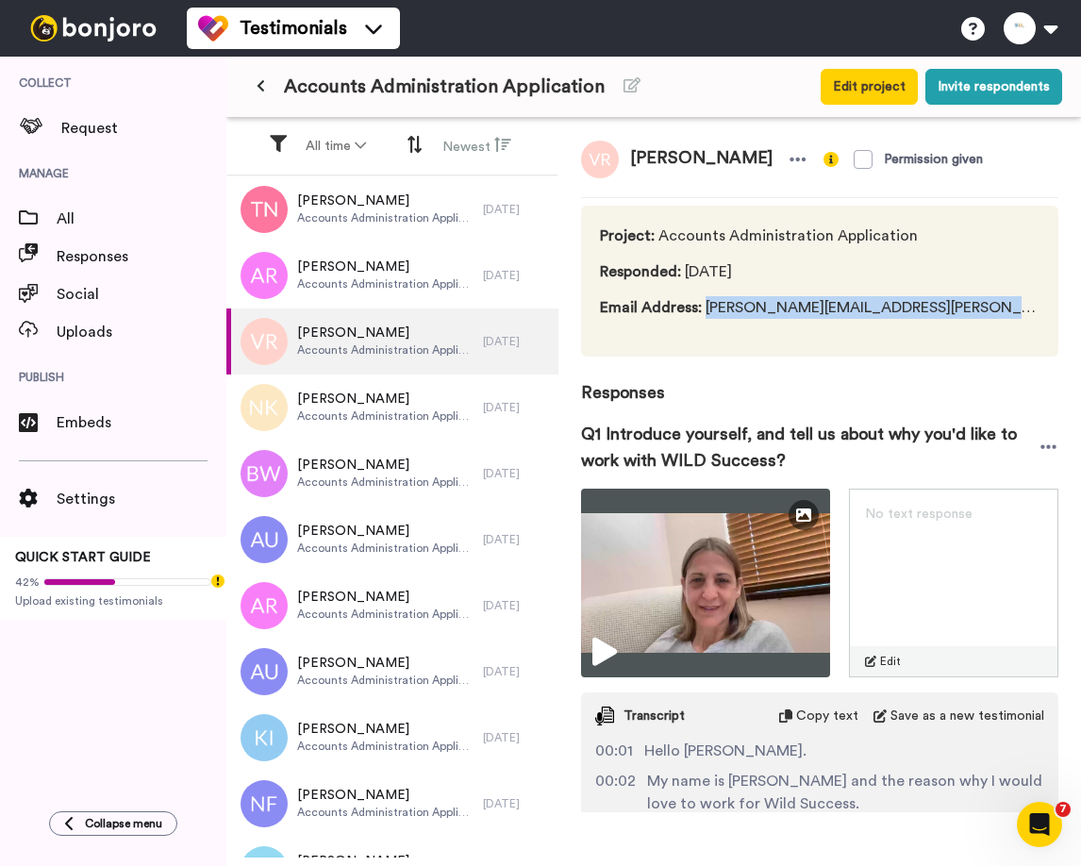
drag, startPoint x: 706, startPoint y: 309, endPoint x: 939, endPoint y: 309, distance: 233.9
click at [939, 309] on div "Project : Accounts Administration Application Responded : 2 days ago Email Addr…" at bounding box center [819, 281] width 477 height 151
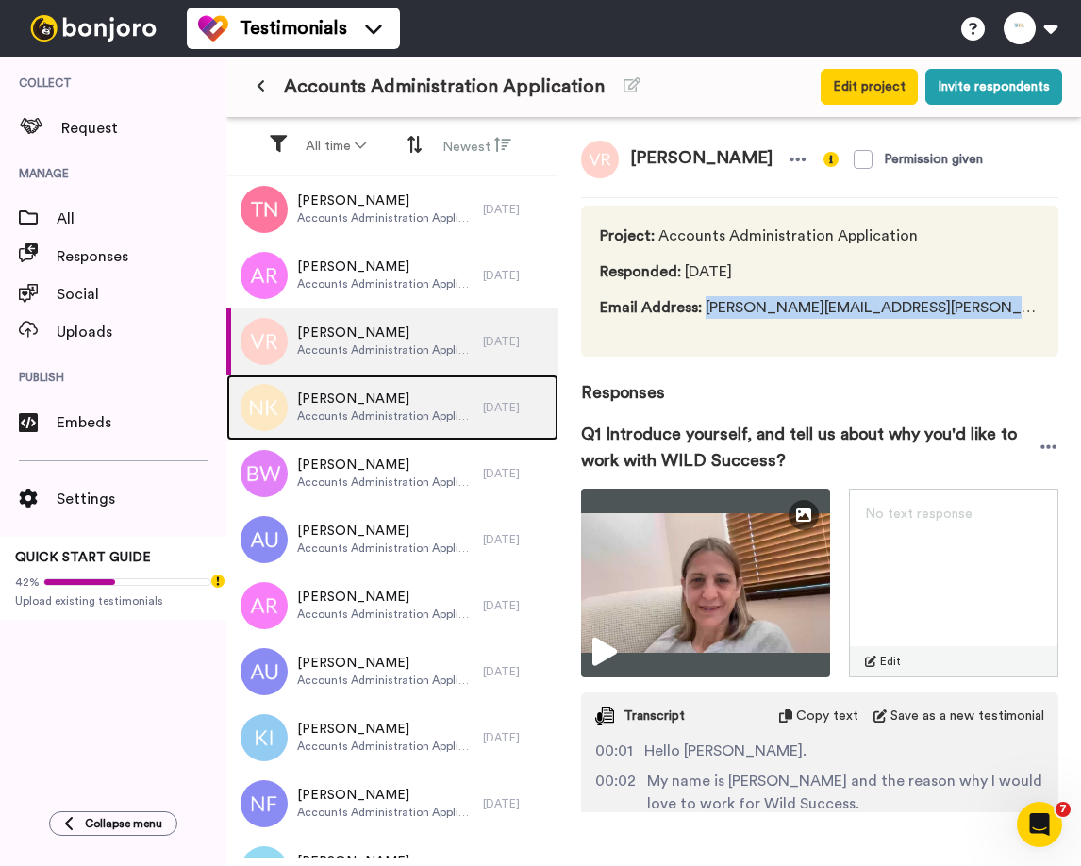
click at [408, 410] on span "Accounts Administration Application" at bounding box center [385, 415] width 176 height 15
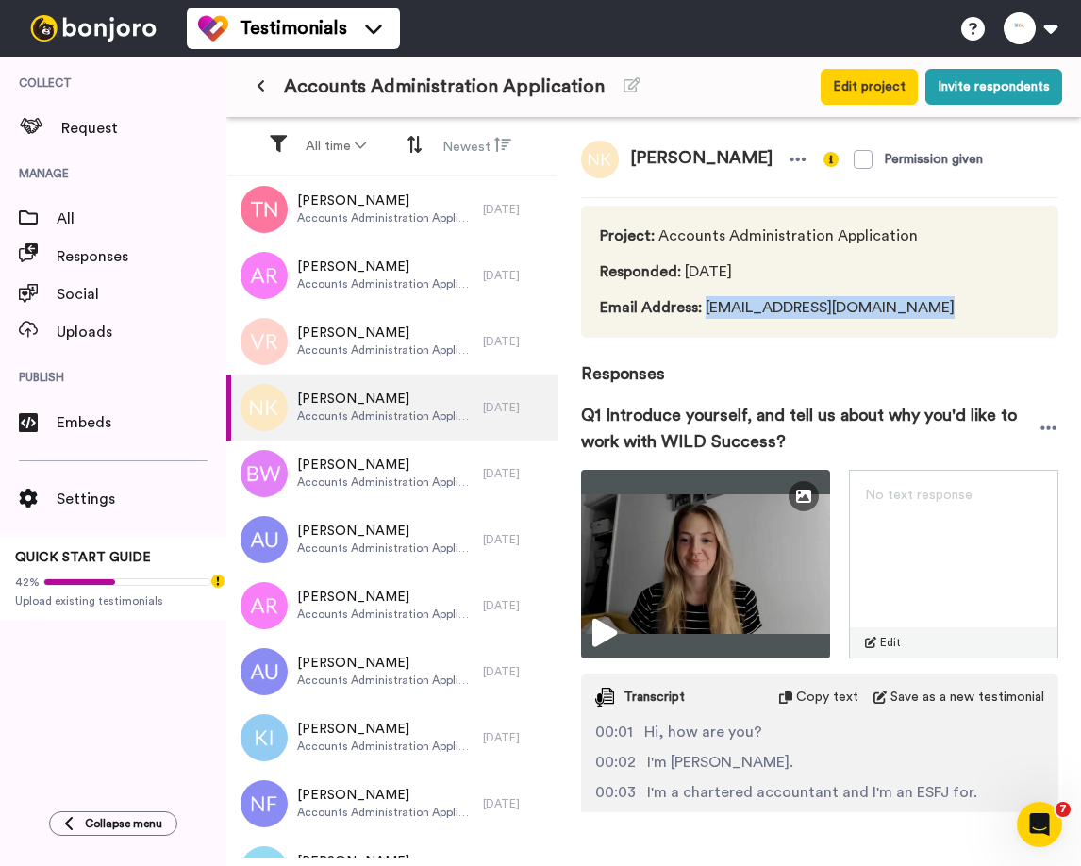
drag, startPoint x: 706, startPoint y: 308, endPoint x: 978, endPoint y: 308, distance: 272.6
click at [978, 308] on div "Project : Accounts Administration Application Responded : 2 days ago Email Addr…" at bounding box center [819, 272] width 477 height 132
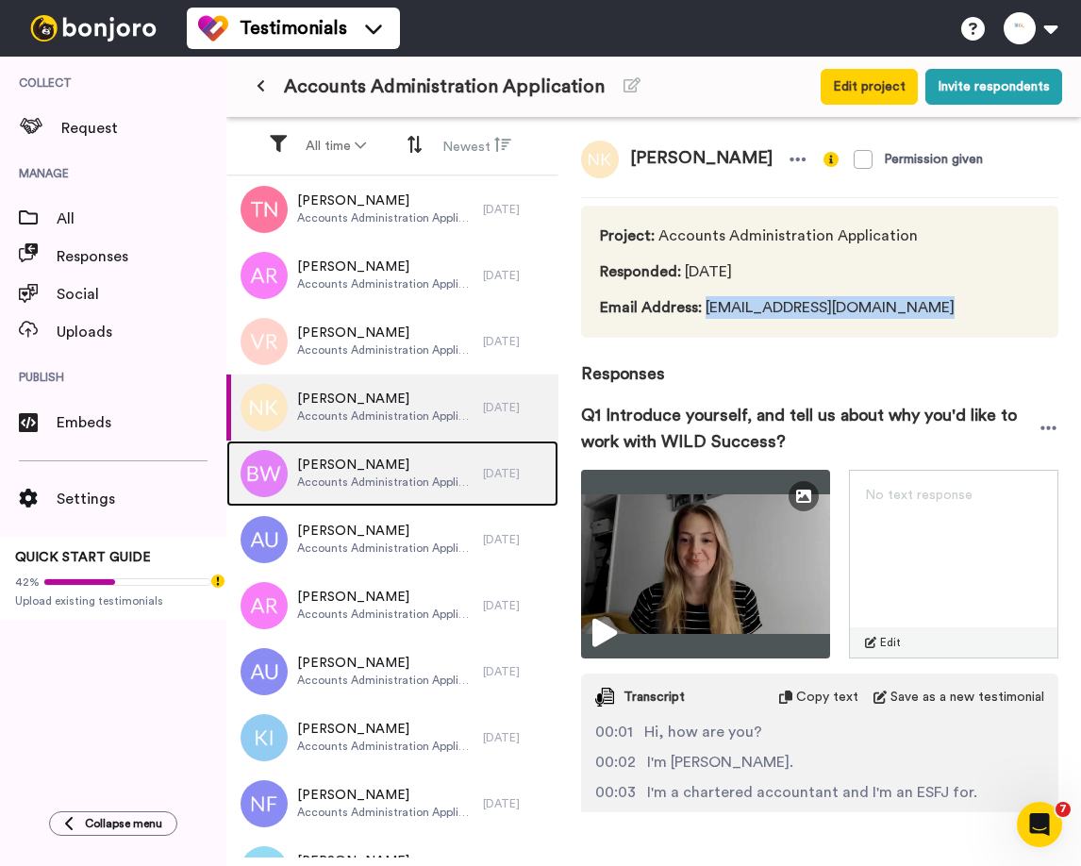
click at [343, 479] on span "Accounts Administration Application" at bounding box center [385, 481] width 176 height 15
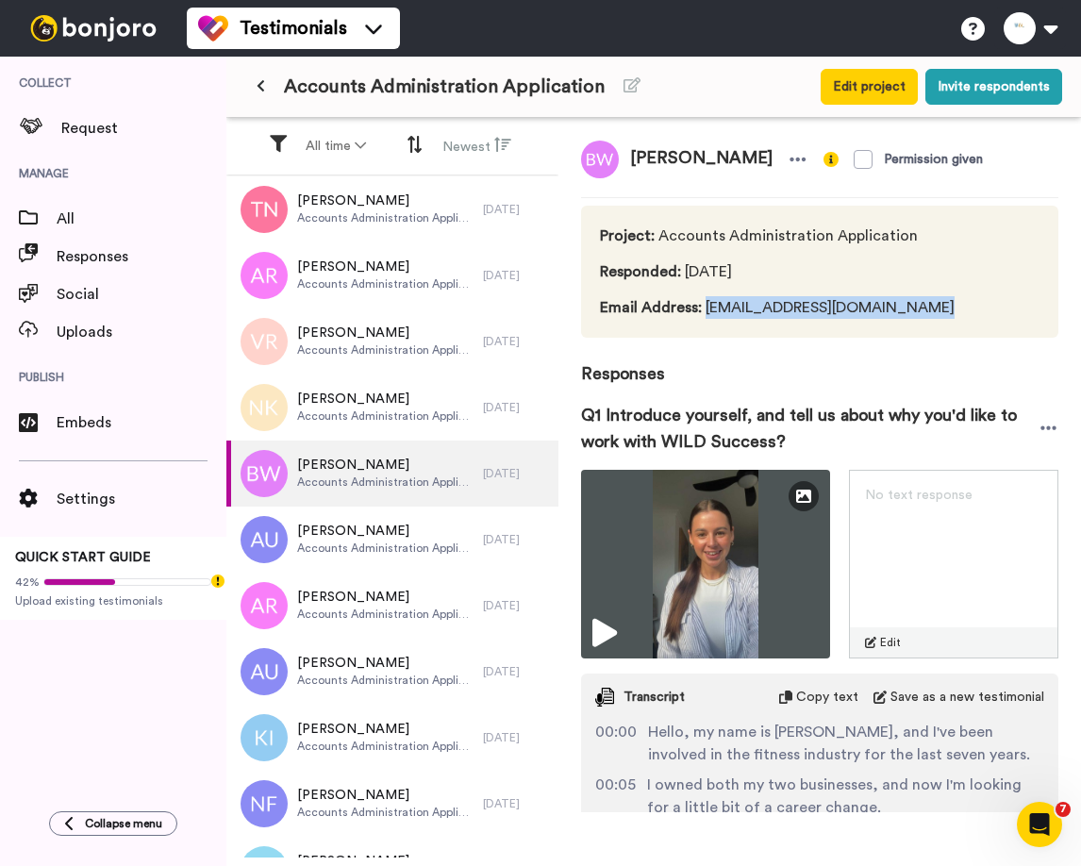
drag, startPoint x: 706, startPoint y: 306, endPoint x: 988, endPoint y: 307, distance: 283.0
click at [988, 307] on div "Project : Accounts Administration Application Responded : 3 days ago Email Addr…" at bounding box center [819, 272] width 477 height 132
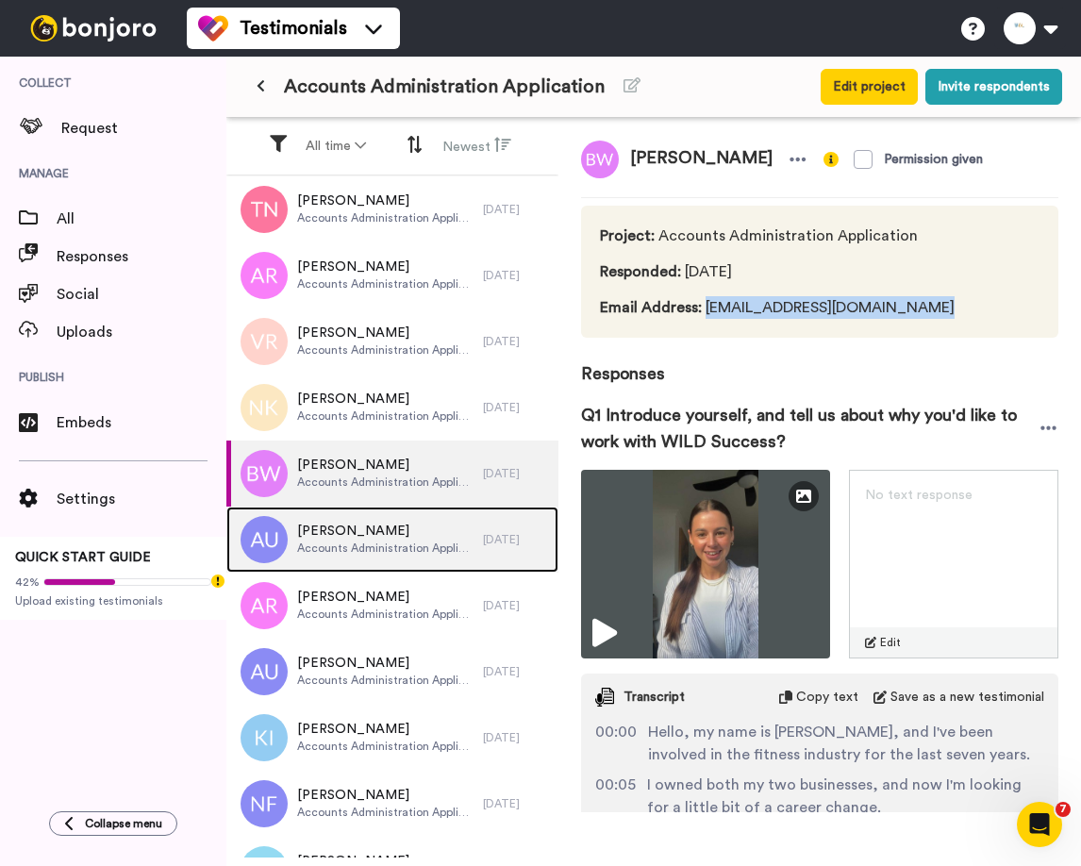
click at [332, 534] on span "[PERSON_NAME]" at bounding box center [385, 531] width 176 height 19
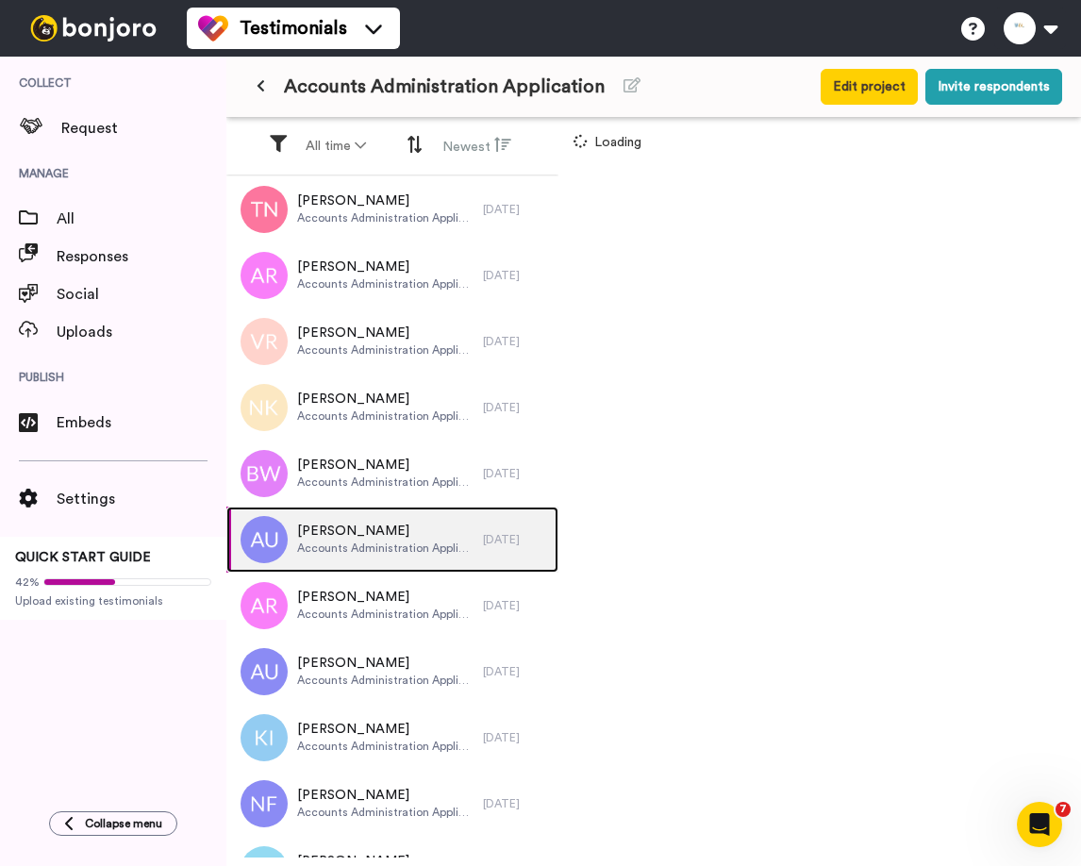
click at [332, 534] on span "[PERSON_NAME]" at bounding box center [385, 531] width 176 height 19
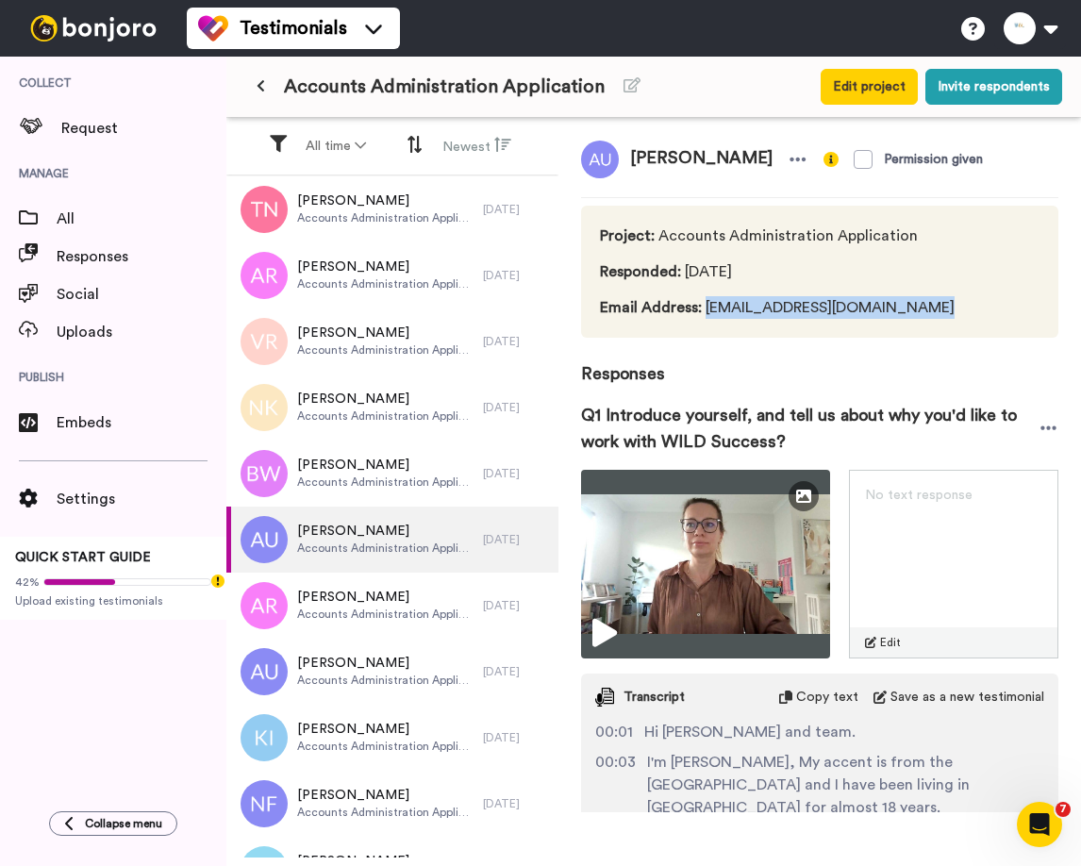
drag, startPoint x: 704, startPoint y: 309, endPoint x: 948, endPoint y: 319, distance: 244.5
click at [948, 319] on div "Project : Accounts Administration Application Responded : 3 days ago Email Addr…" at bounding box center [819, 272] width 477 height 132
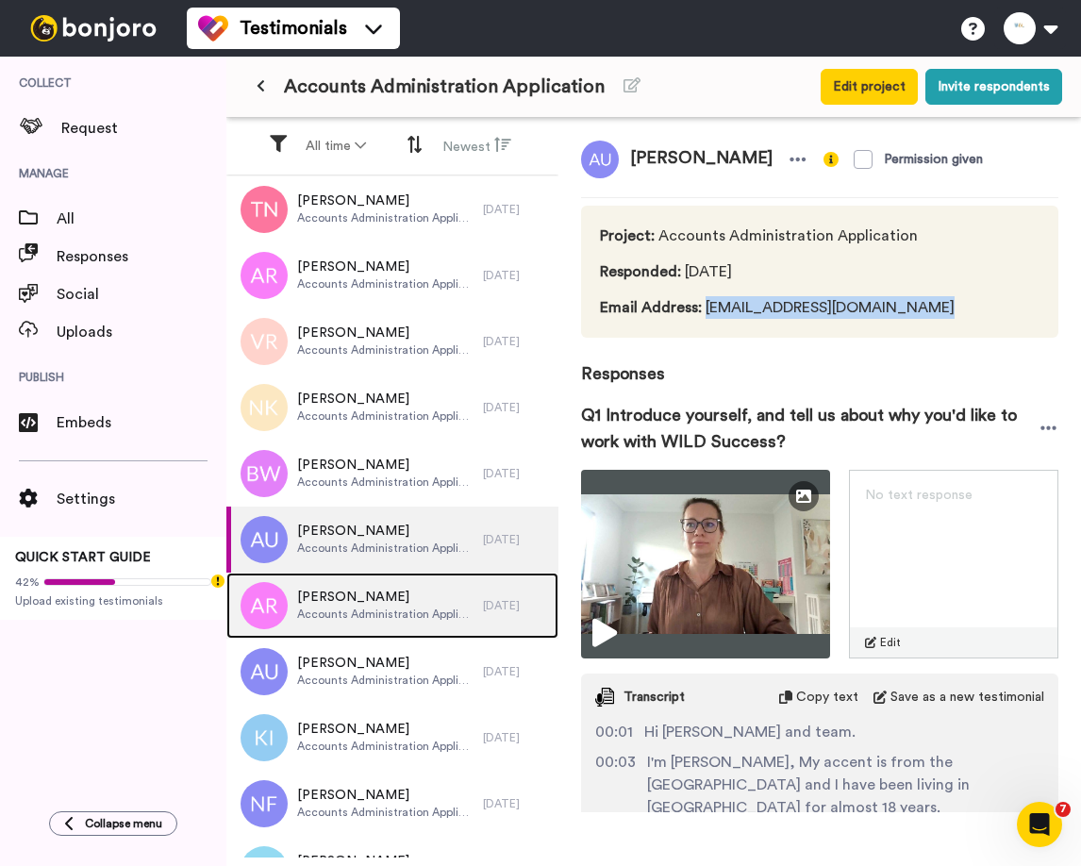
click at [344, 588] on span "[PERSON_NAME]" at bounding box center [385, 597] width 176 height 19
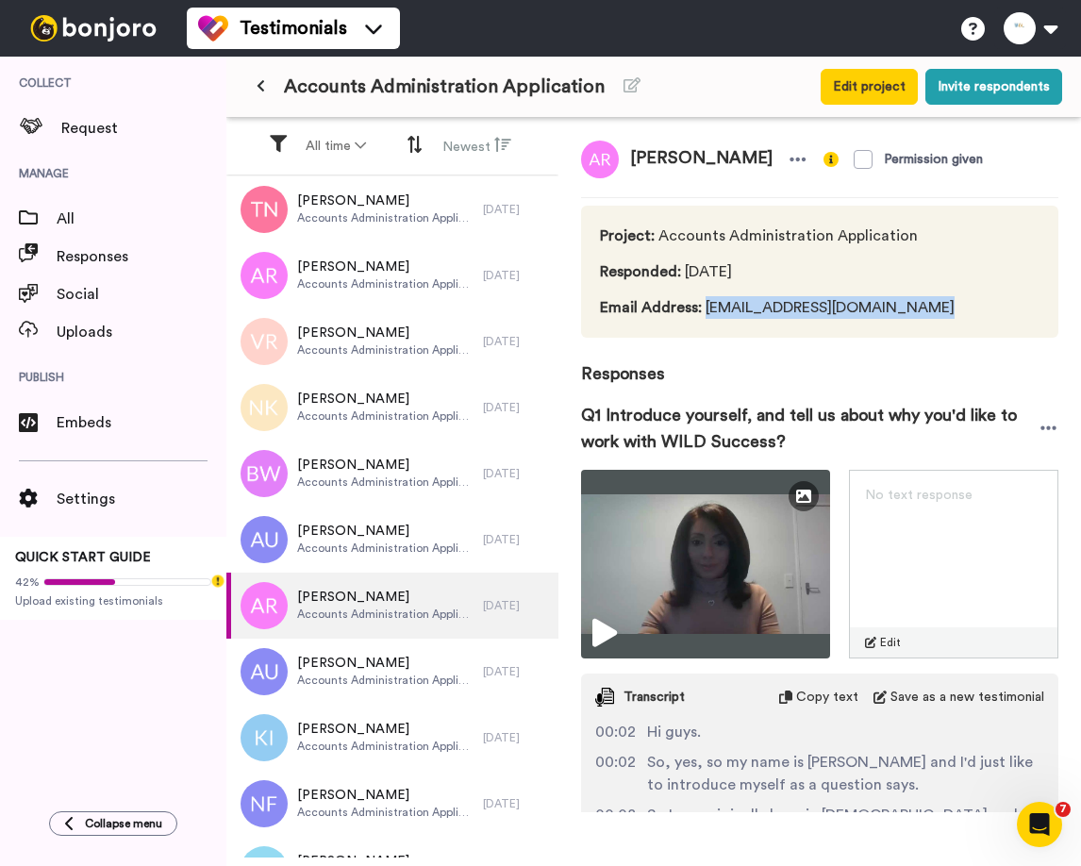
drag, startPoint x: 705, startPoint y: 309, endPoint x: 938, endPoint y: 311, distance: 233.9
click at [938, 312] on div "Project : Accounts Administration Application Responded : 3 days ago Email Addr…" at bounding box center [819, 272] width 477 height 132
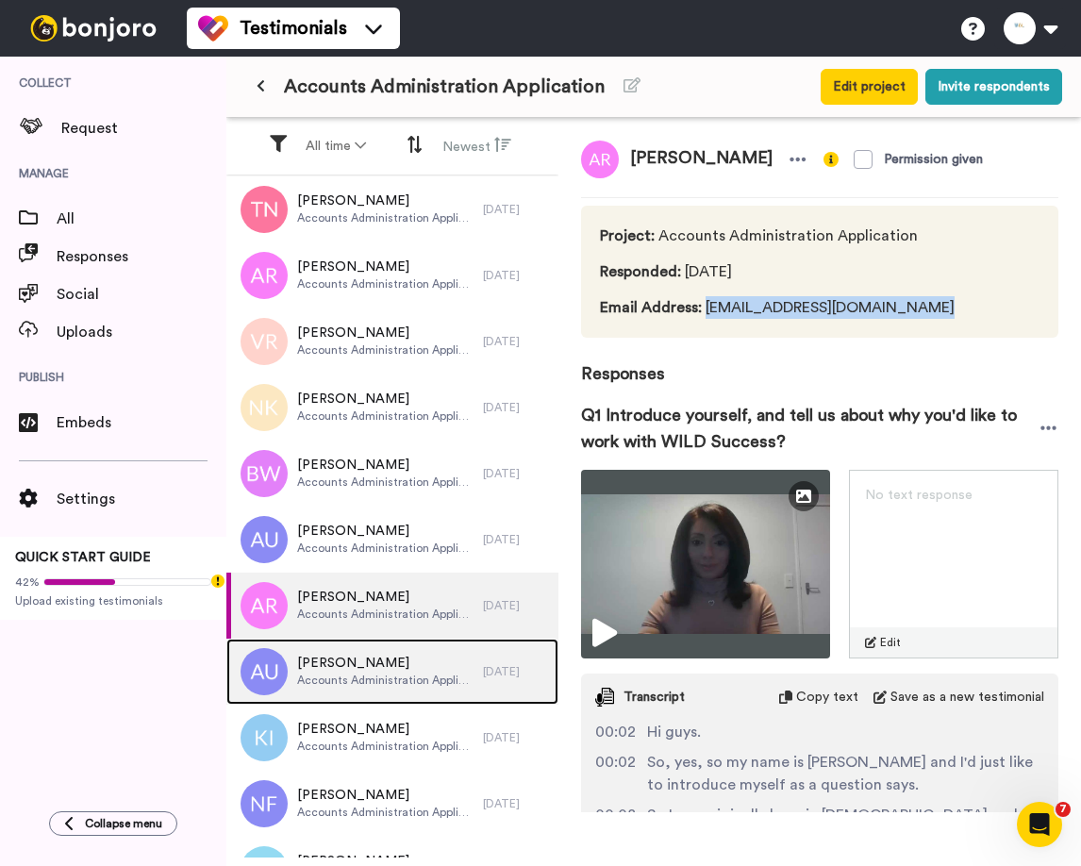
click at [352, 652] on div "Andrea Urban Accounts Administration Application" at bounding box center [354, 672] width 257 height 66
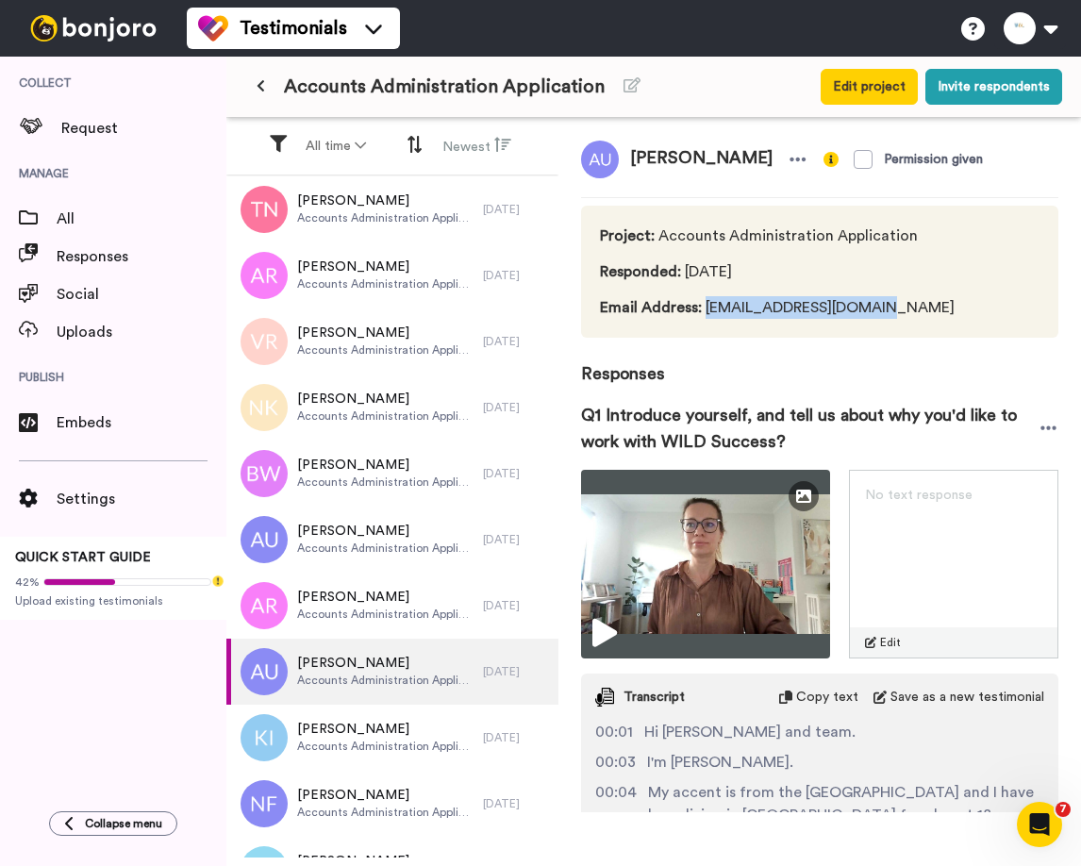
drag, startPoint x: 704, startPoint y: 309, endPoint x: 917, endPoint y: 309, distance: 213.2
click at [917, 309] on div "Project : Accounts Administration Application Responded : 3 days ago Email Addr…" at bounding box center [819, 272] width 477 height 132
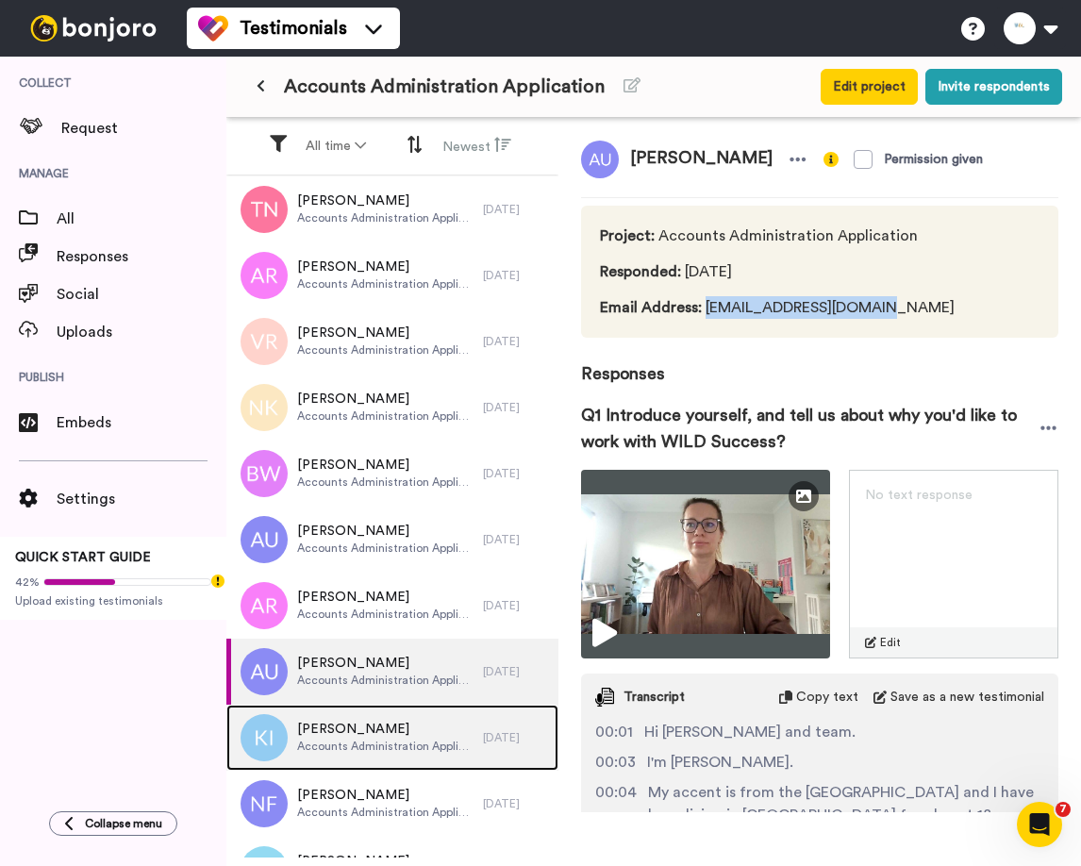
click at [357, 722] on span "[PERSON_NAME]" at bounding box center [385, 729] width 176 height 19
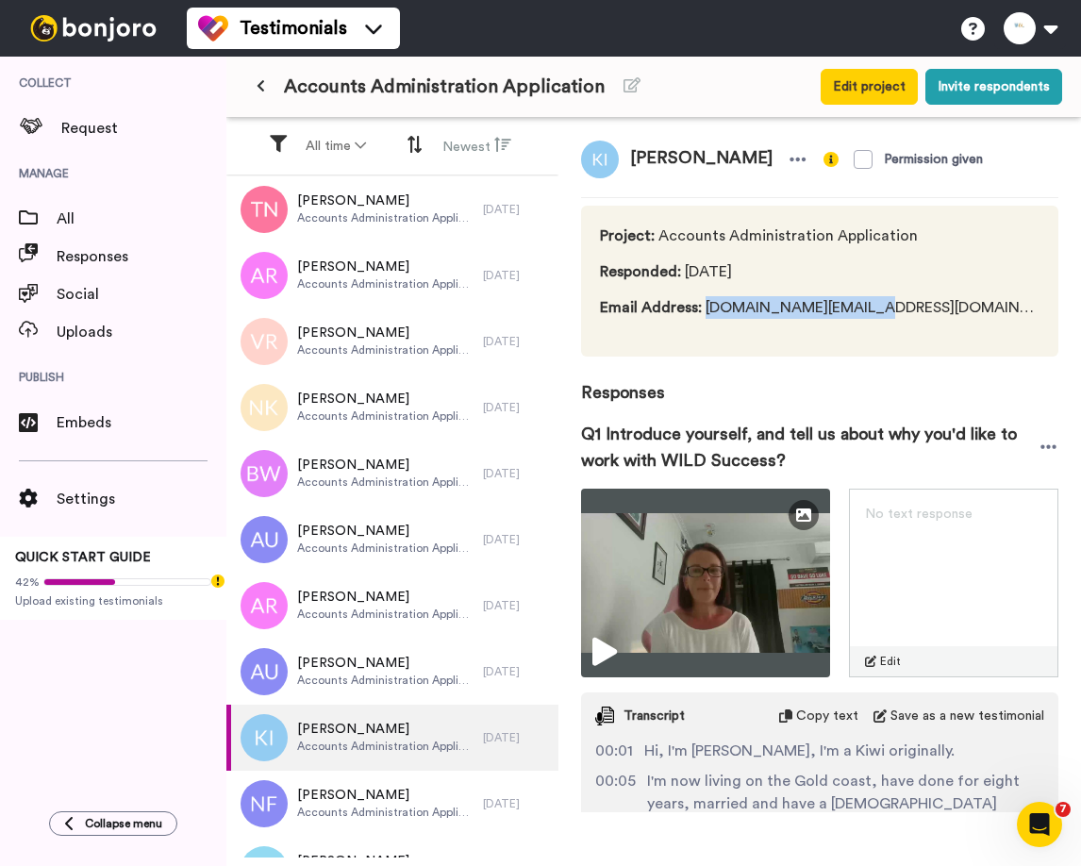
drag, startPoint x: 706, startPoint y: 308, endPoint x: 853, endPoint y: 311, distance: 146.2
click at [853, 311] on span "Email Address : kirsty.cat@hotmail.com" at bounding box center [820, 307] width 440 height 23
drag, startPoint x: 886, startPoint y: 313, endPoint x: 705, endPoint y: 318, distance: 181.2
click at [705, 318] on span "Email Address : kirsty.cat@hotmail.com" at bounding box center [820, 307] width 440 height 23
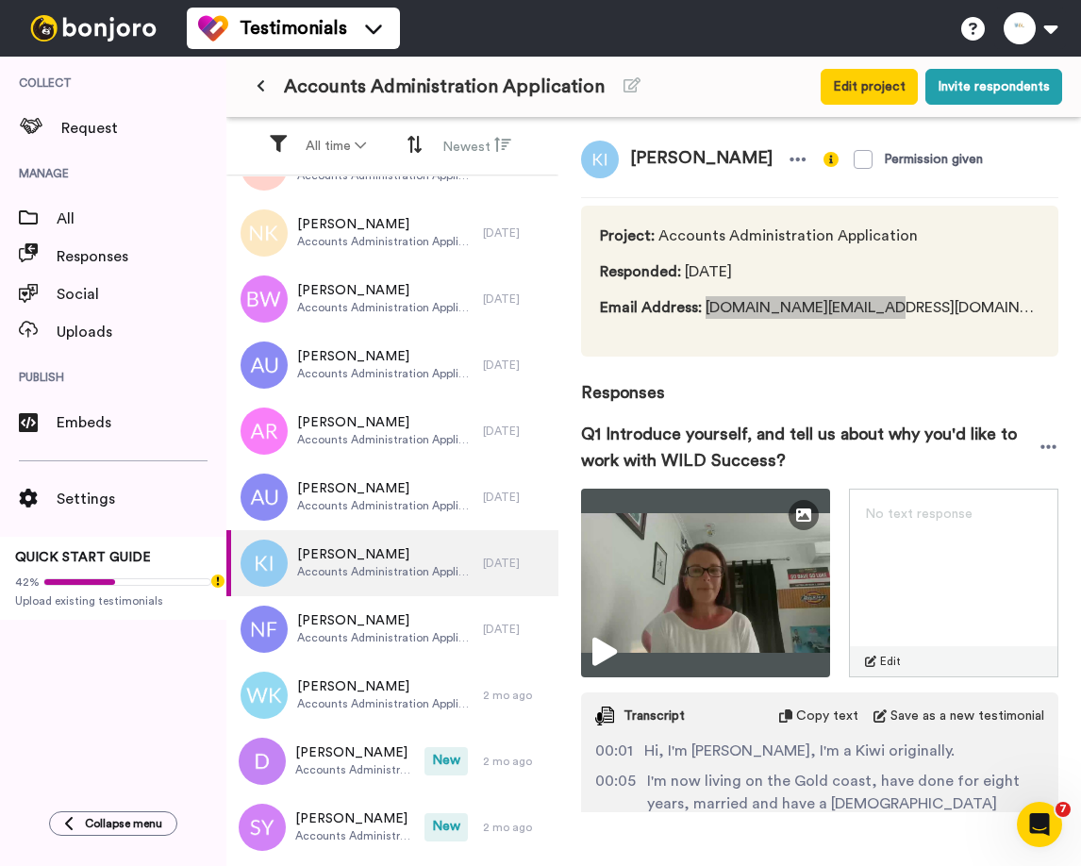
scroll to position [191, 0]
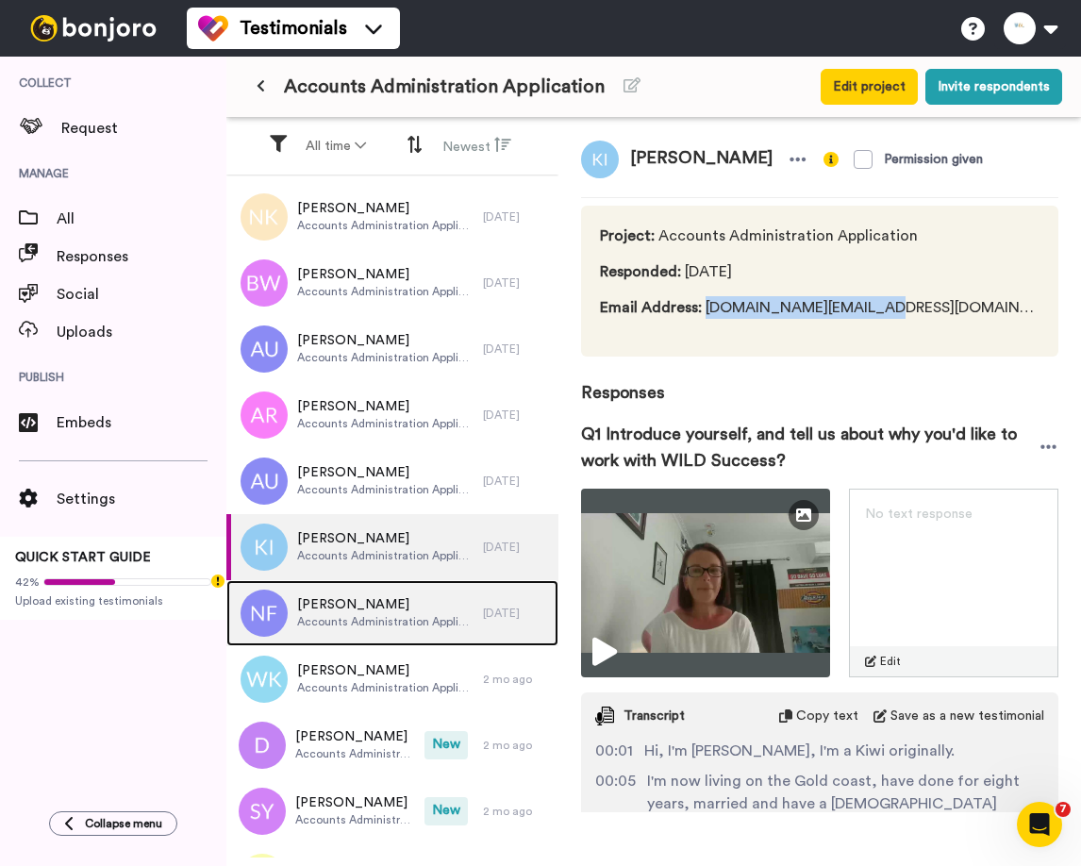
click at [359, 621] on span "Accounts Administration Application" at bounding box center [385, 621] width 176 height 15
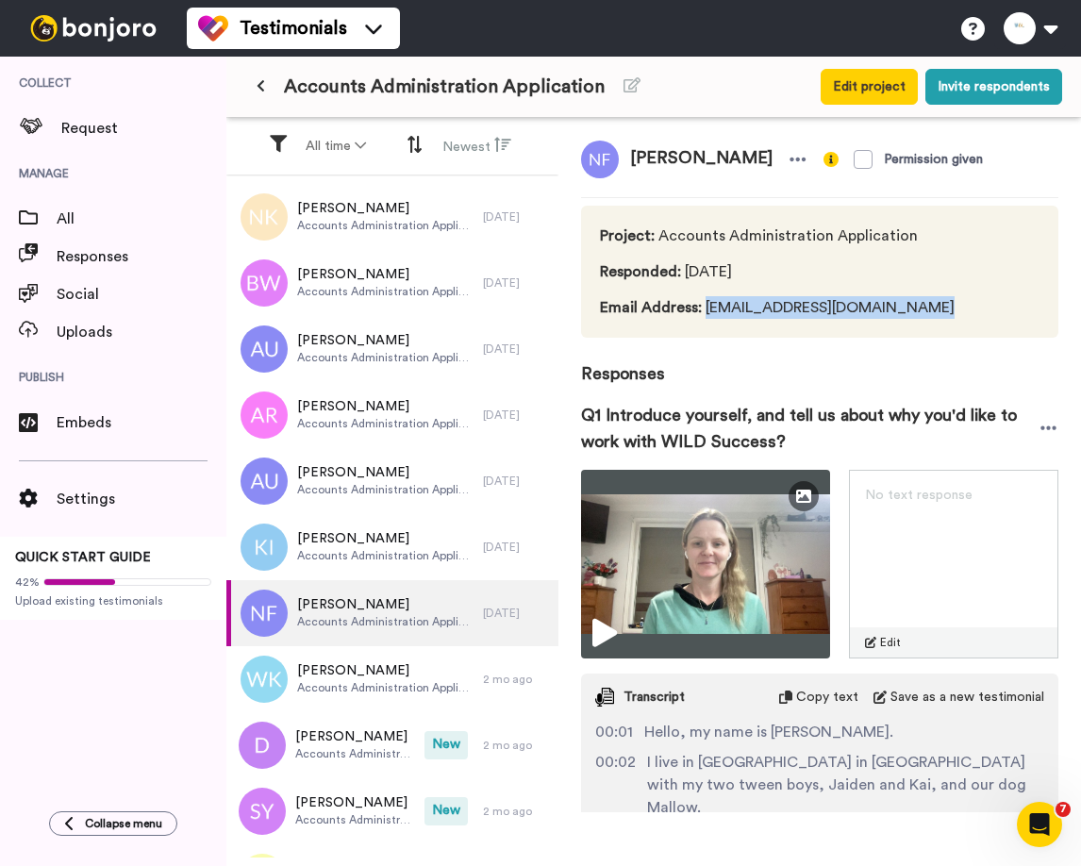
drag, startPoint x: 706, startPoint y: 307, endPoint x: 966, endPoint y: 307, distance: 260.3
click at [966, 307] on div "Project : Accounts Administration Application Responded : 3 days ago Email Addr…" at bounding box center [819, 272] width 477 height 132
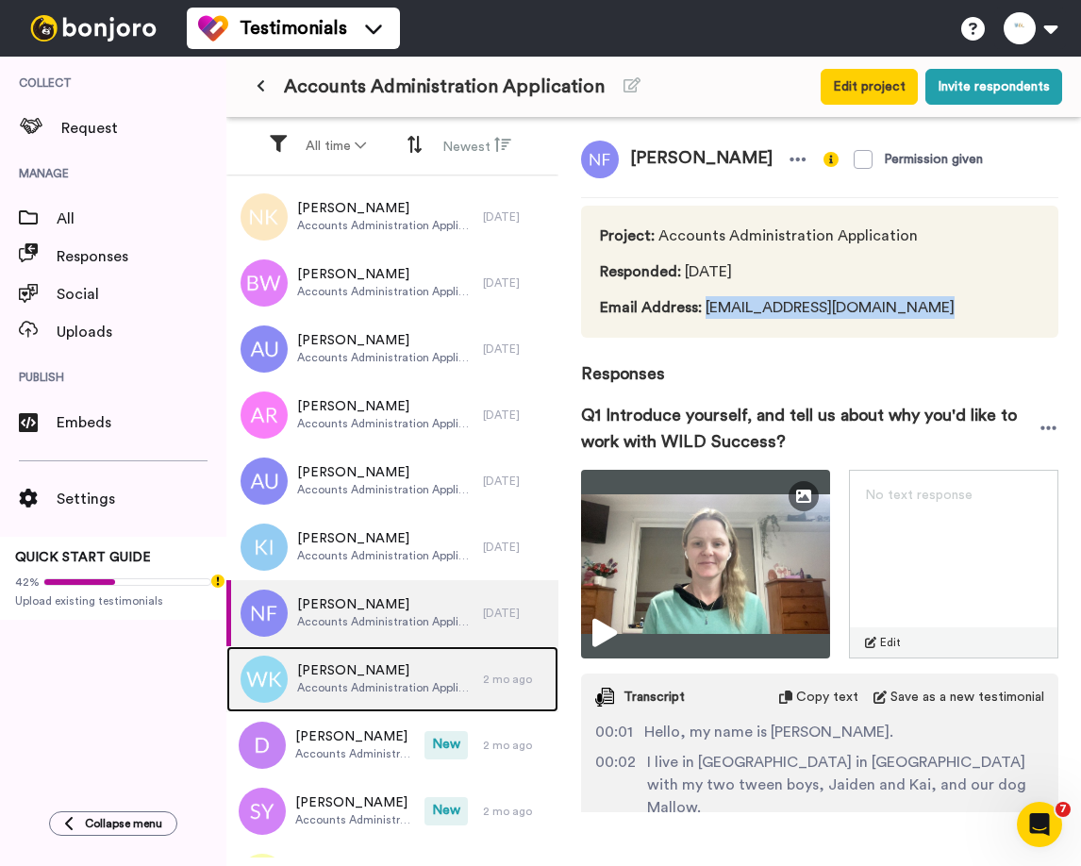
click at [330, 686] on span "Accounts Administration Application" at bounding box center [385, 687] width 176 height 15
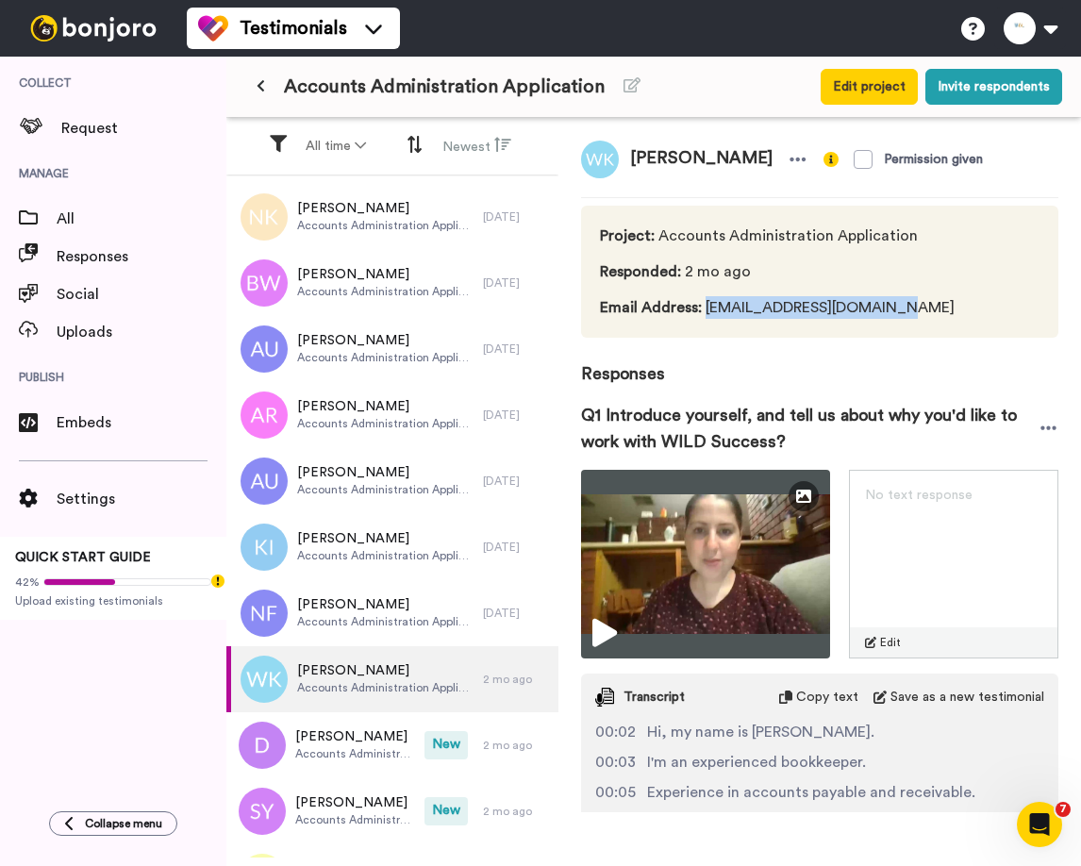
drag, startPoint x: 706, startPoint y: 301, endPoint x: 900, endPoint y: 308, distance: 194.4
click at [900, 308] on span "Email Address : wasilehjo_87@hotmail.com" at bounding box center [777, 307] width 355 height 23
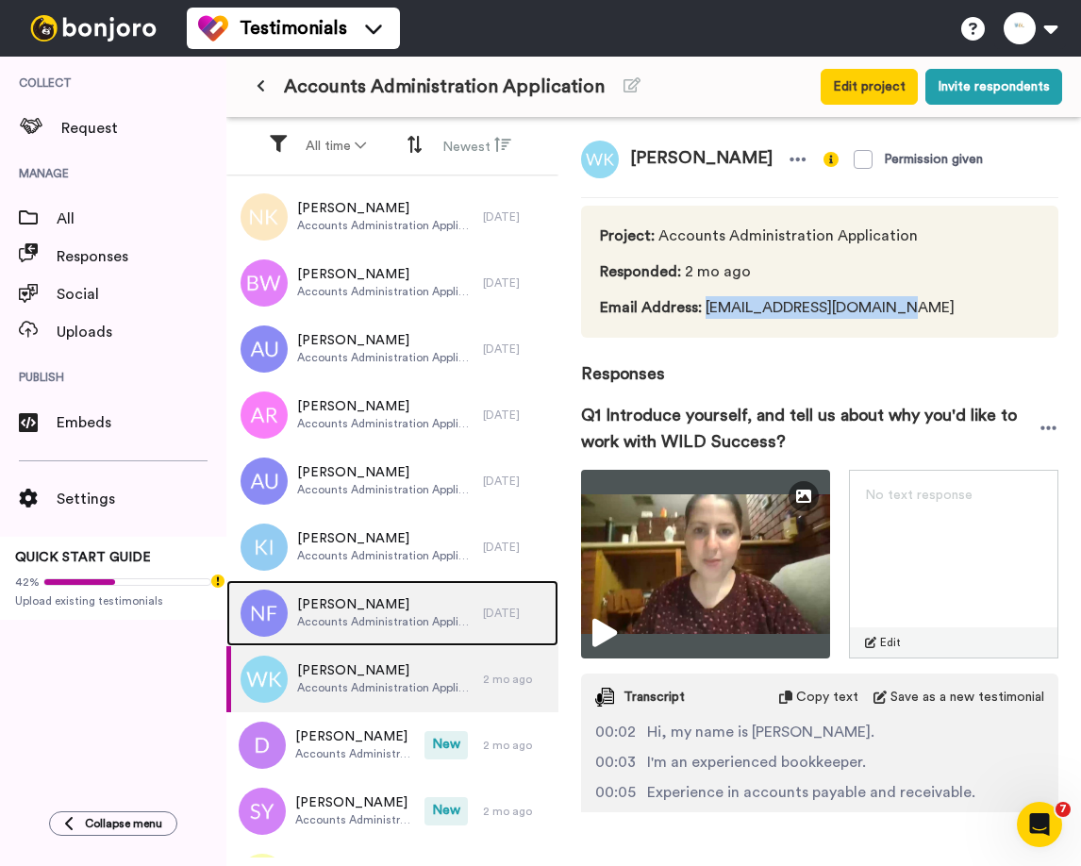
click at [439, 616] on span "Accounts Administration Application" at bounding box center [385, 621] width 176 height 15
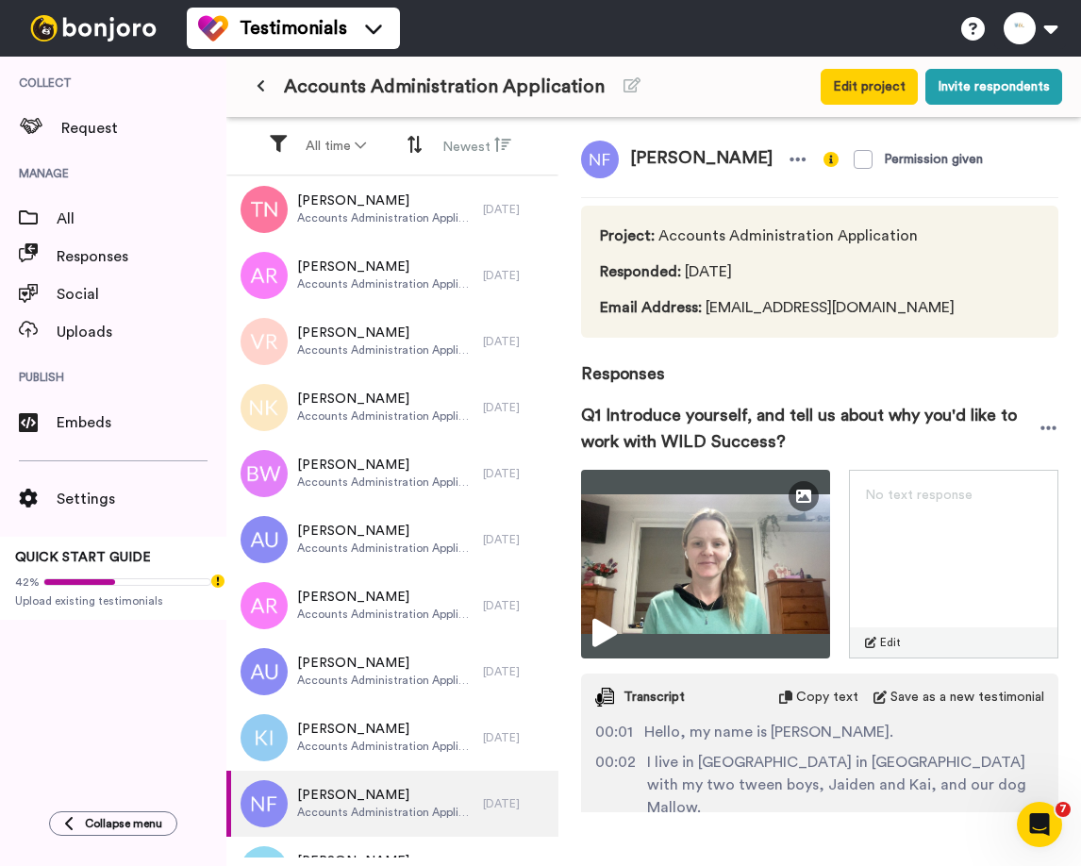
click at [252, 84] on button at bounding box center [260, 87] width 31 height 34
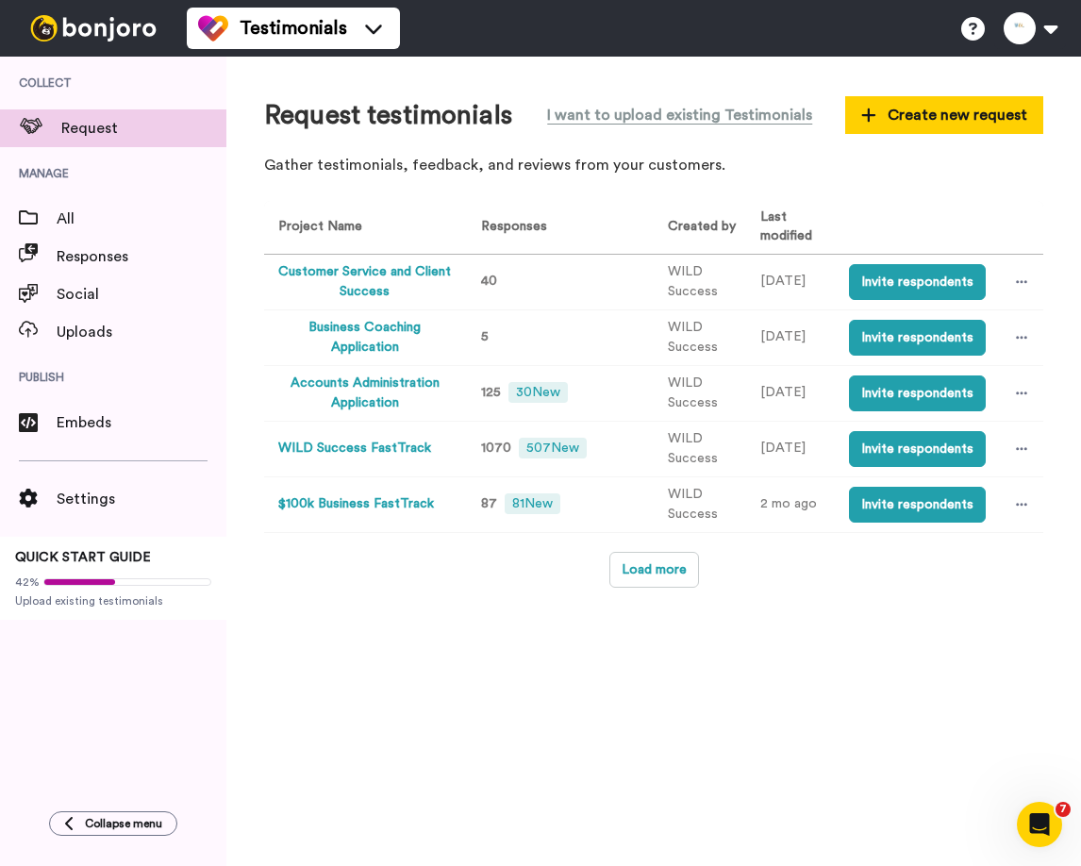
click at [372, 338] on button "Business Coaching Application" at bounding box center [365, 338] width 174 height 40
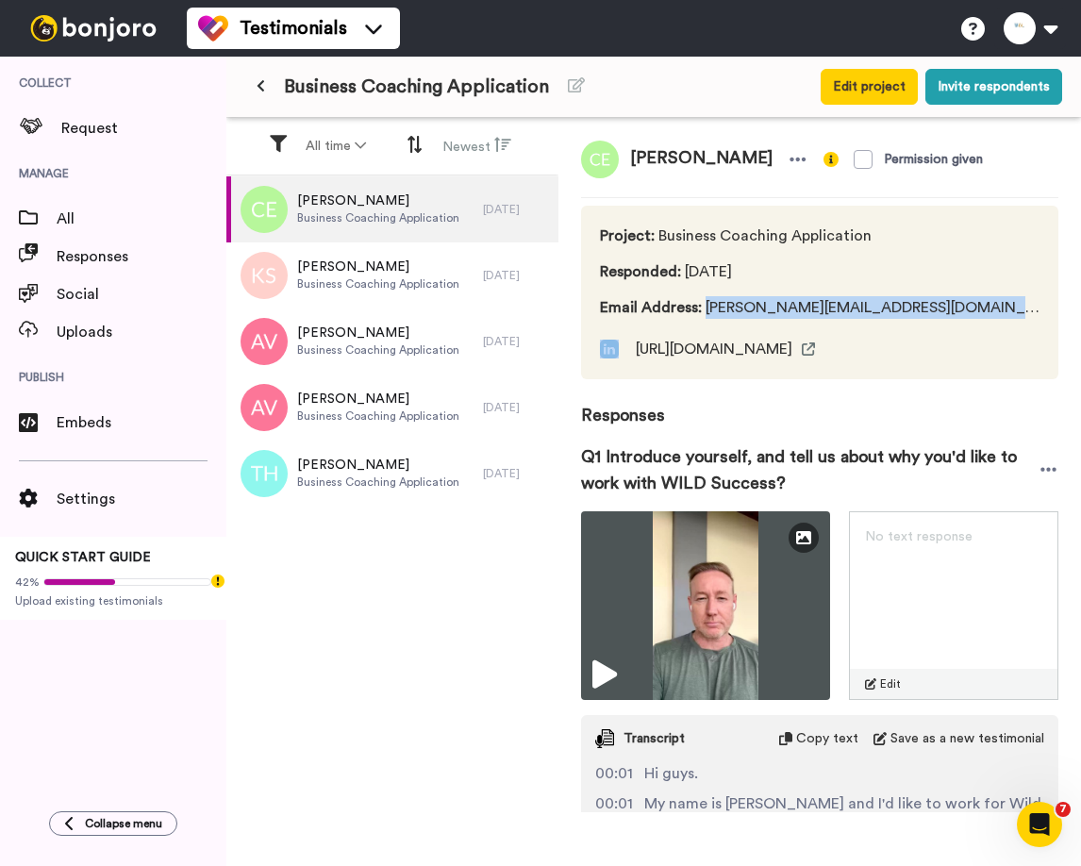
drag, startPoint x: 704, startPoint y: 309, endPoint x: 896, endPoint y: 308, distance: 192.4
click at [896, 309] on div "Project : Business Coaching Application Responded : 2 days ago Email Address : …" at bounding box center [819, 293] width 477 height 174
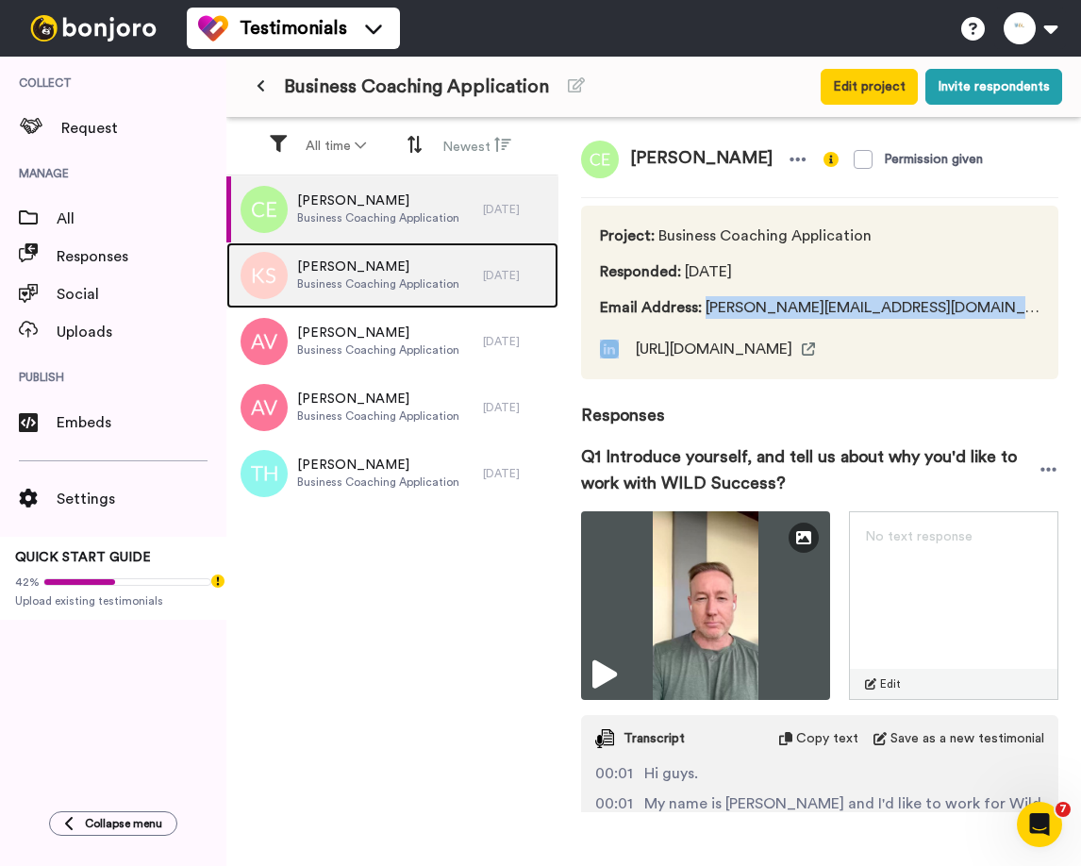
click at [363, 282] on span "Business Coaching Application" at bounding box center [378, 283] width 162 height 15
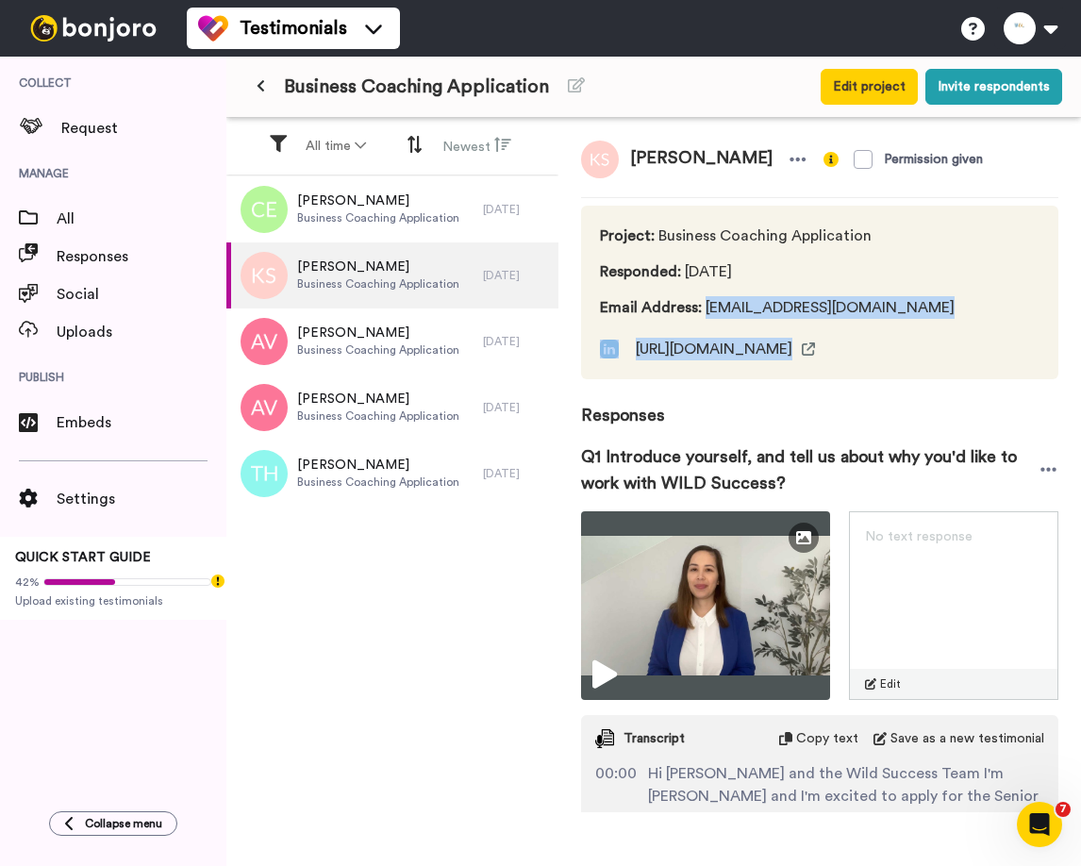
drag, startPoint x: 707, startPoint y: 306, endPoint x: 940, endPoint y: 300, distance: 233.0
click at [940, 300] on div "Project : Business Coaching Application Responded : 3 days ago Email Address : …" at bounding box center [819, 293] width 477 height 174
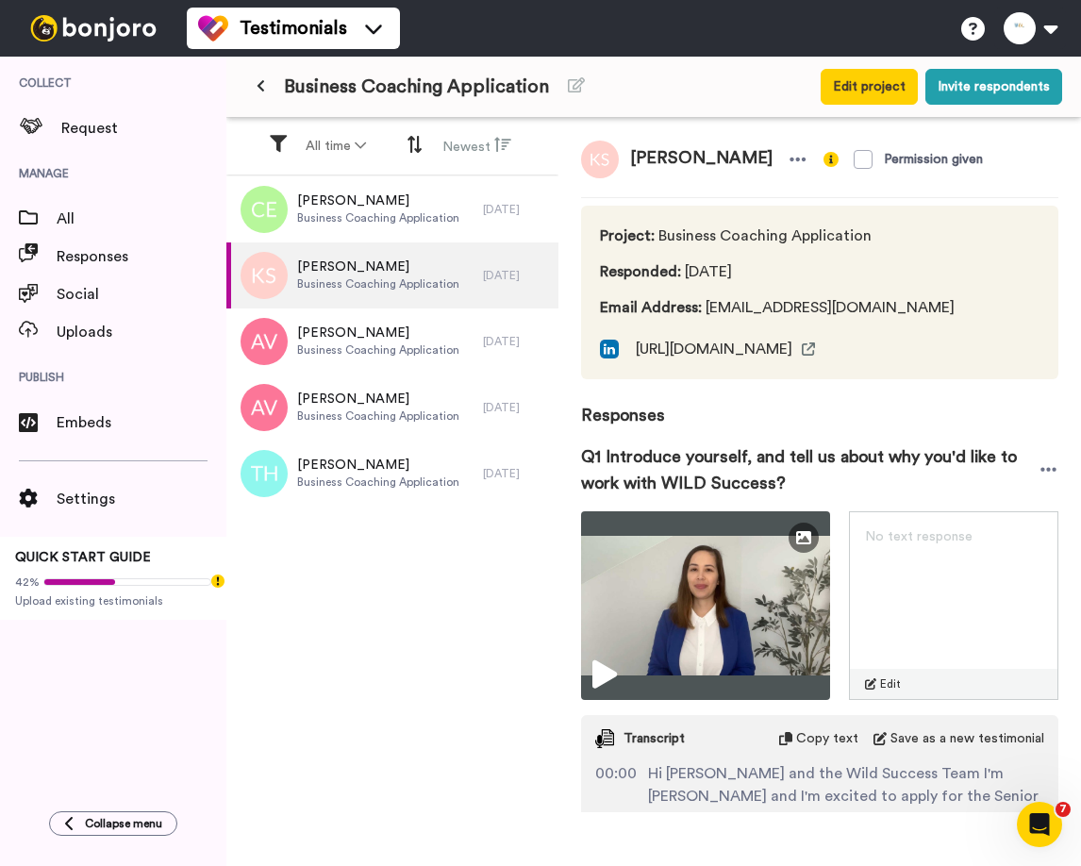
click at [934, 299] on div "Project : Business Coaching Application Responded : 3 days ago Email Address : …" at bounding box center [819, 293] width 477 height 174
drag, startPoint x: 907, startPoint y: 300, endPoint x: 703, endPoint y: 303, distance: 204.7
click at [703, 303] on div "Project : Business Coaching Application Responded : 3 days ago Email Address : …" at bounding box center [819, 293] width 477 height 174
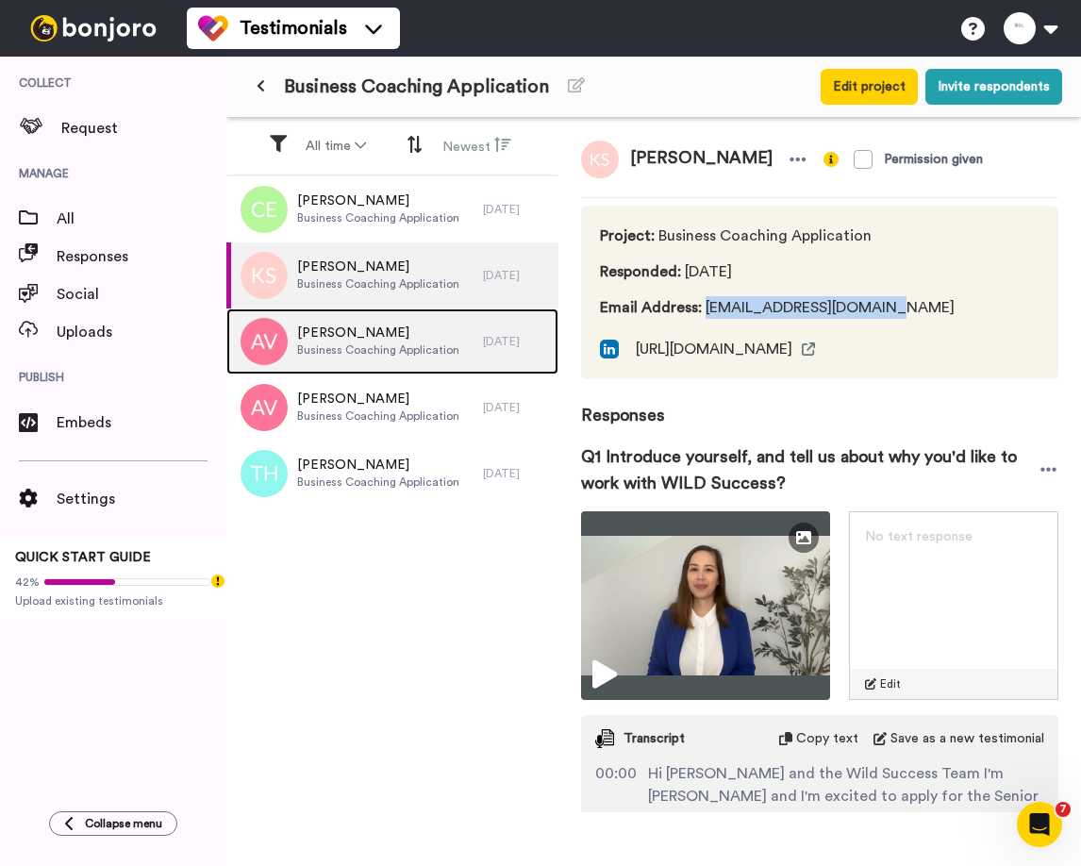
click at [350, 340] on span "Alexandra Vassilopoulos" at bounding box center [378, 333] width 162 height 19
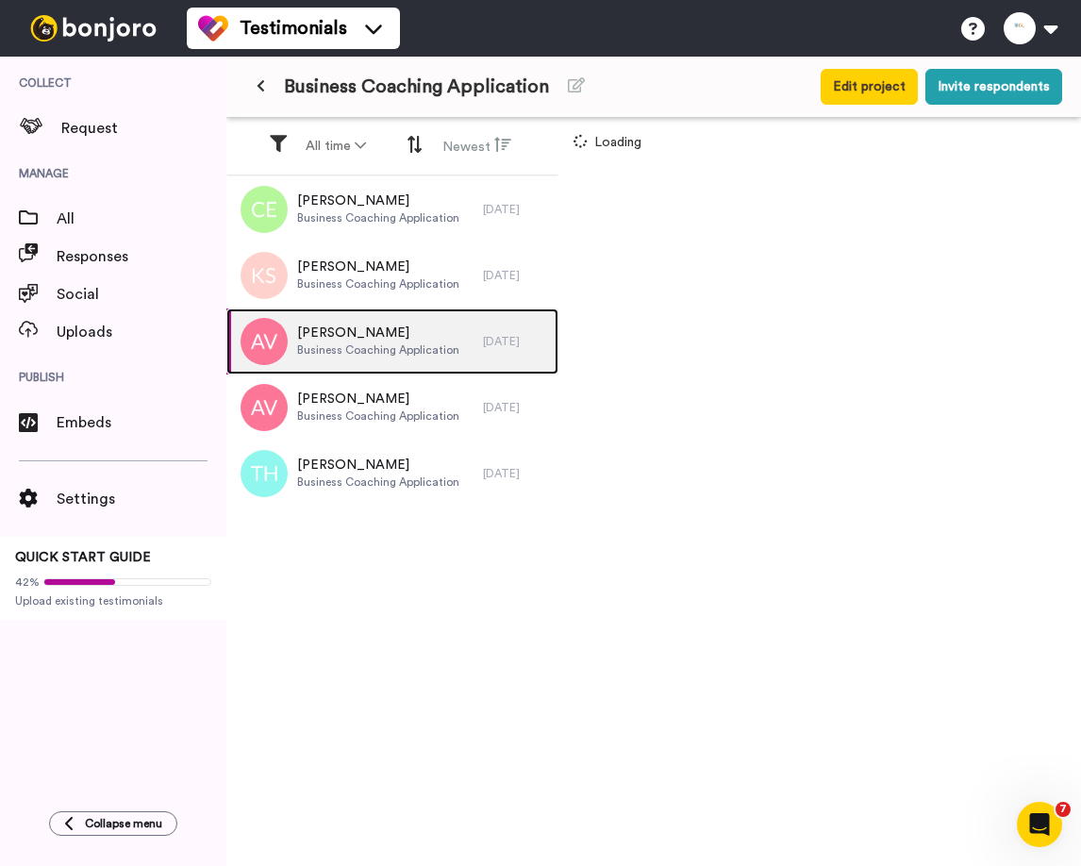
click at [350, 340] on span "Alexandra Vassilopoulos" at bounding box center [378, 333] width 162 height 19
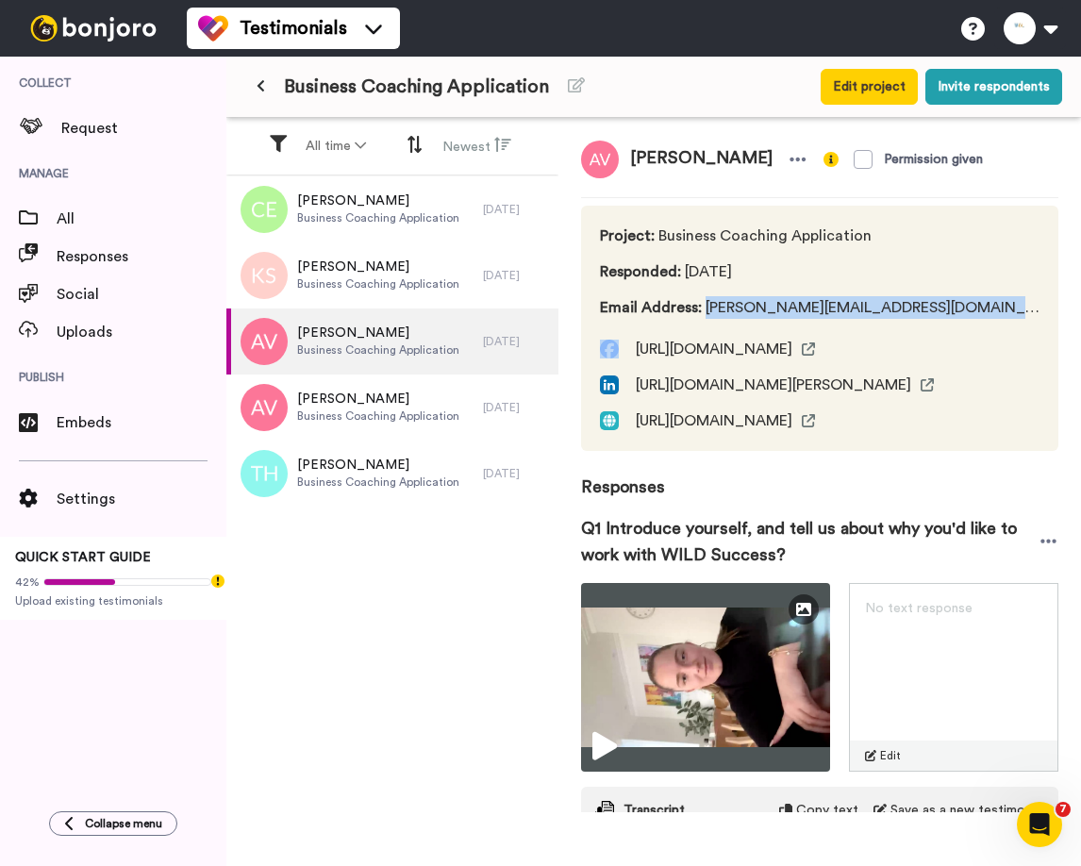
drag, startPoint x: 704, startPoint y: 310, endPoint x: 973, endPoint y: 311, distance: 269.8
click at [973, 311] on div "Project : Business Coaching Application Responded : 3 days ago Email Address : …" at bounding box center [819, 328] width 477 height 245
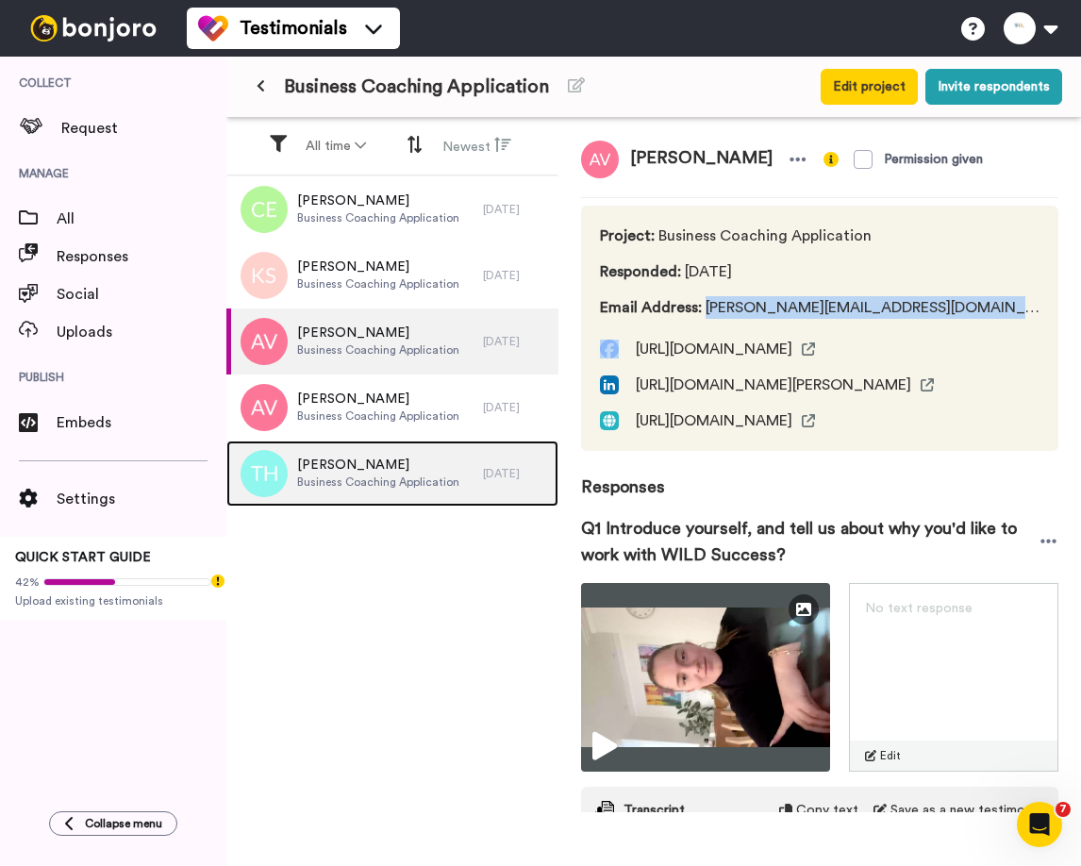
click at [337, 464] on span "Tom Hitchcock" at bounding box center [378, 465] width 162 height 19
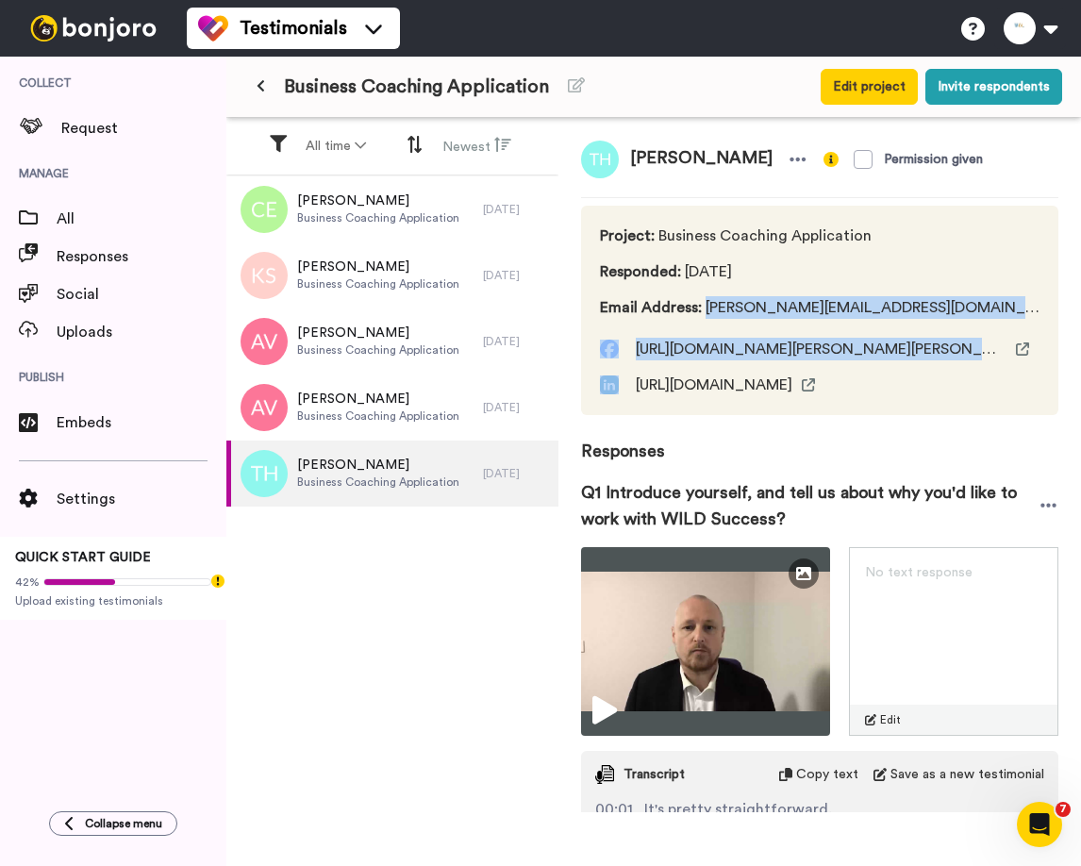
drag, startPoint x: 703, startPoint y: 307, endPoint x: 966, endPoint y: 308, distance: 263.2
click at [966, 308] on div "Project : Business Coaching Application Responded : 3 days ago Email Address : …" at bounding box center [819, 310] width 477 height 209
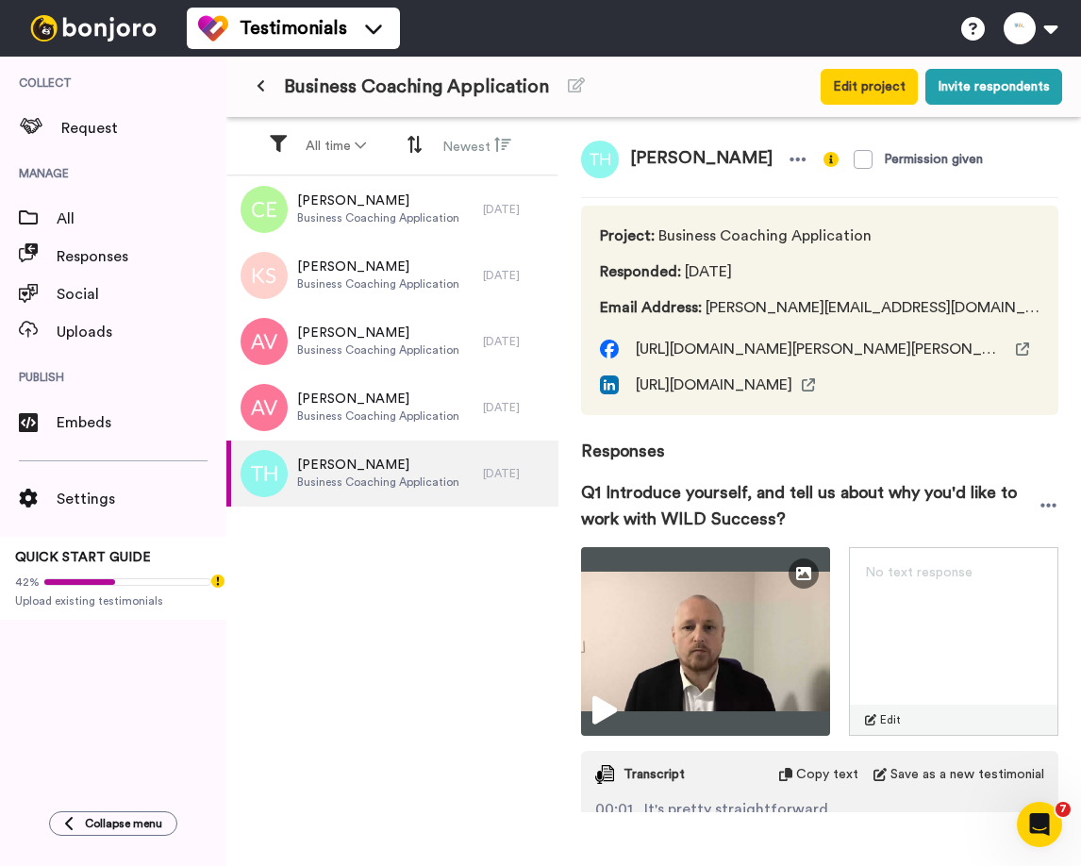
click at [947, 307] on div "Project : Business Coaching Application Responded : 3 days ago Email Address : …" at bounding box center [819, 310] width 477 height 209
drag, startPoint x: 947, startPoint y: 307, endPoint x: 708, endPoint y: 307, distance: 238.6
click at [708, 307] on div "Project : Business Coaching Application Responded : 3 days ago Email Address : …" at bounding box center [819, 310] width 477 height 209
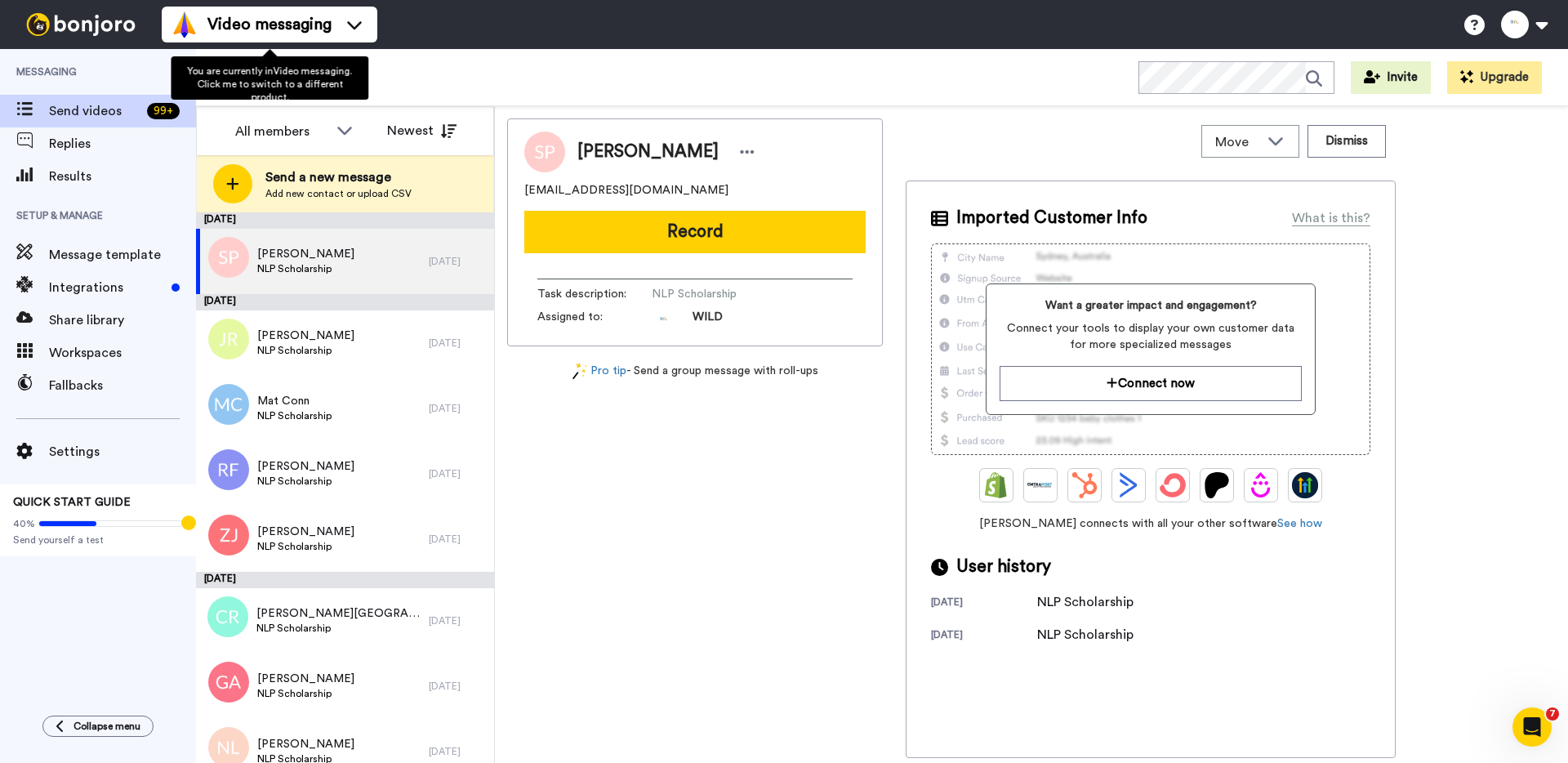
click at [326, 3] on ul "Video messaging Switch to Video messaging Testimonials Settings Discover Help &…" at bounding box center [269, 24] width 216 height 49
click at [323, 22] on span "Video messaging" at bounding box center [269, 24] width 124 height 23
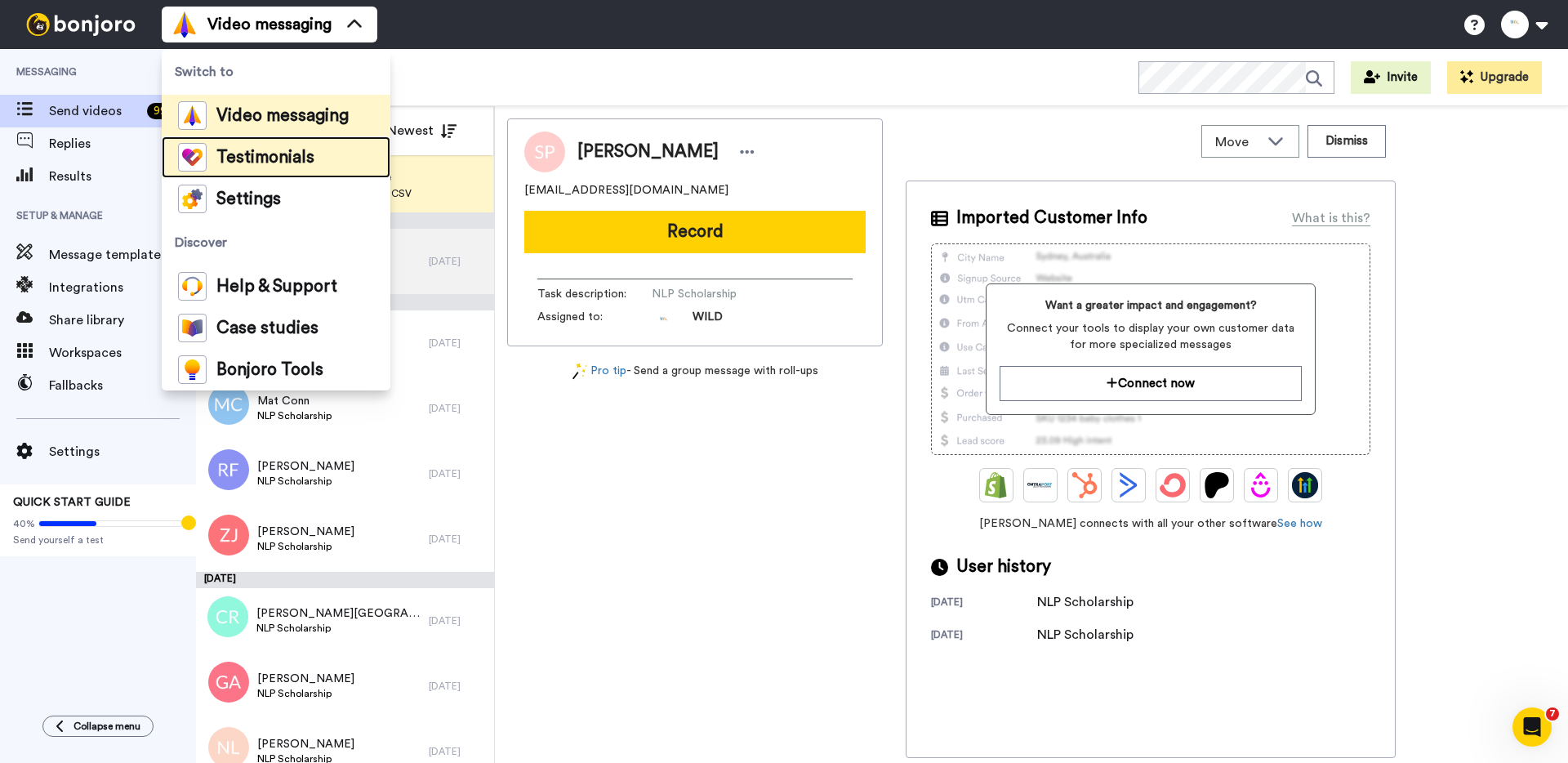
click at [303, 163] on span "Testimonials" at bounding box center [265, 158] width 98 height 16
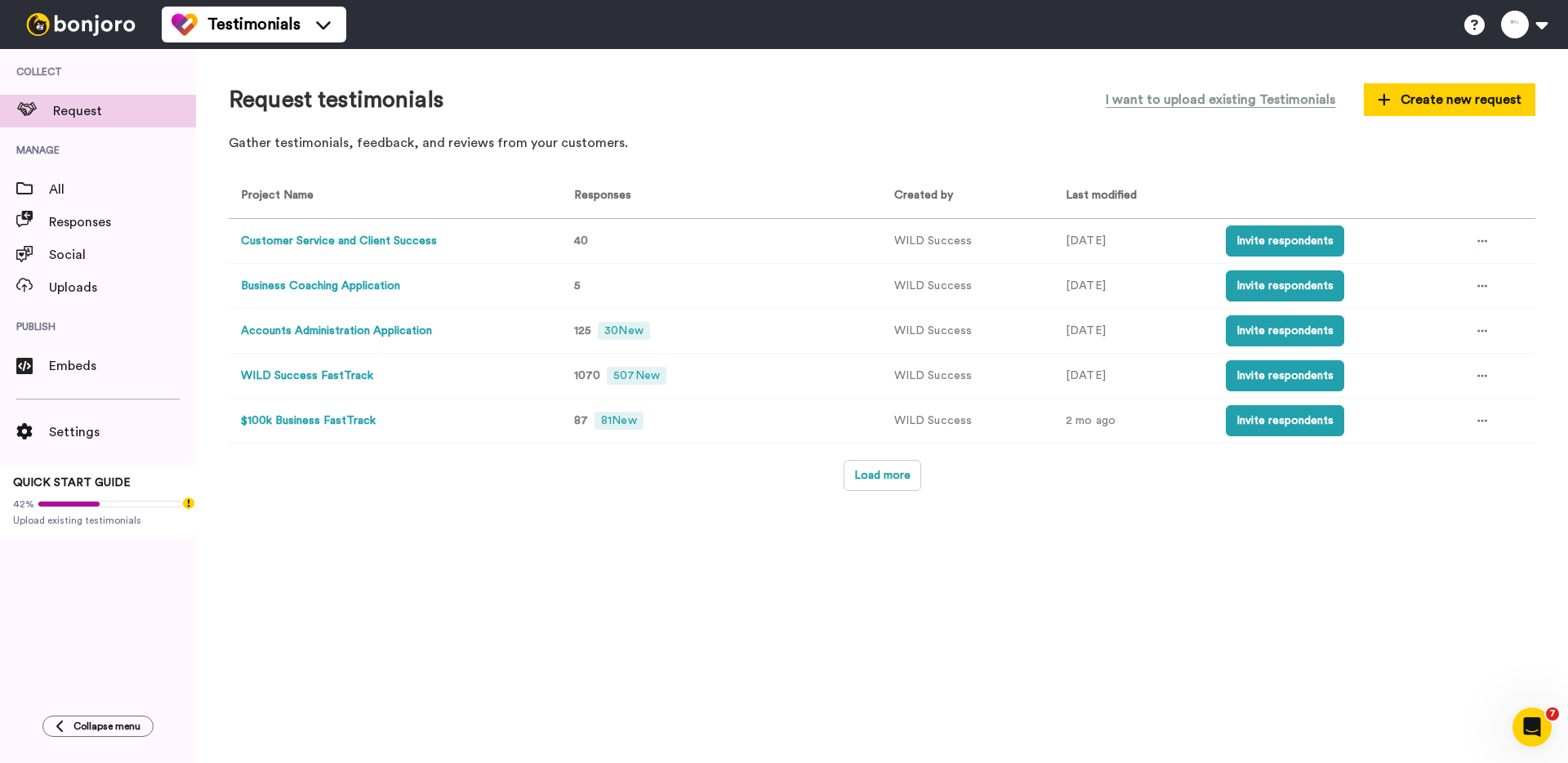
click at [361, 329] on button "Accounts Administration Application" at bounding box center [336, 332] width 191 height 17
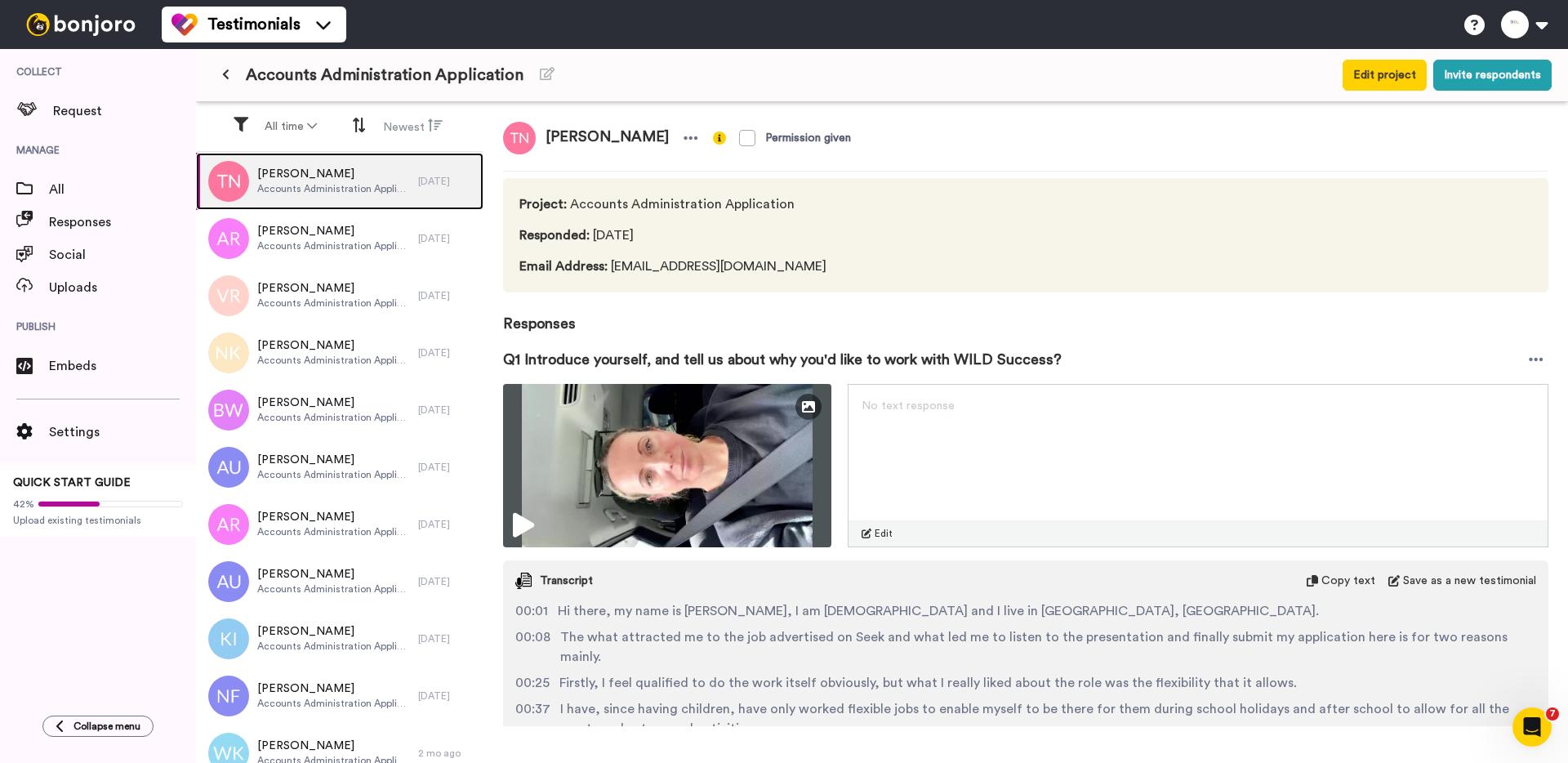
click at [347, 180] on span "[PERSON_NAME]" at bounding box center [333, 173] width 152 height 16
